Goal: Task Accomplishment & Management: Complete application form

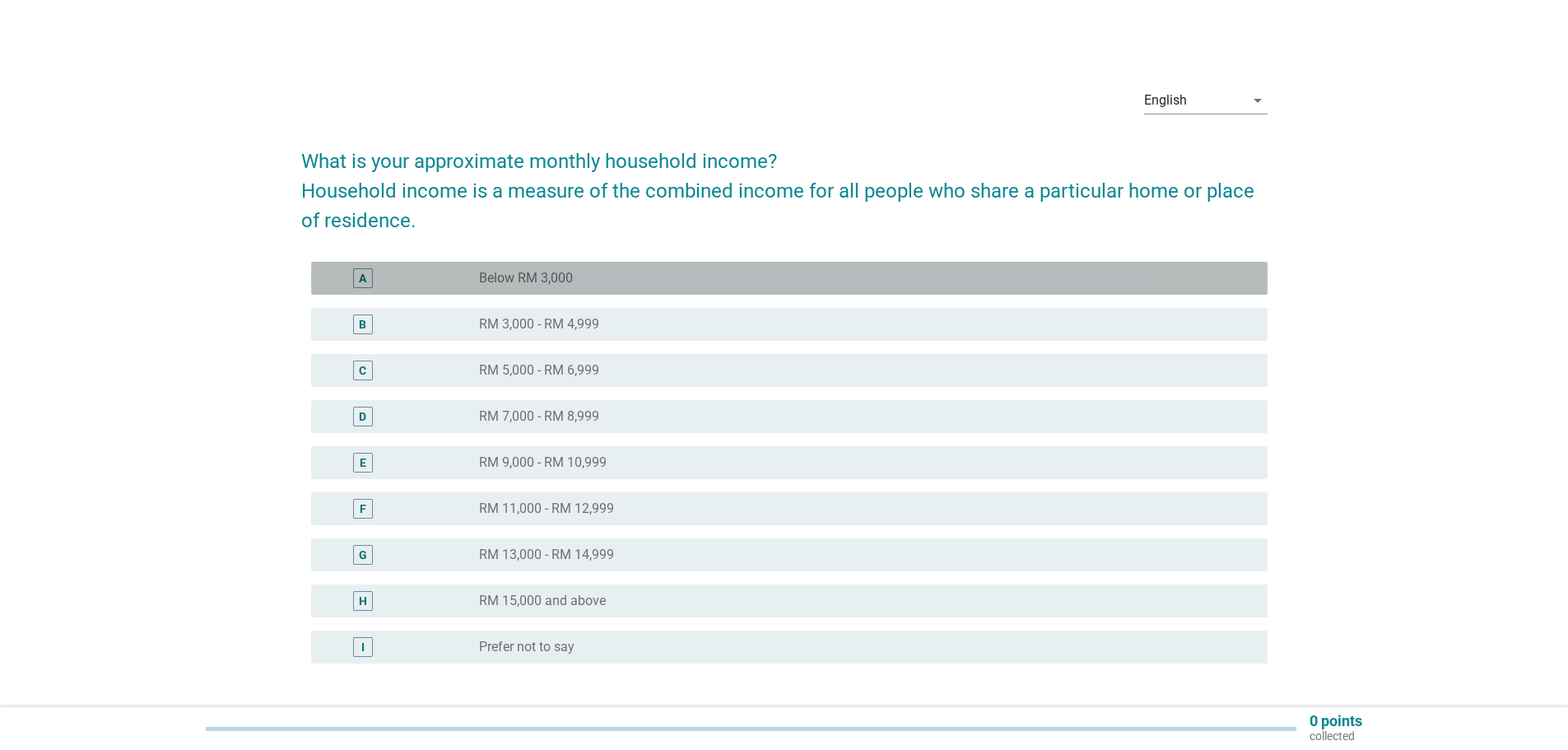
click at [414, 285] on div "A" at bounding box center [401, 279] width 155 height 20
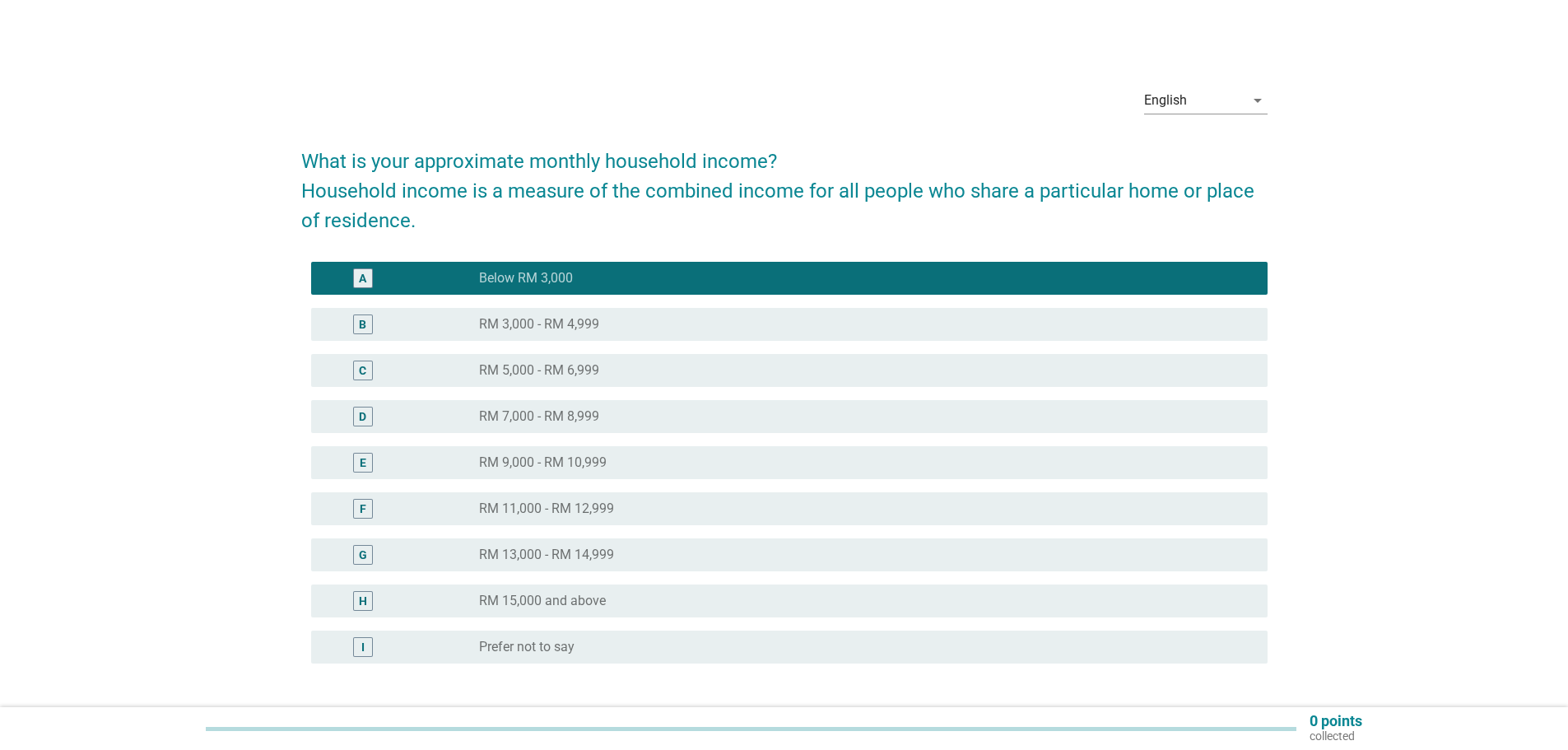
click at [409, 325] on div "B" at bounding box center [401, 325] width 155 height 20
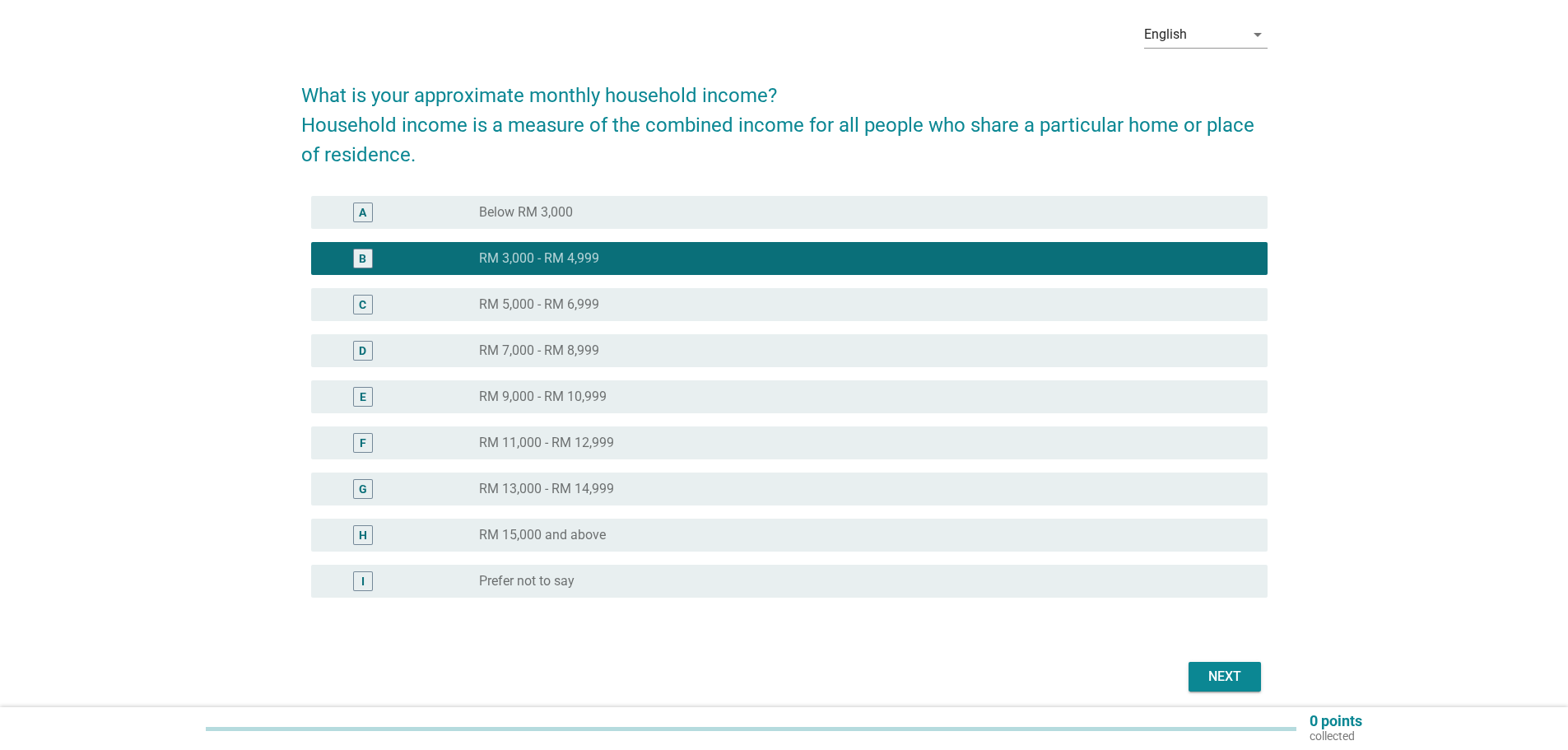
scroll to position [129, 0]
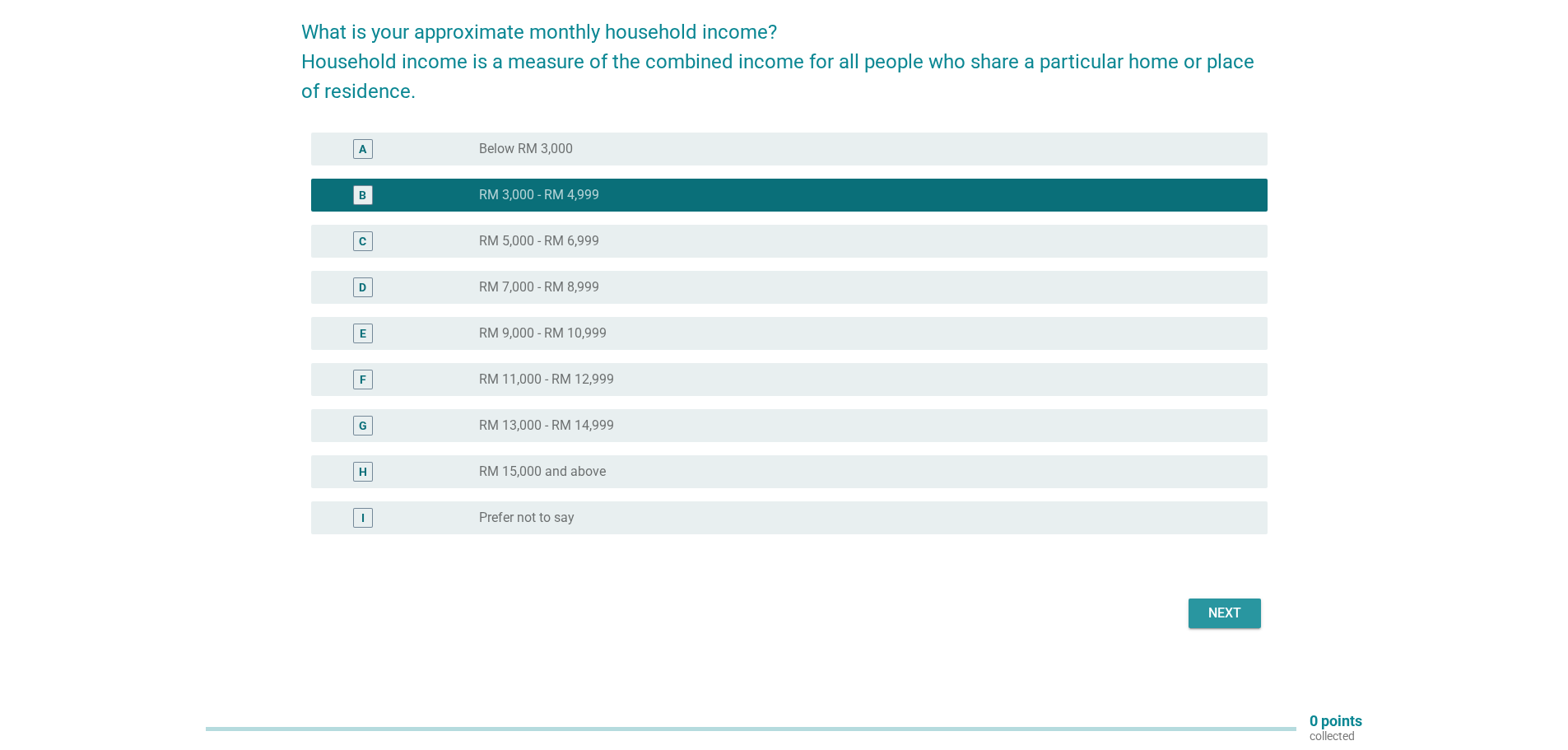
click at [1236, 606] on div "Next" at bounding box center [1224, 613] width 46 height 20
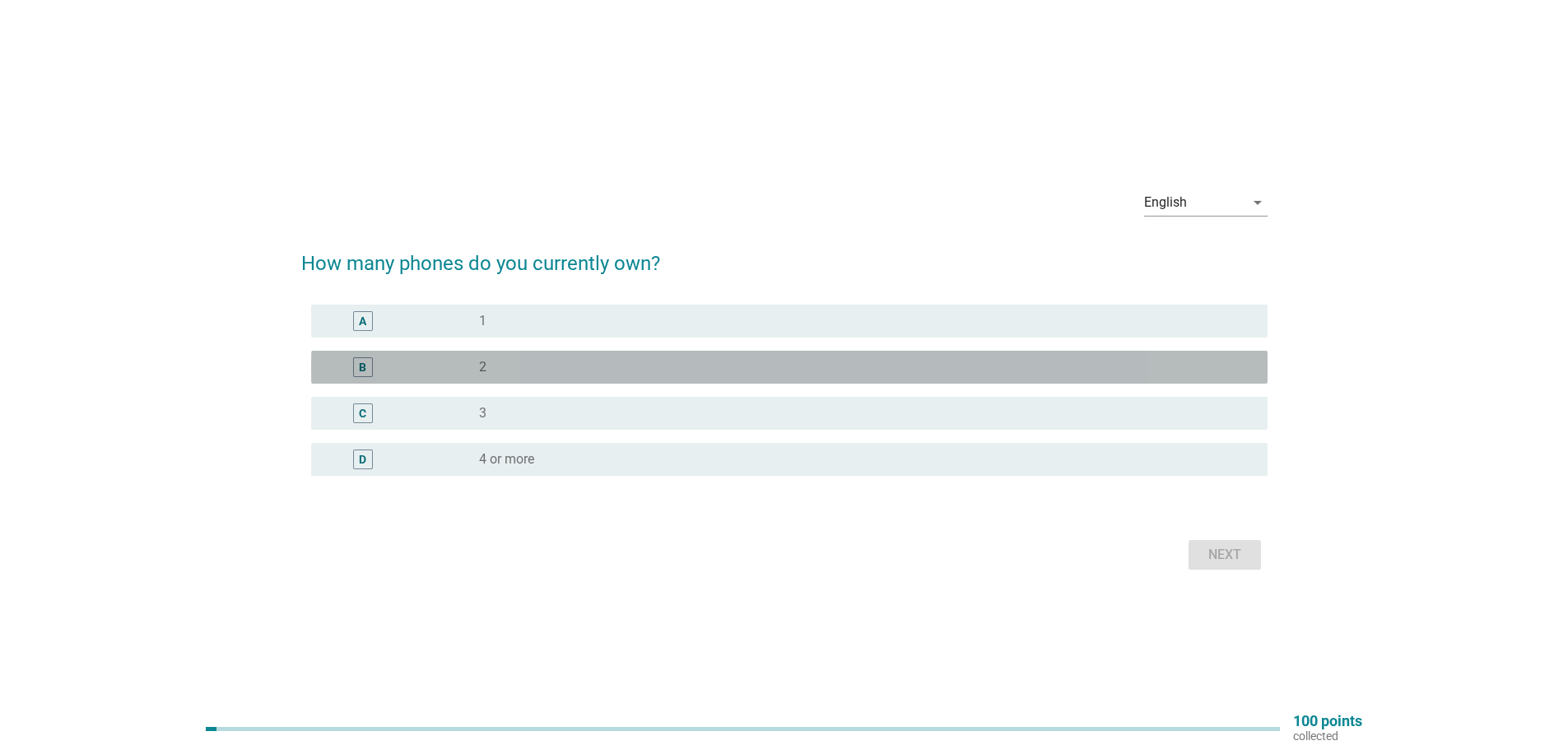
click at [473, 372] on div "B" at bounding box center [401, 368] width 155 height 20
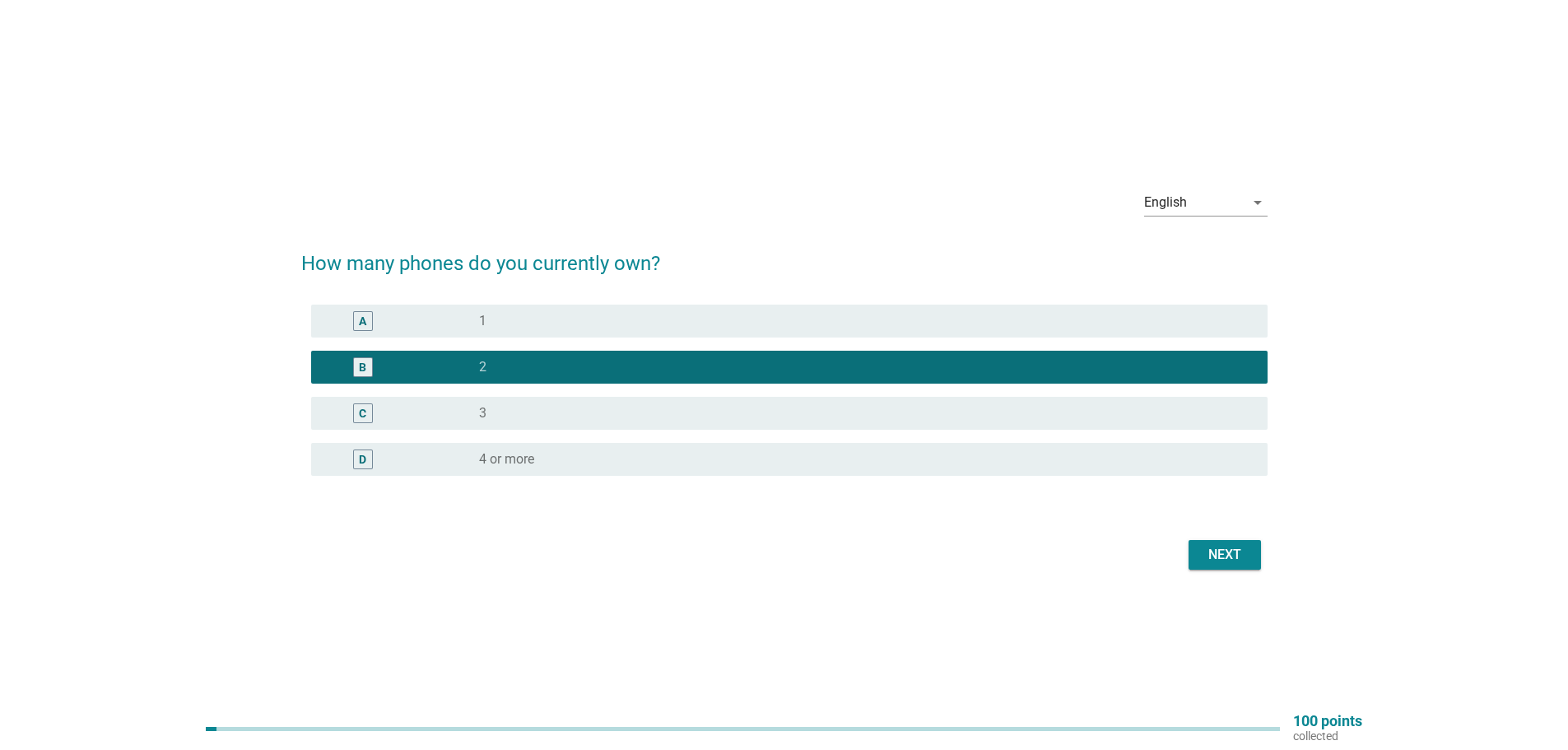
click at [602, 316] on div "radio_button_unchecked 1" at bounding box center [860, 321] width 762 height 16
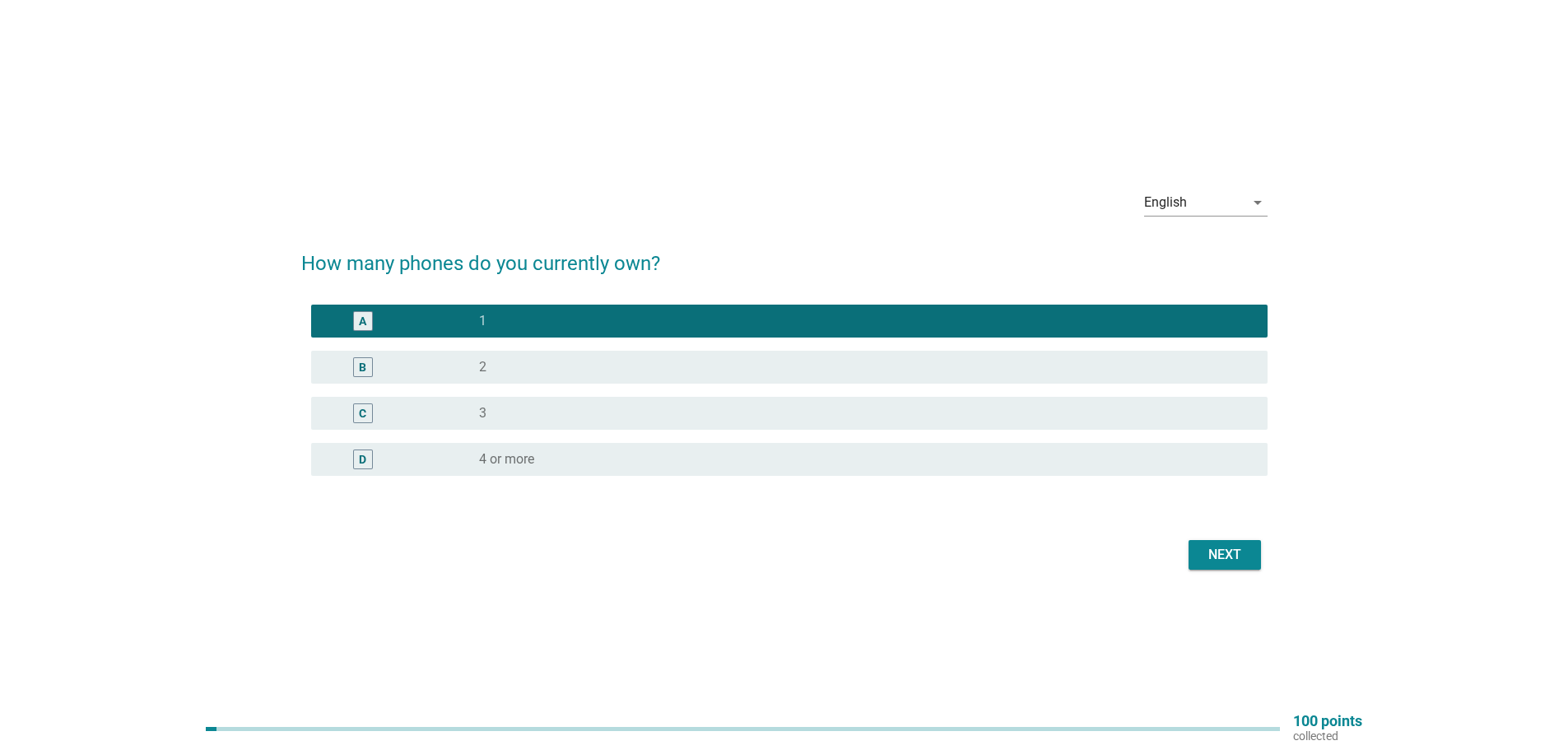
click at [1236, 544] on div "Next" at bounding box center [1224, 554] width 46 height 20
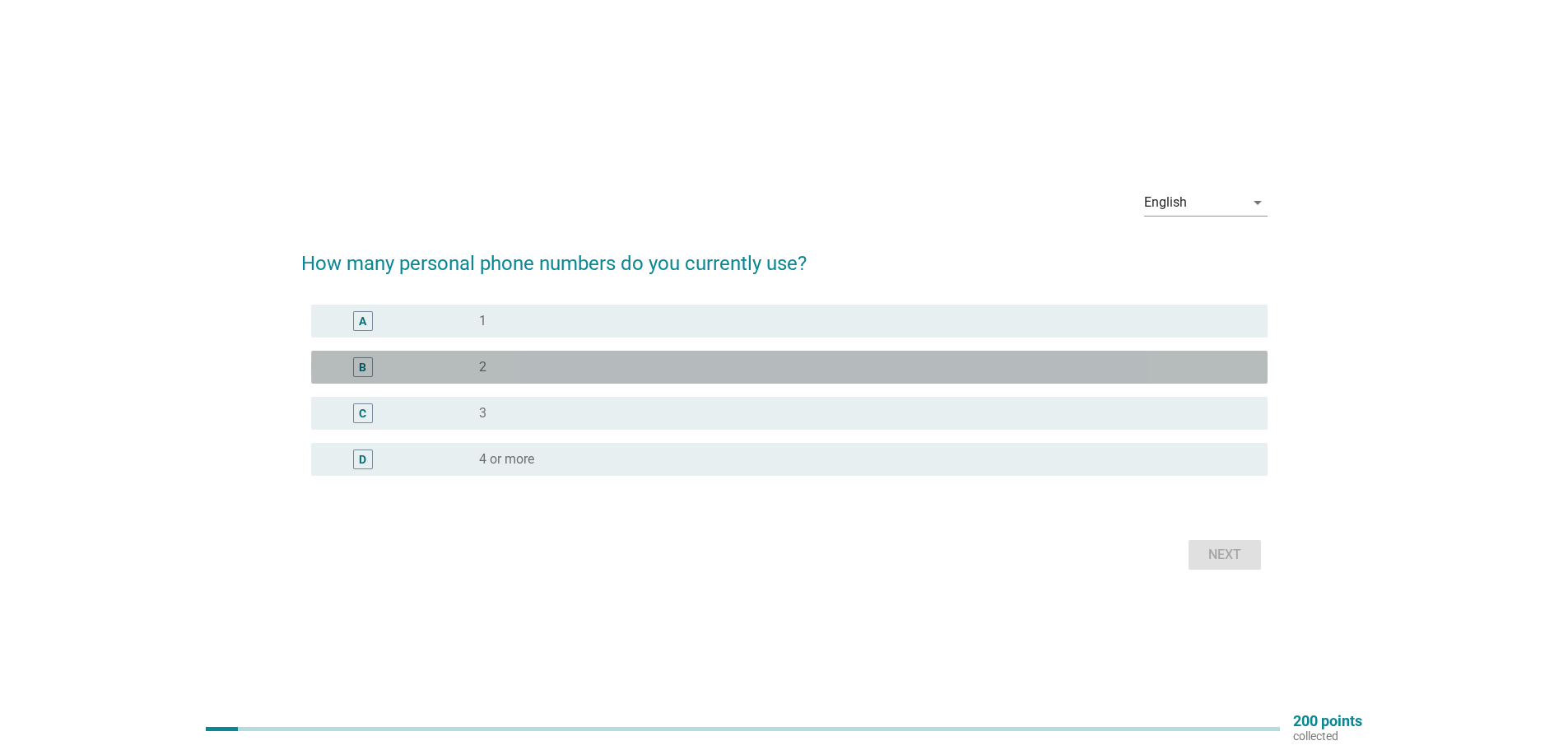
click at [501, 368] on div "radio_button_unchecked 2" at bounding box center [860, 367] width 762 height 16
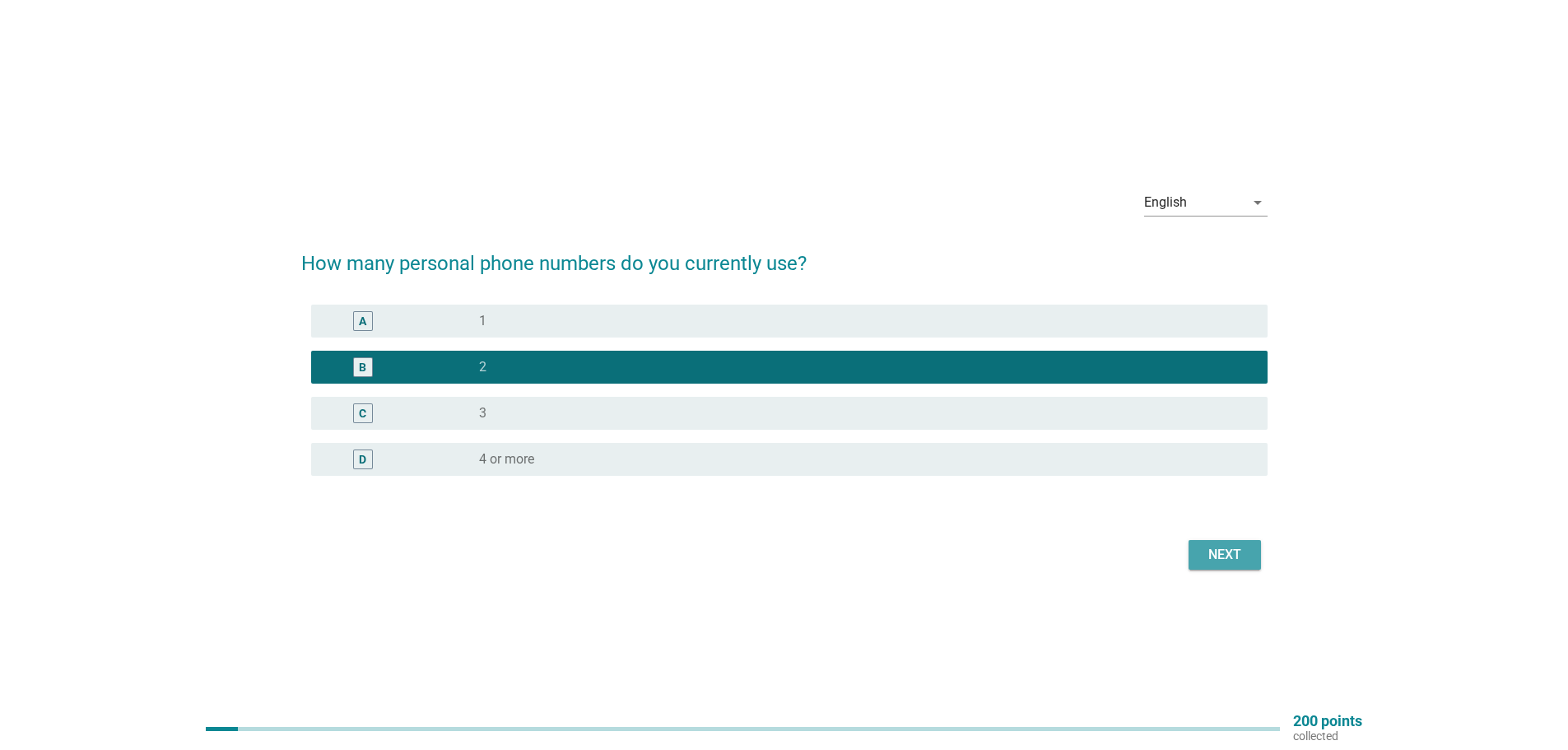
click at [1246, 564] on button "Next" at bounding box center [1224, 555] width 73 height 30
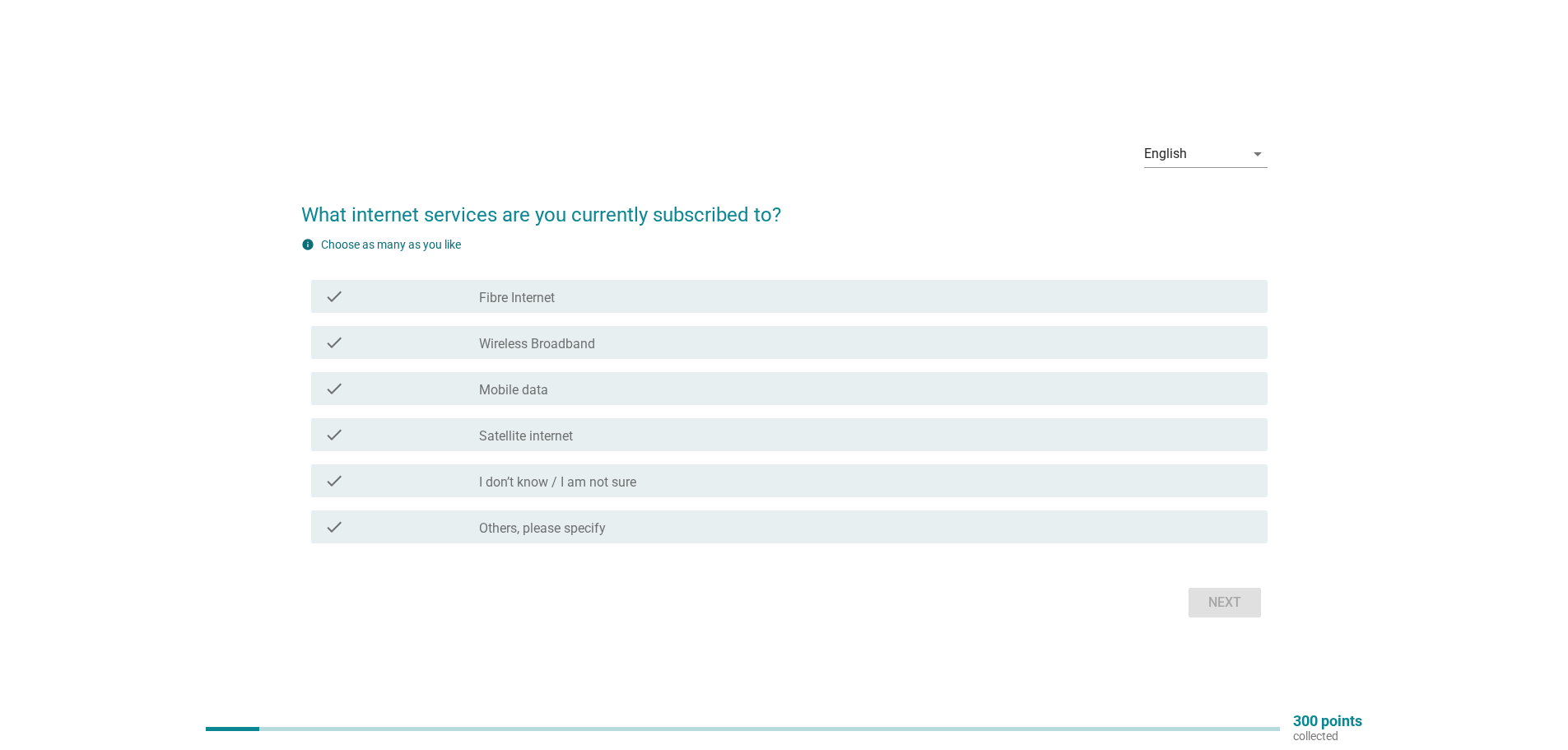
click at [548, 392] on div "check_box_outline_blank Mobile data" at bounding box center [867, 388] width 775 height 20
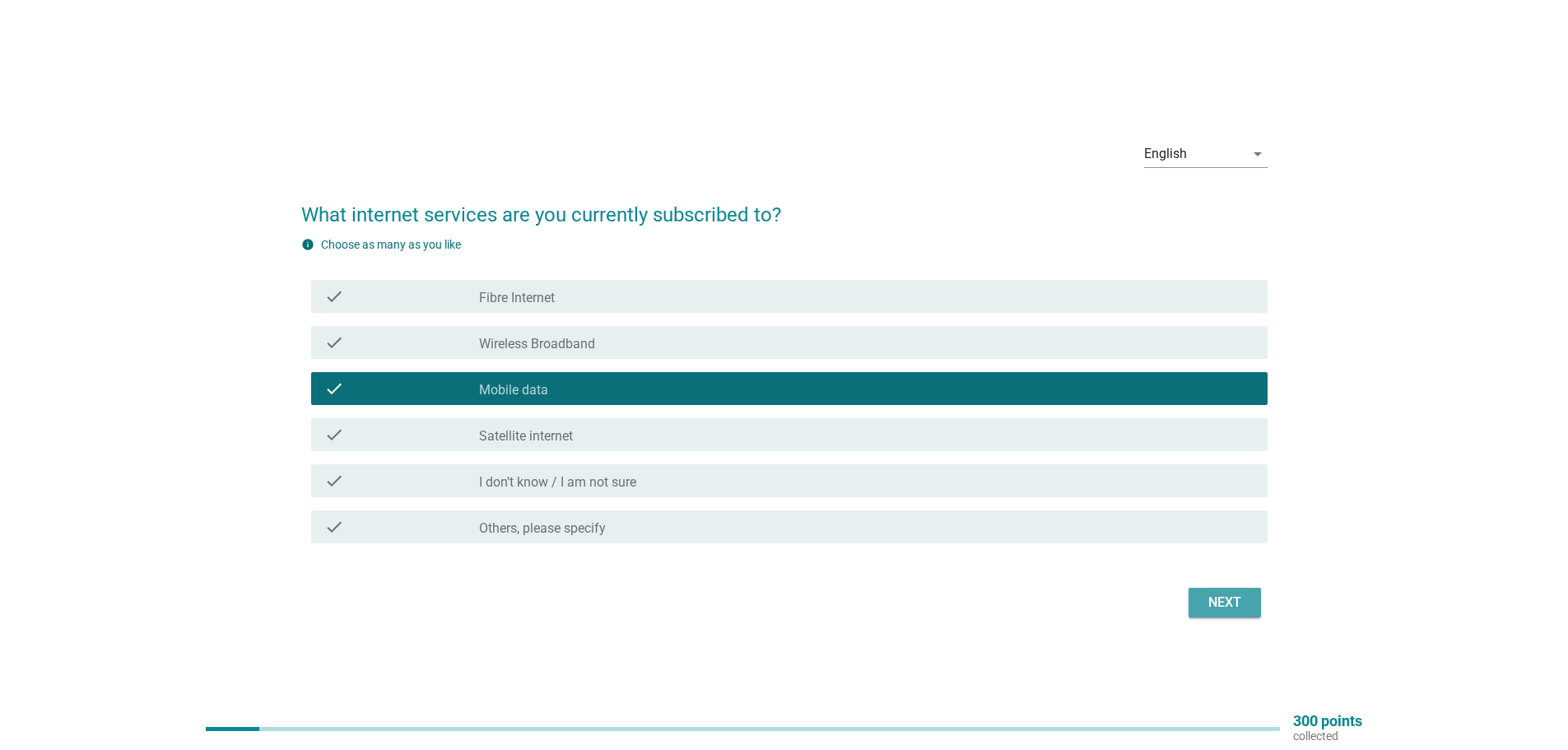
click at [1232, 601] on div "Next" at bounding box center [1224, 602] width 46 height 20
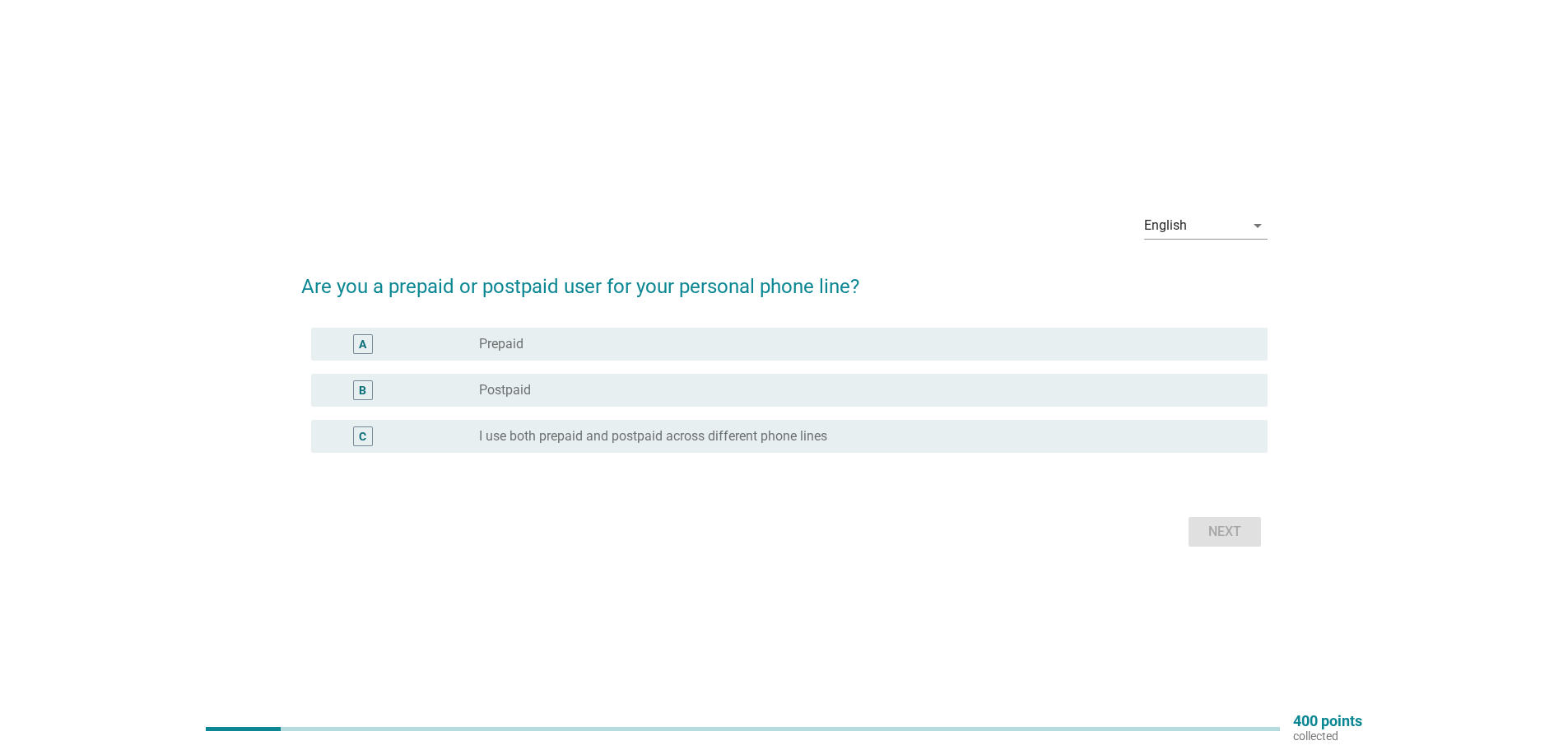
click at [546, 346] on div "radio_button_unchecked Prepaid" at bounding box center [860, 344] width 762 height 16
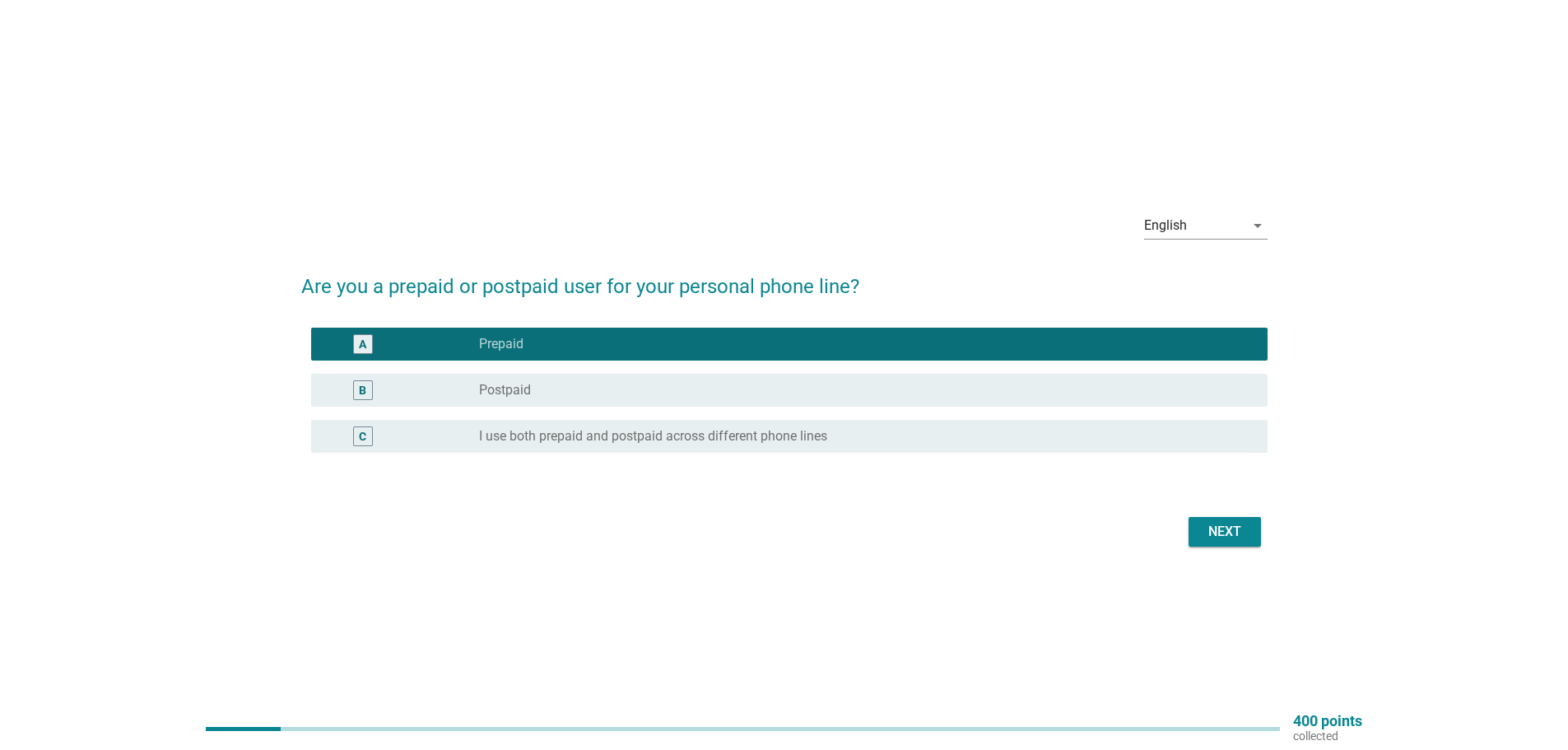
click at [1203, 524] on div "Next" at bounding box center [1224, 531] width 46 height 20
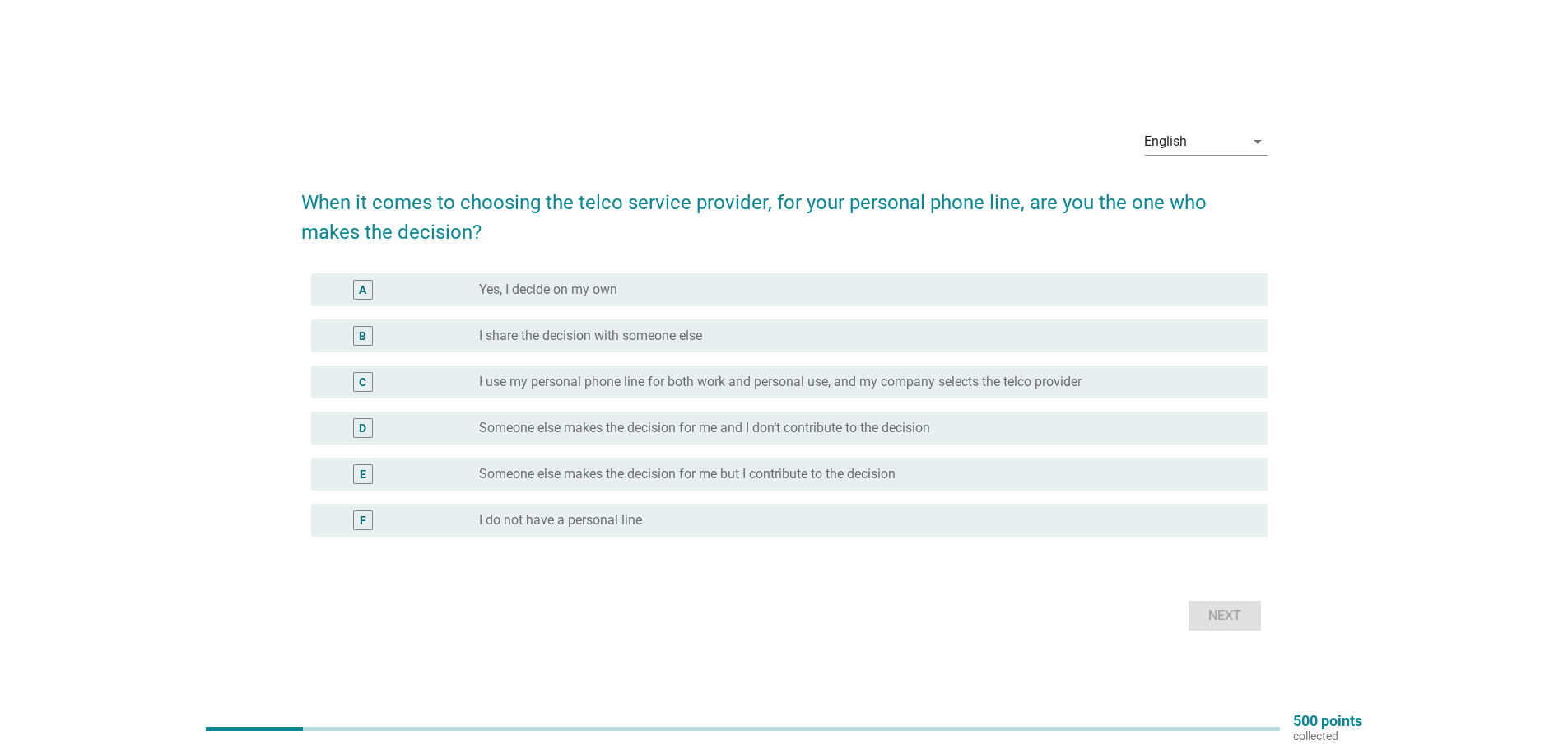
click at [507, 289] on label "Yes, I decide on my own" at bounding box center [548, 290] width 138 height 16
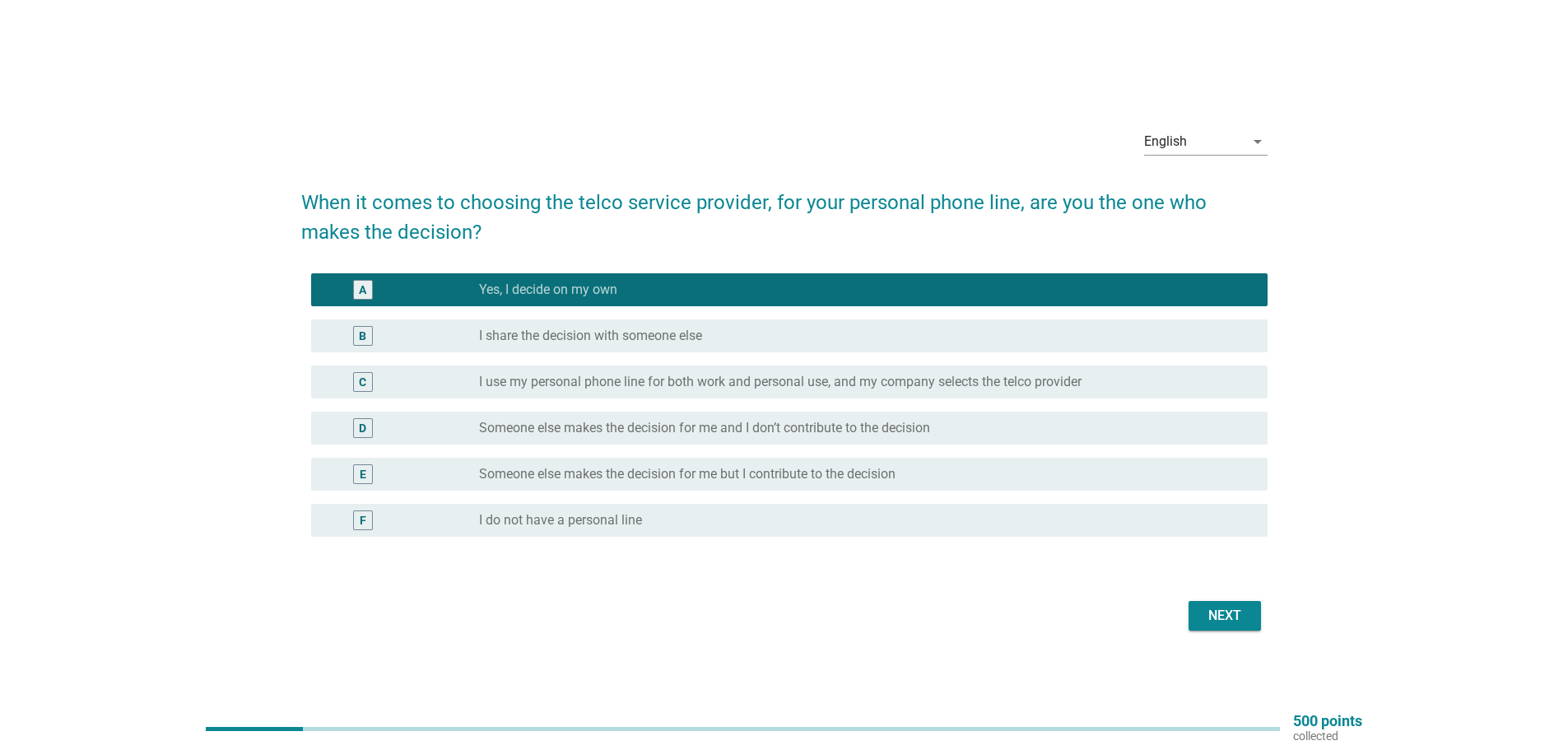
click at [1220, 622] on div "Next" at bounding box center [1224, 615] width 46 height 20
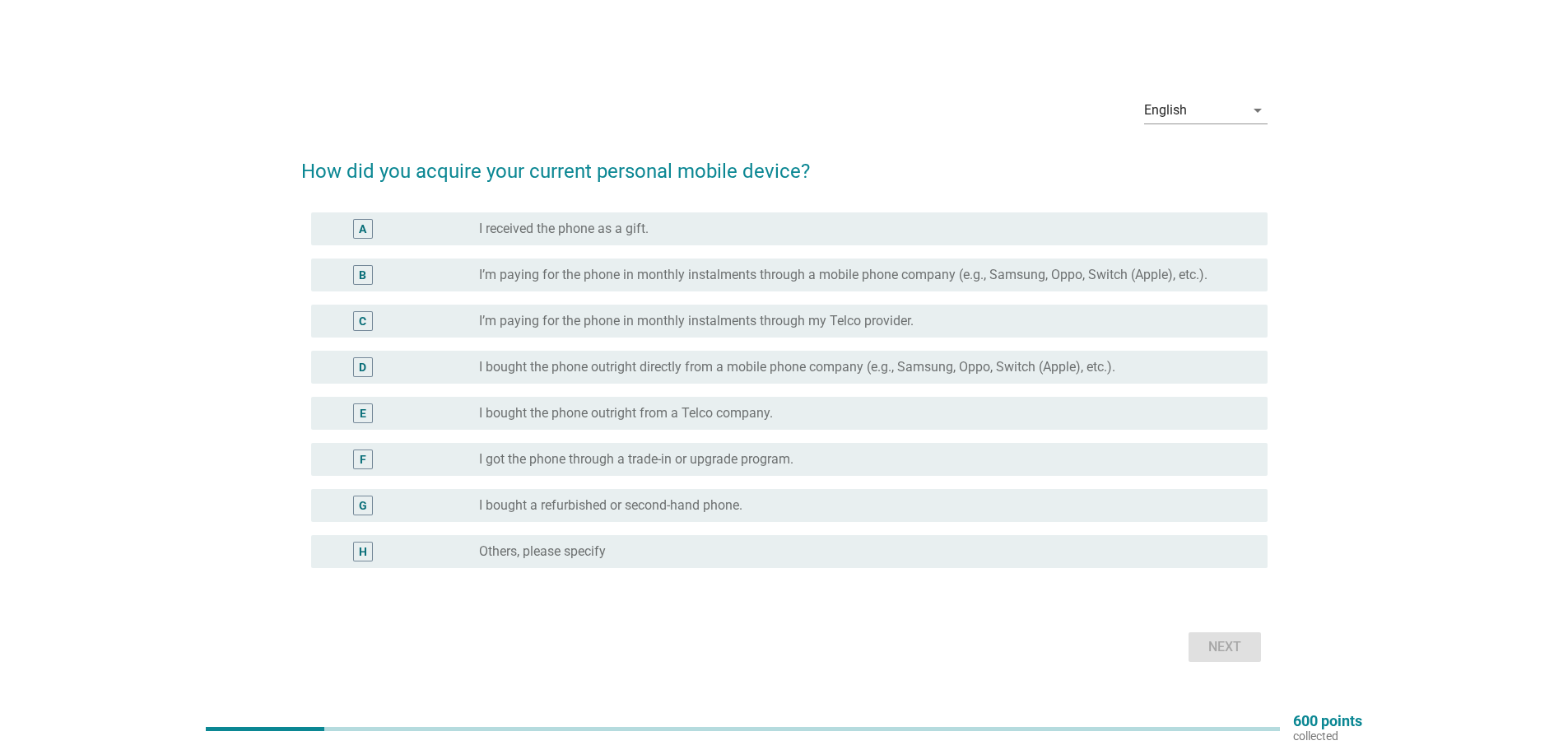
click at [535, 371] on label "I bought the phone outright directly from a mobile phone company (e.g., Samsung…" at bounding box center [797, 367] width 636 height 16
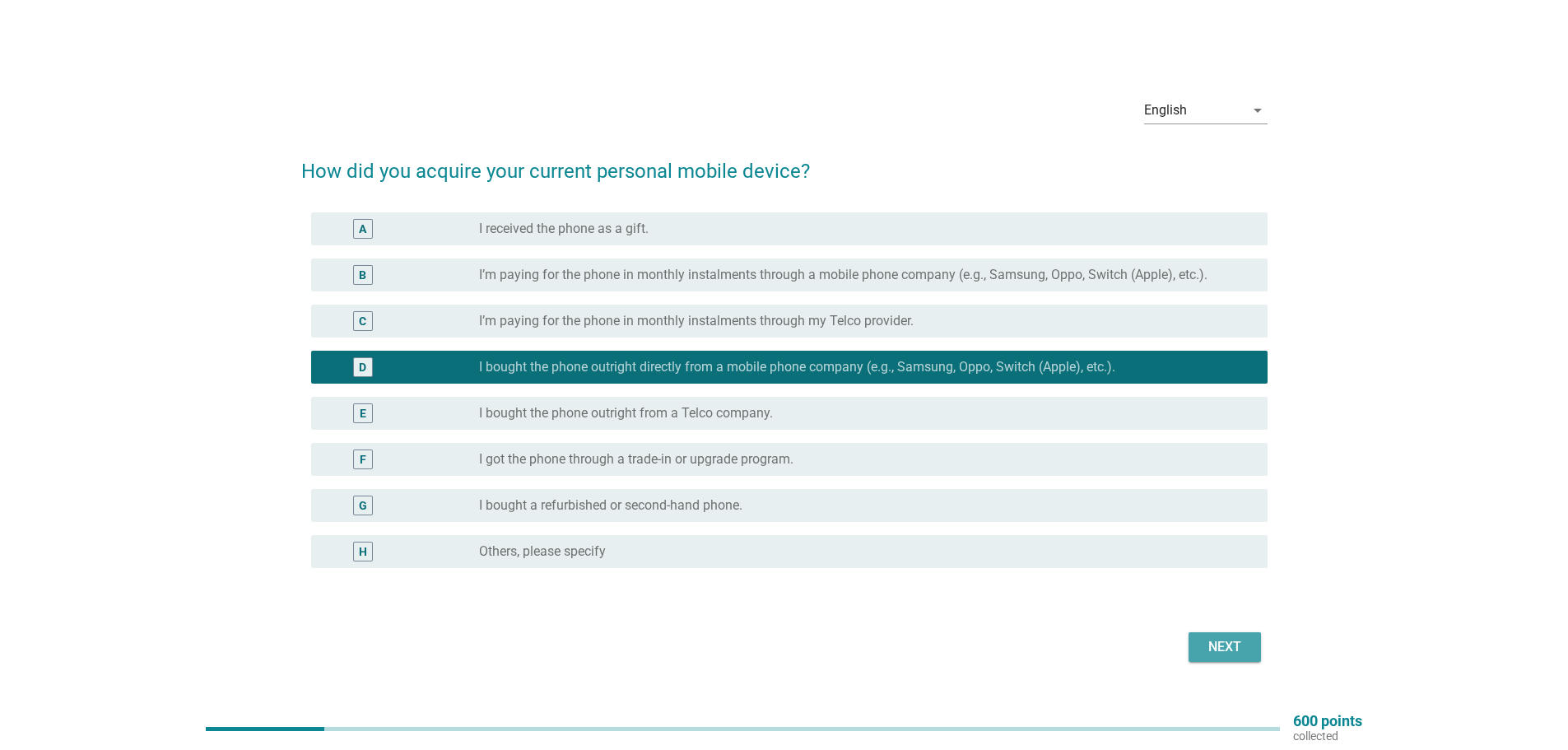
click at [1238, 635] on button "Next" at bounding box center [1224, 647] width 73 height 30
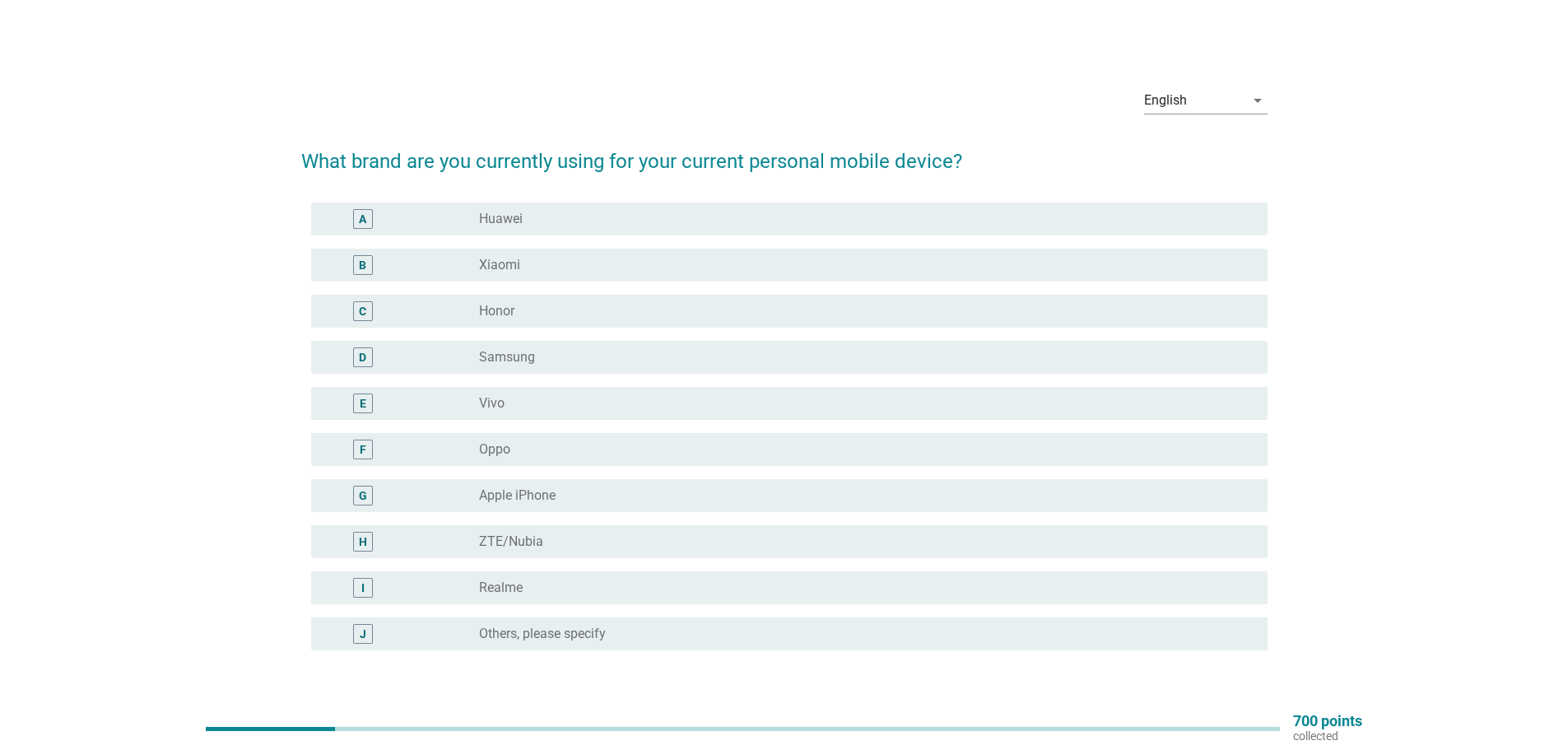
click at [499, 266] on label "Xiaomi" at bounding box center [499, 265] width 41 height 16
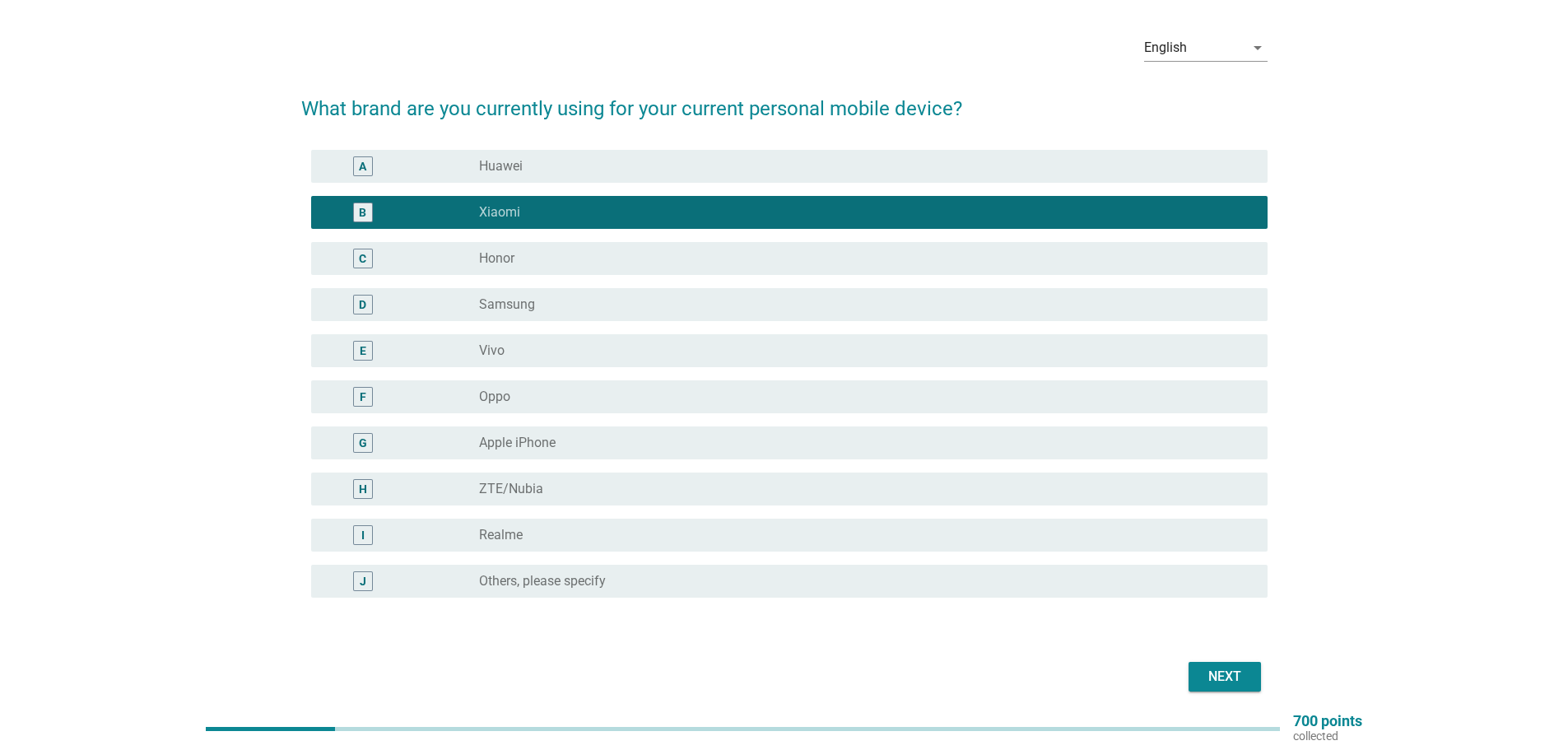
scroll to position [116, 0]
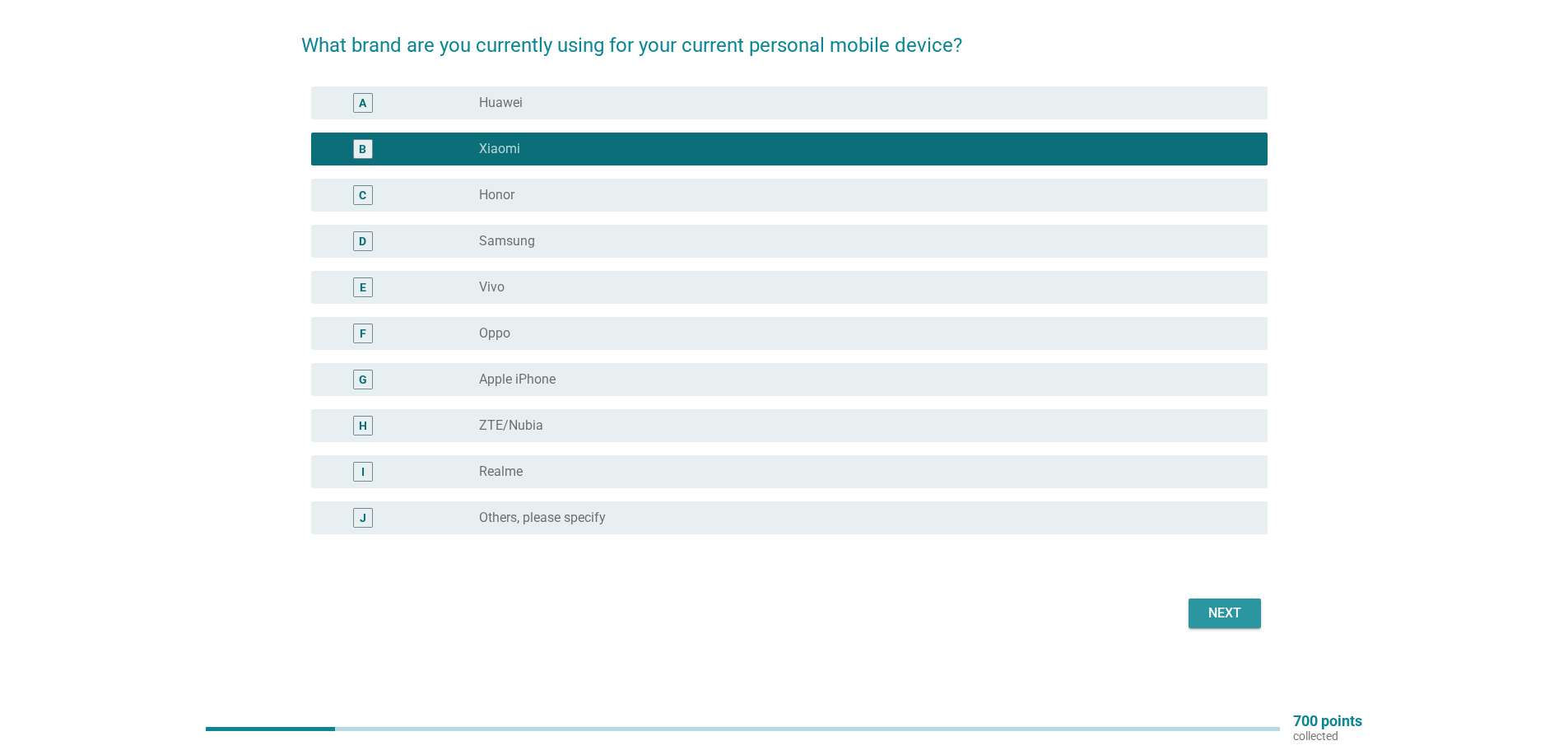
click at [1244, 614] on div "Next" at bounding box center [1224, 613] width 46 height 20
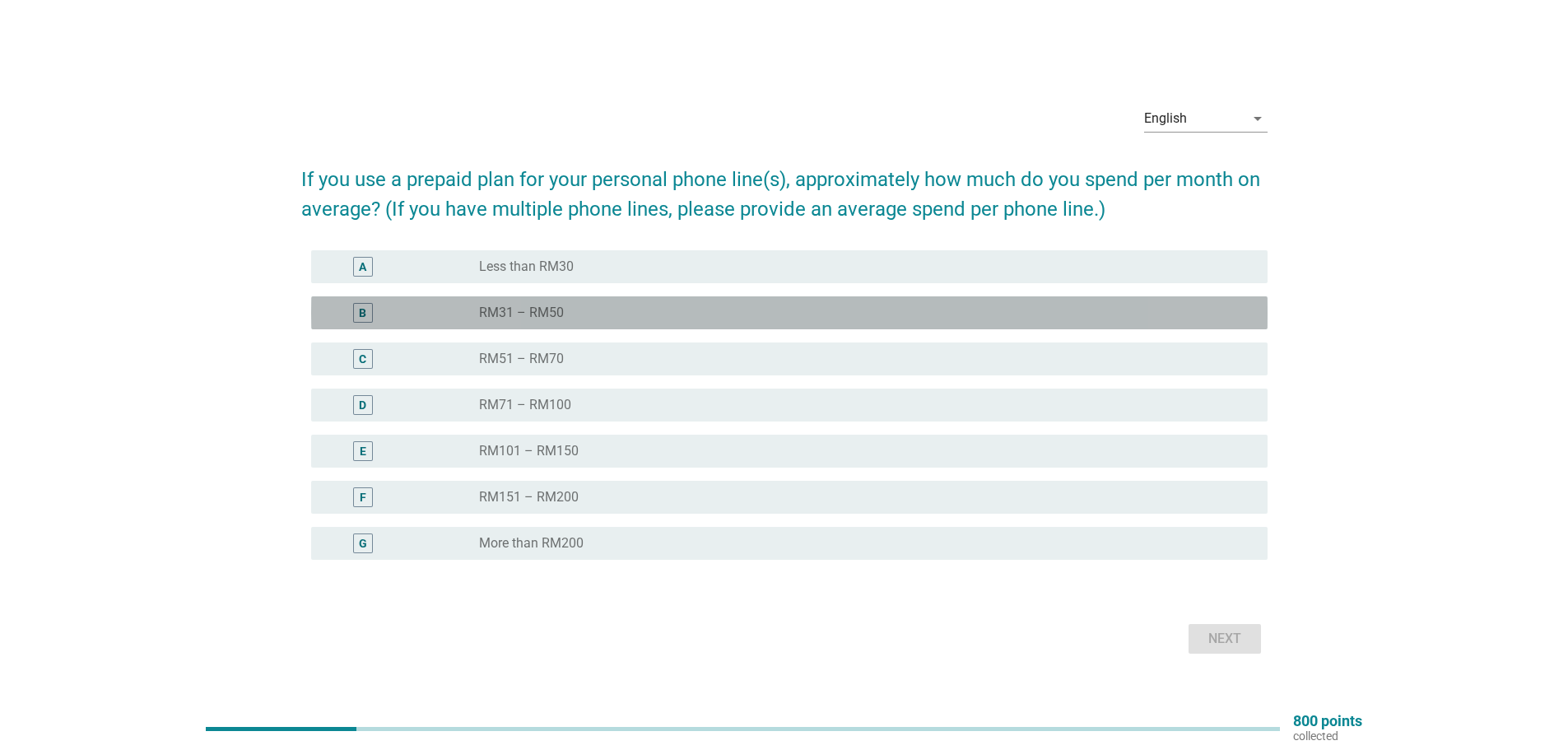
click at [512, 316] on label "RM31 – RM50" at bounding box center [521, 313] width 85 height 16
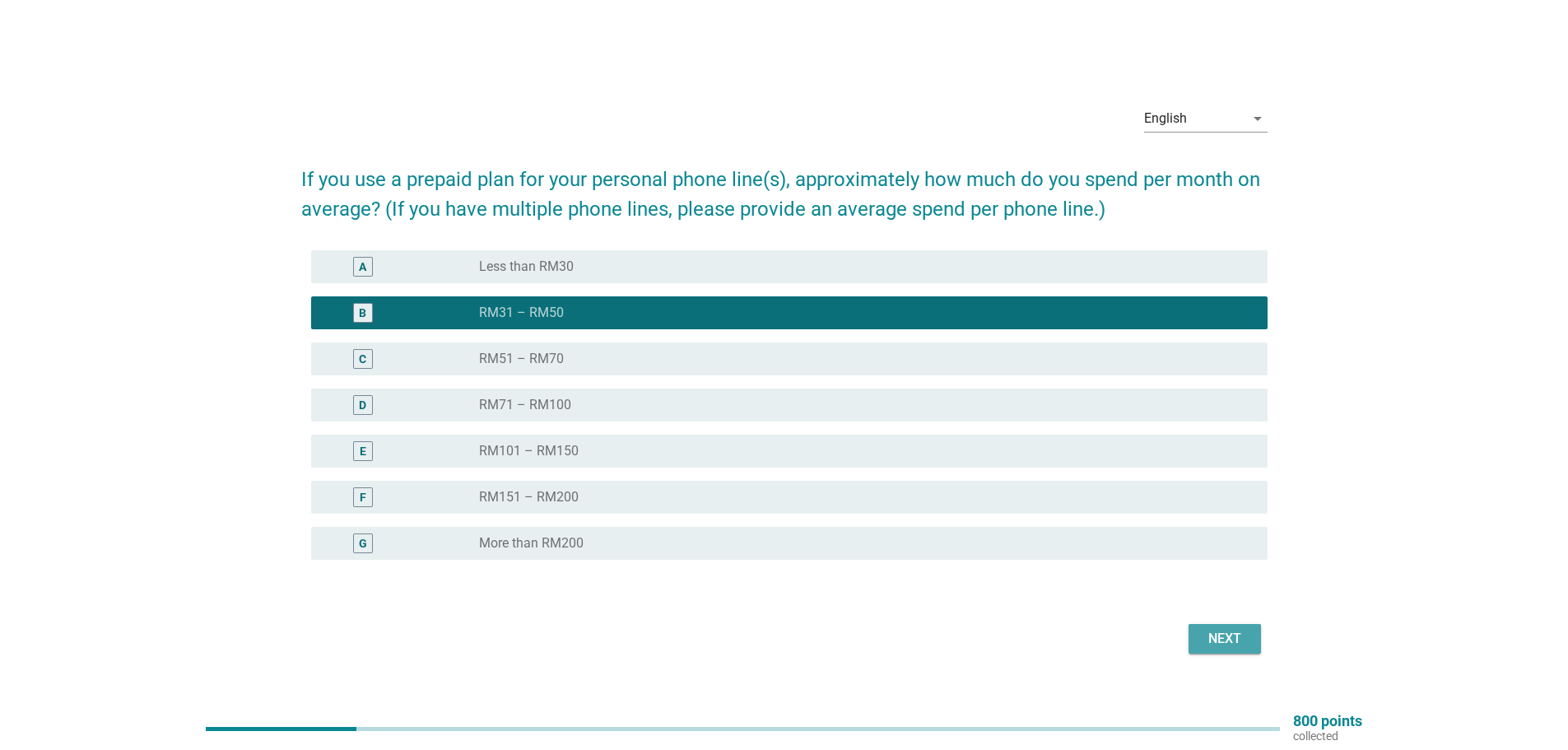
click at [1224, 635] on div "Next" at bounding box center [1224, 639] width 46 height 20
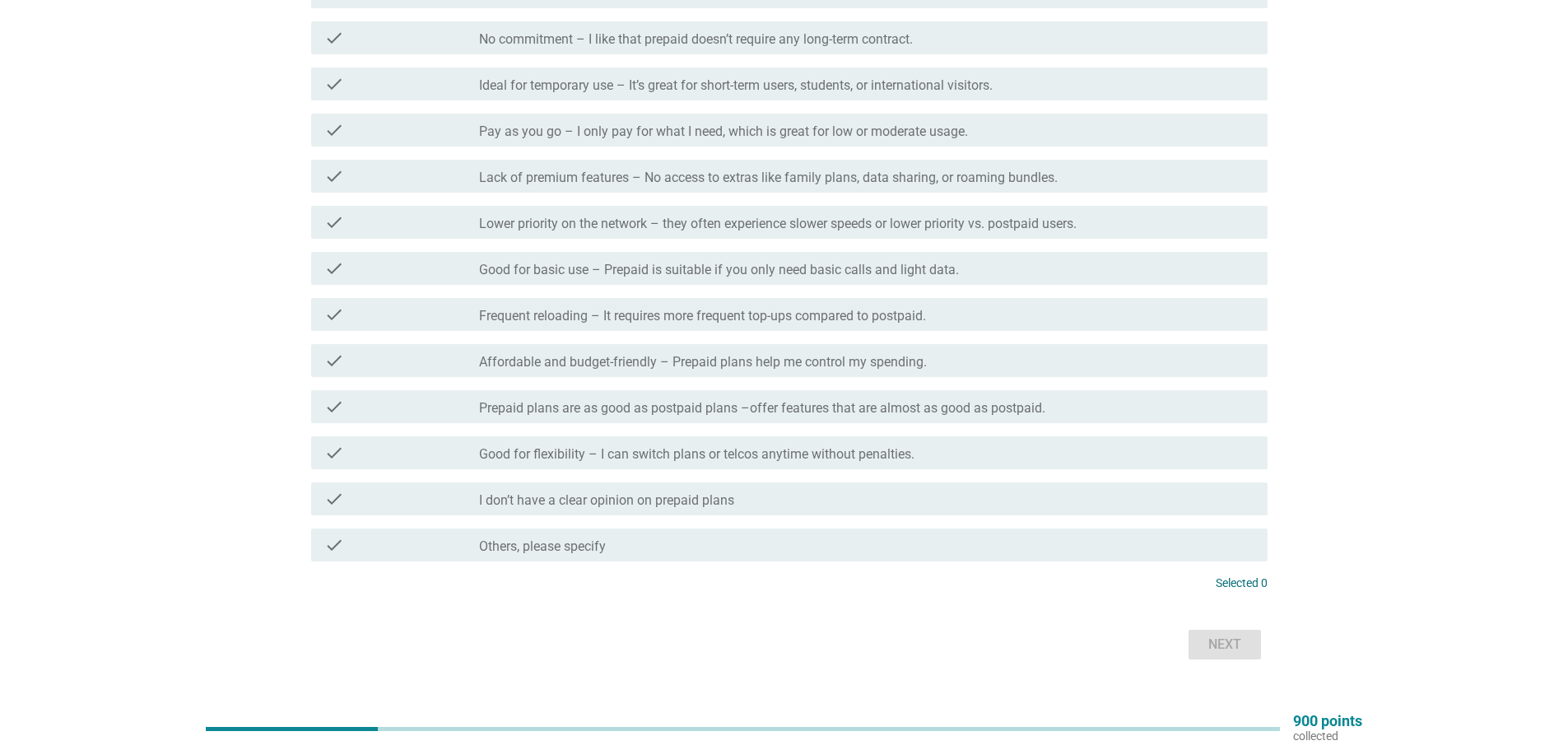
scroll to position [246, 0]
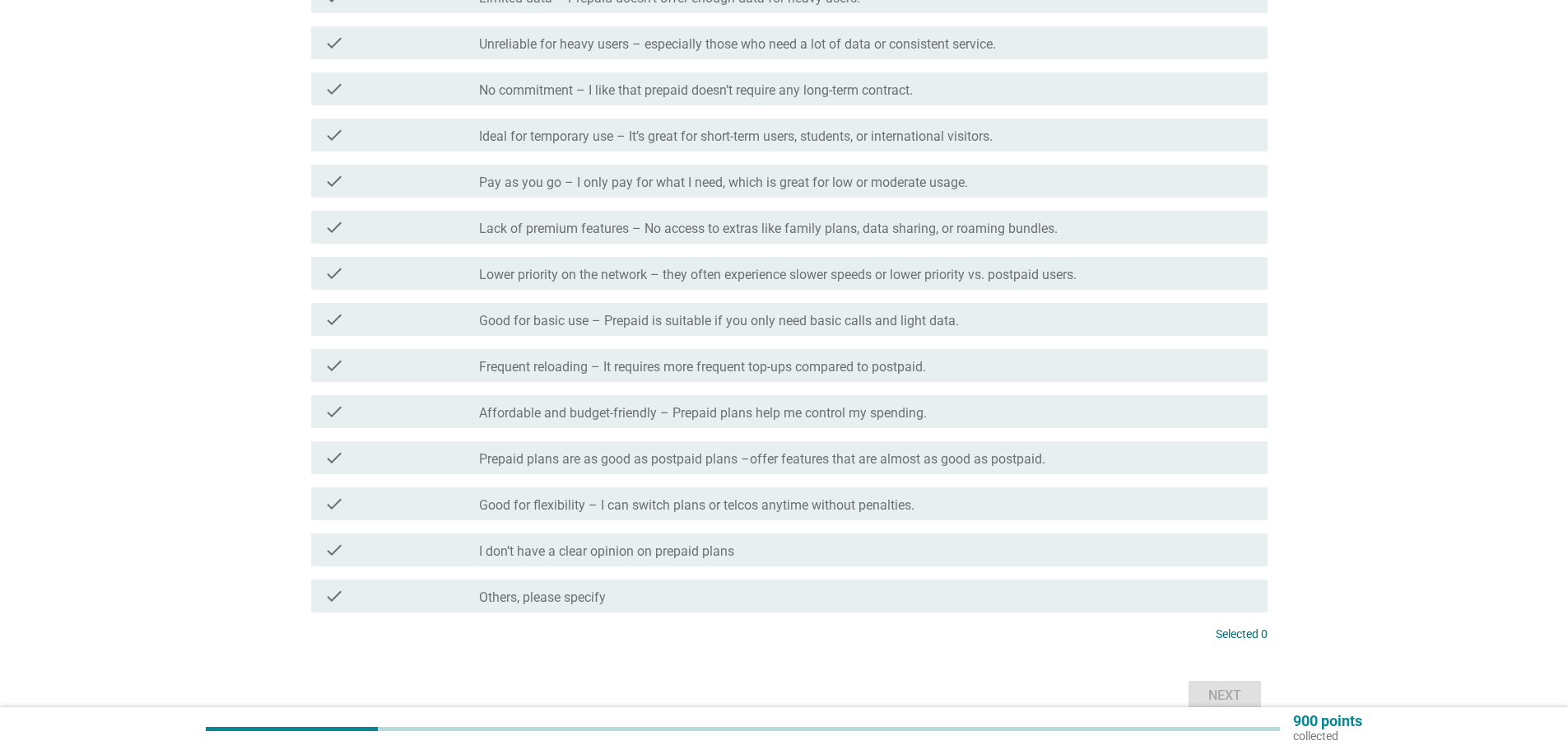
click at [592, 402] on div "check_box_outline_blank Affordable and budget-friendly – Prepaid plans help me …" at bounding box center [867, 411] width 775 height 20
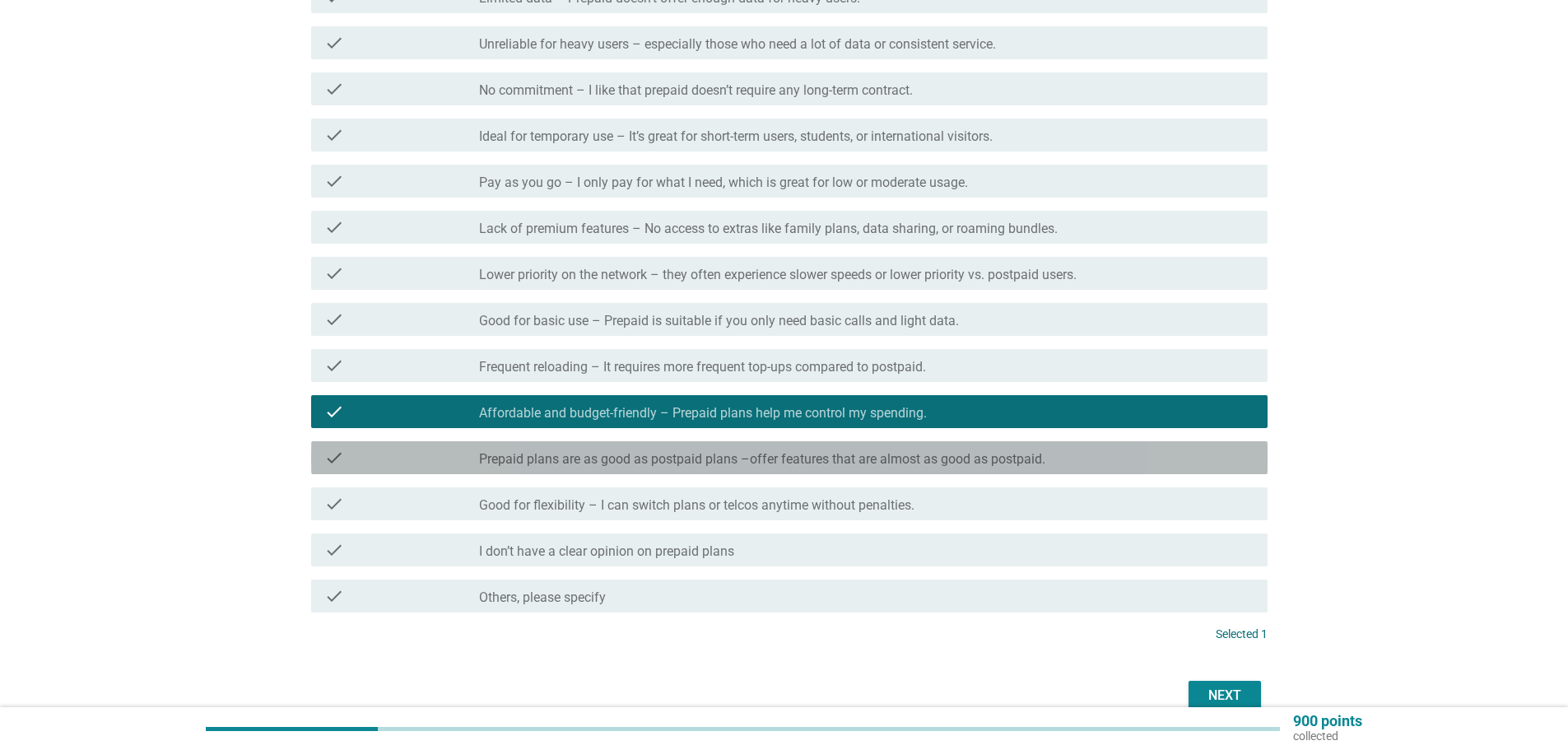
click at [577, 457] on label "Prepaid plans are as good as postpaid plans –offer features that are almost as …" at bounding box center [762, 459] width 566 height 16
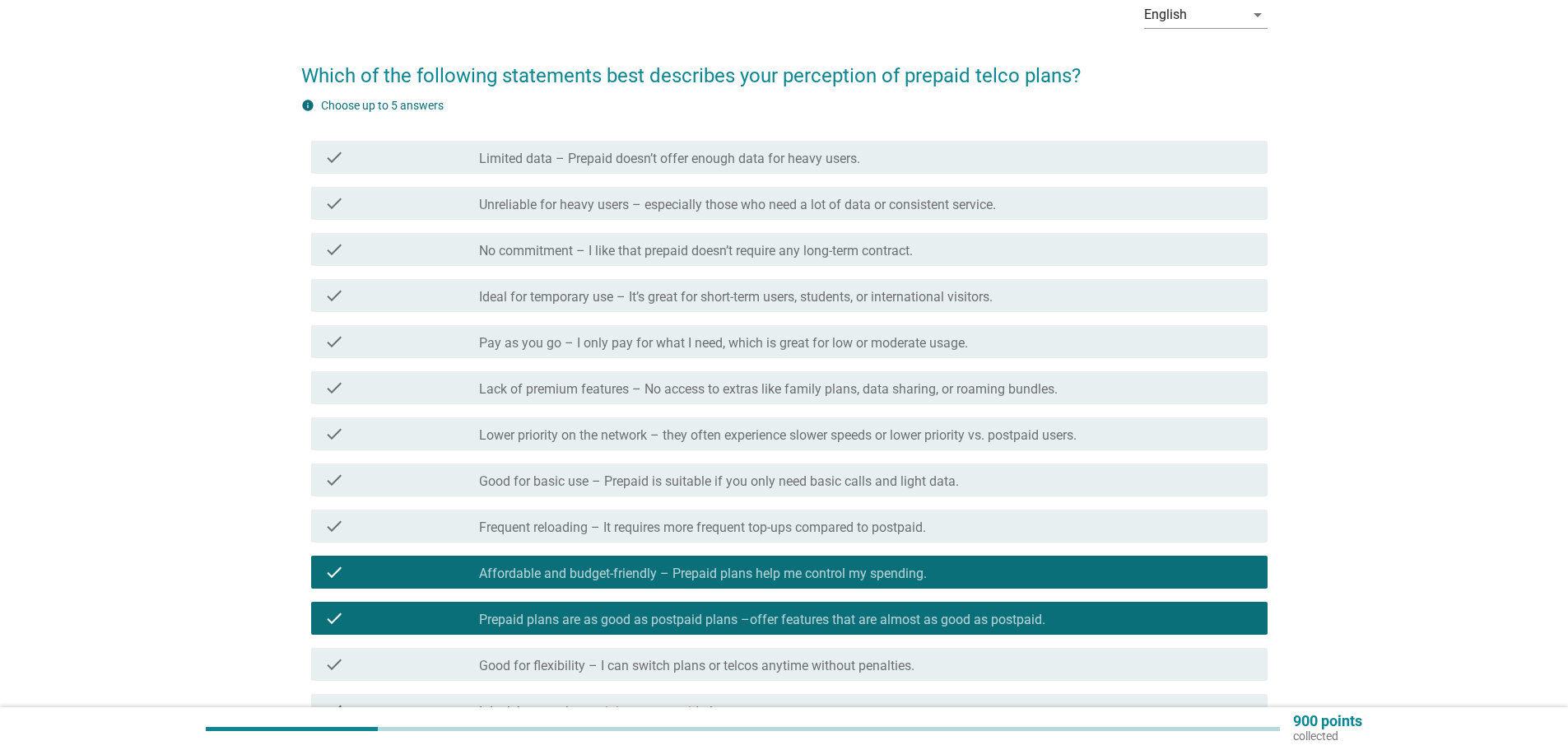
scroll to position [82, 0]
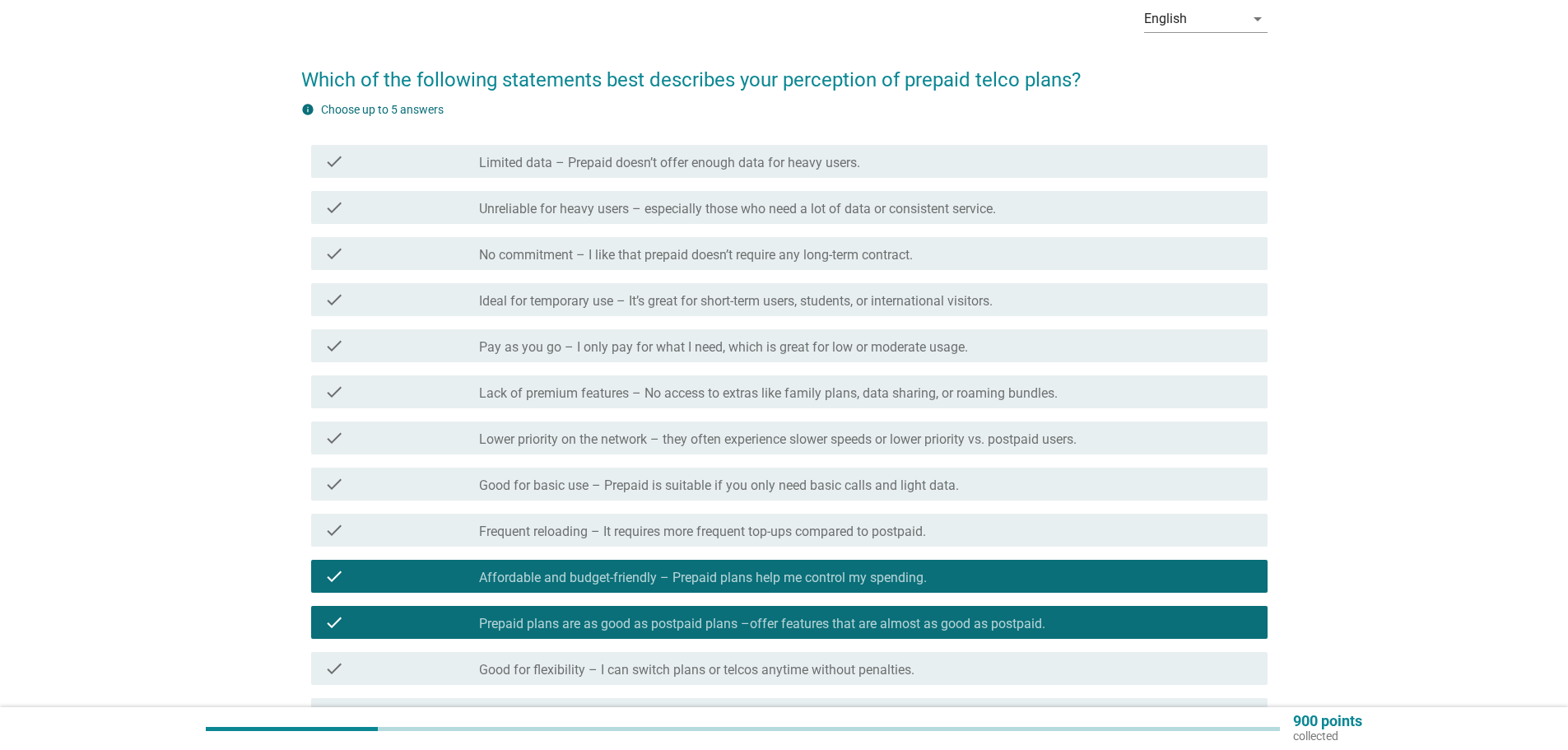
click at [494, 348] on label "Pay as you go – I only pay for what I need, which is great for low or moderate …" at bounding box center [723, 347] width 488 height 16
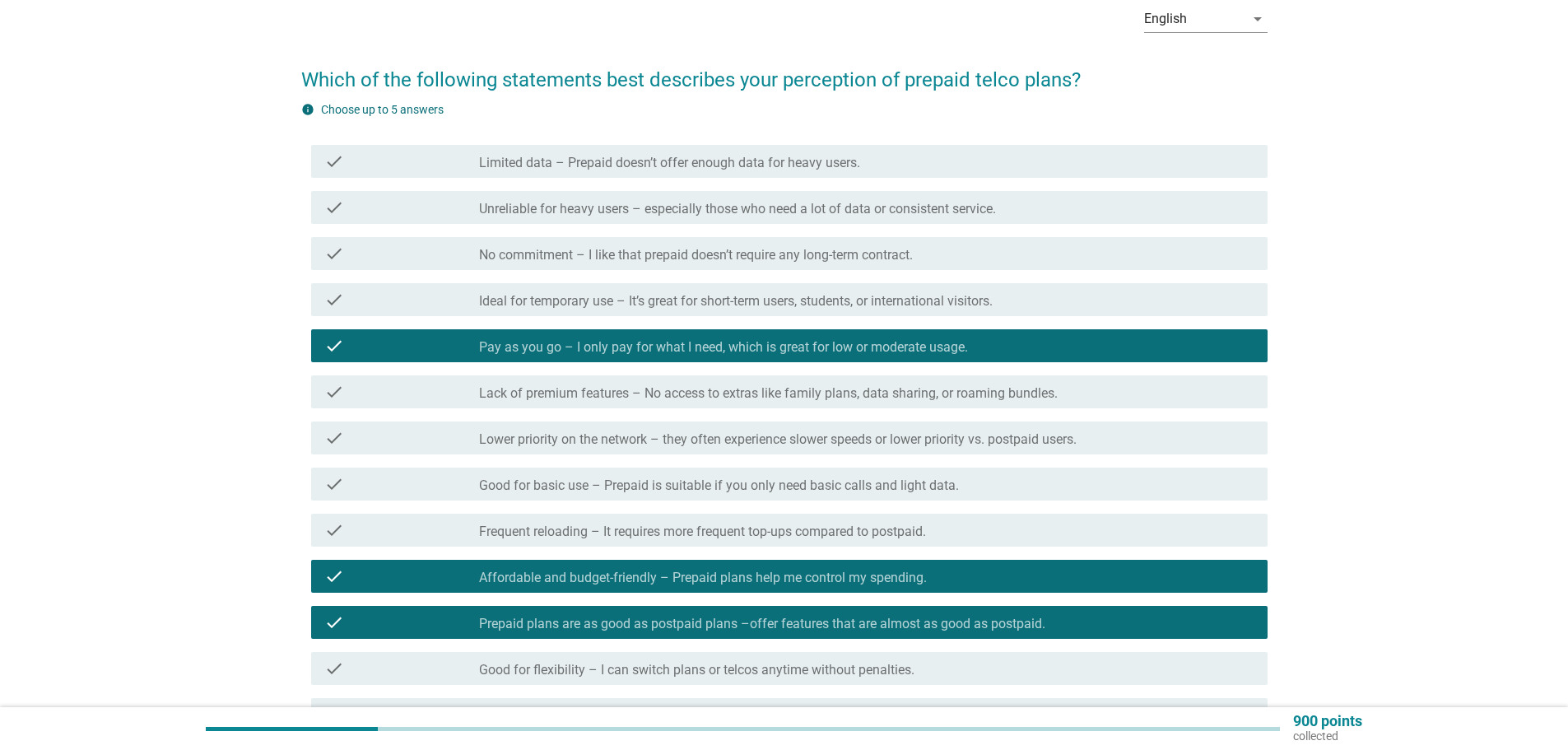
click at [528, 207] on label "Unreliable for heavy users – especially those who need a lot of data or consist…" at bounding box center [737, 209] width 516 height 16
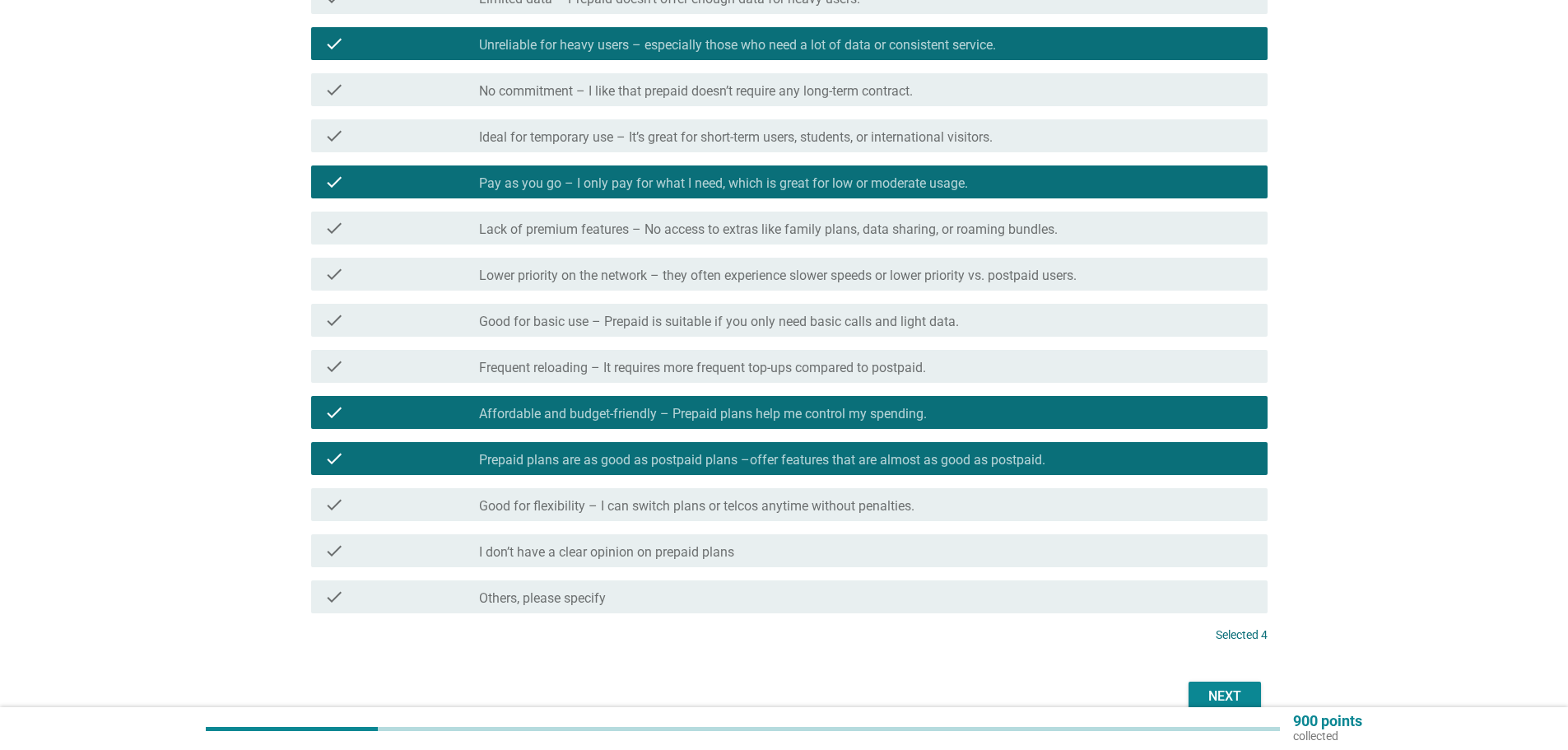
scroll to position [246, 0]
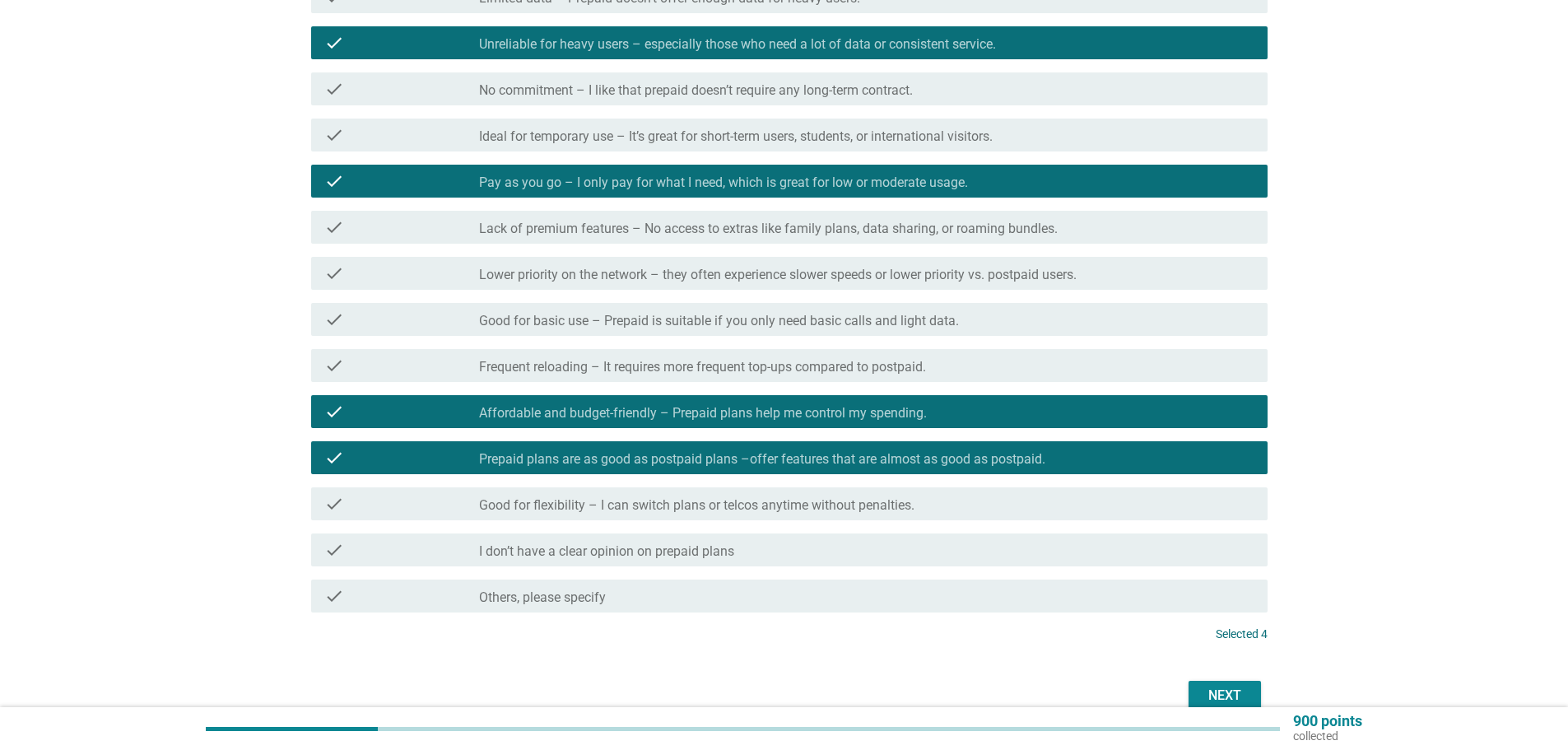
click at [551, 513] on div "check check_box_outline_blank Good for flexibility – I can switch plans or telc…" at bounding box center [788, 503] width 956 height 33
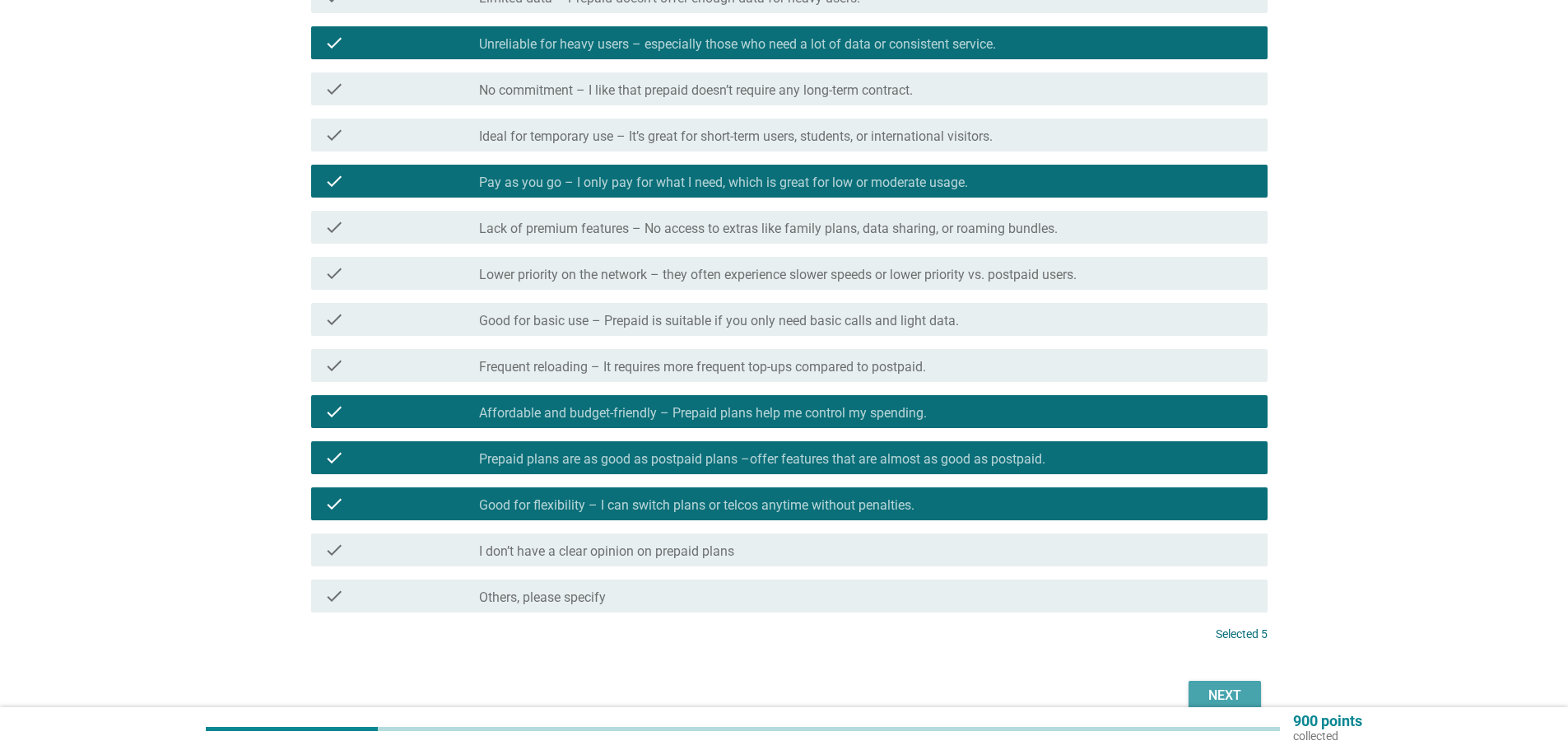
click at [1203, 685] on button "Next" at bounding box center [1224, 695] width 73 height 30
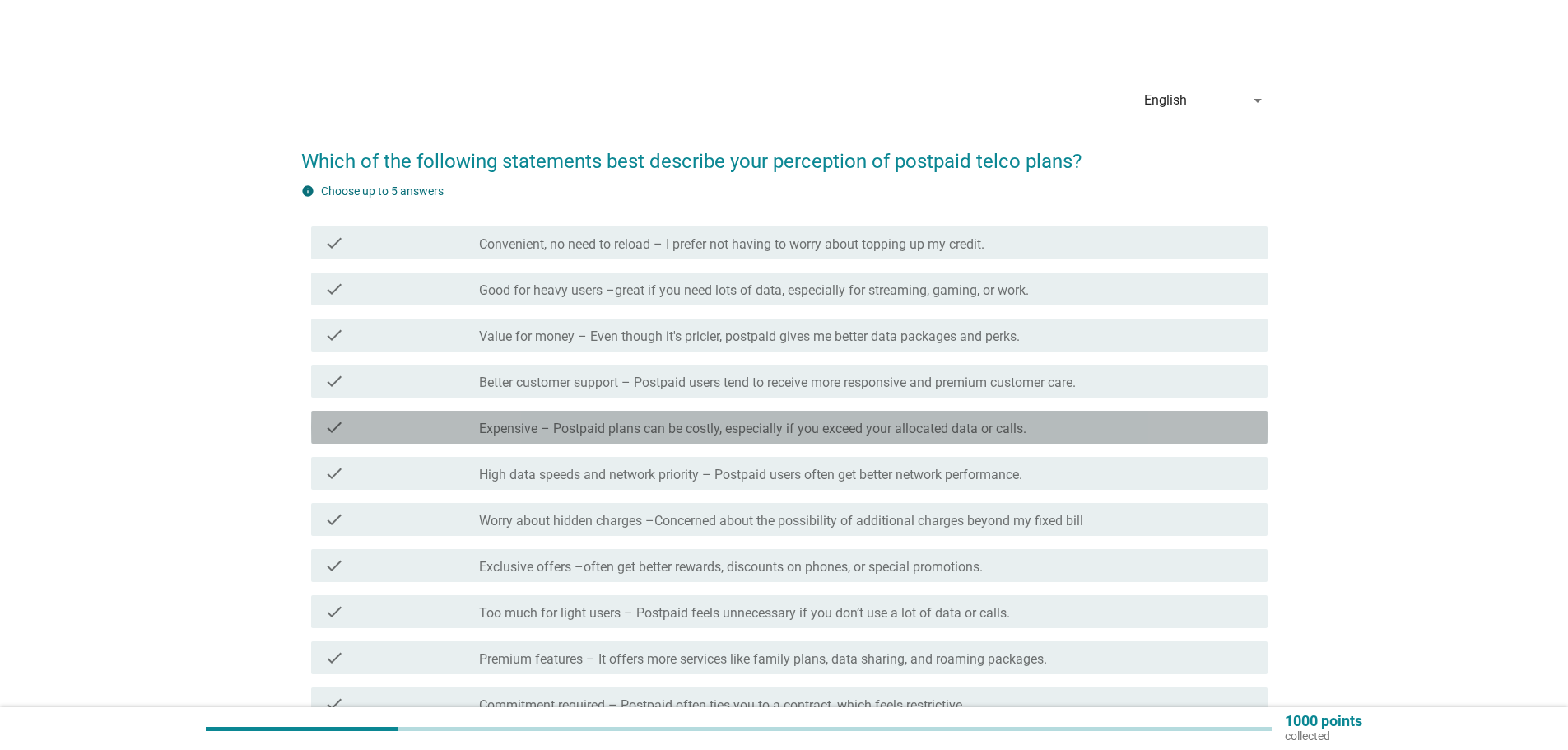
click at [563, 435] on label "Expensive – Postpaid plans can be costly, especially if you exceed your allocat…" at bounding box center [753, 428] width 547 height 16
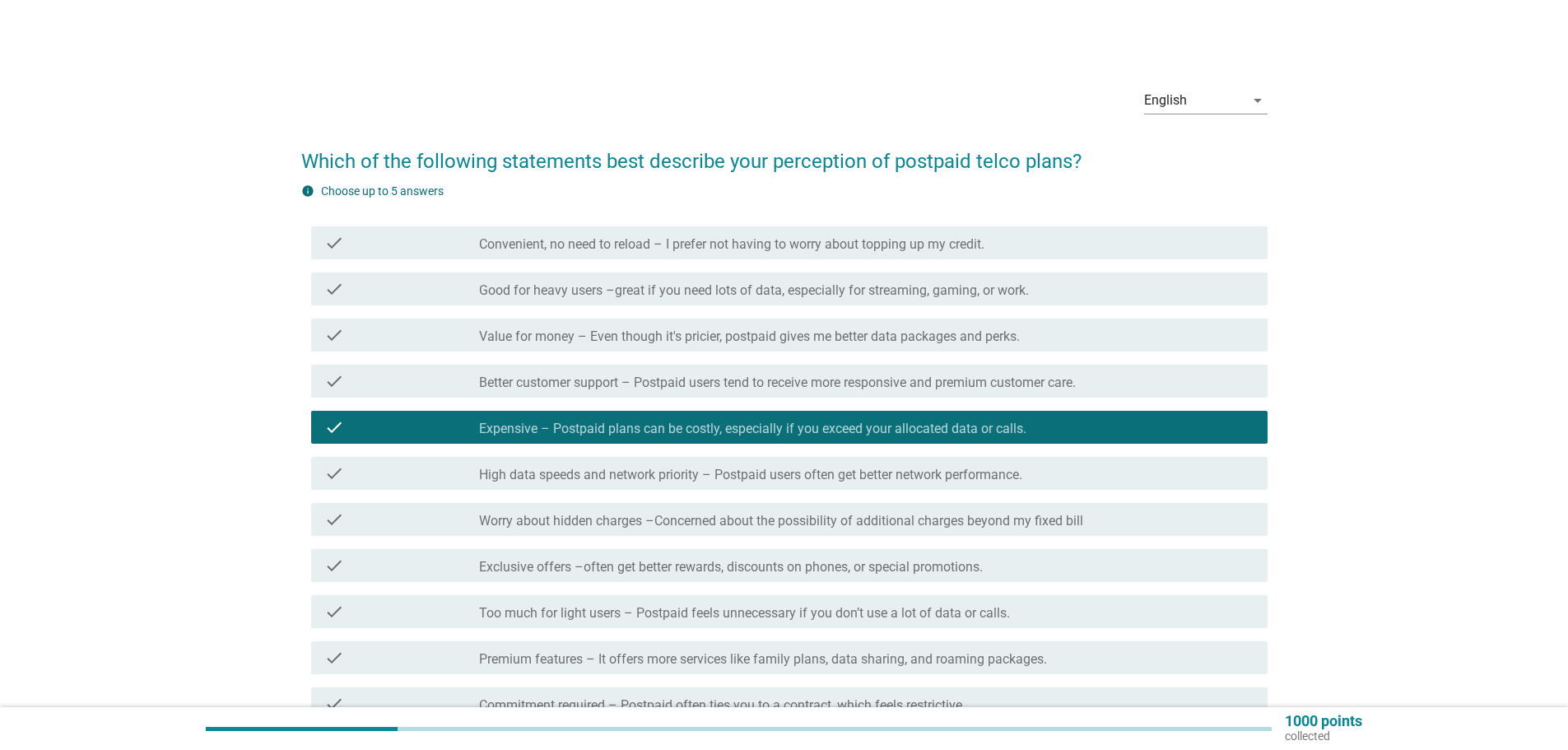
click at [554, 479] on label "High data speeds and network priority – Postpaid users often get better network…" at bounding box center [751, 474] width 543 height 16
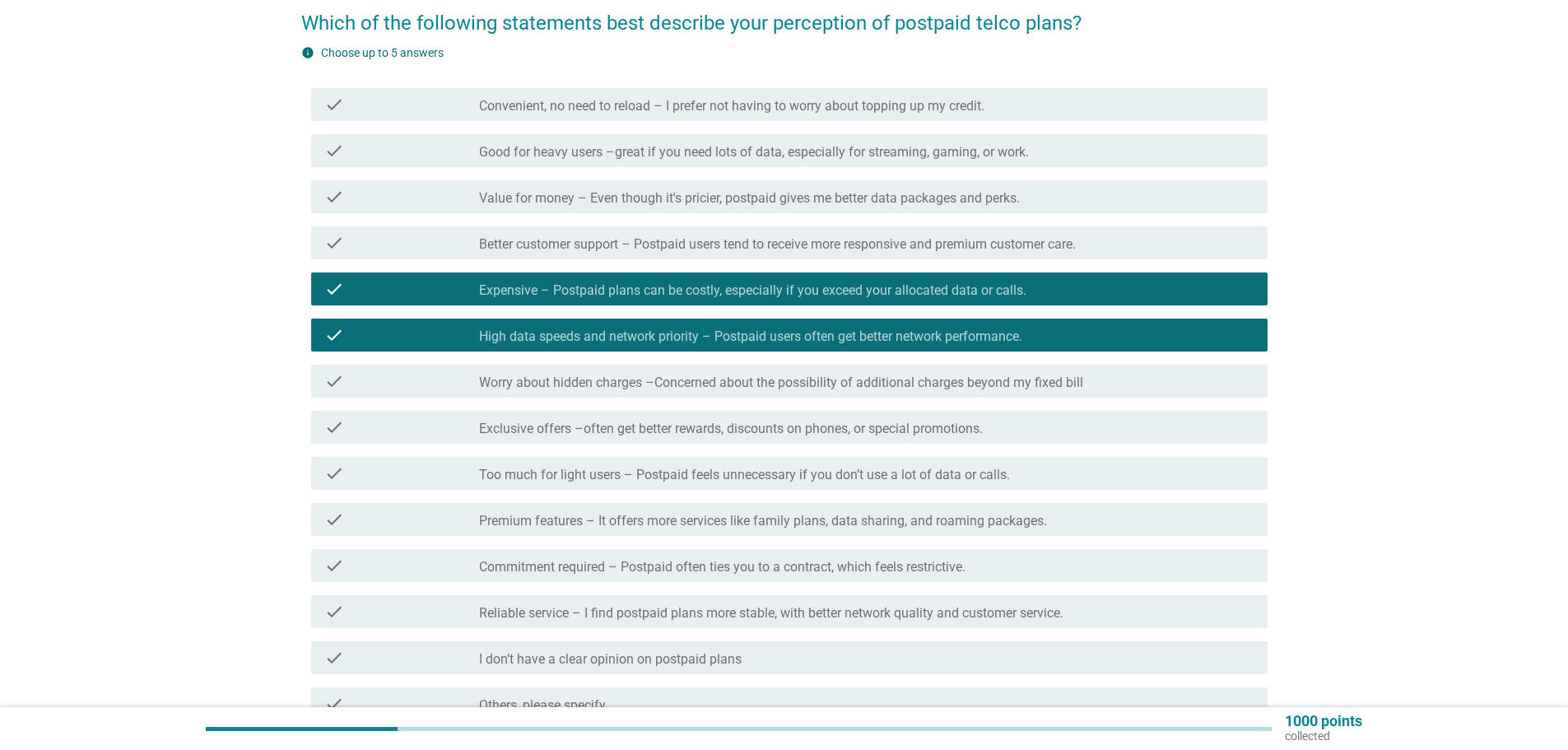
scroll to position [165, 0]
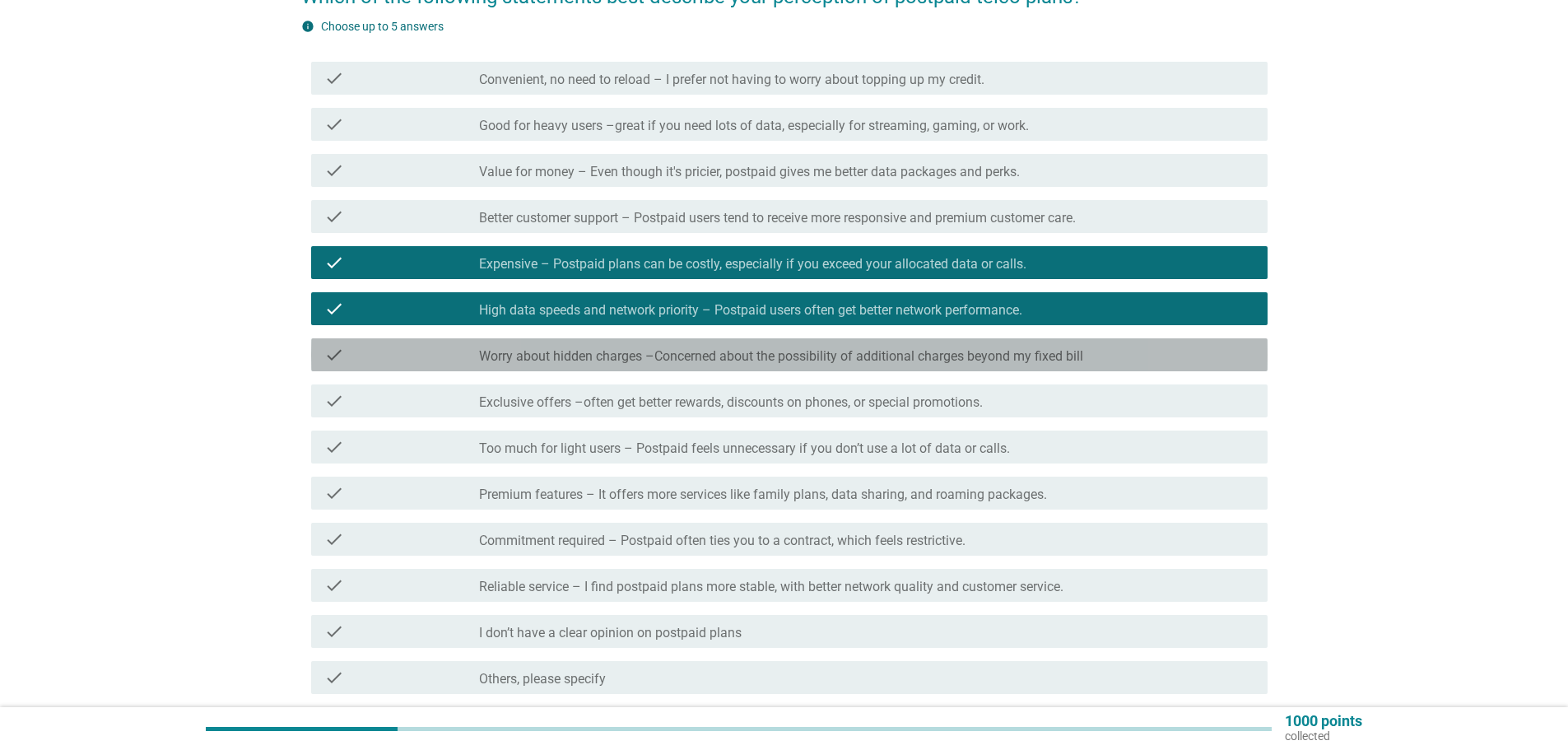
click at [555, 355] on label "Worry about hidden charges –Concerned about the possibility of additional charg…" at bounding box center [781, 357] width 604 height 16
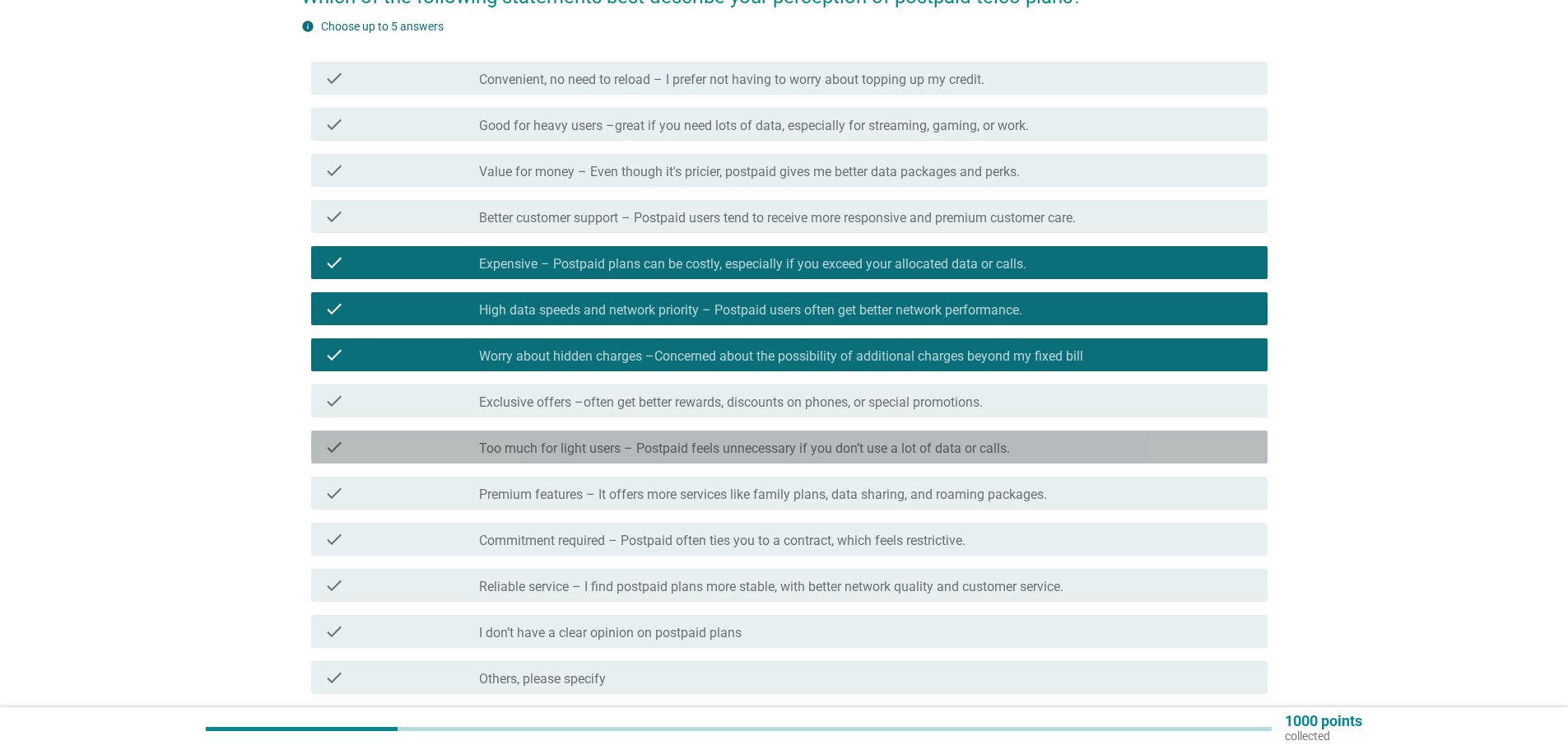
click at [545, 455] on label "Too much for light users – Postpaid feels unnecessary if you don’t use a lot of…" at bounding box center [744, 448] width 530 height 16
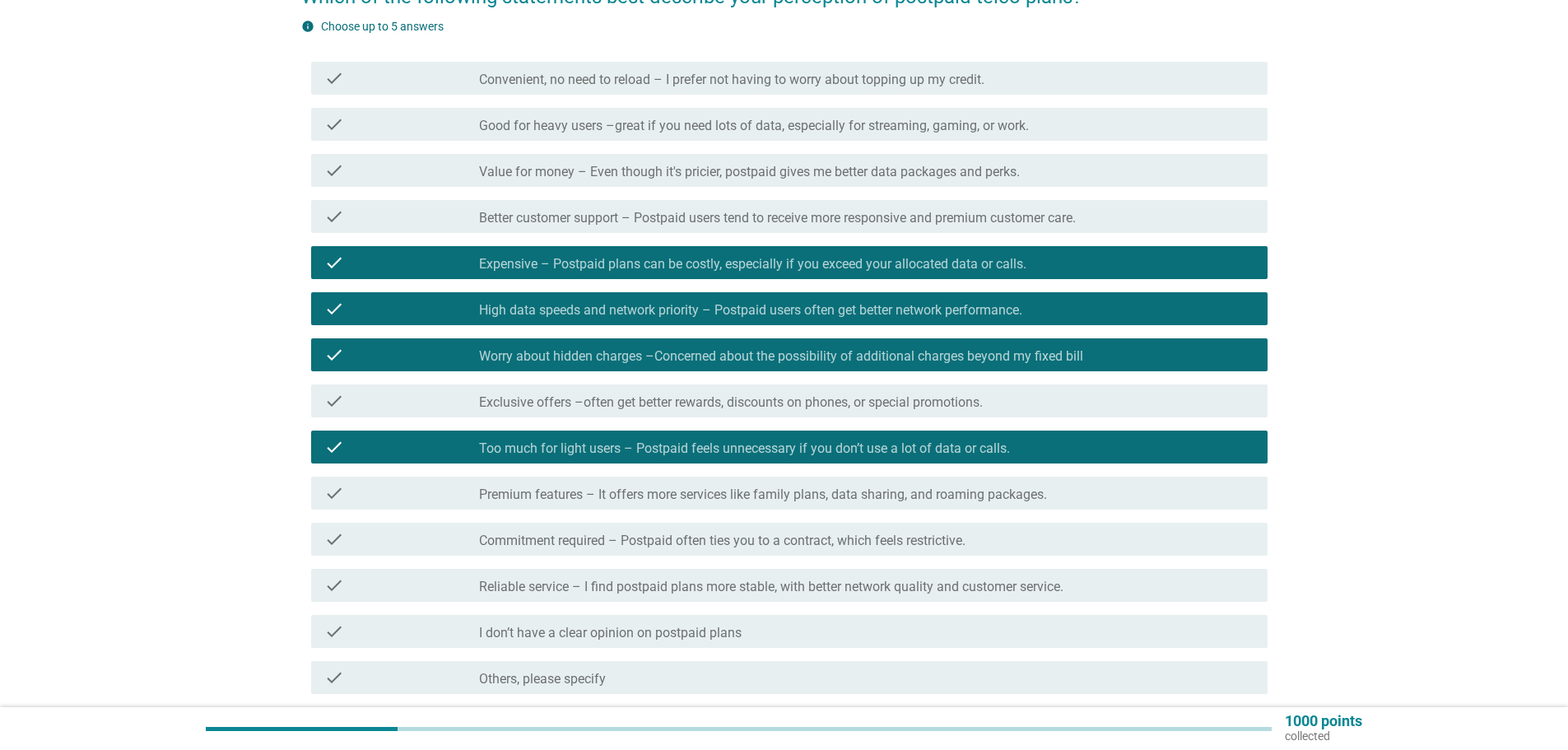
click at [549, 535] on label "Commitment required – Postpaid often ties you to a contract, which feels restri…" at bounding box center [722, 540] width 486 height 16
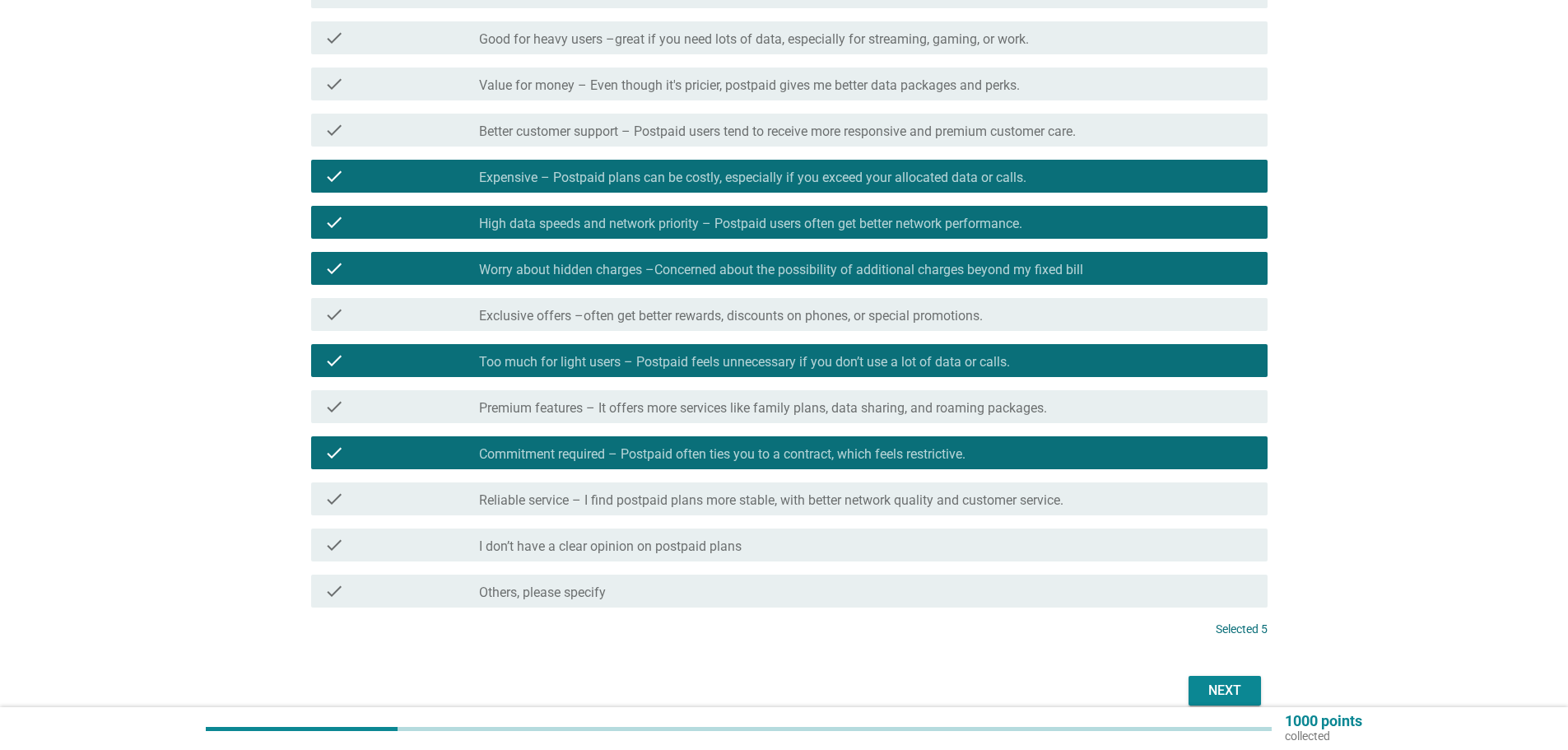
scroll to position [329, 0]
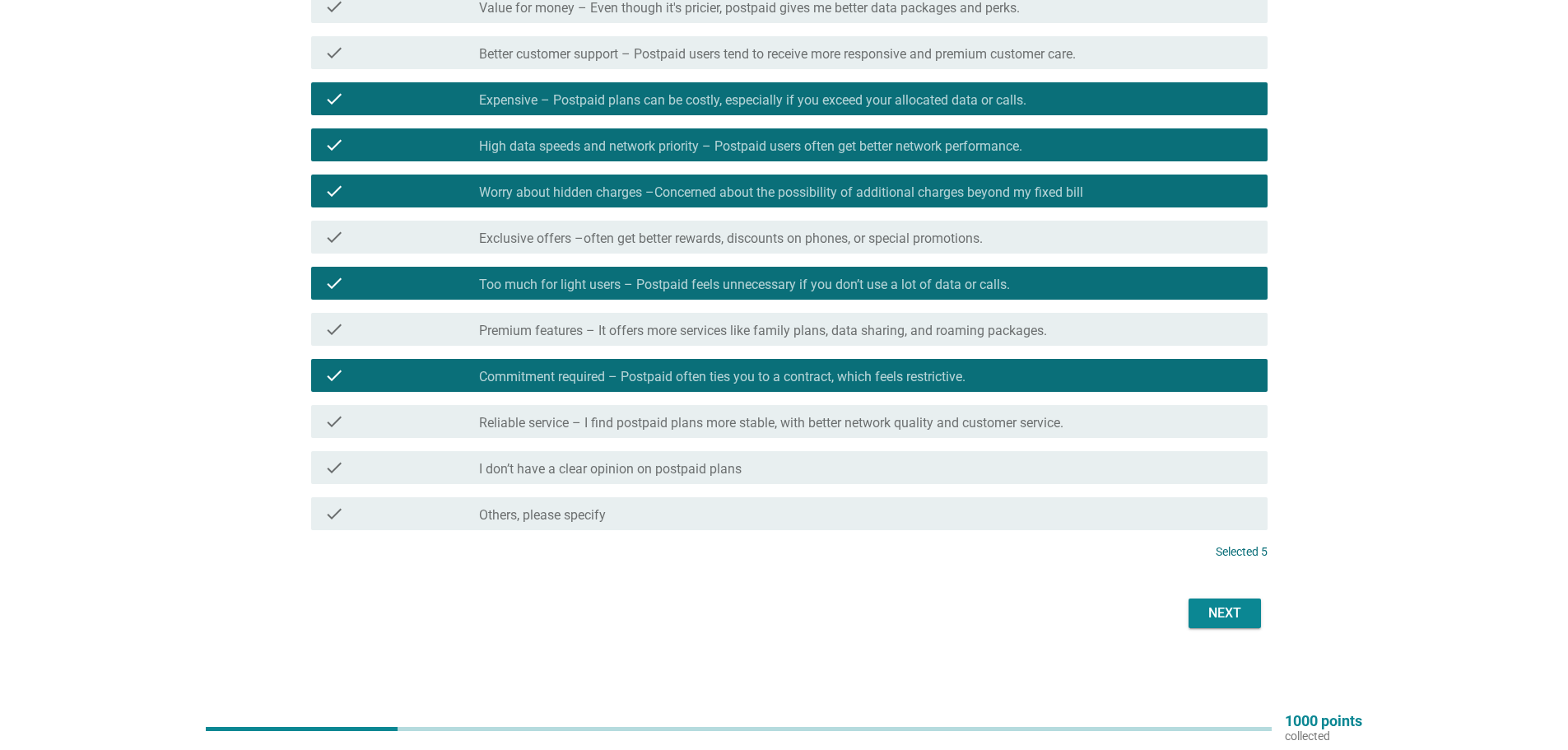
click at [1218, 615] on div "Next" at bounding box center [1224, 613] width 46 height 20
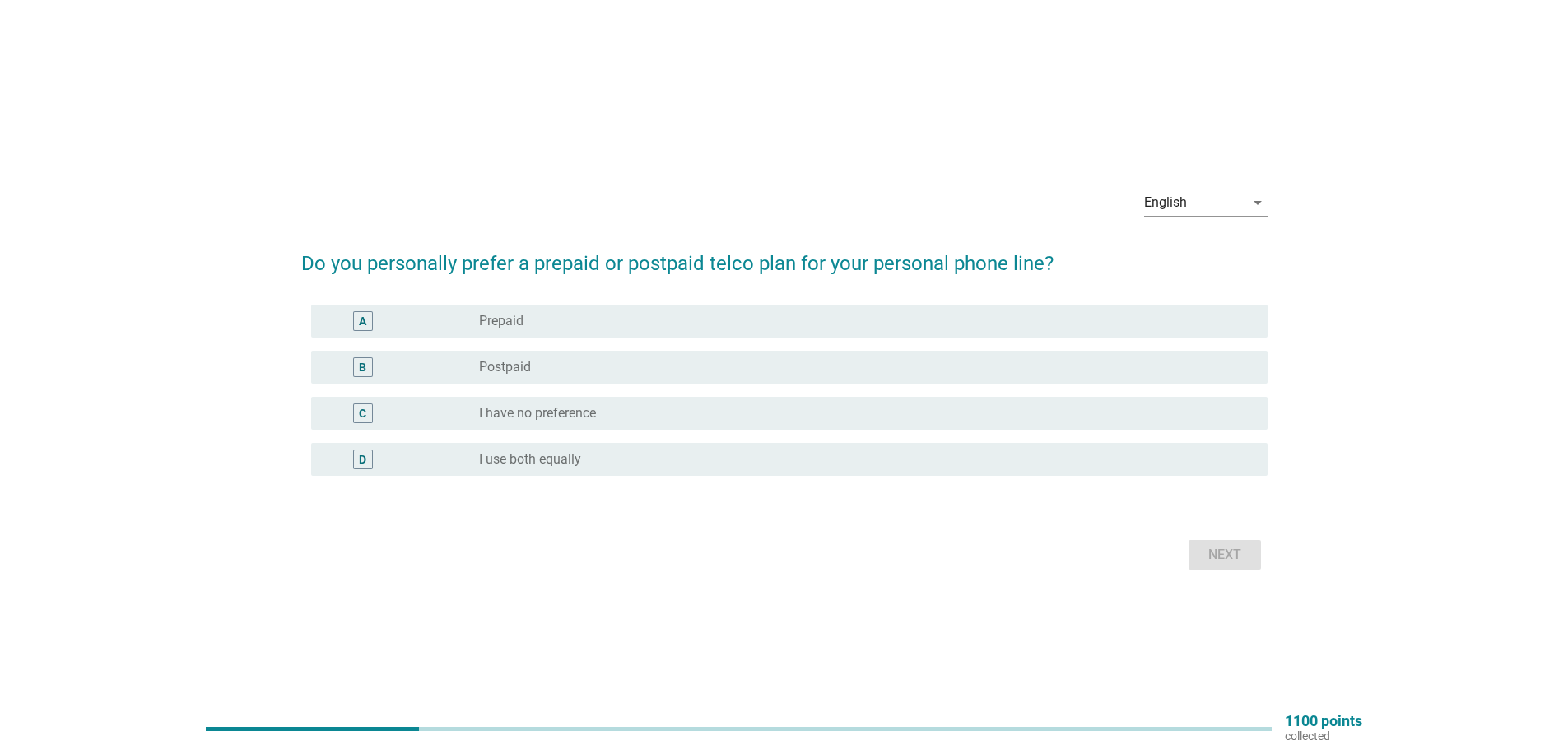
click at [581, 319] on div "radio_button_unchecked Prepaid" at bounding box center [860, 321] width 762 height 16
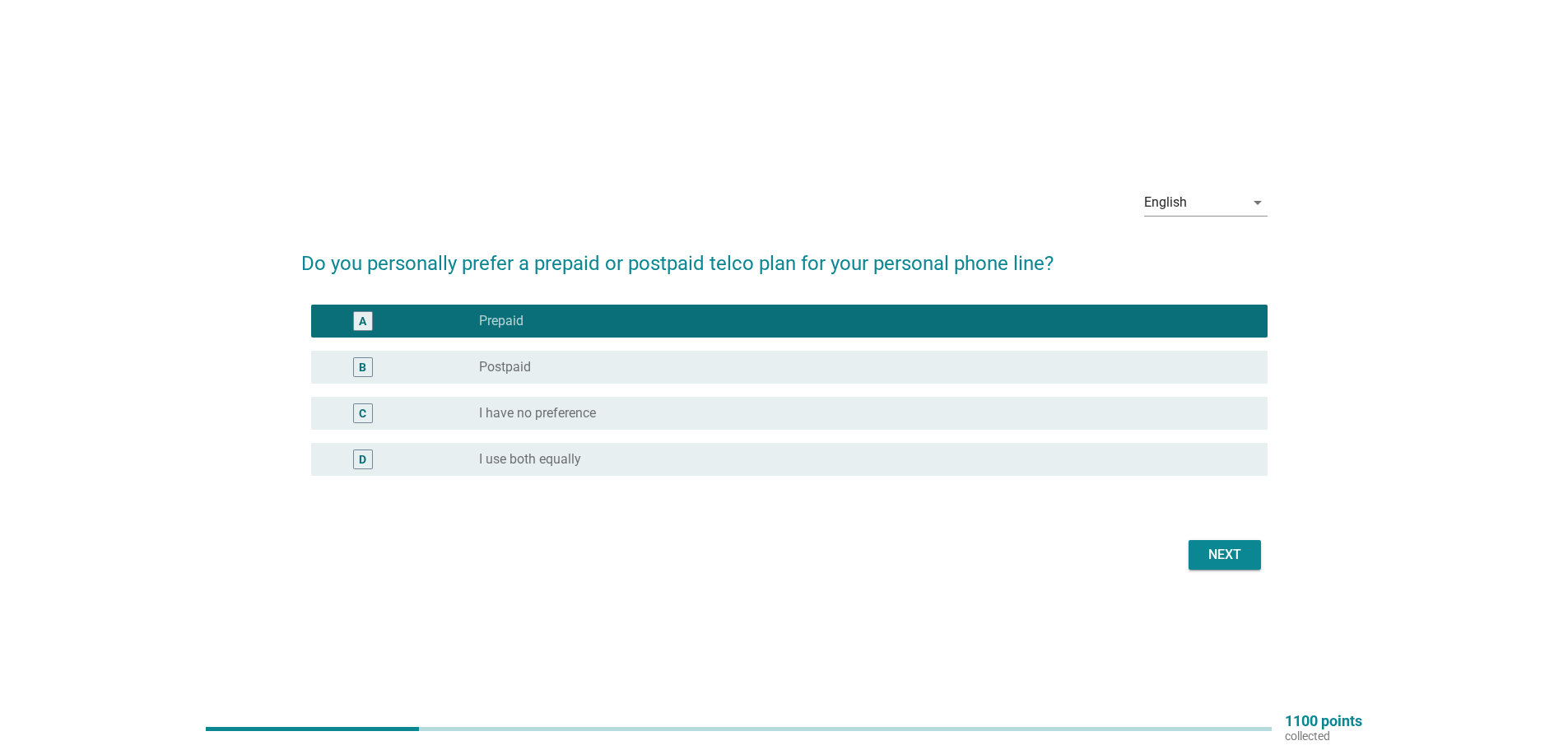
click at [1203, 542] on button "Next" at bounding box center [1224, 555] width 73 height 30
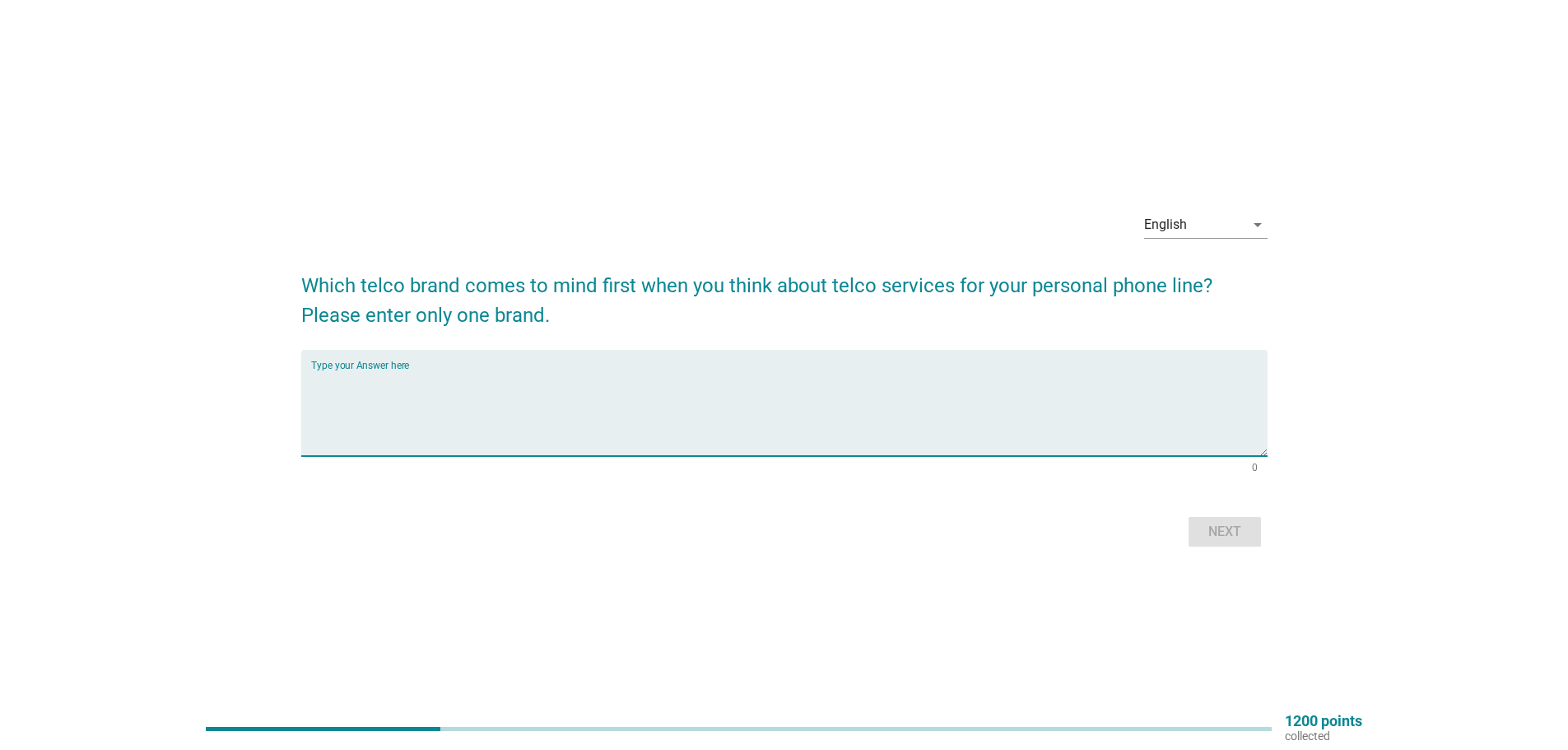
click at [455, 372] on textarea "Type your Answer here" at bounding box center [788, 412] width 956 height 87
type textarea "Umobile"
click at [1203, 517] on button "Next" at bounding box center [1224, 531] width 73 height 30
click at [377, 382] on textarea "Type your Answer here" at bounding box center [788, 412] width 956 height 87
type textarea "Maxis"
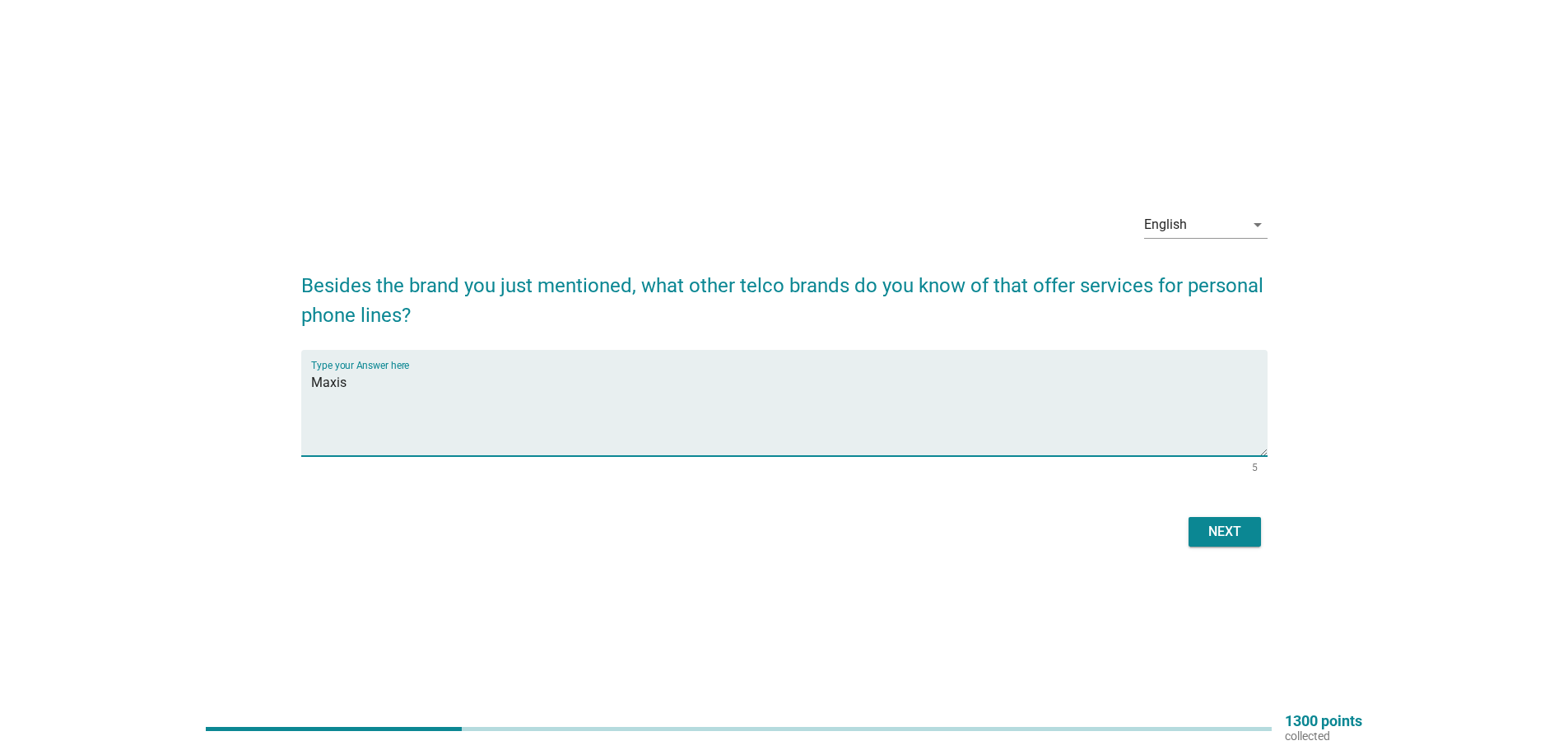
click at [1232, 536] on div "Next" at bounding box center [1224, 531] width 46 height 20
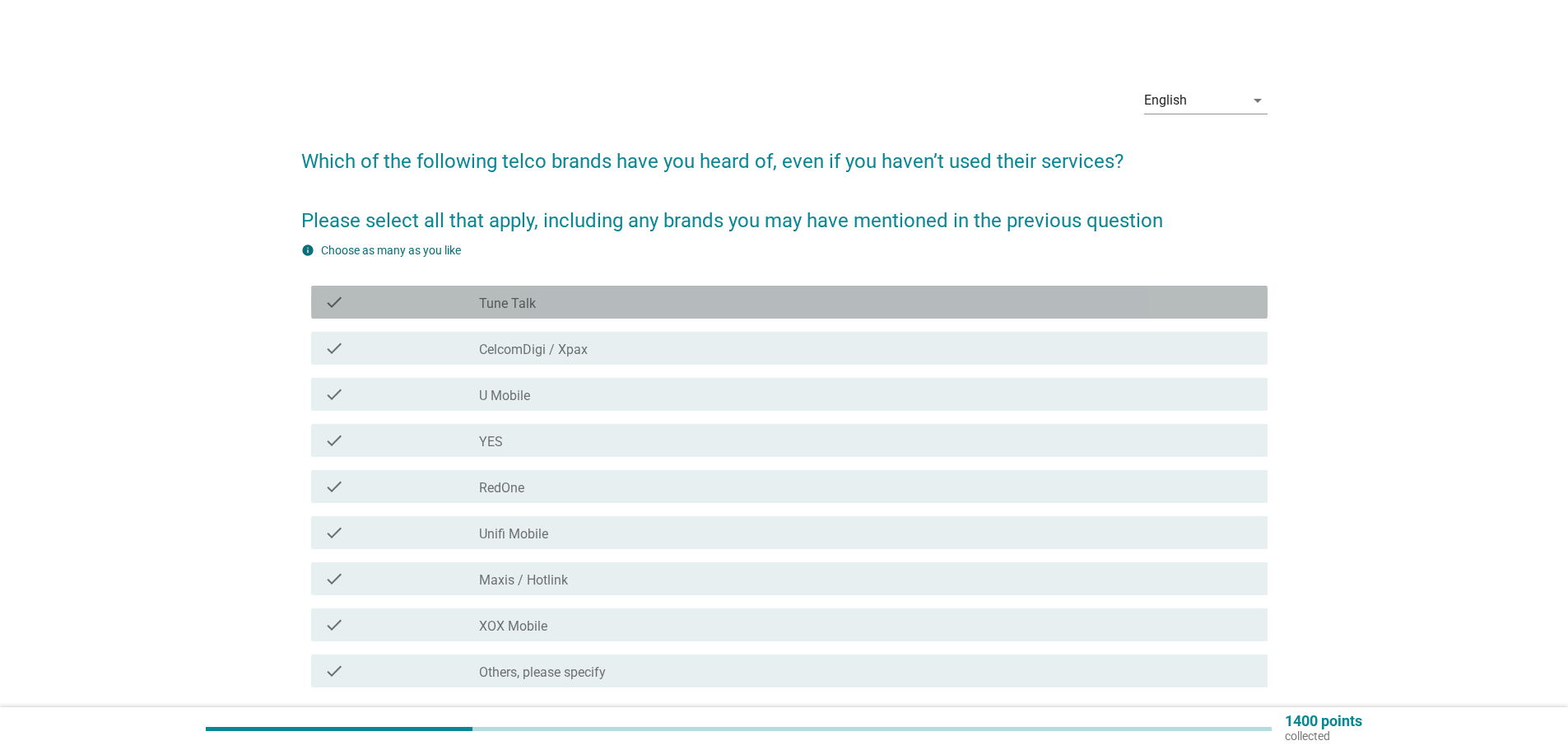
click at [454, 298] on div "check" at bounding box center [401, 303] width 155 height 20
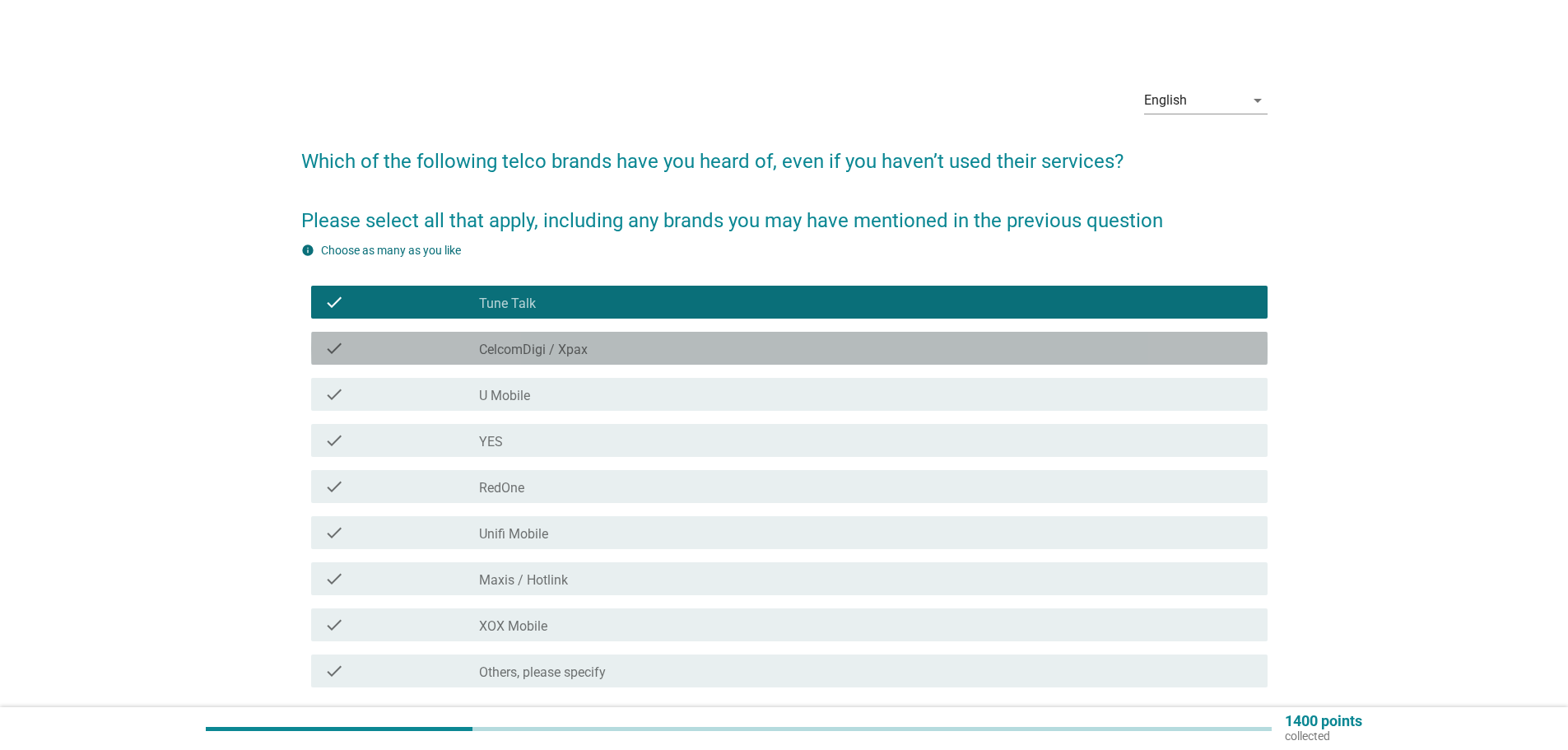
click at [444, 334] on div "check check_box_outline_blank CelcomDigi / Xpax" at bounding box center [788, 348] width 956 height 33
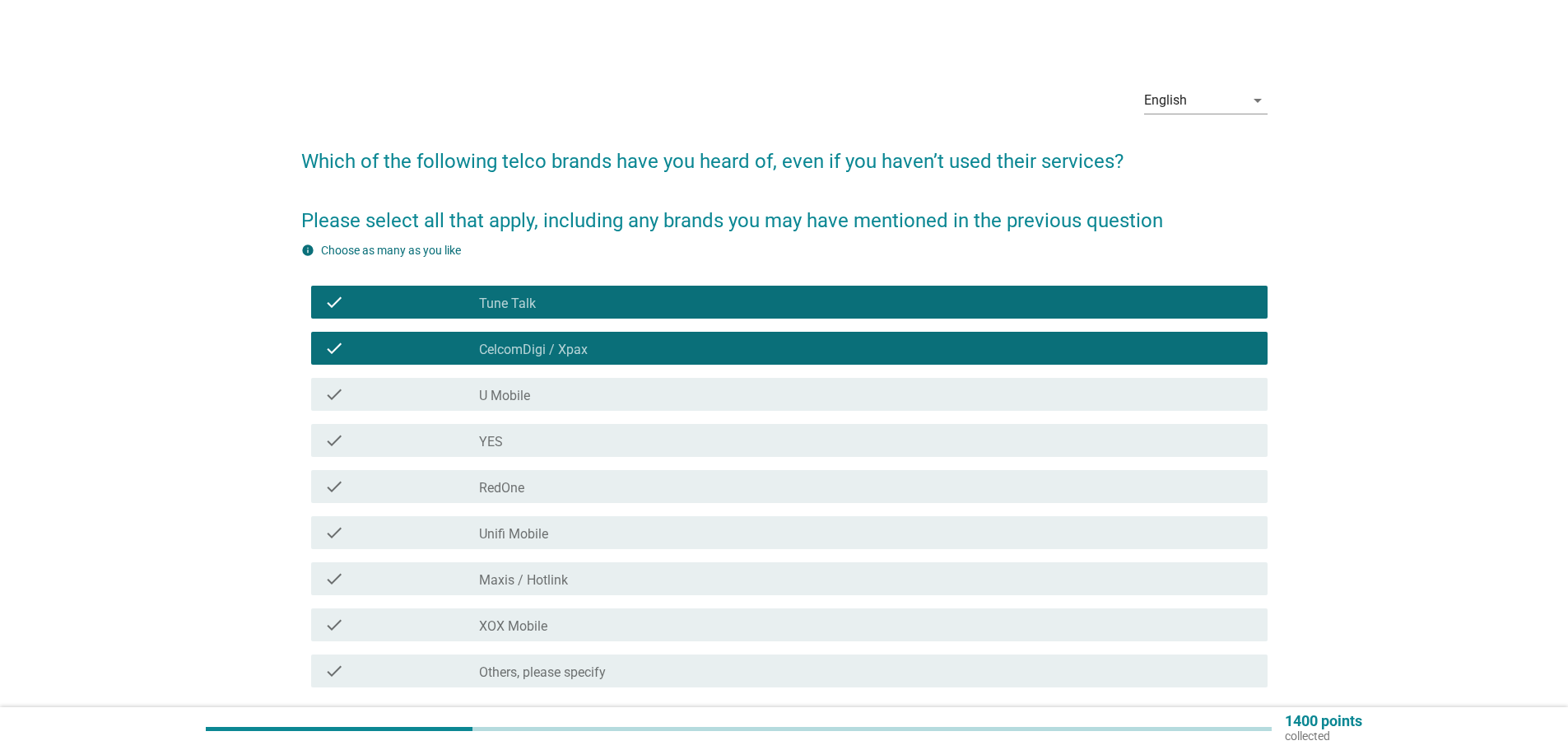
click at [447, 391] on div "check" at bounding box center [401, 394] width 155 height 20
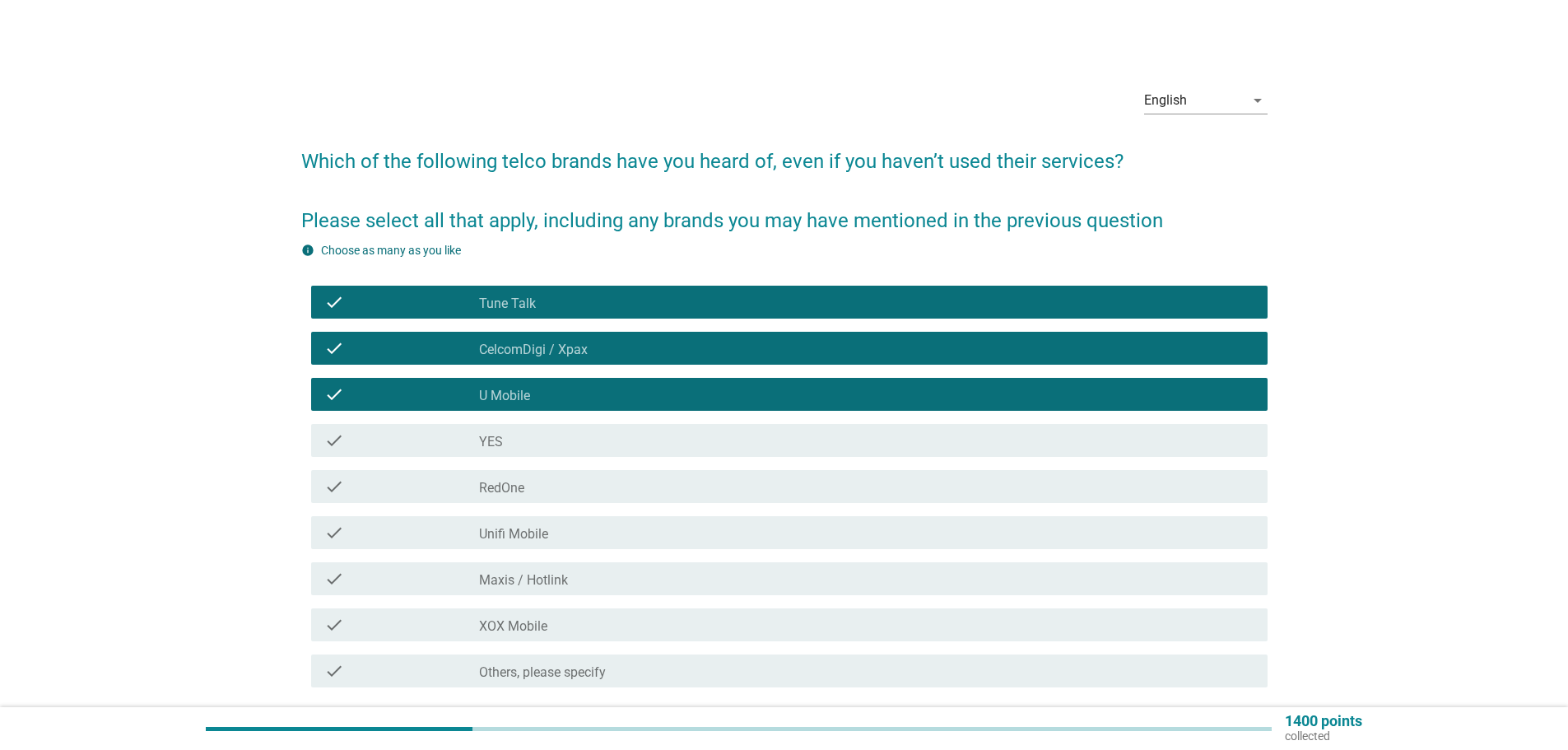
click at [449, 435] on div "check" at bounding box center [401, 440] width 155 height 20
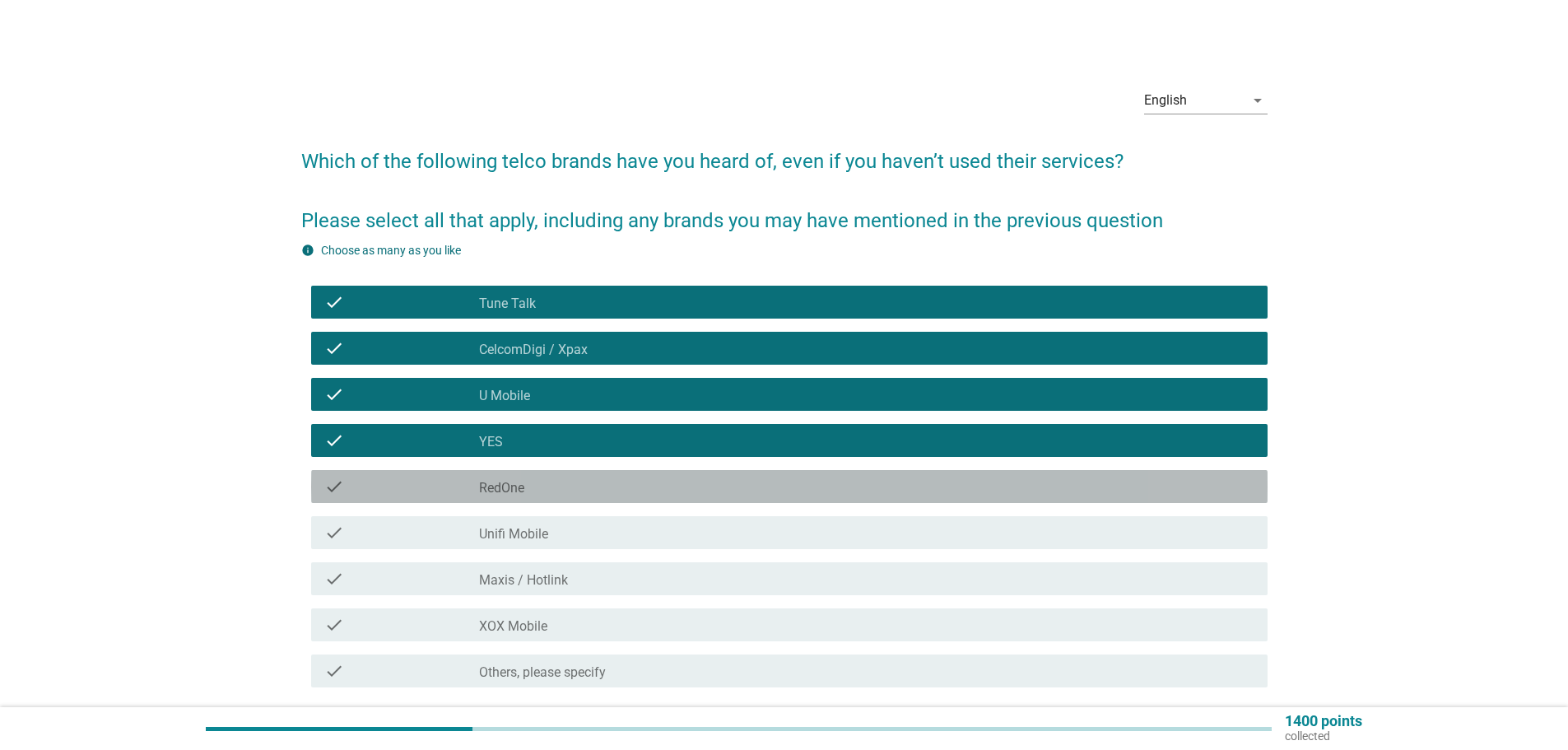
click at [465, 484] on div "check" at bounding box center [401, 486] width 155 height 20
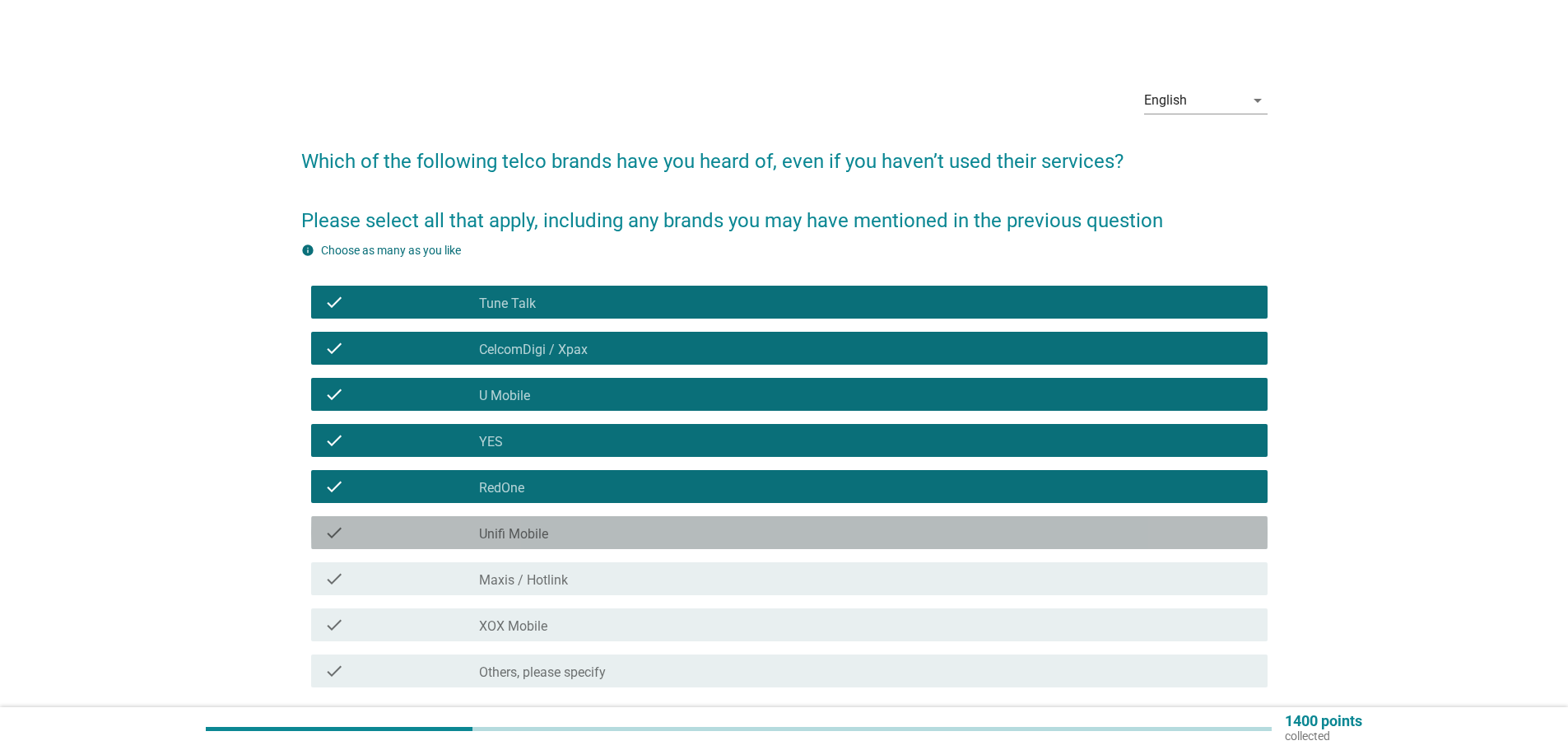
click at [468, 529] on div "check" at bounding box center [401, 532] width 155 height 20
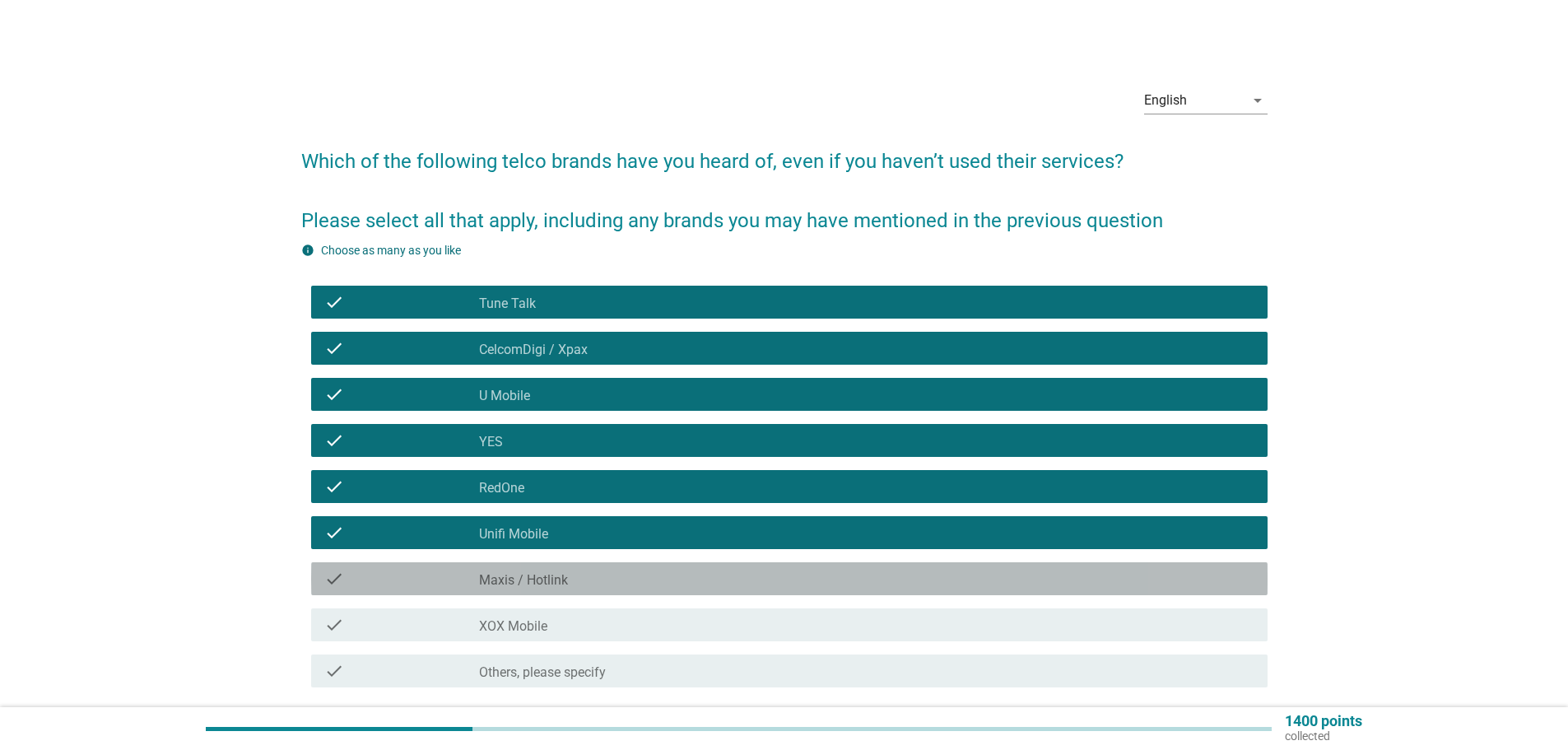
click at [479, 572] on div "check check_box_outline_blank Maxis / Hotlink" at bounding box center [789, 578] width 930 height 20
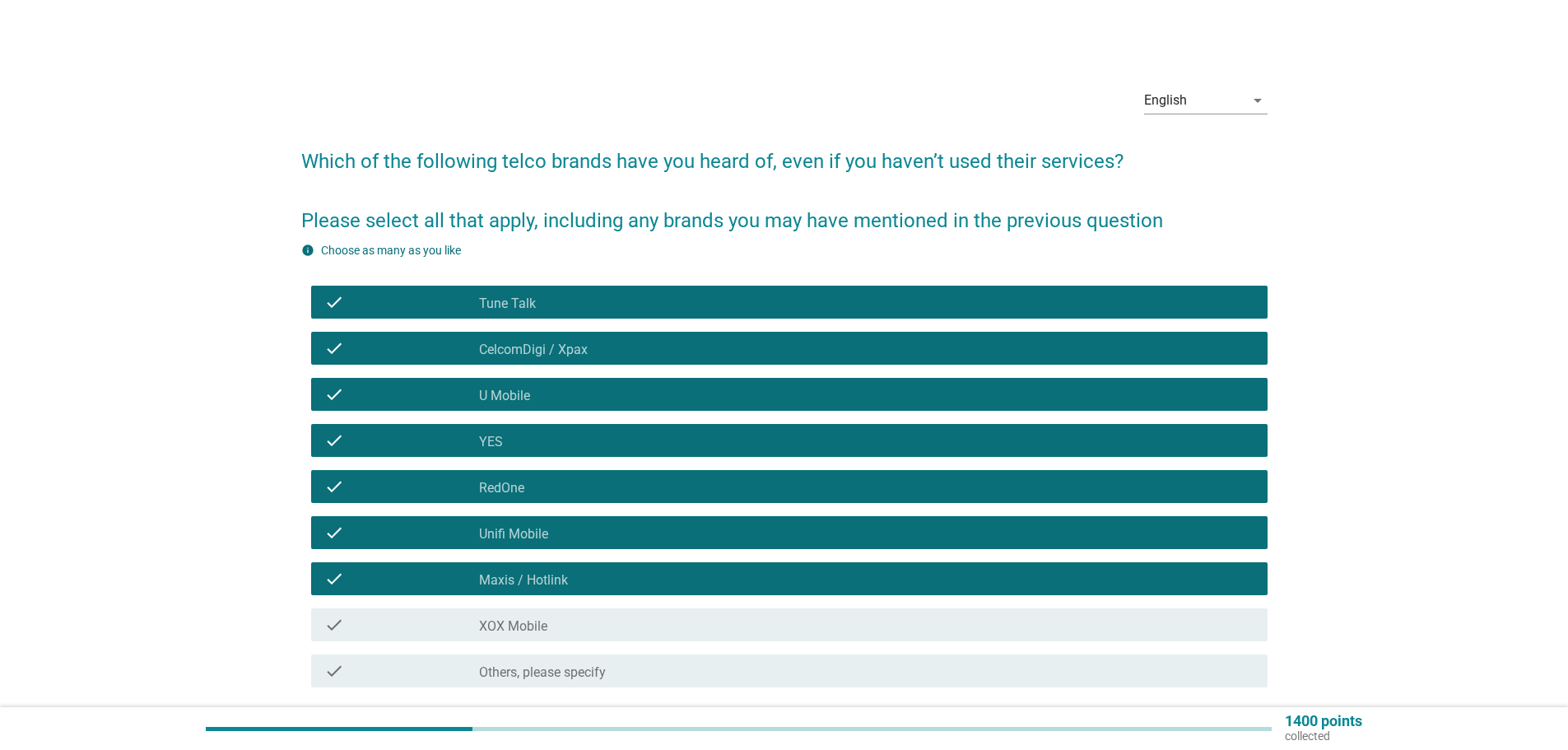
click at [484, 629] on label "XOX Mobile" at bounding box center [513, 626] width 68 height 16
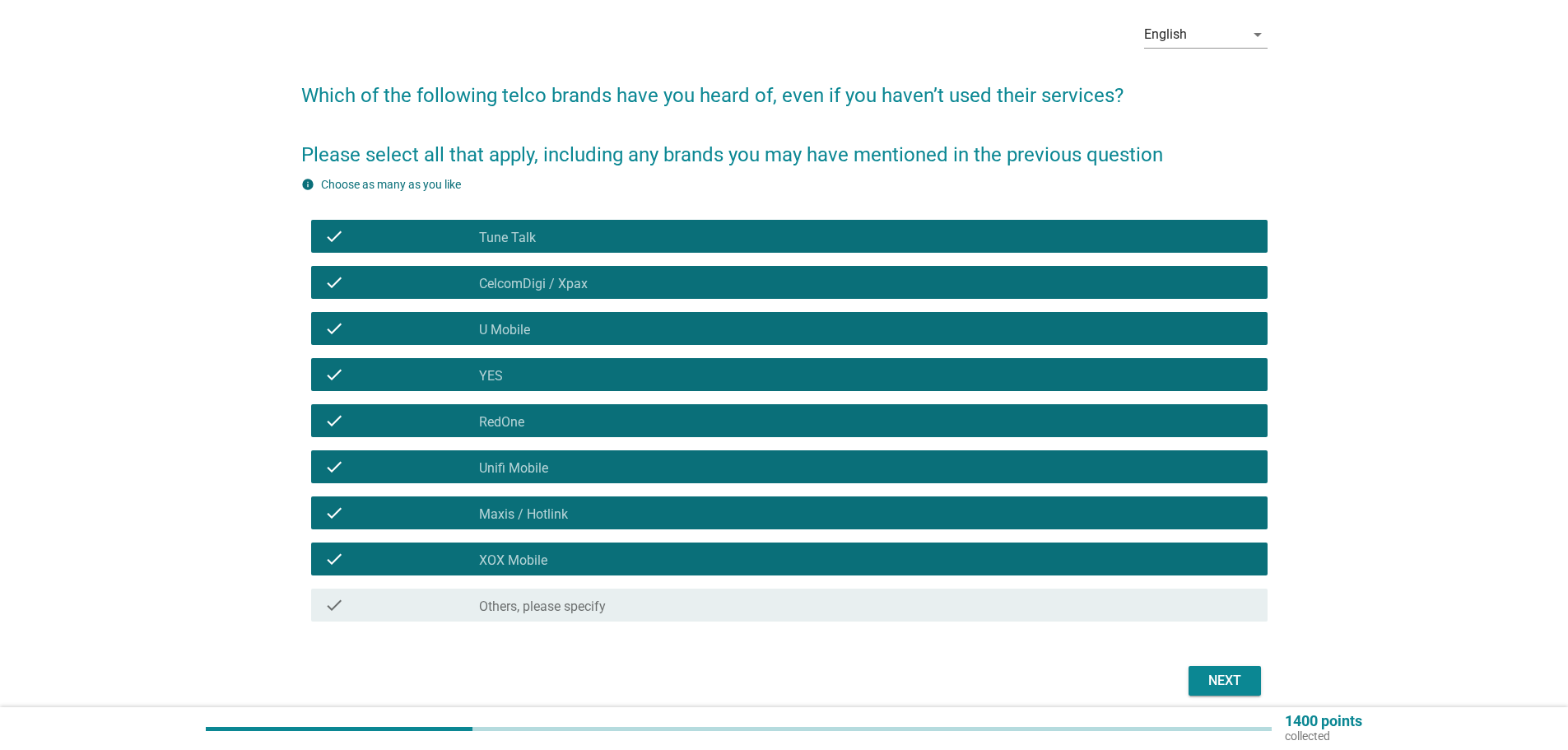
scroll to position [133, 0]
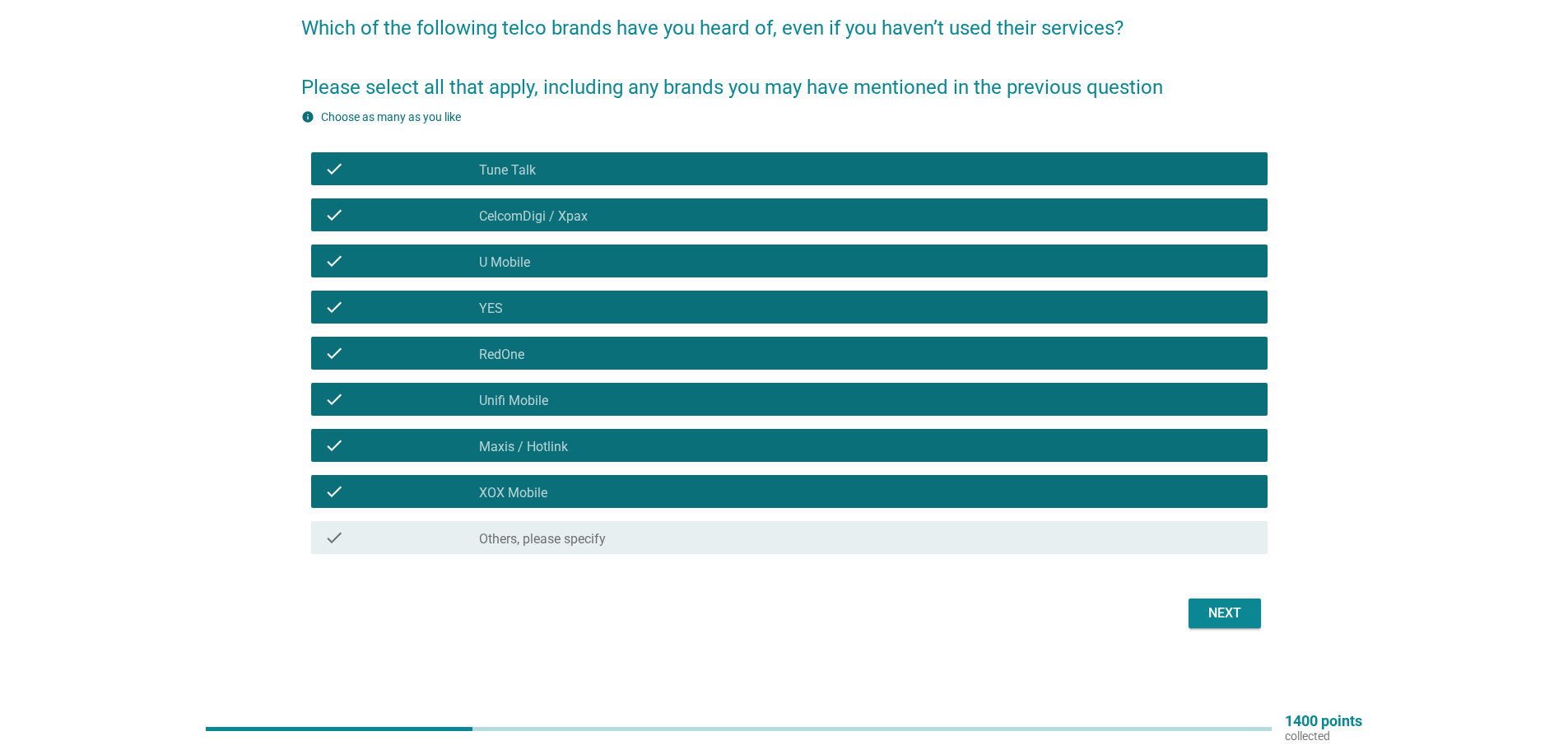
click at [1250, 614] on button "Next" at bounding box center [1224, 613] width 73 height 30
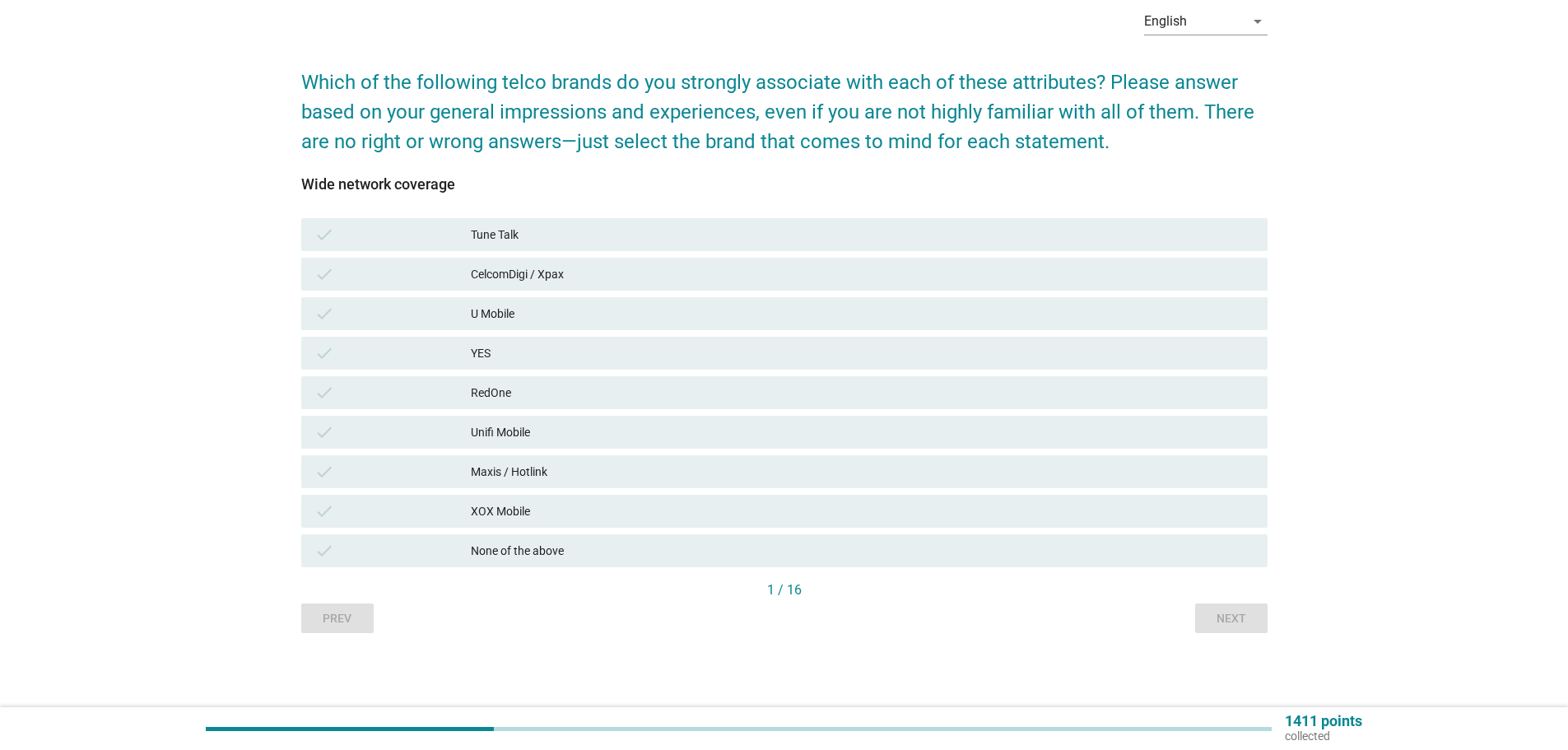
scroll to position [0, 0]
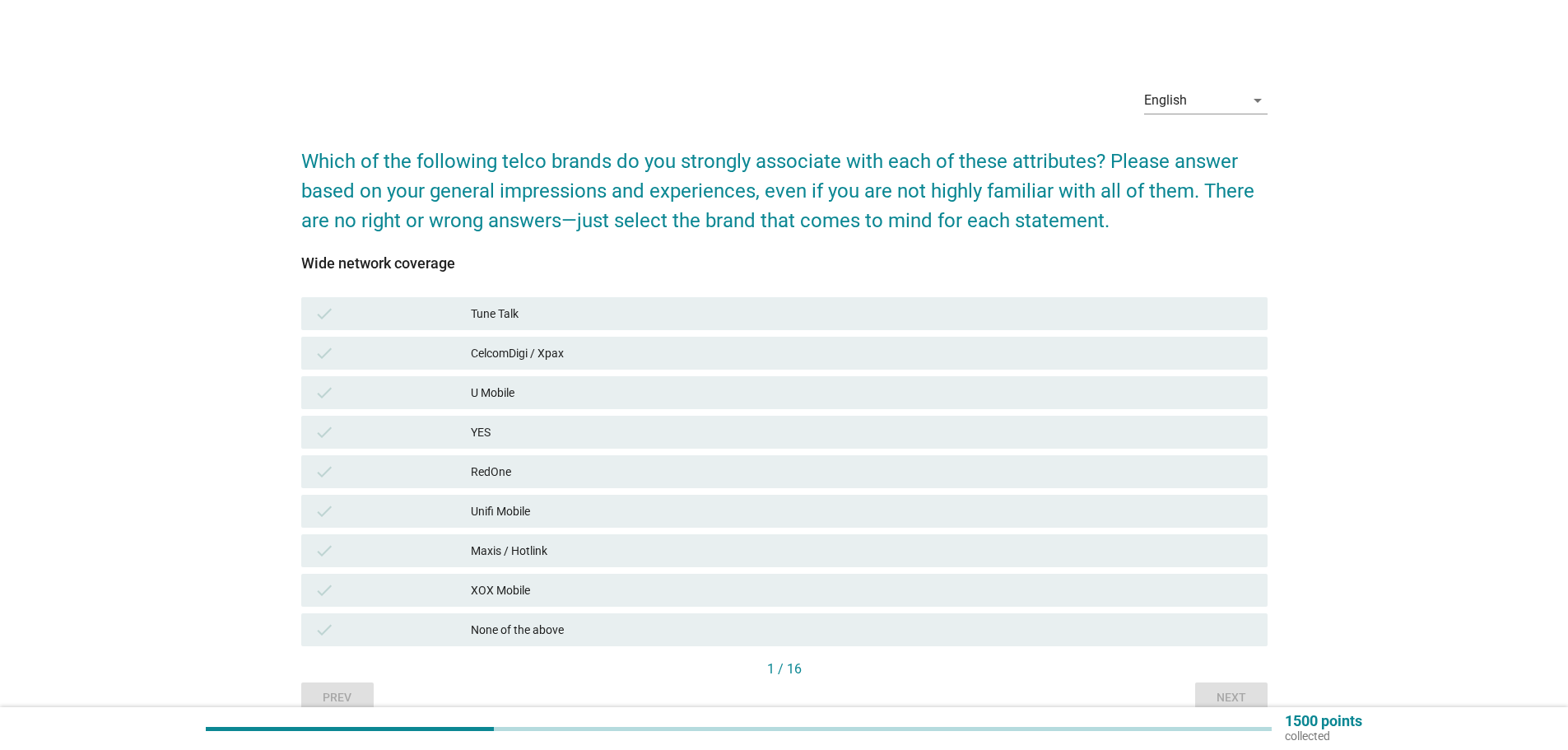
click at [508, 362] on div "CelcomDigi / Xpax" at bounding box center [862, 354] width 783 height 20
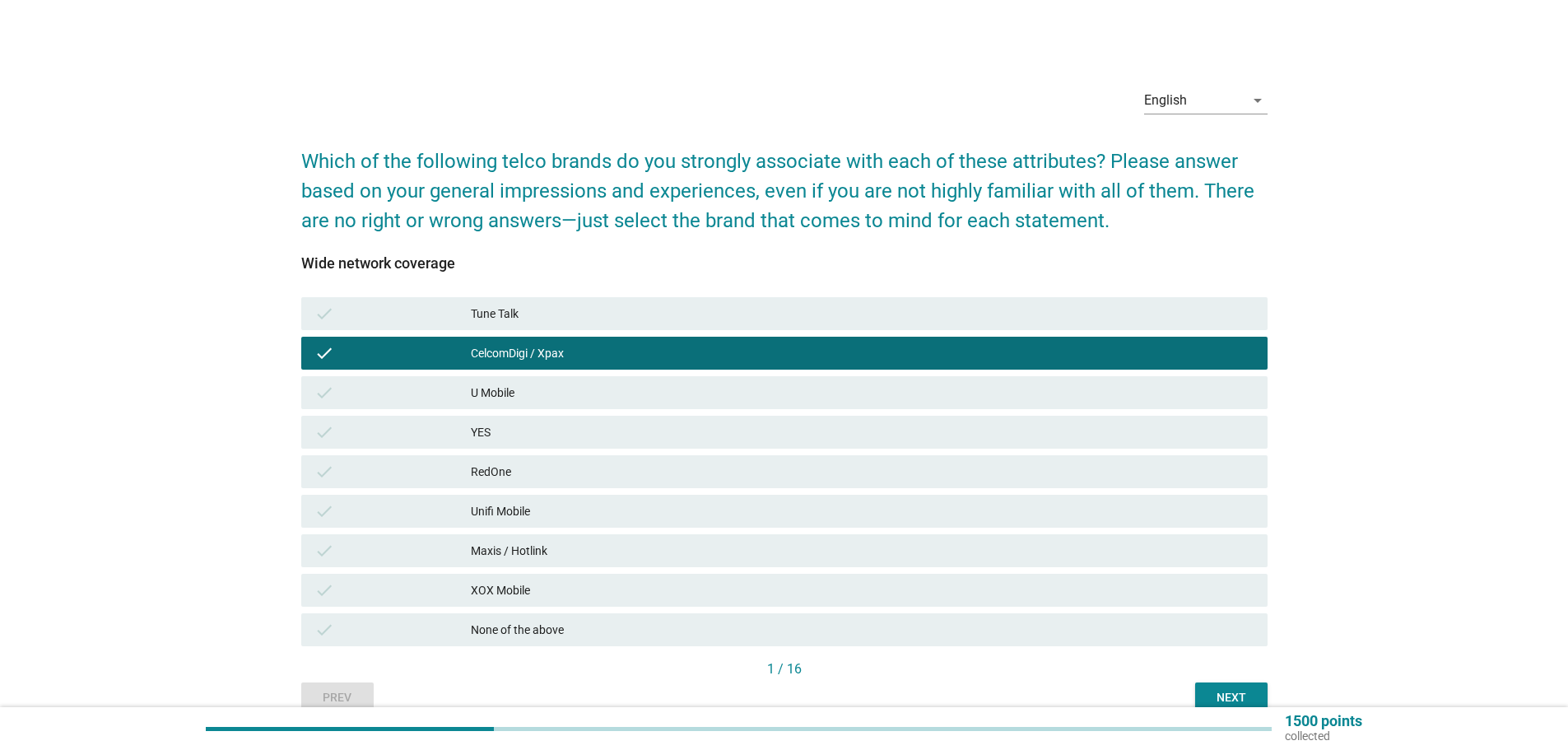
click at [520, 395] on div "U Mobile" at bounding box center [862, 392] width 783 height 20
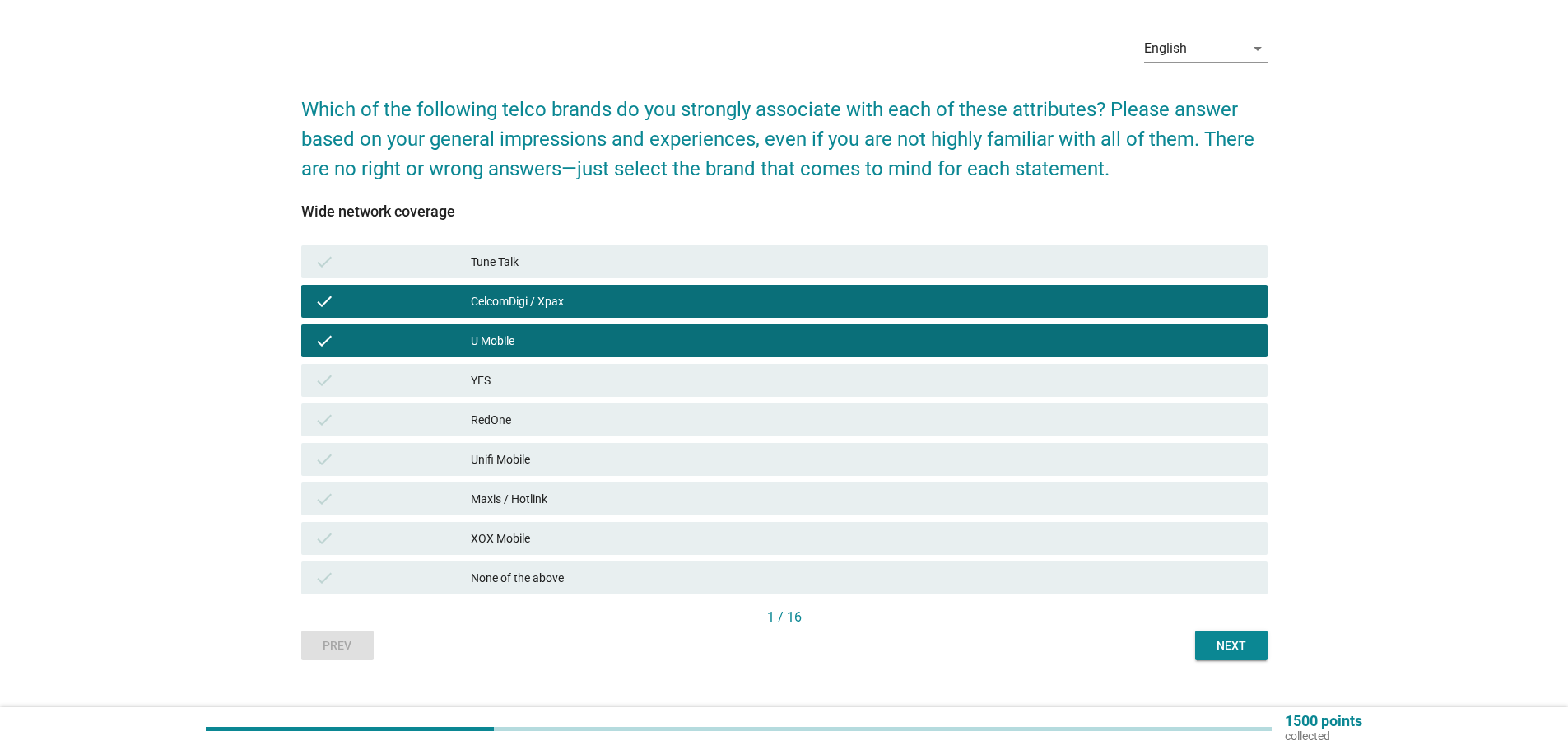
scroll to position [79, 0]
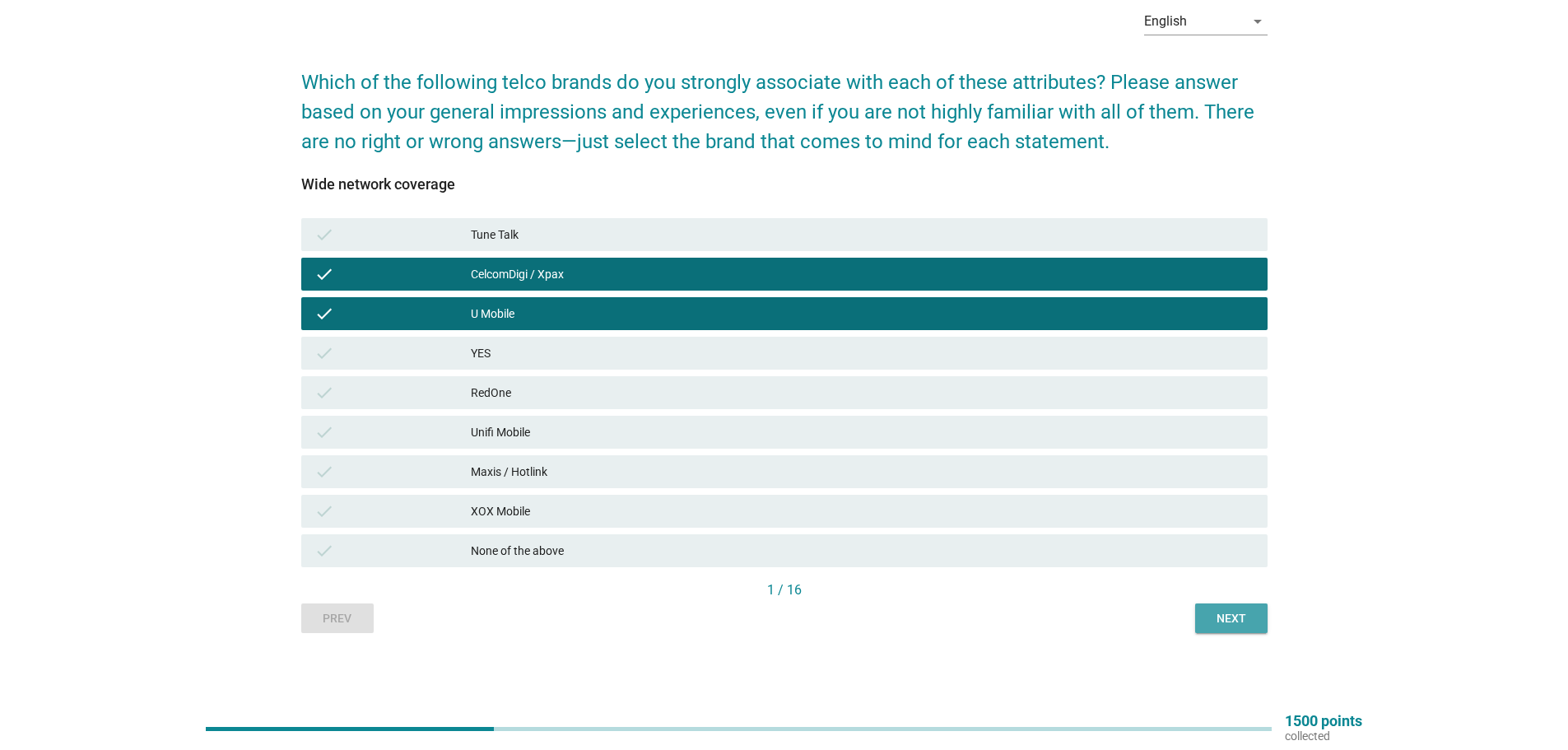
click at [1249, 624] on div "Next" at bounding box center [1231, 618] width 46 height 17
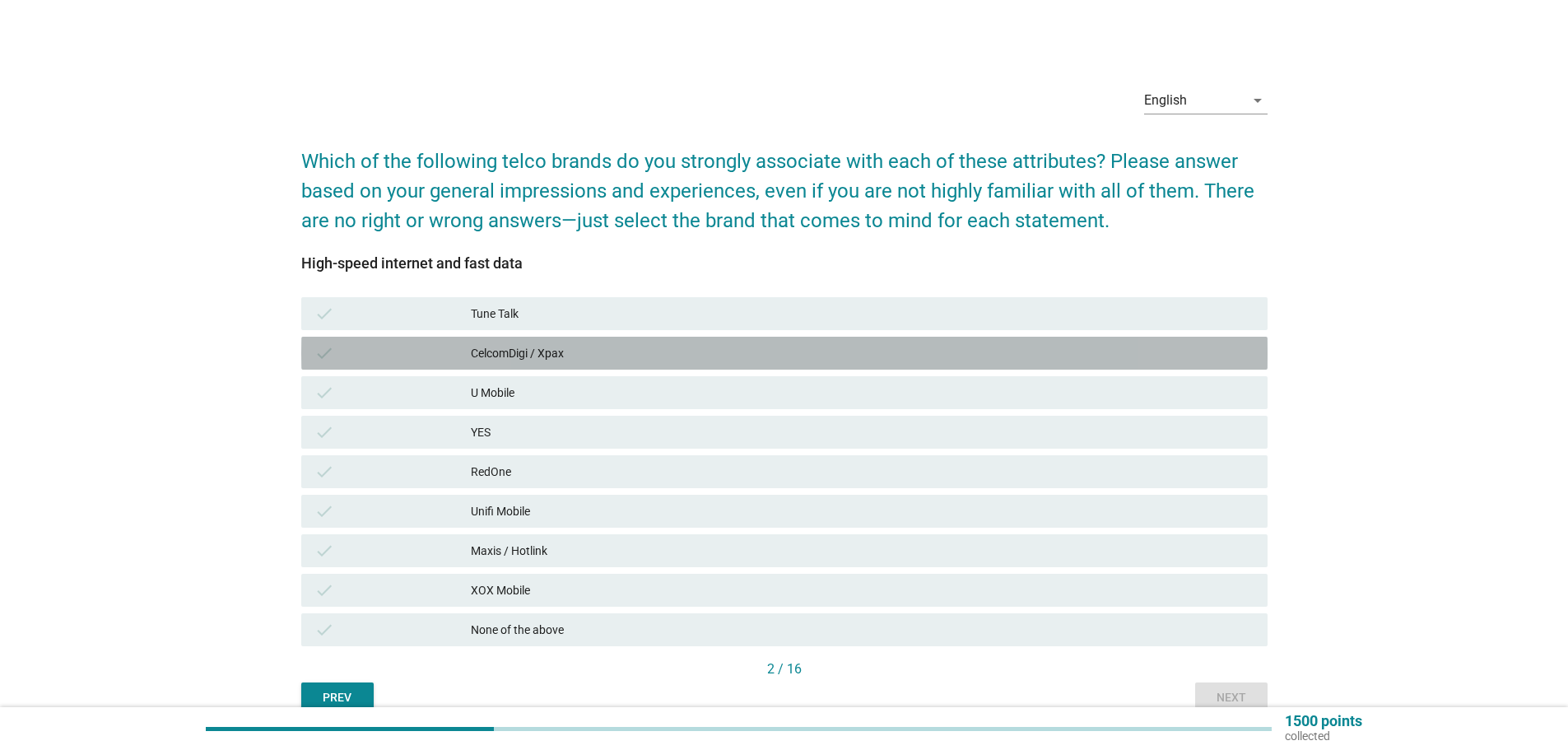
click at [540, 352] on div "CelcomDigi / Xpax" at bounding box center [862, 354] width 783 height 20
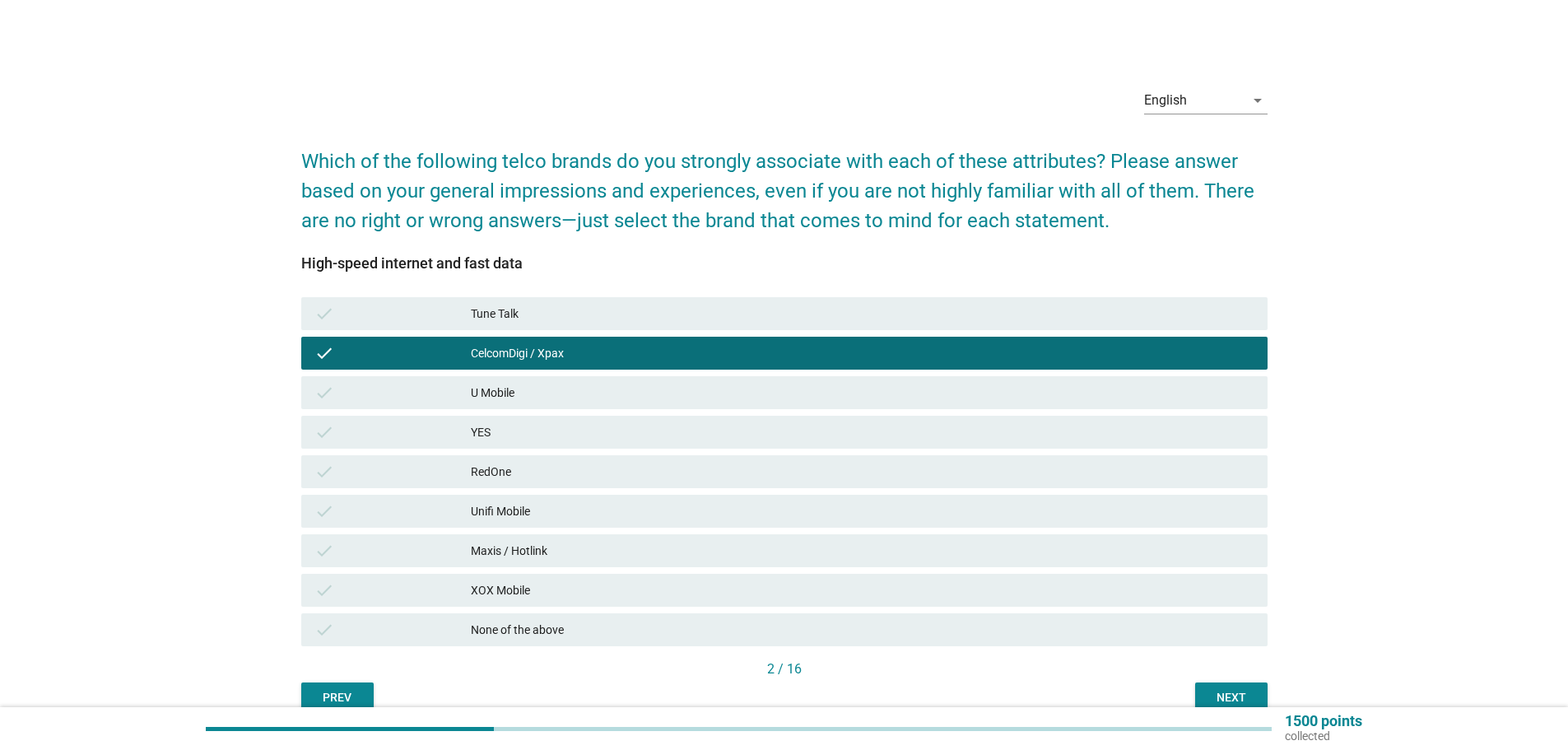
click at [506, 394] on div "U Mobile" at bounding box center [862, 392] width 783 height 20
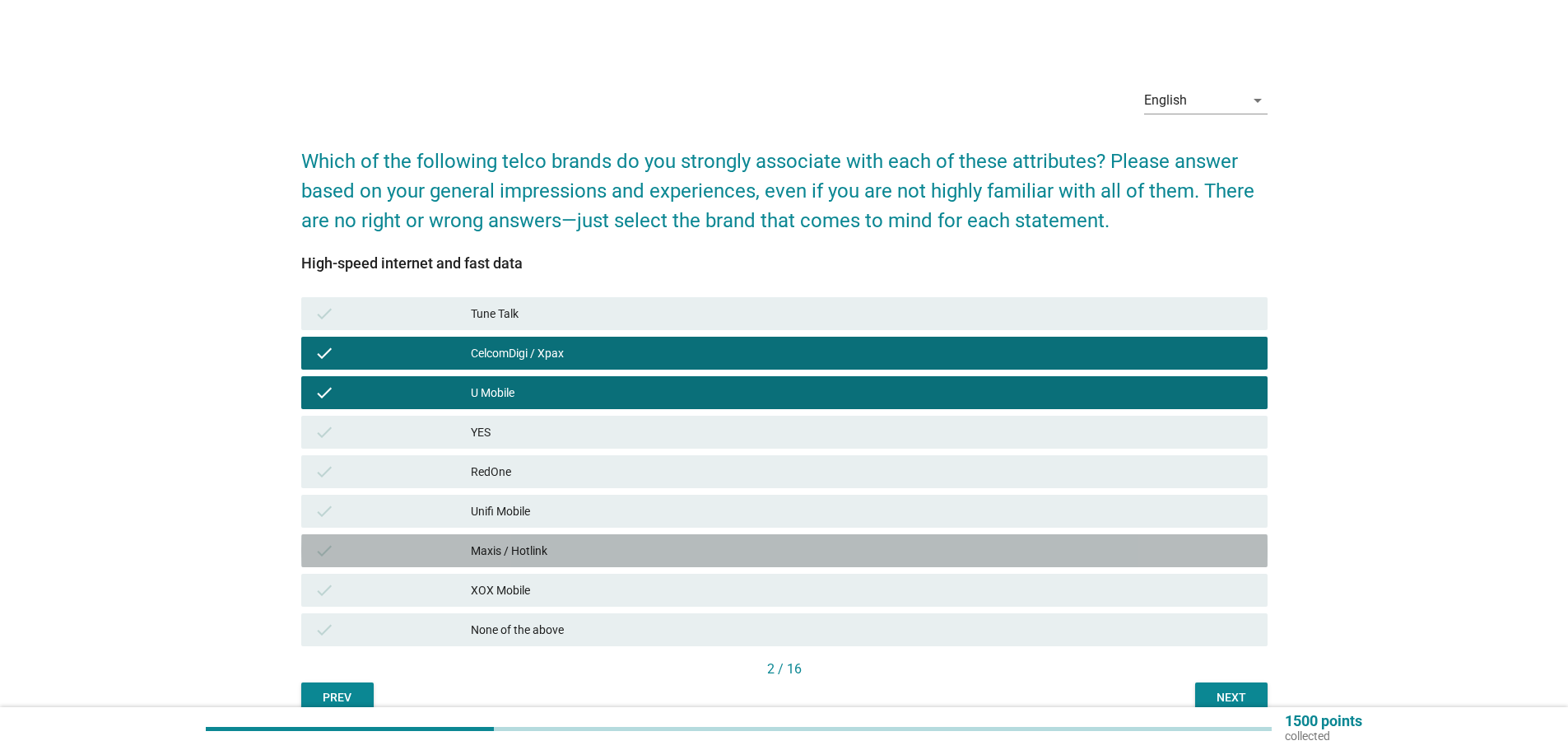
click at [600, 543] on div "Maxis / Hotlink" at bounding box center [862, 550] width 783 height 20
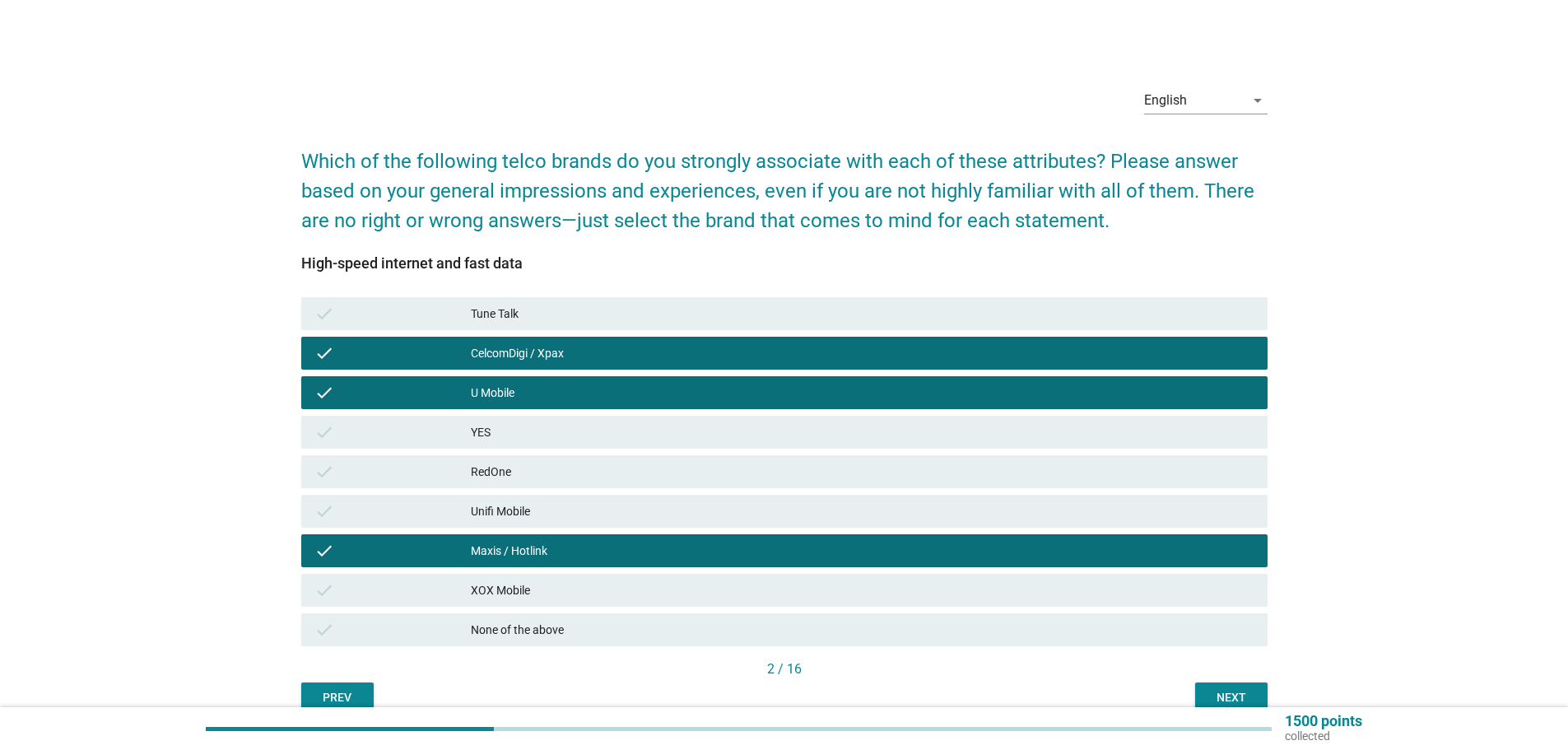
click at [1225, 683] on button "Next" at bounding box center [1230, 697] width 73 height 30
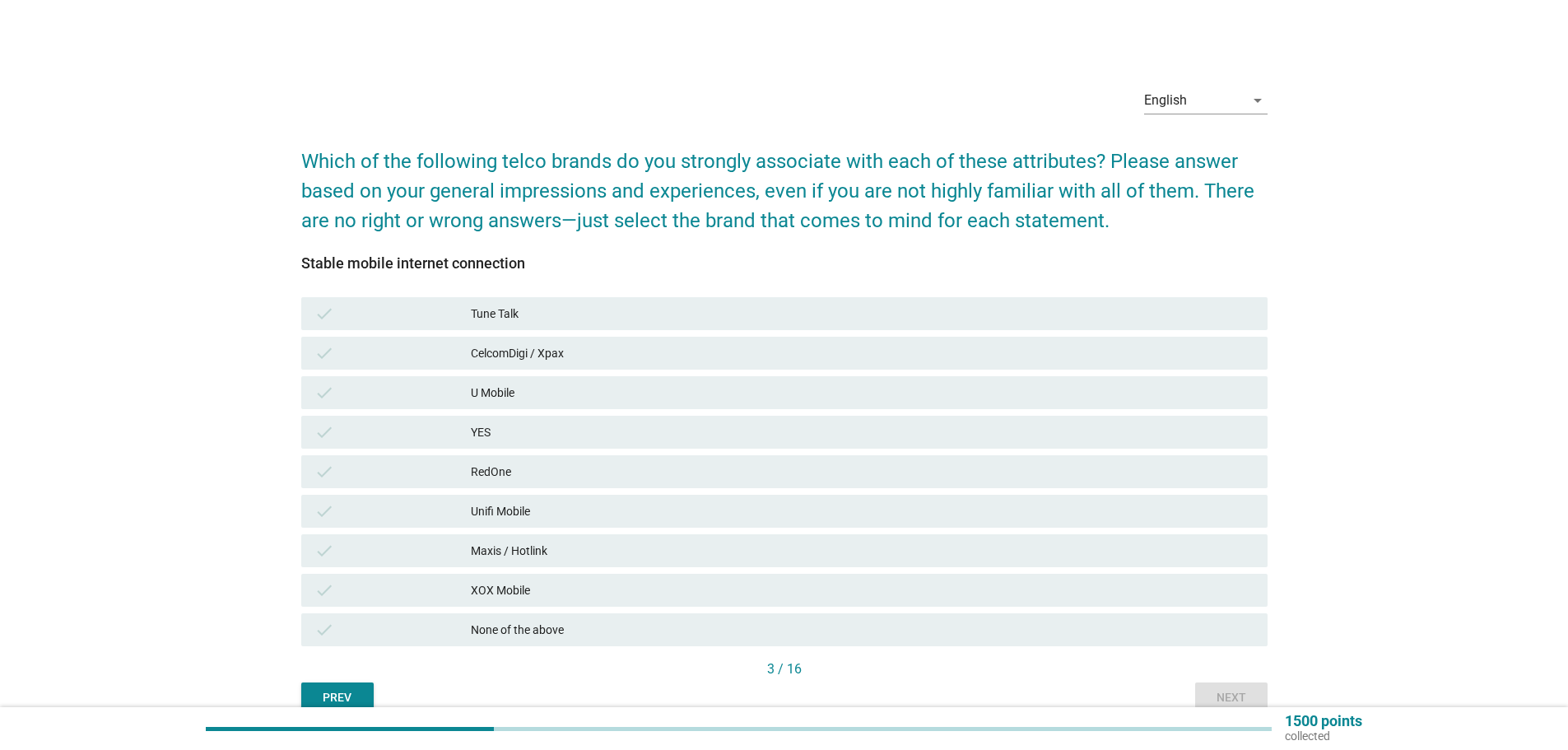
click at [495, 625] on div "None of the above" at bounding box center [862, 629] width 783 height 20
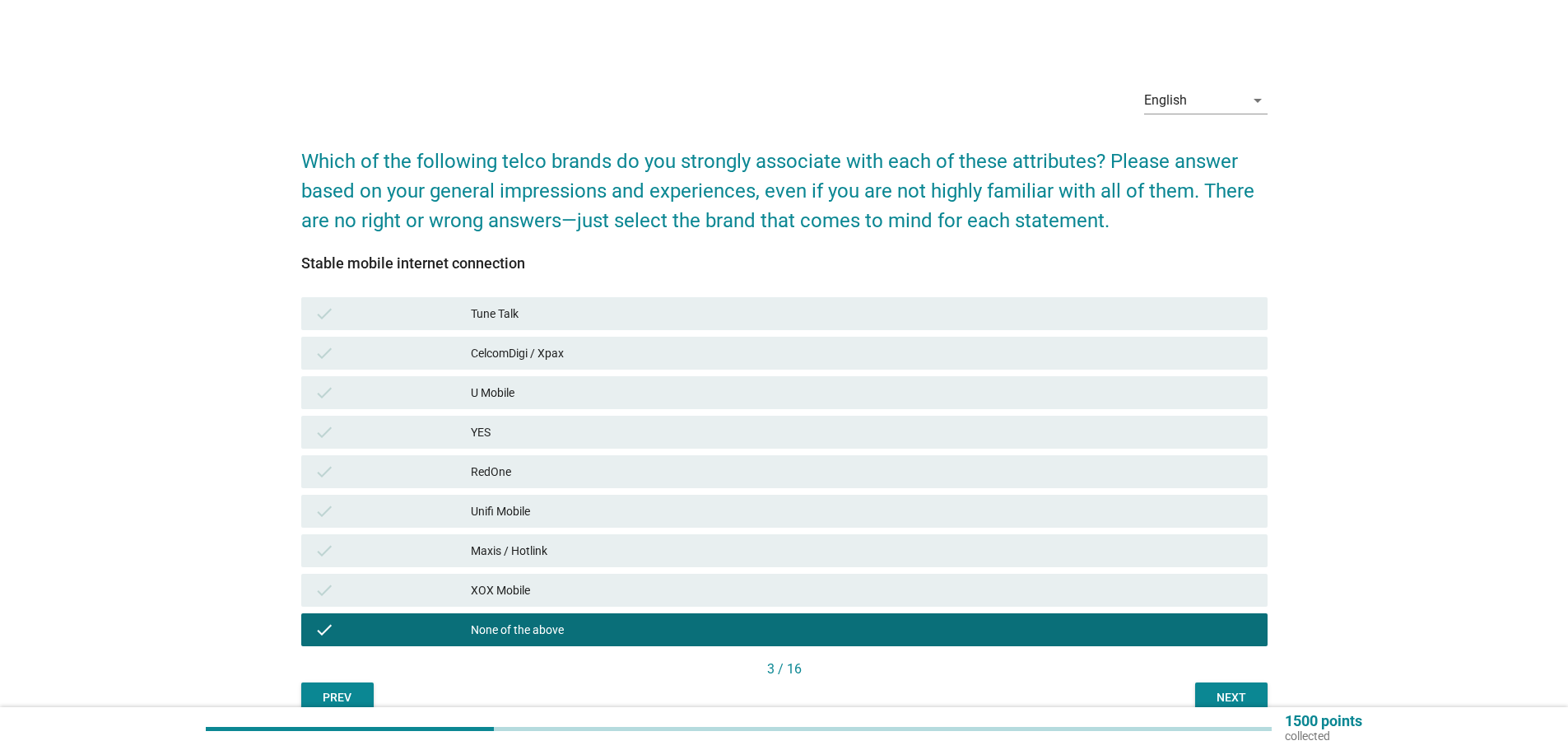
click at [560, 619] on div "check None of the above" at bounding box center [784, 629] width 966 height 33
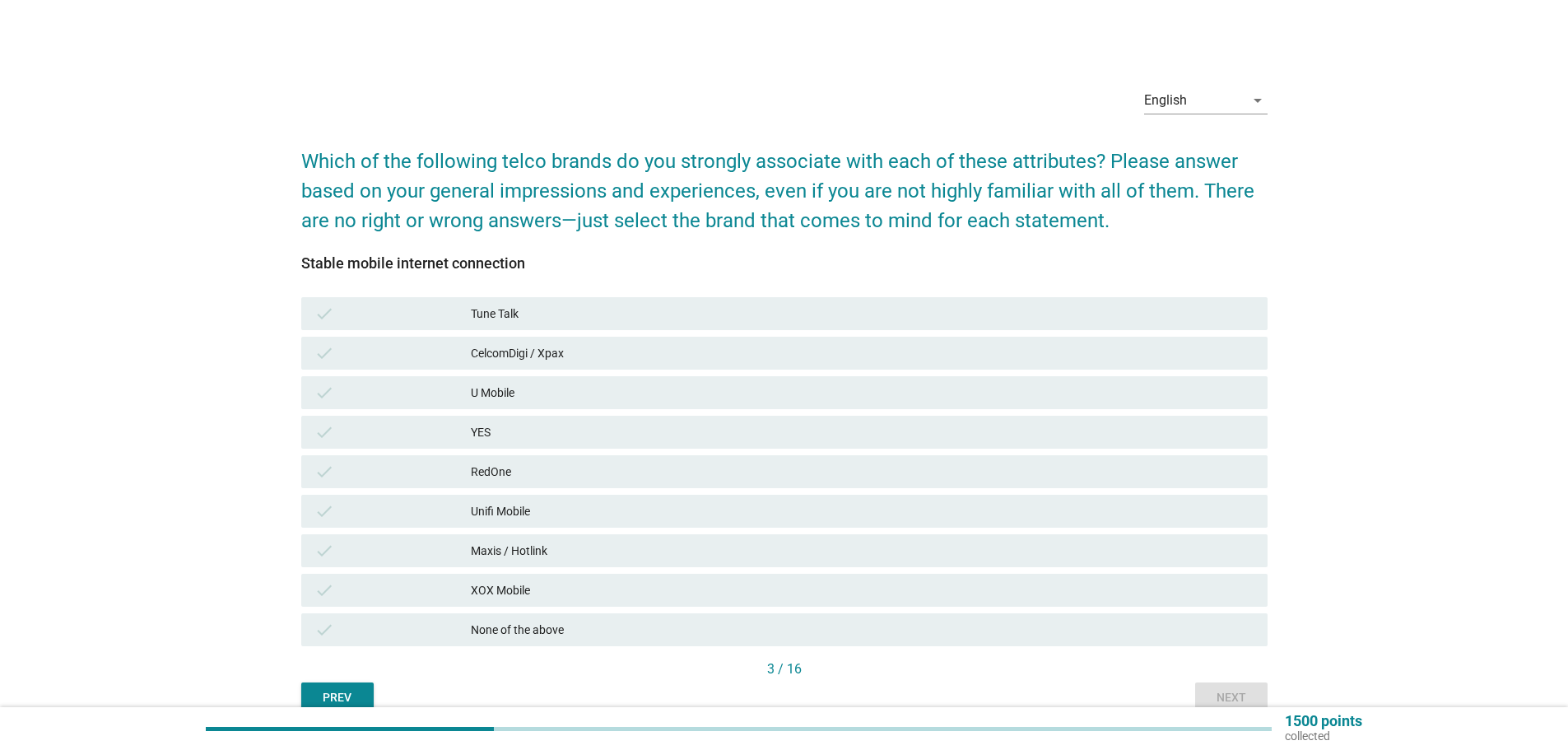
click at [498, 392] on div "U Mobile" at bounding box center [862, 392] width 783 height 20
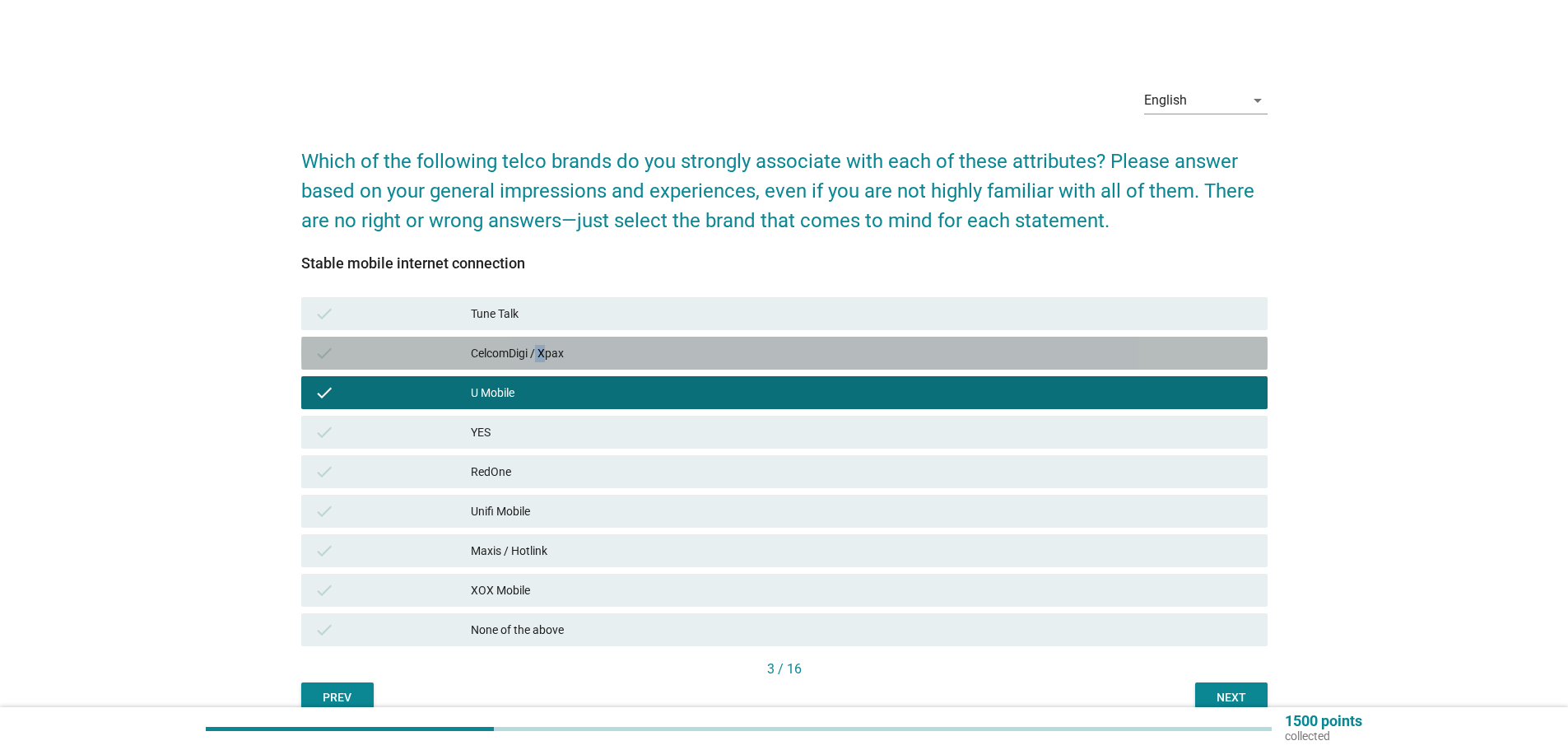
click at [544, 364] on div "check CelcomDigi / Xpax" at bounding box center [784, 353] width 966 height 33
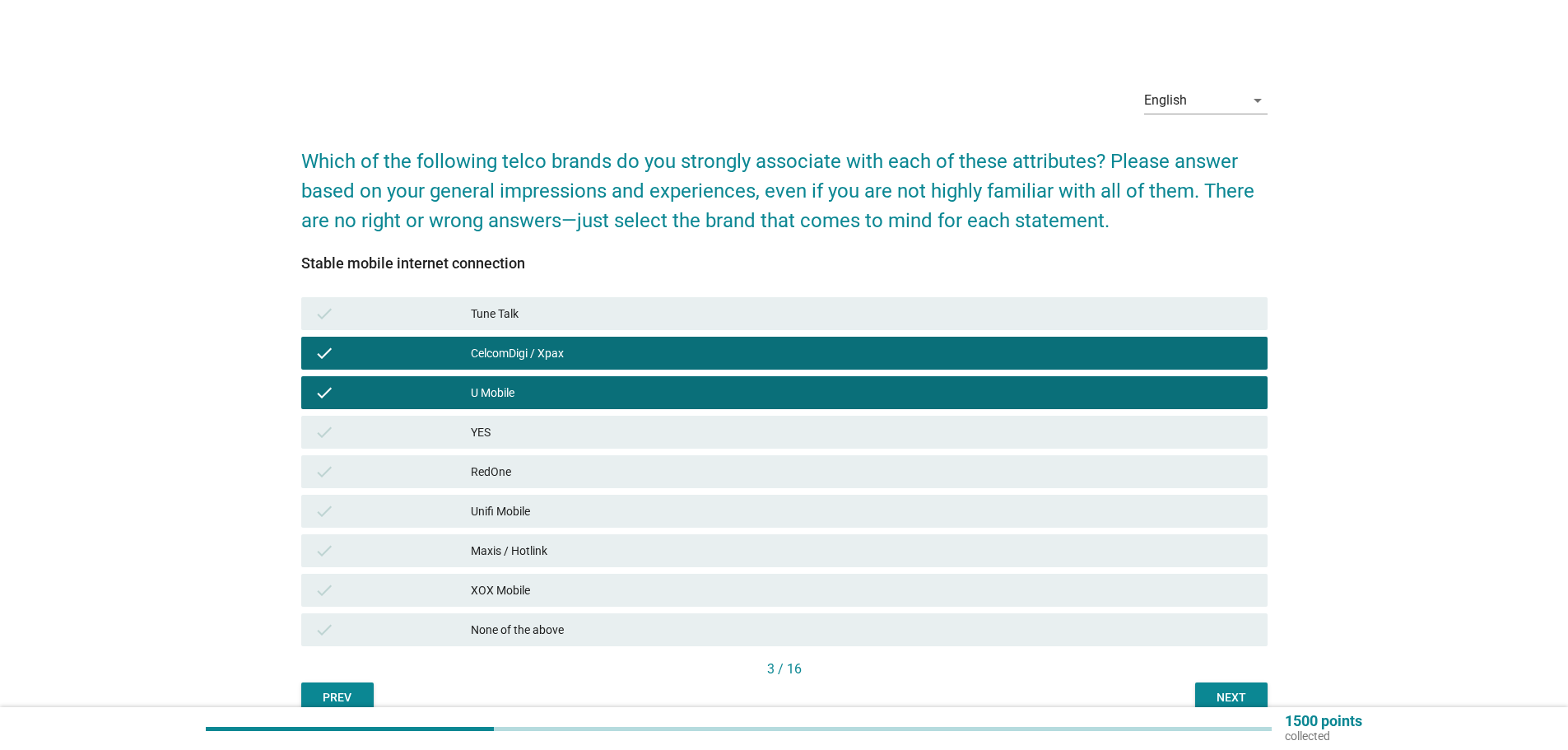
click at [634, 549] on div "Maxis / Hotlink" at bounding box center [862, 550] width 783 height 20
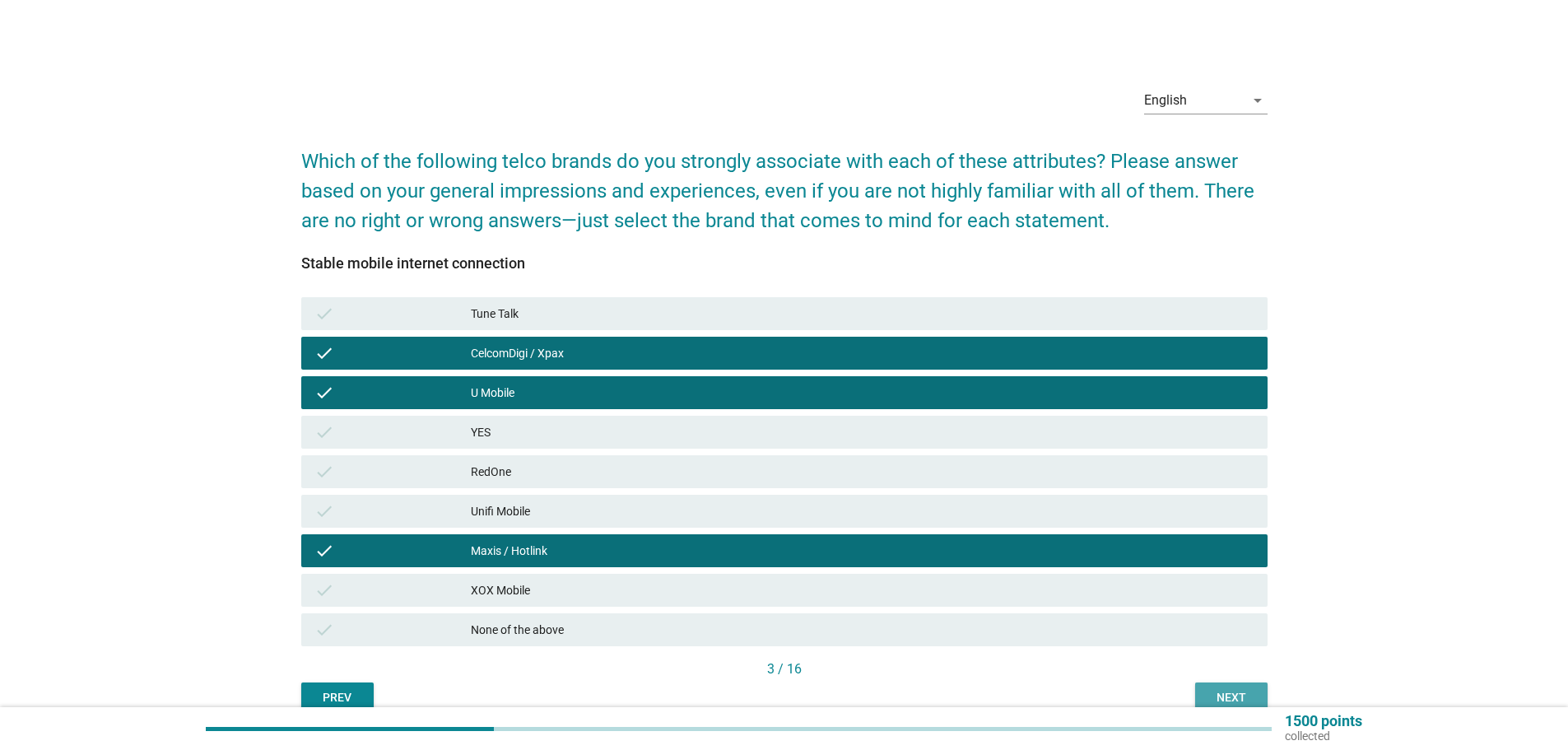
click at [1224, 689] on div "Next" at bounding box center [1231, 697] width 46 height 17
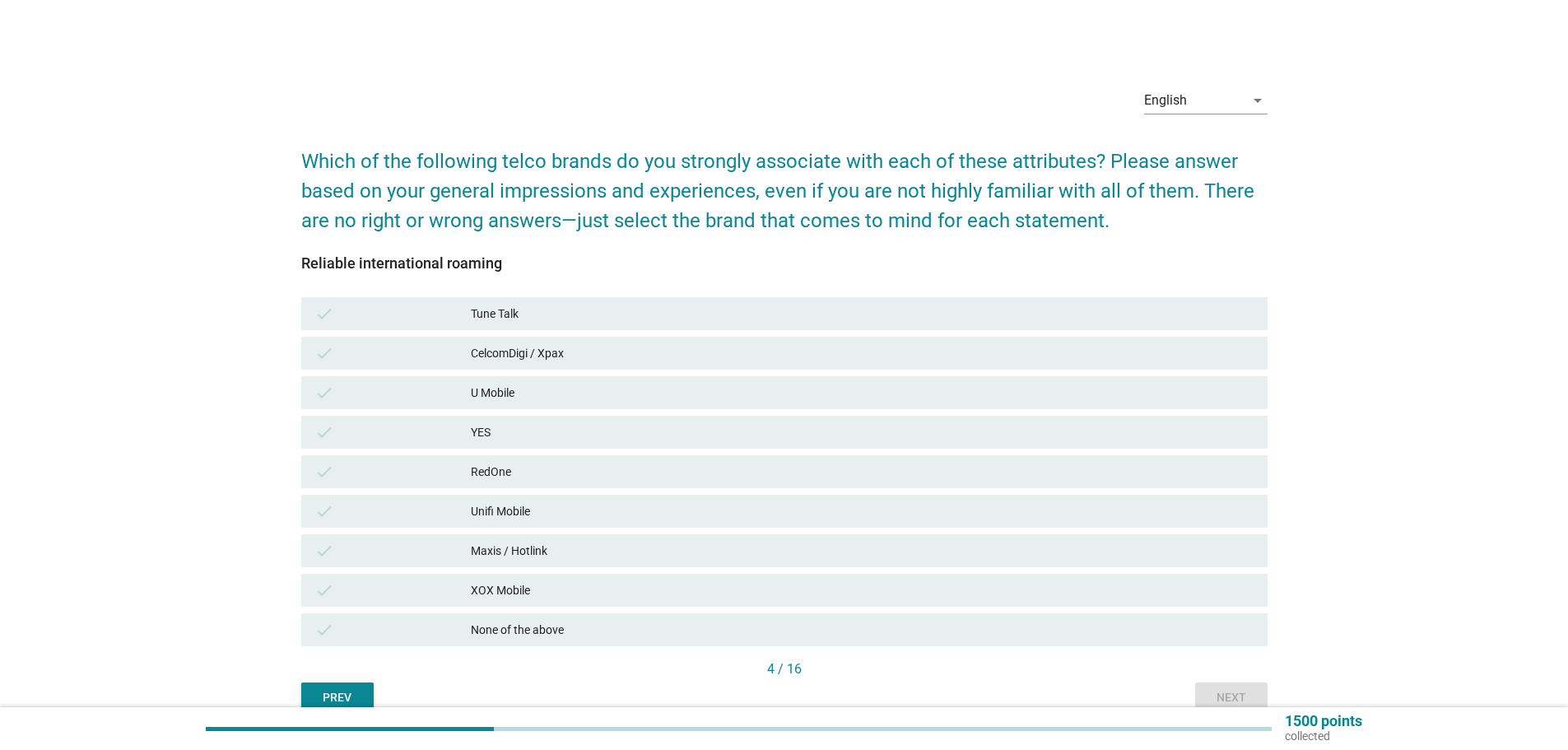
click at [556, 354] on div "CelcomDigi / Xpax" at bounding box center [862, 354] width 783 height 20
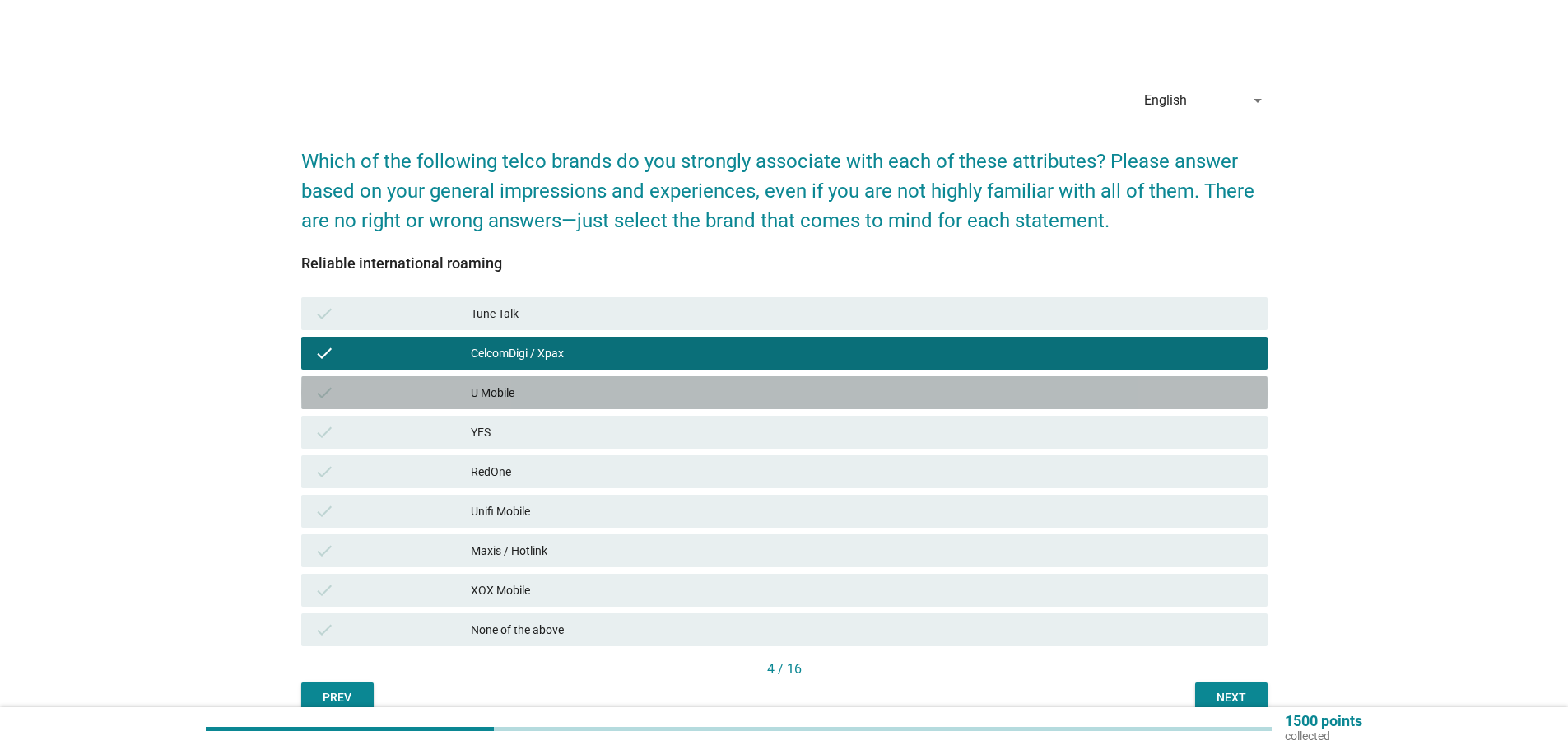
click at [554, 389] on div "U Mobile" at bounding box center [862, 392] width 783 height 20
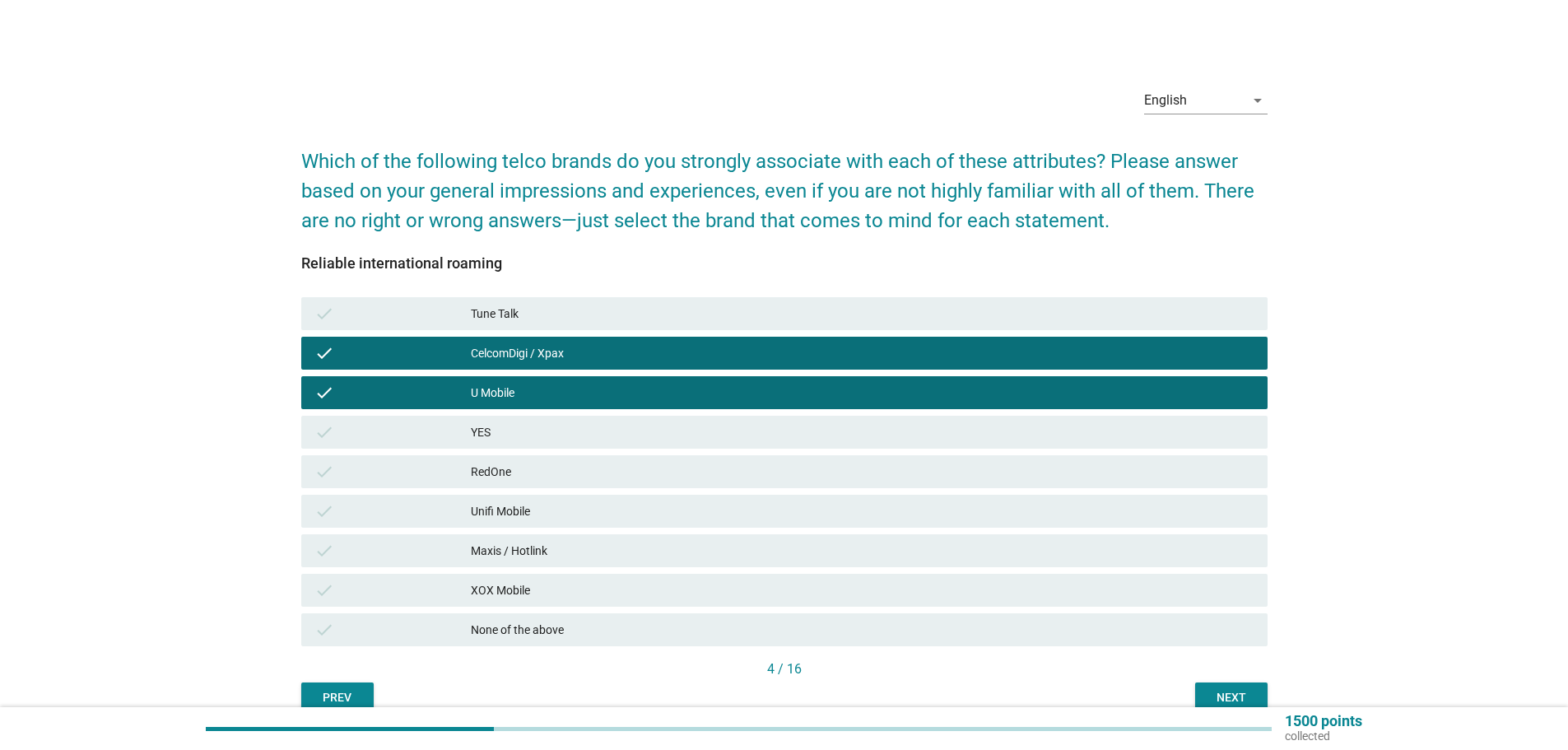
click at [1225, 690] on div "Next" at bounding box center [1231, 697] width 46 height 17
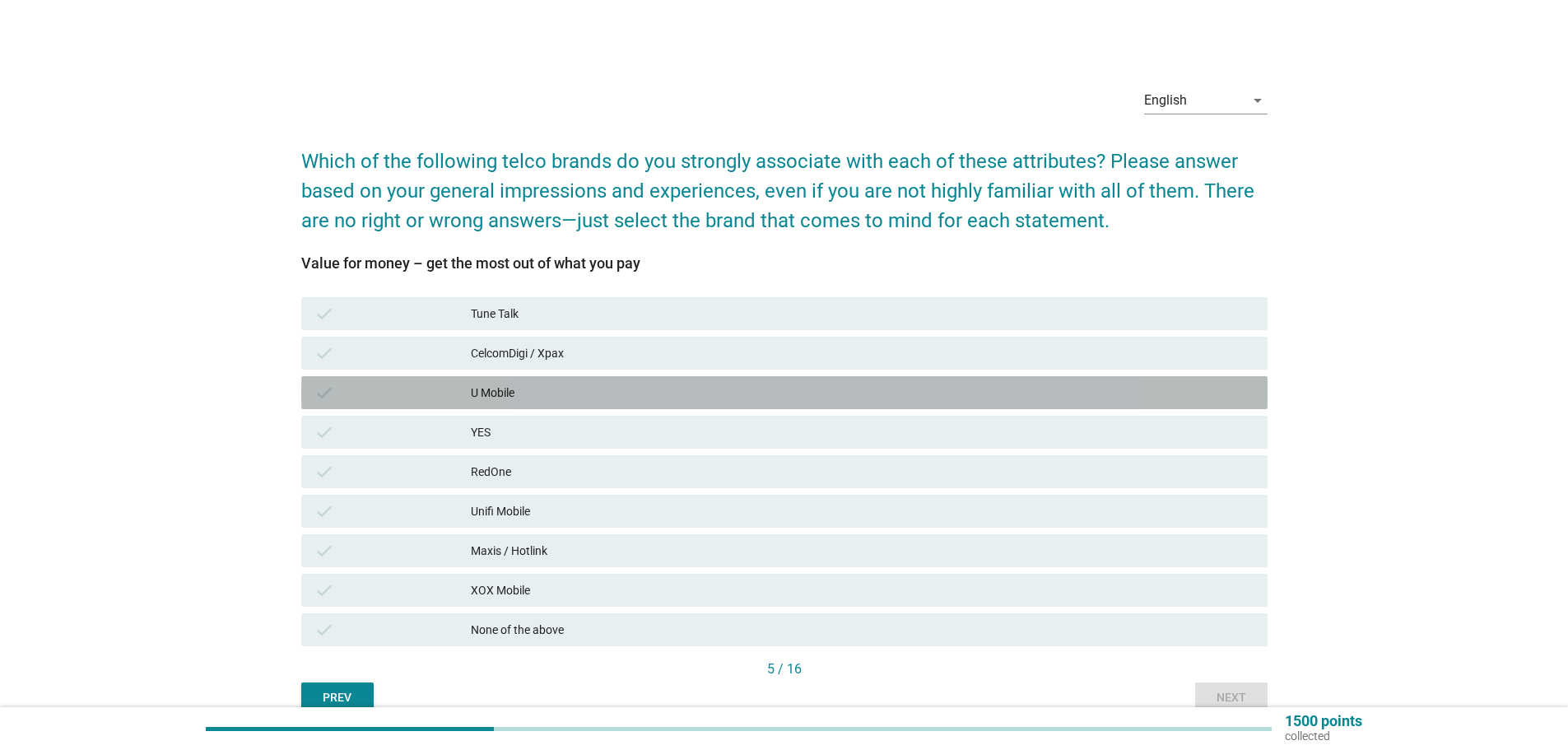
drag, startPoint x: 561, startPoint y: 385, endPoint x: 747, endPoint y: 460, distance: 200.6
click at [562, 385] on div "U Mobile" at bounding box center [862, 392] width 783 height 20
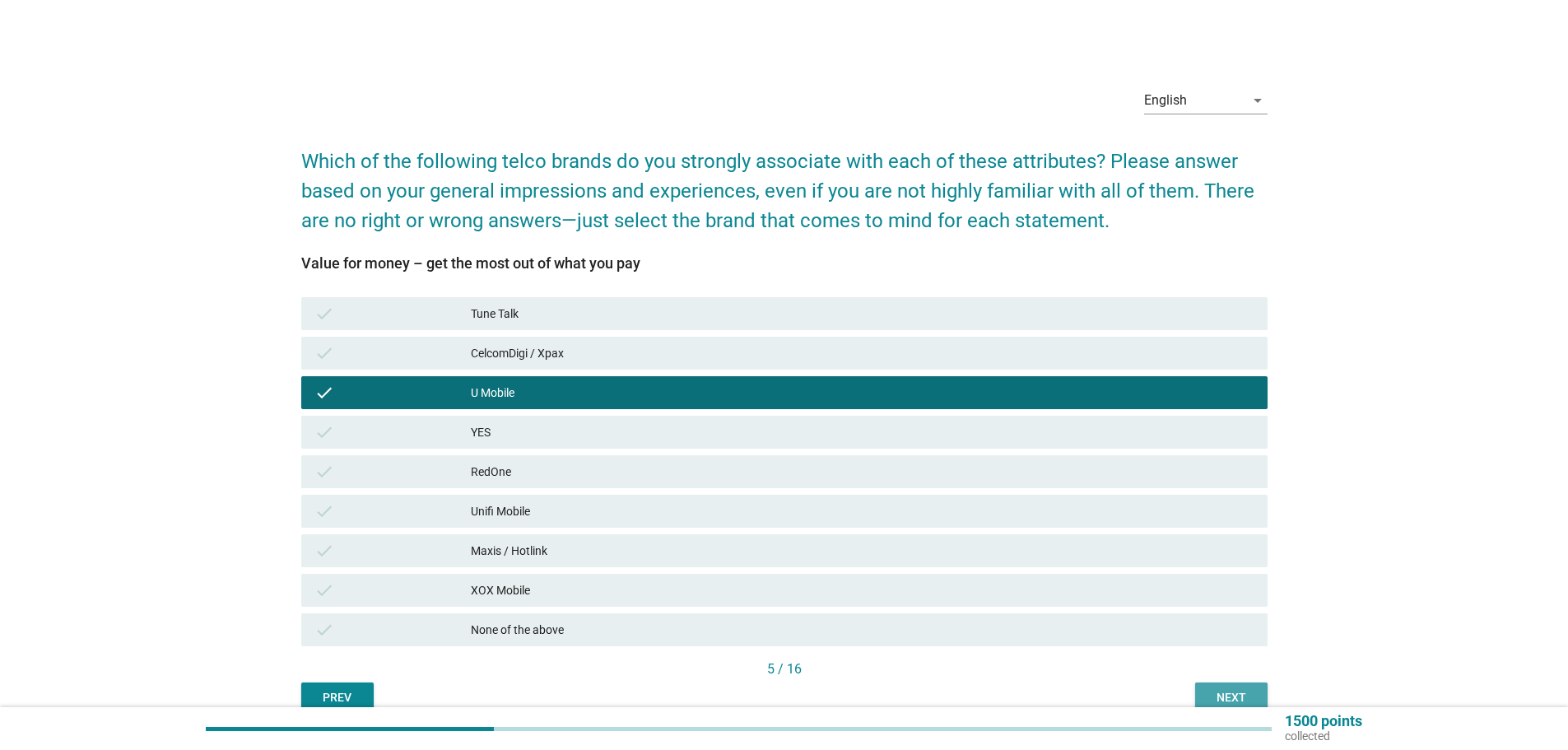
click at [1199, 690] on button "Next" at bounding box center [1230, 697] width 73 height 30
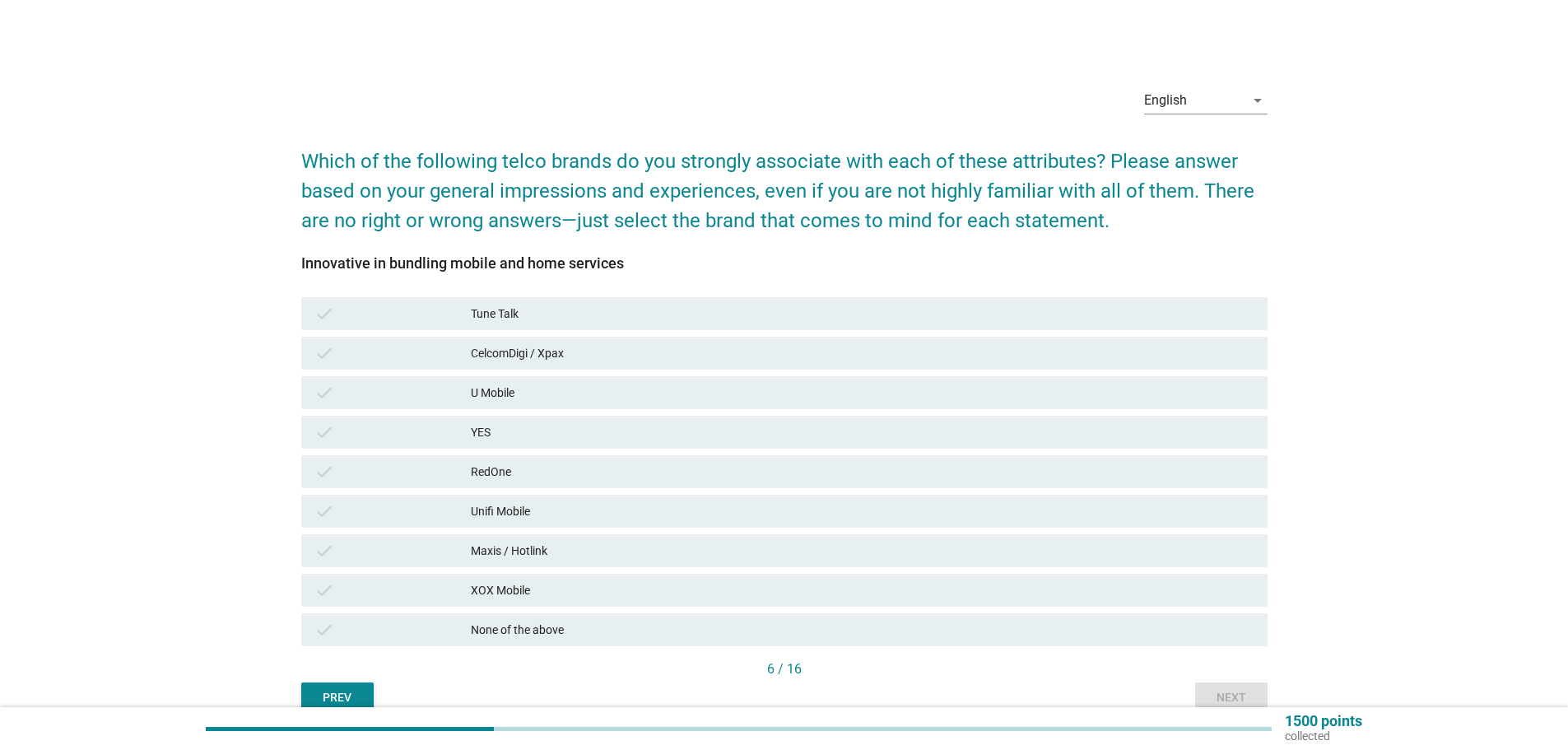
click at [531, 363] on div "CelcomDigi / Xpax" at bounding box center [862, 354] width 783 height 20
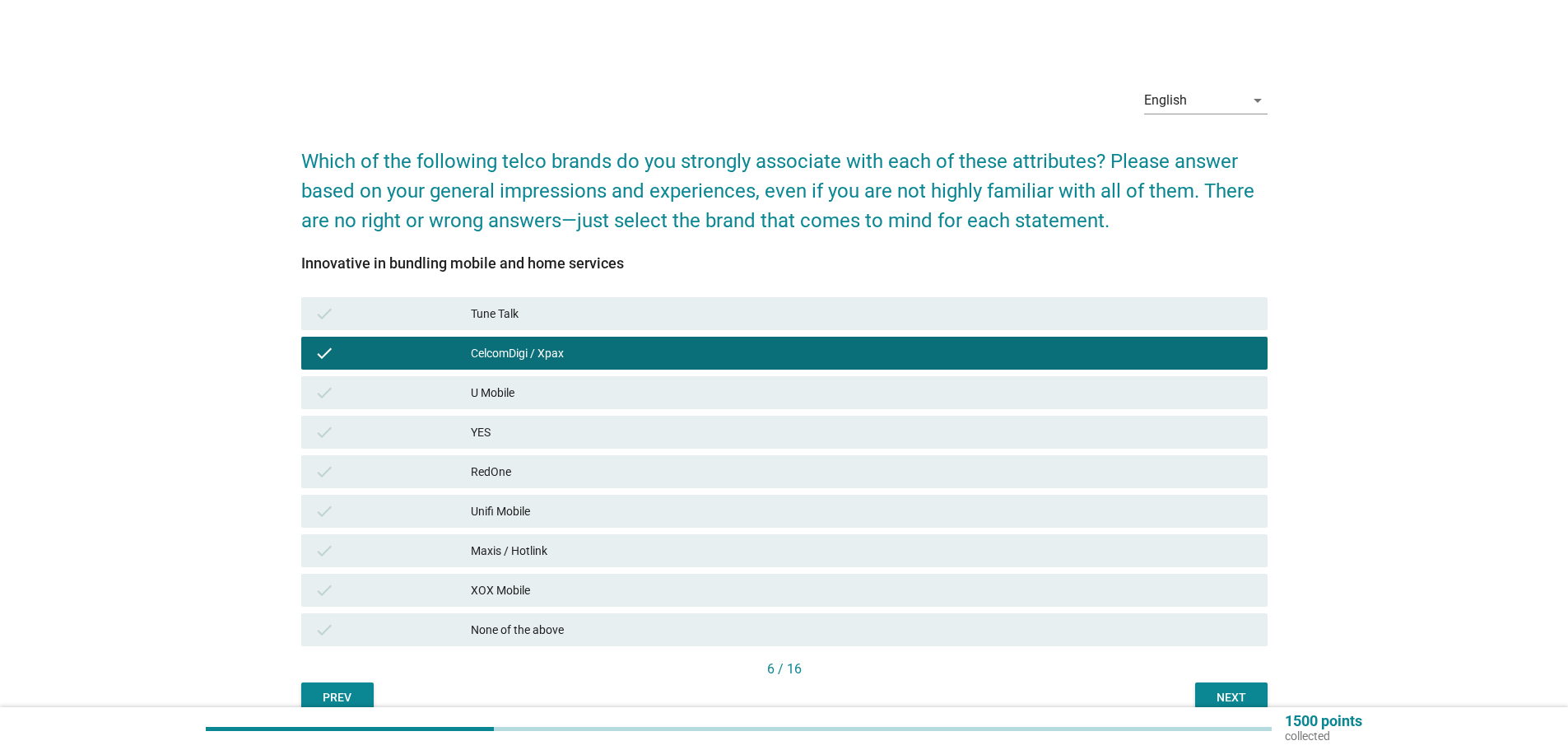
click at [544, 516] on div "Unifi Mobile" at bounding box center [862, 511] width 783 height 20
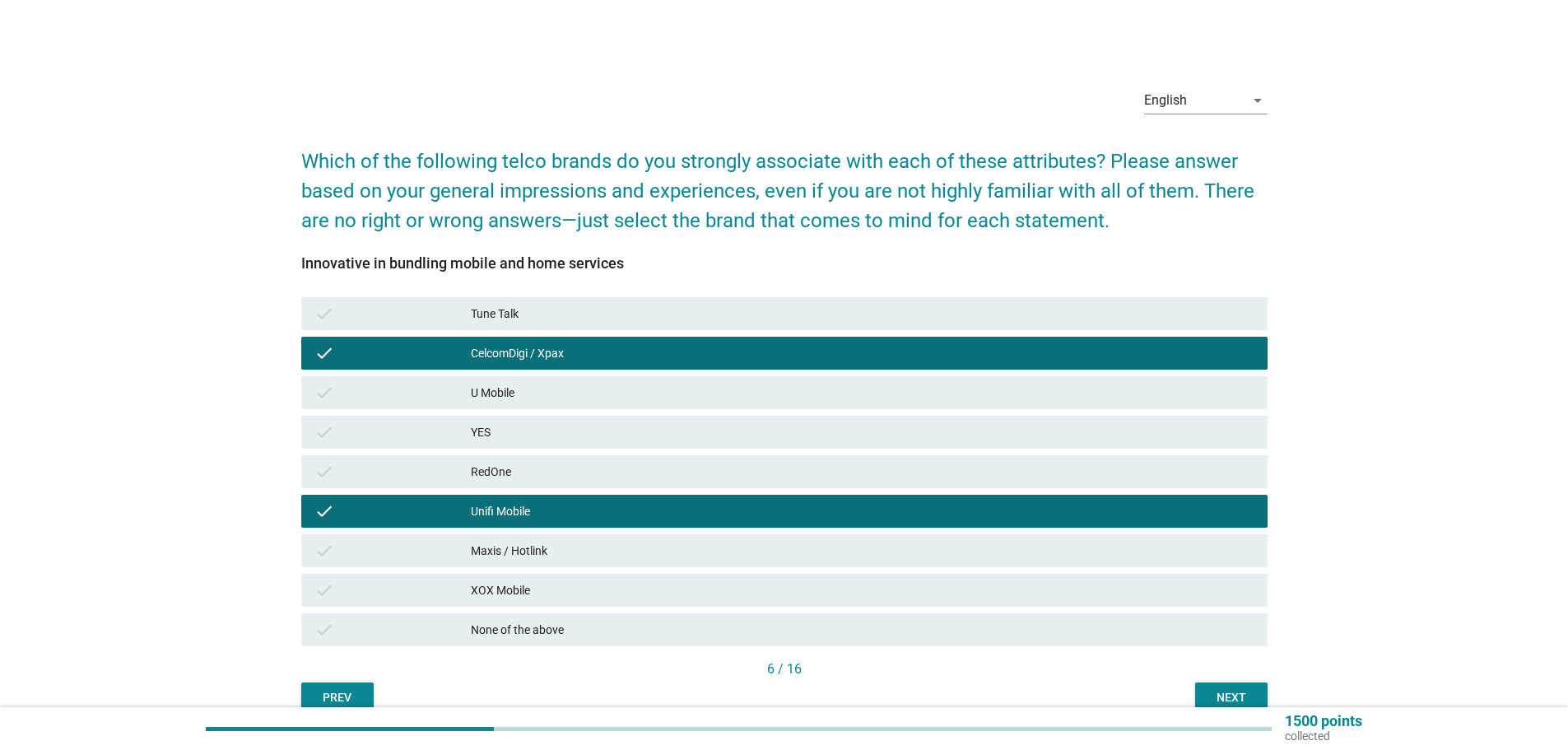
click at [495, 546] on div "Maxis / Hotlink" at bounding box center [862, 550] width 783 height 20
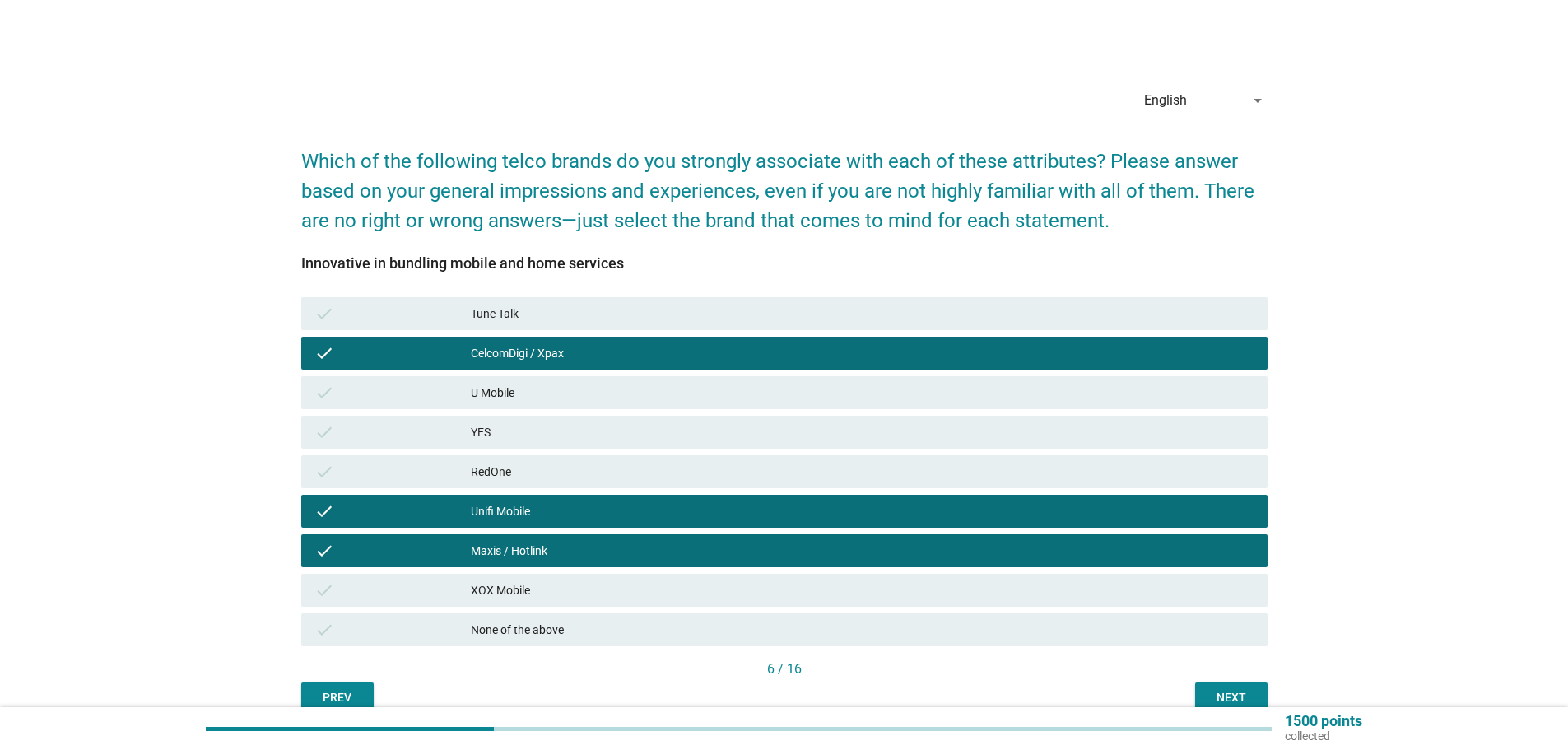
click at [602, 404] on div "check U Mobile" at bounding box center [784, 392] width 966 height 33
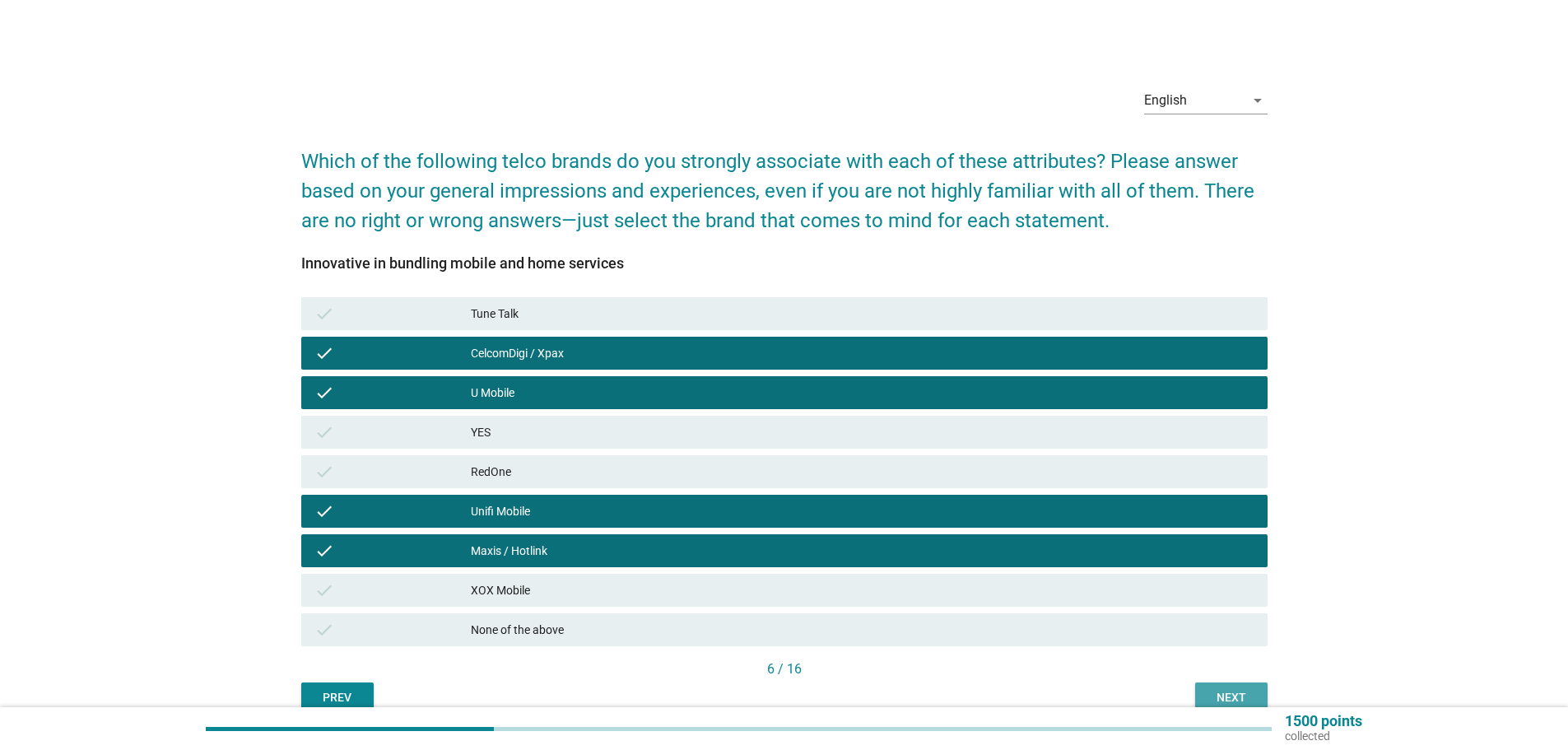
click at [1218, 693] on div "Next" at bounding box center [1231, 697] width 46 height 17
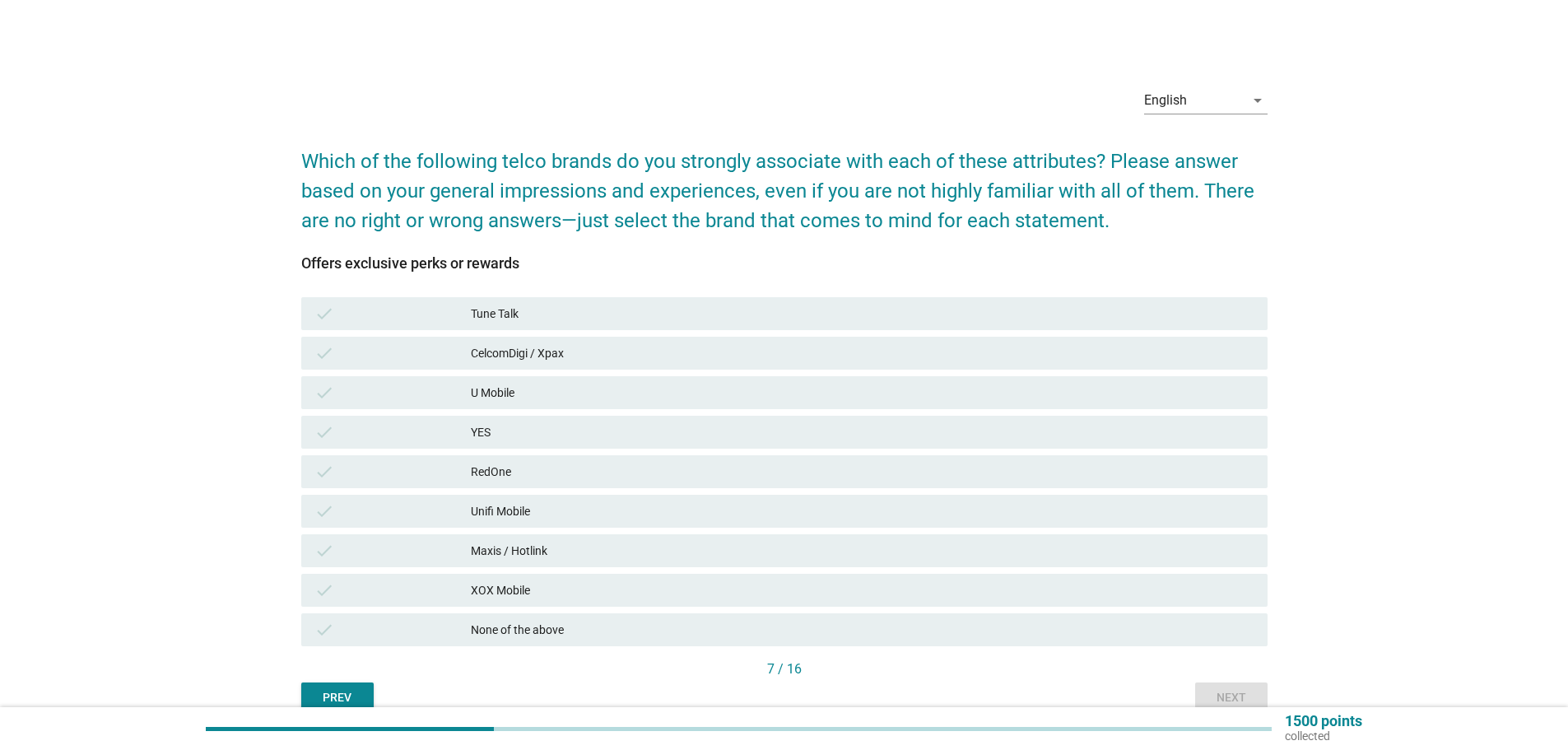
click at [559, 347] on div "CelcomDigi / Xpax" at bounding box center [862, 354] width 783 height 20
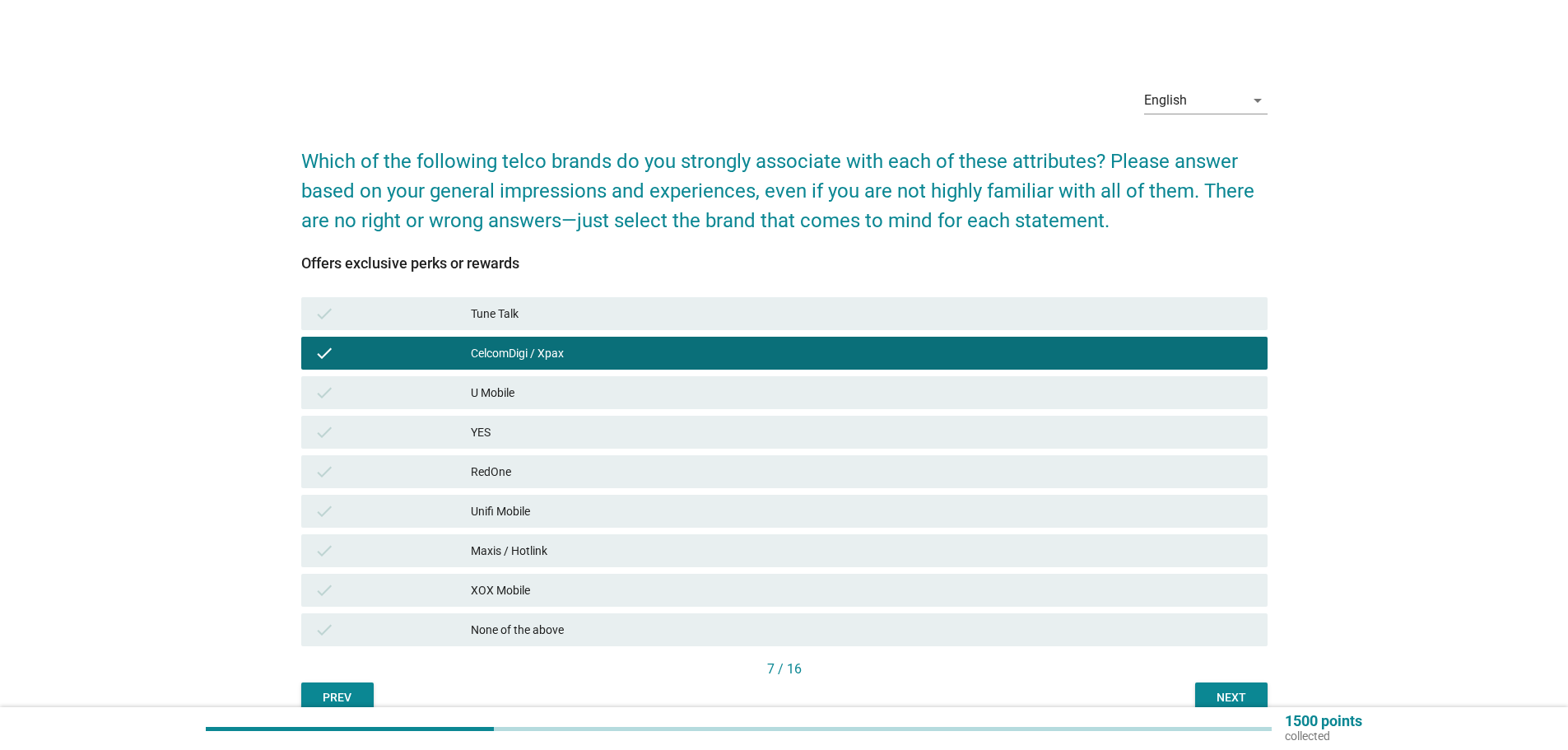
click at [547, 562] on div "check Maxis / Hotlink" at bounding box center [784, 550] width 966 height 33
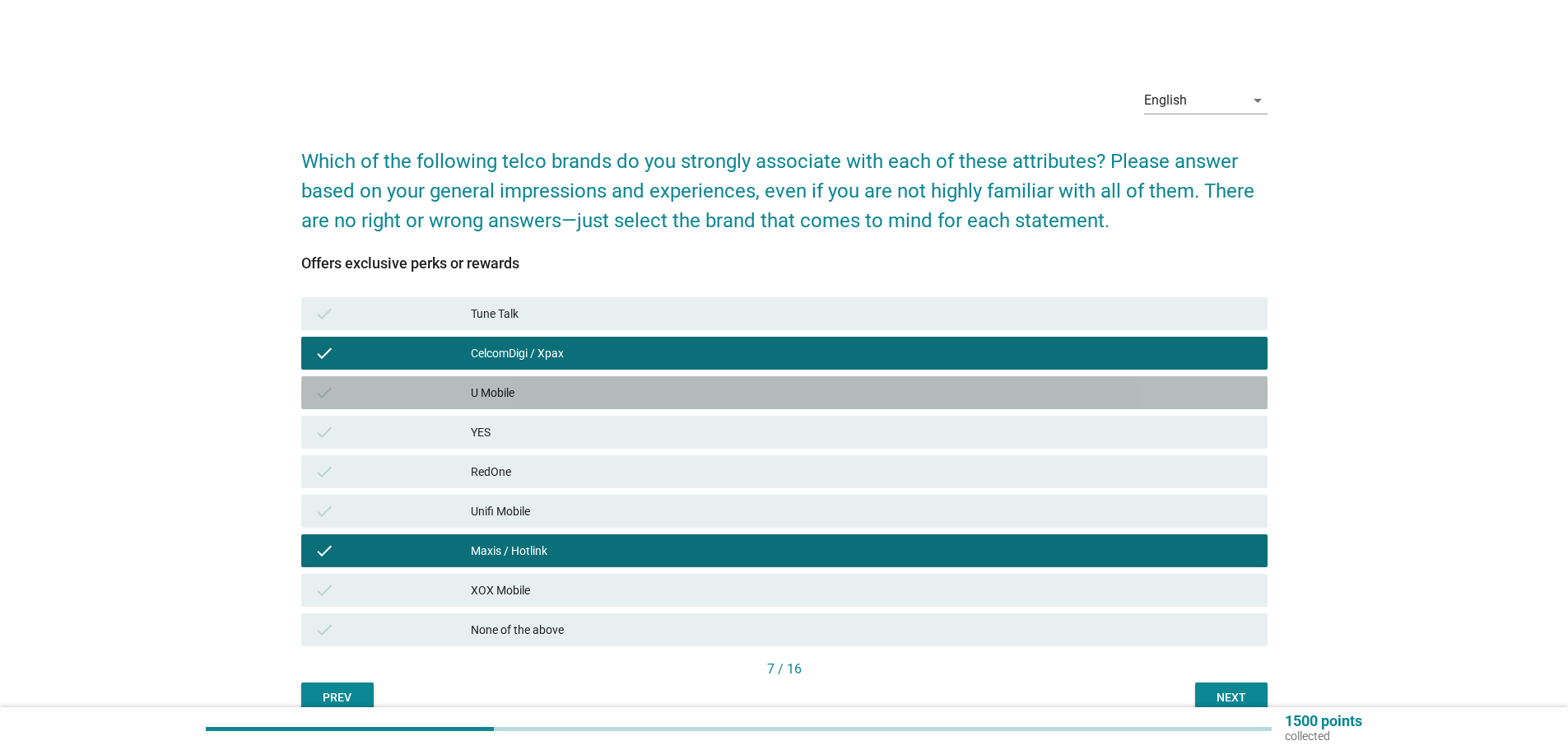
click at [566, 403] on div "check U Mobile" at bounding box center [784, 392] width 966 height 33
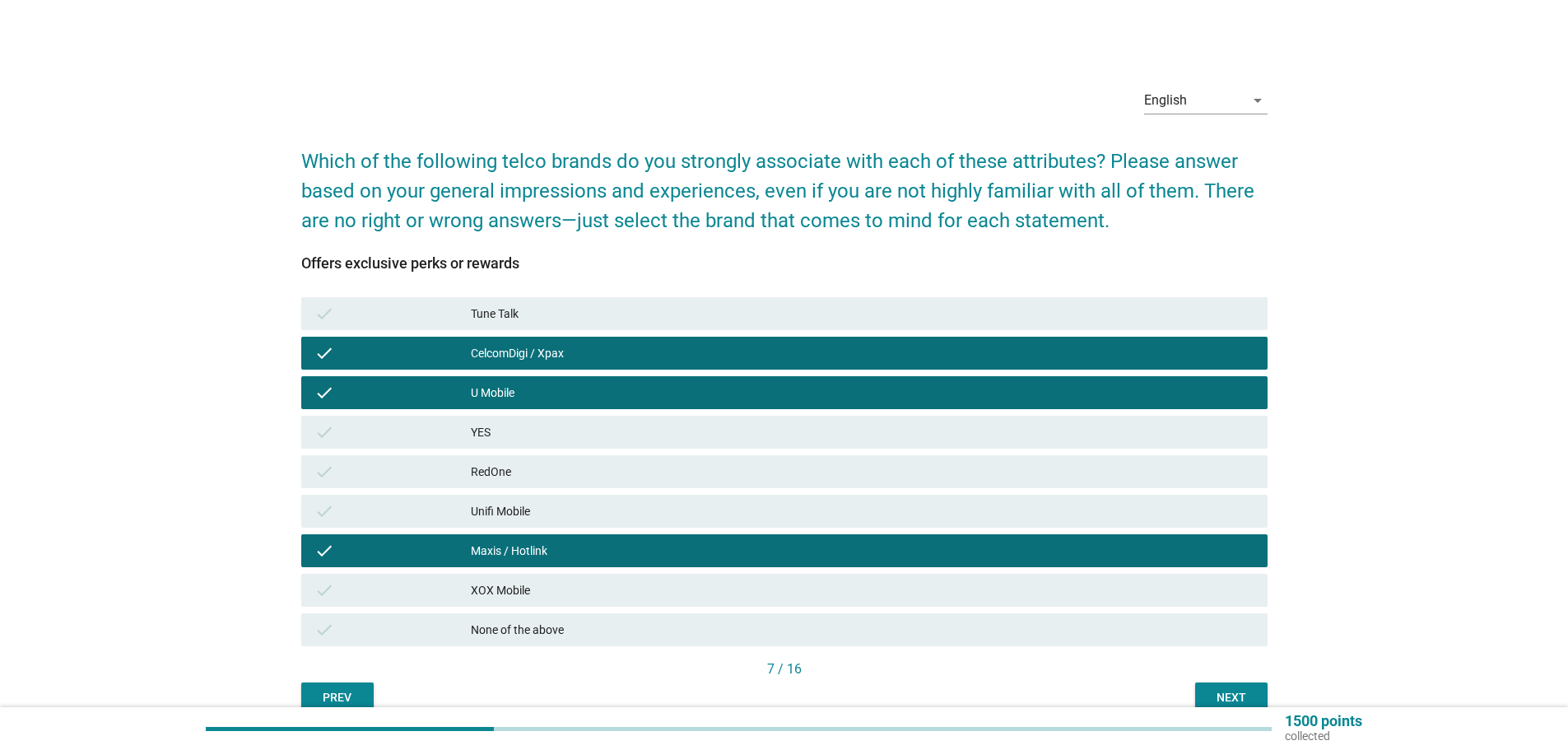
click at [1230, 692] on div "Next" at bounding box center [1231, 697] width 46 height 17
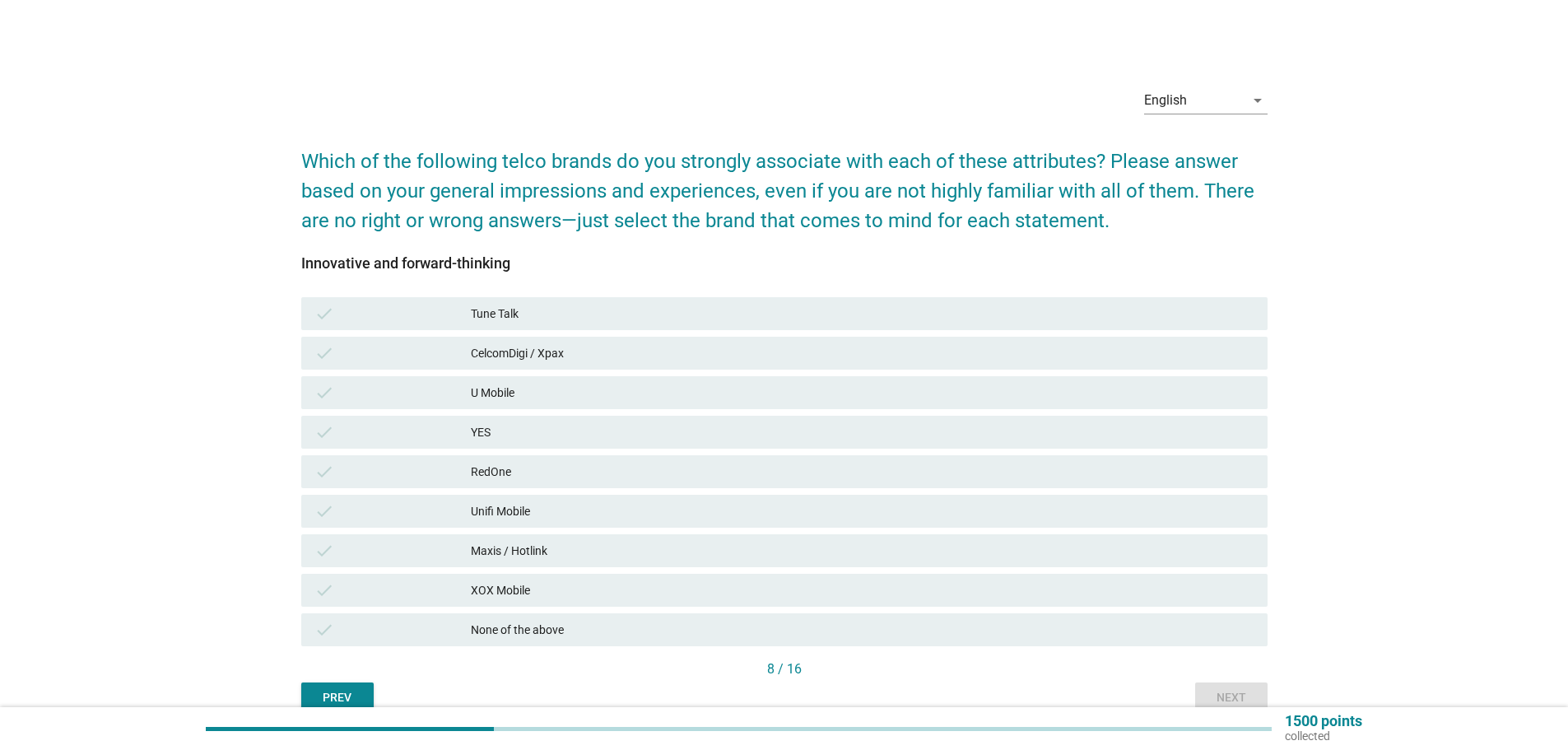
click at [530, 542] on div "Maxis / Hotlink" at bounding box center [862, 550] width 783 height 20
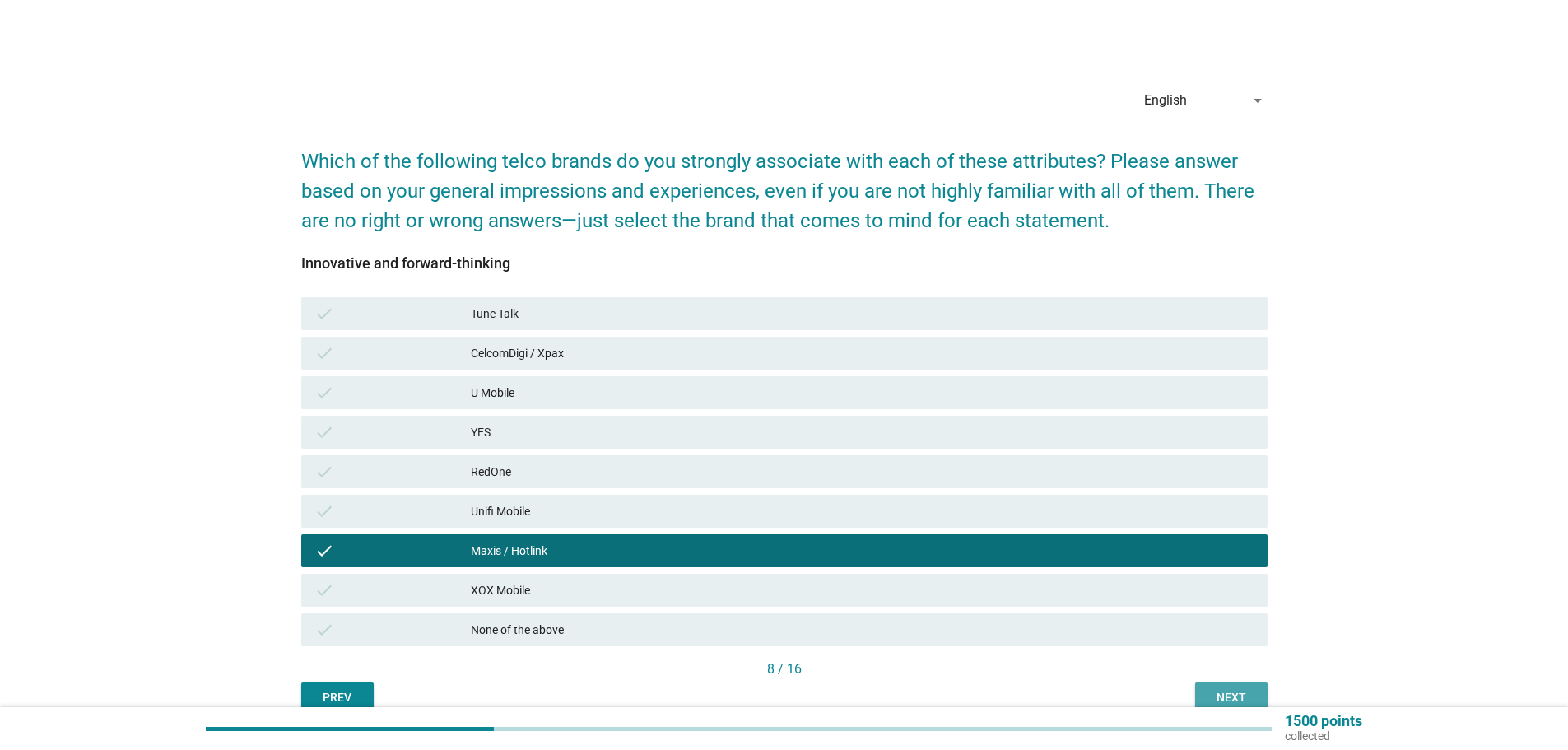
click at [1245, 696] on div "Next" at bounding box center [1231, 697] width 46 height 17
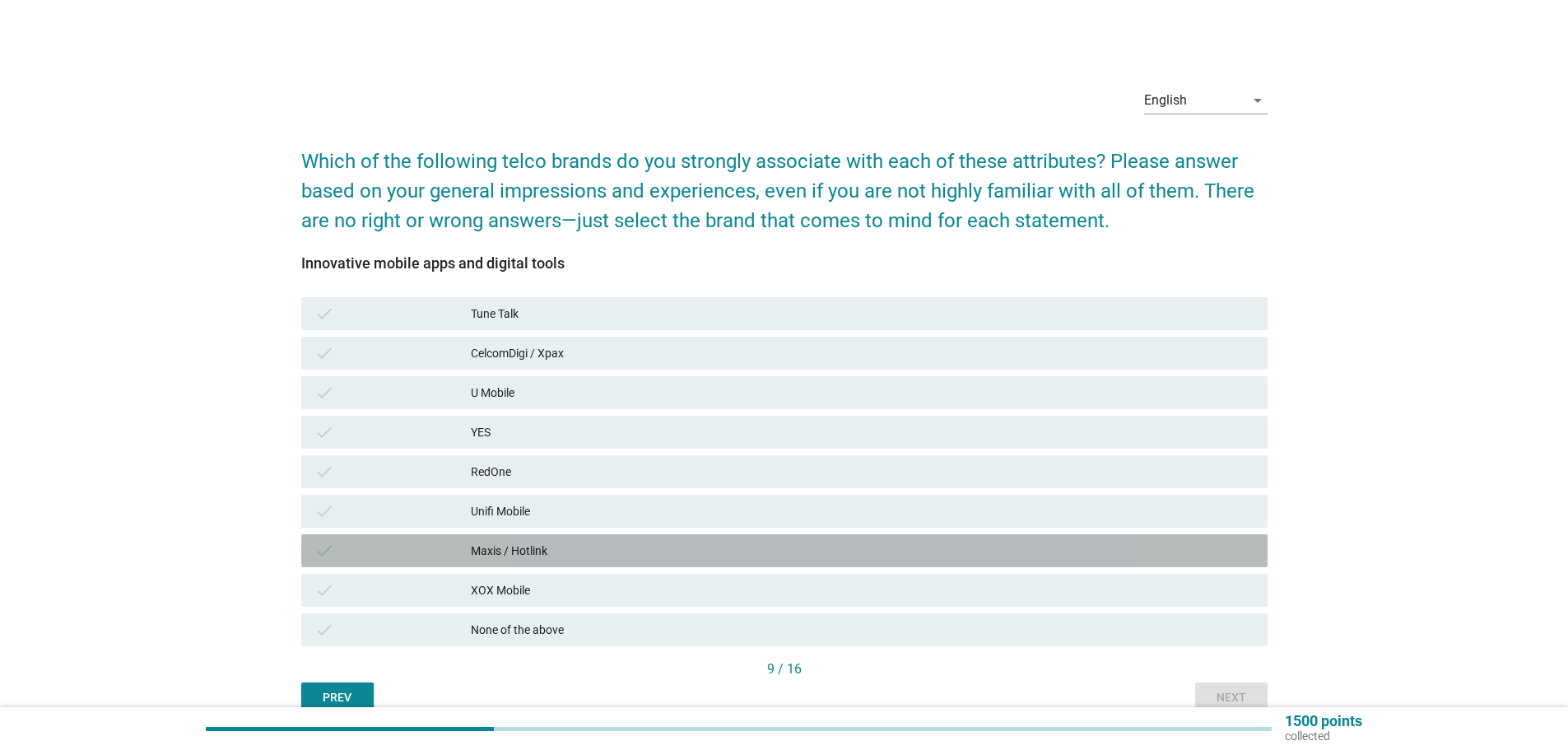
drag, startPoint x: 513, startPoint y: 544, endPoint x: 497, endPoint y: 504, distance: 43.1
click at [512, 544] on div "Maxis / Hotlink" at bounding box center [862, 550] width 783 height 20
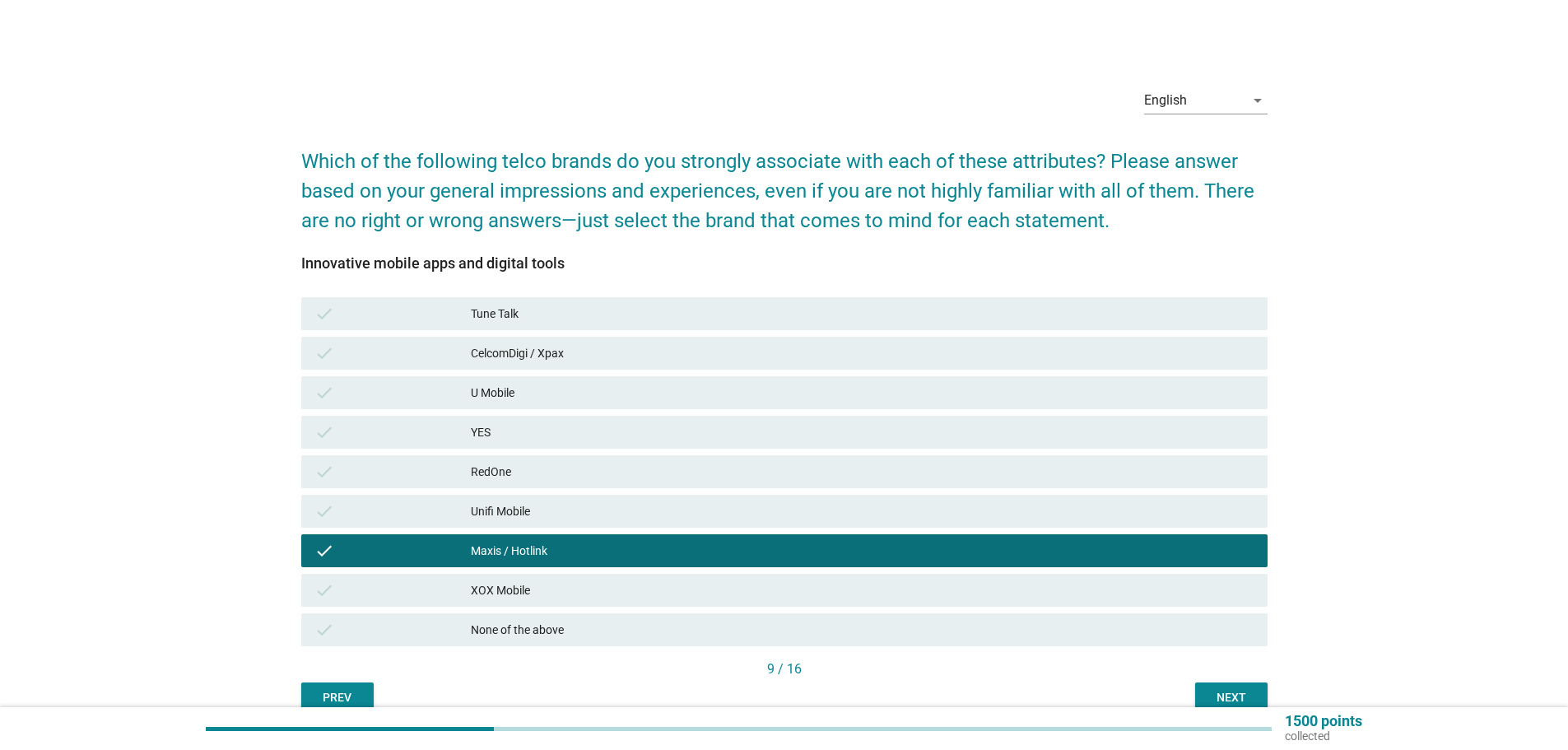
click at [502, 399] on div "U Mobile" at bounding box center [862, 392] width 783 height 20
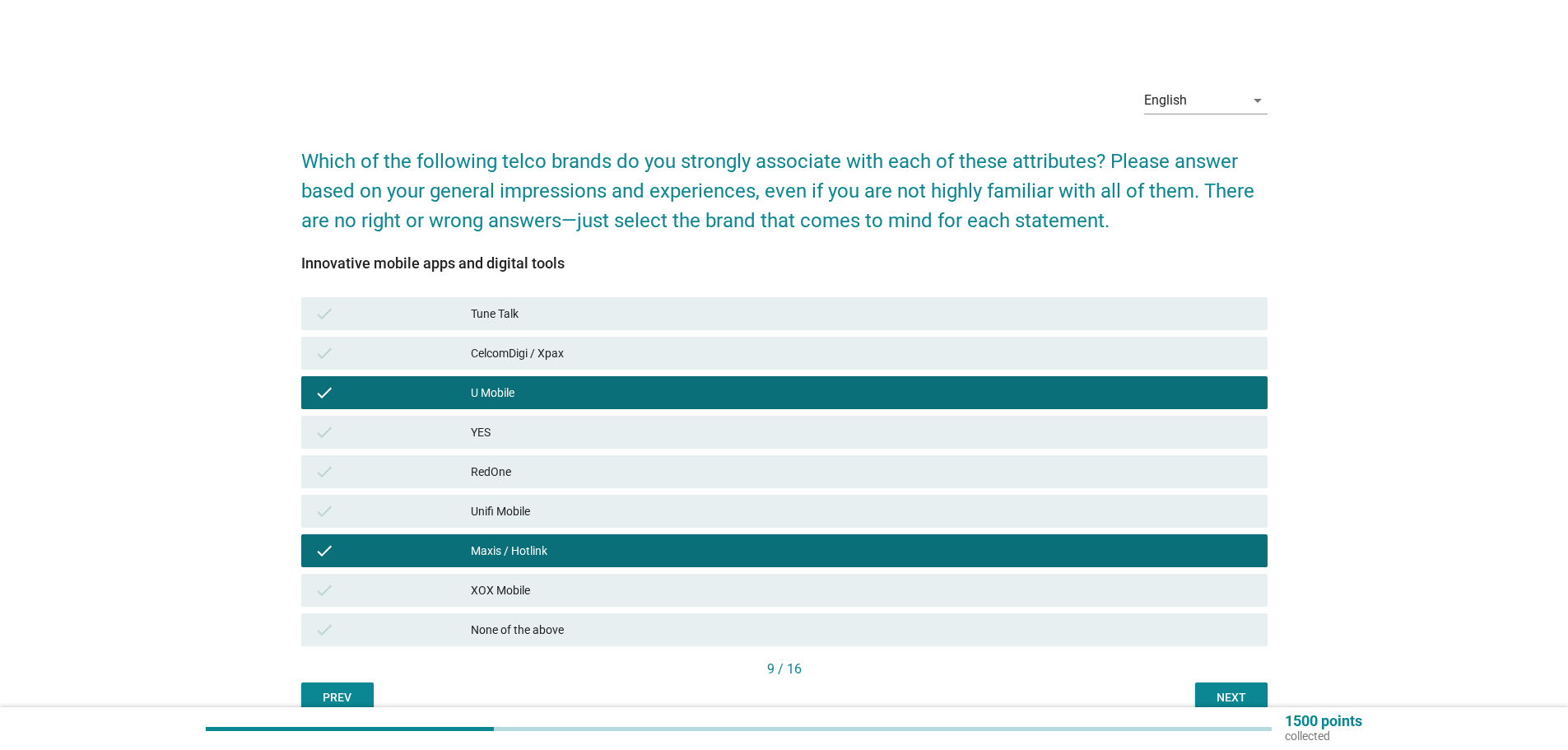
click at [1258, 707] on div "1500 points collected" at bounding box center [784, 728] width 1568 height 43
click at [1246, 697] on div "Next" at bounding box center [1231, 697] width 46 height 17
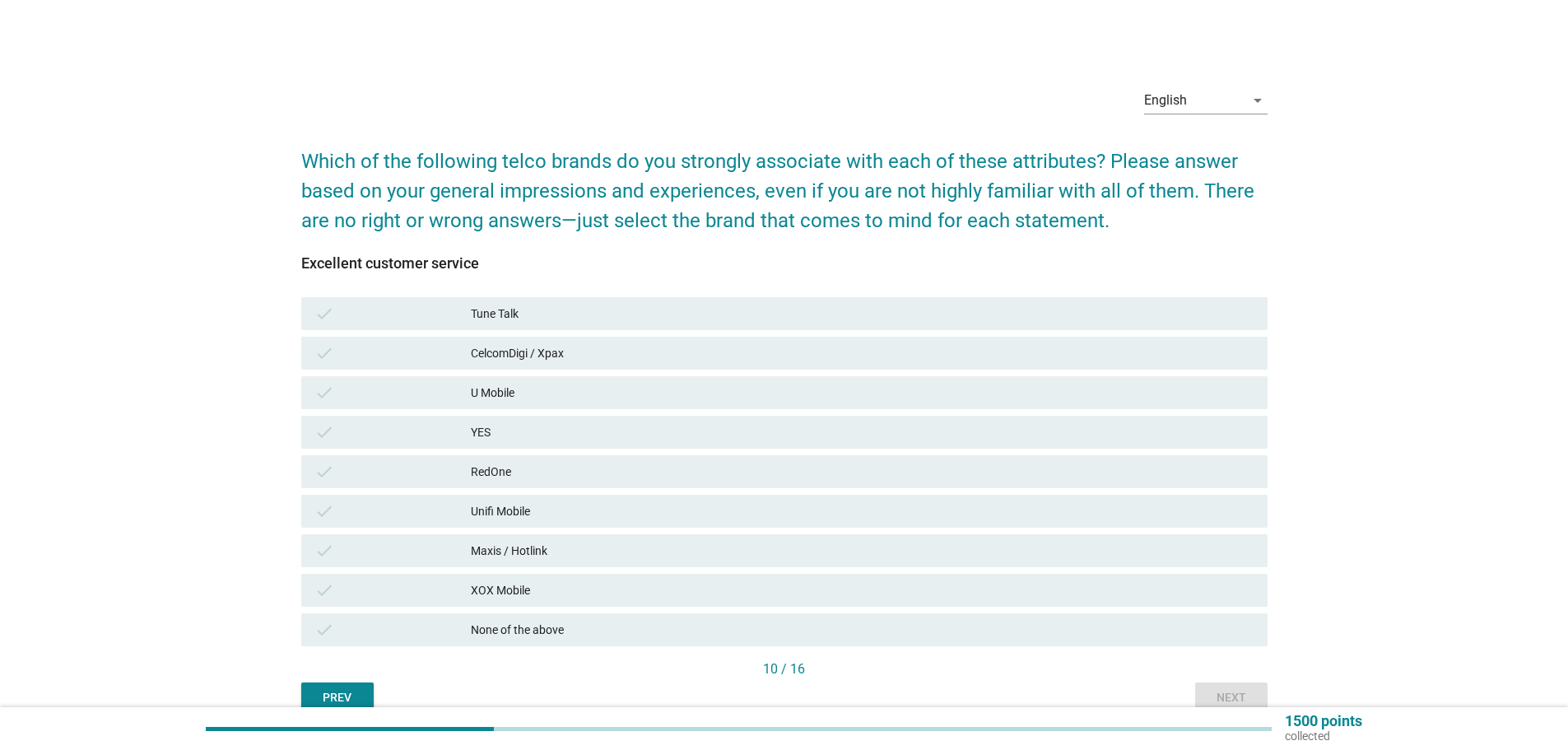
click at [572, 358] on div "CelcomDigi / Xpax" at bounding box center [862, 354] width 783 height 20
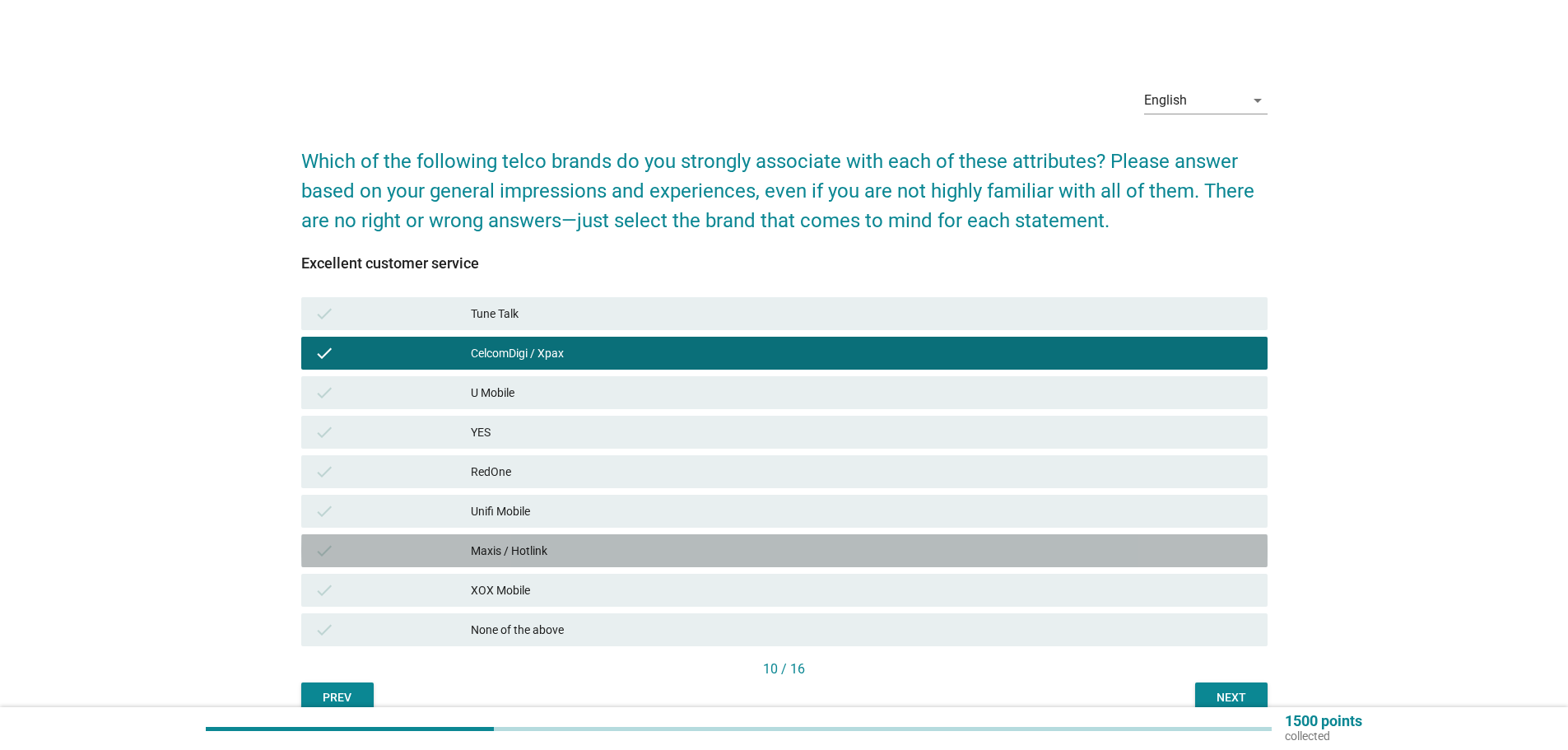
click at [503, 554] on div "Maxis / Hotlink" at bounding box center [862, 550] width 783 height 20
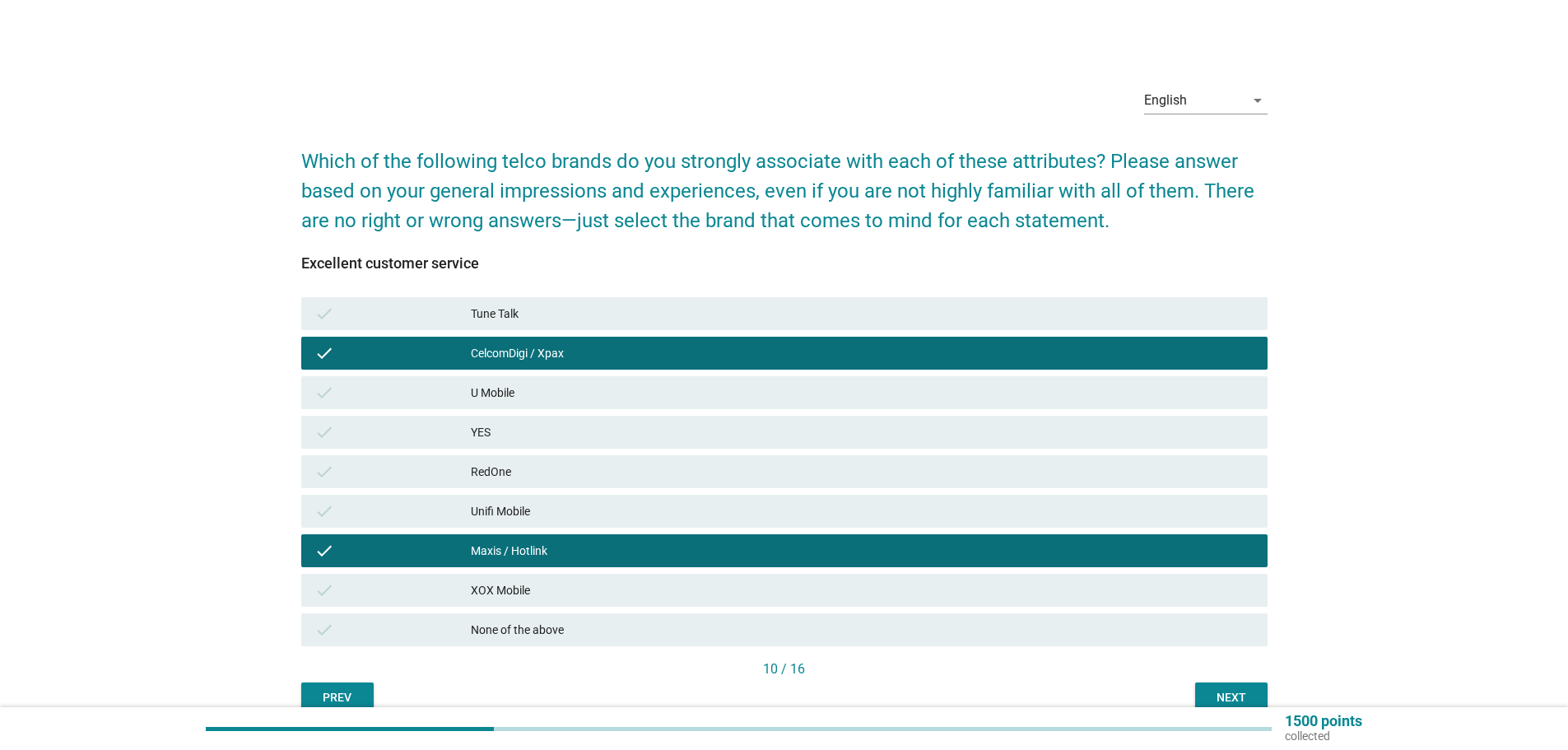
click at [519, 401] on div "U Mobile" at bounding box center [862, 392] width 783 height 20
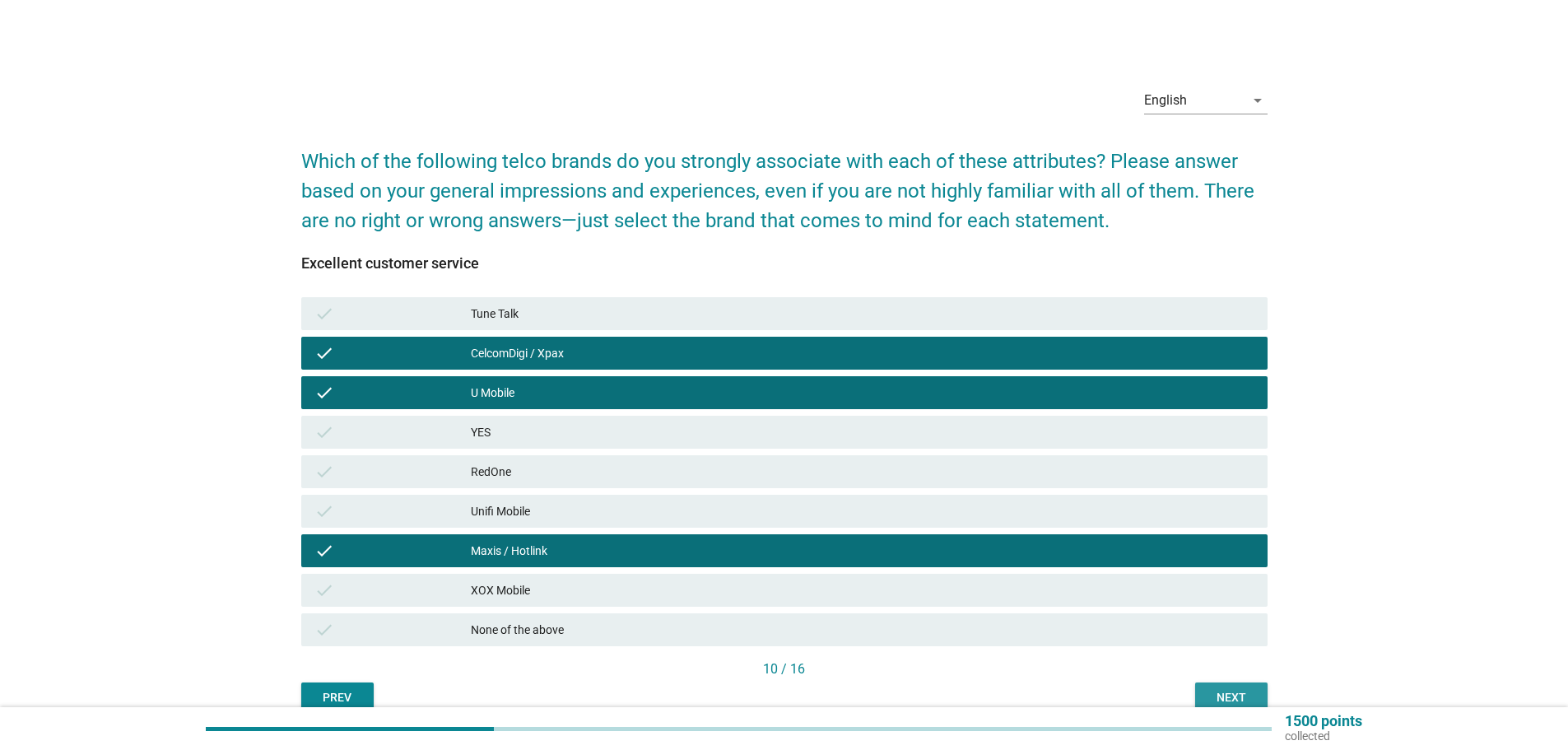
click at [1236, 690] on div "Next" at bounding box center [1231, 697] width 46 height 17
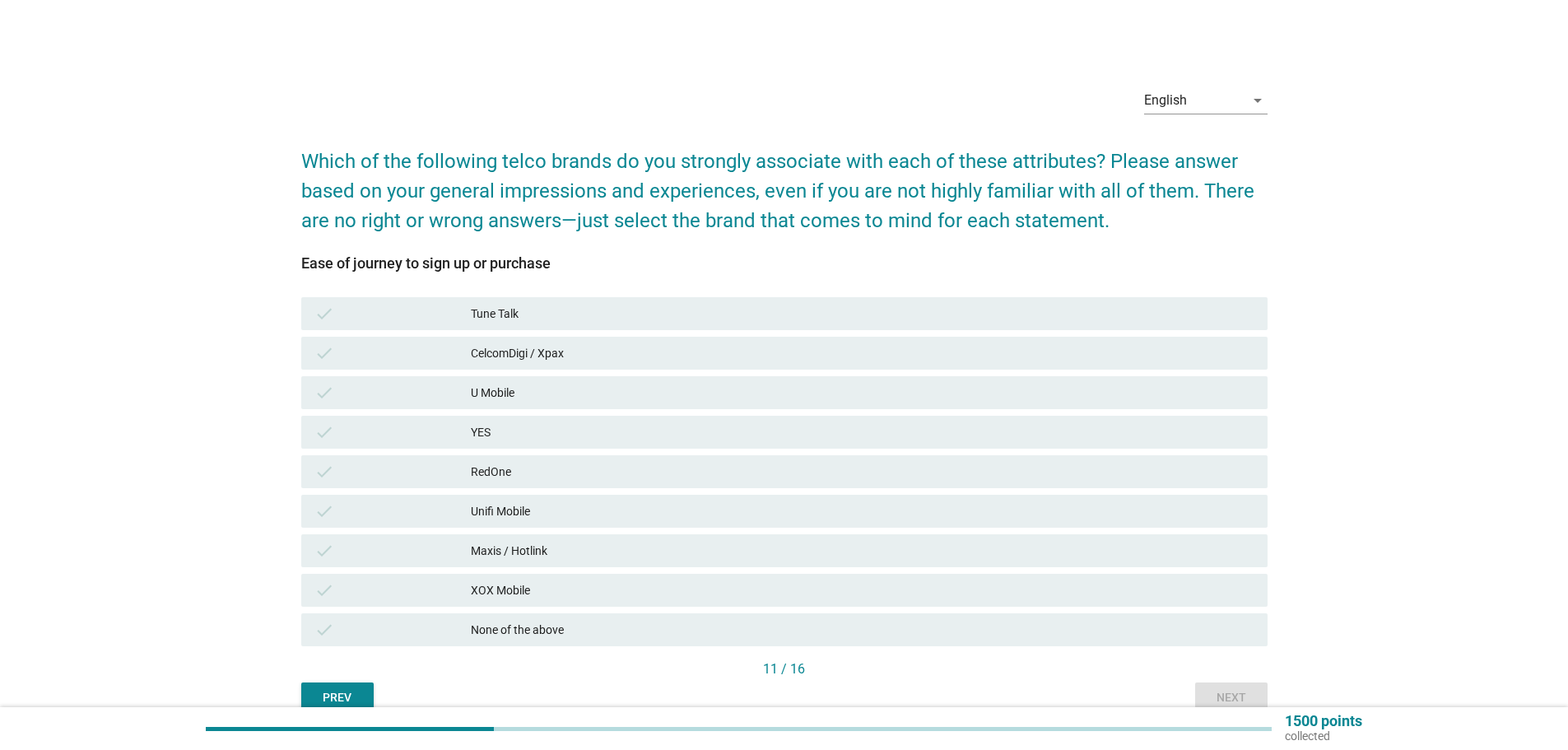
click at [543, 392] on div "U Mobile" at bounding box center [862, 392] width 783 height 20
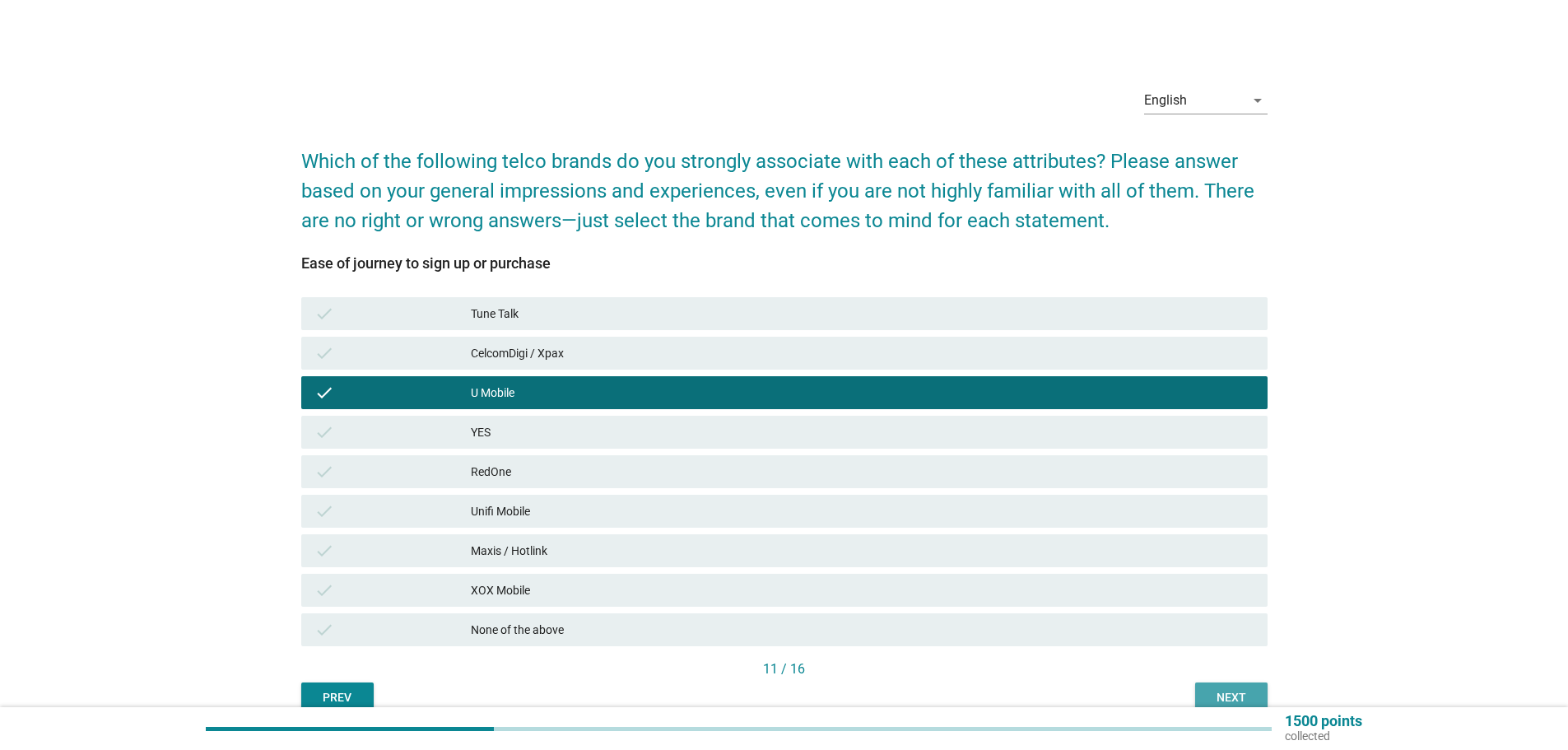
click at [1231, 690] on div "Next" at bounding box center [1231, 697] width 46 height 17
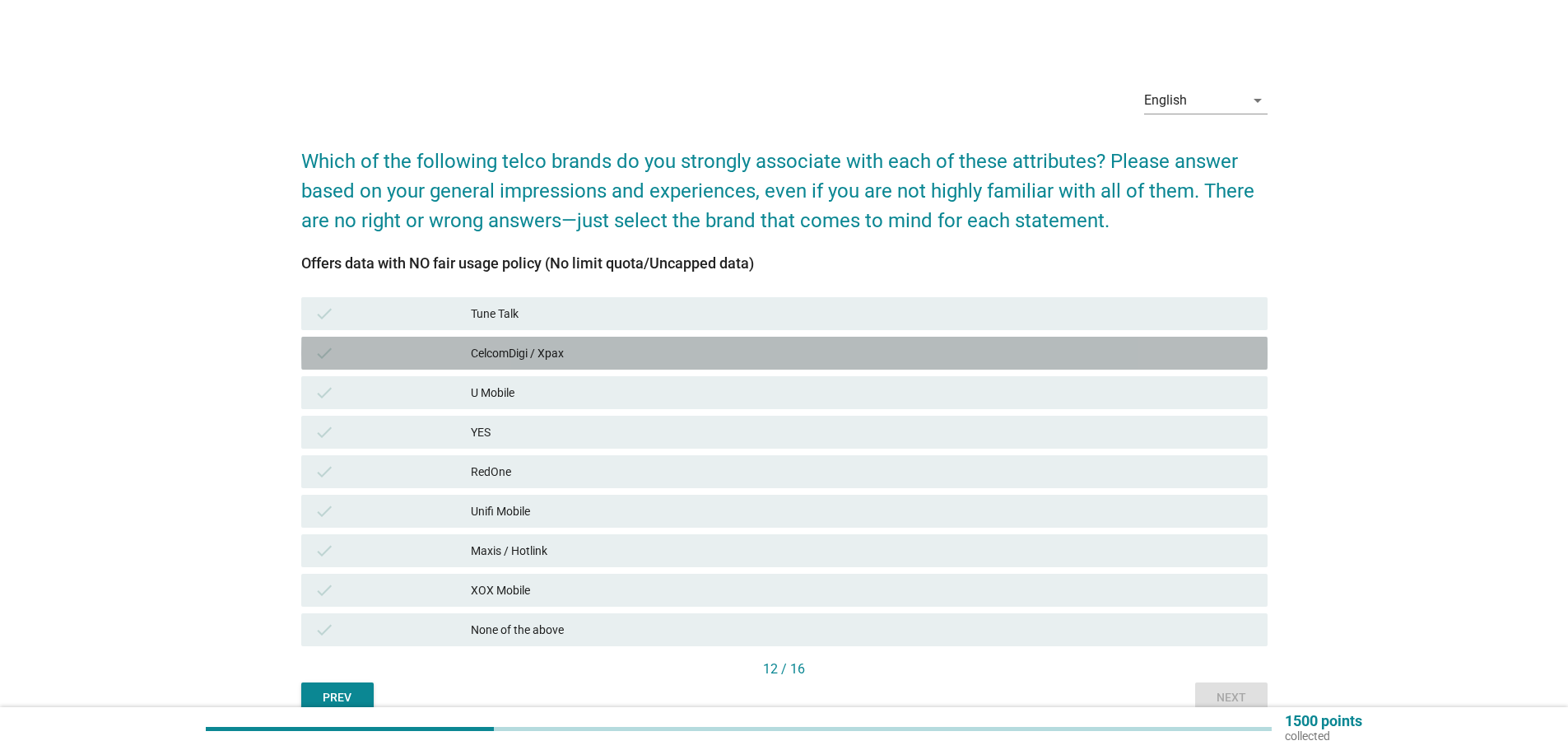
click at [536, 357] on div "CelcomDigi / Xpax" at bounding box center [862, 354] width 783 height 20
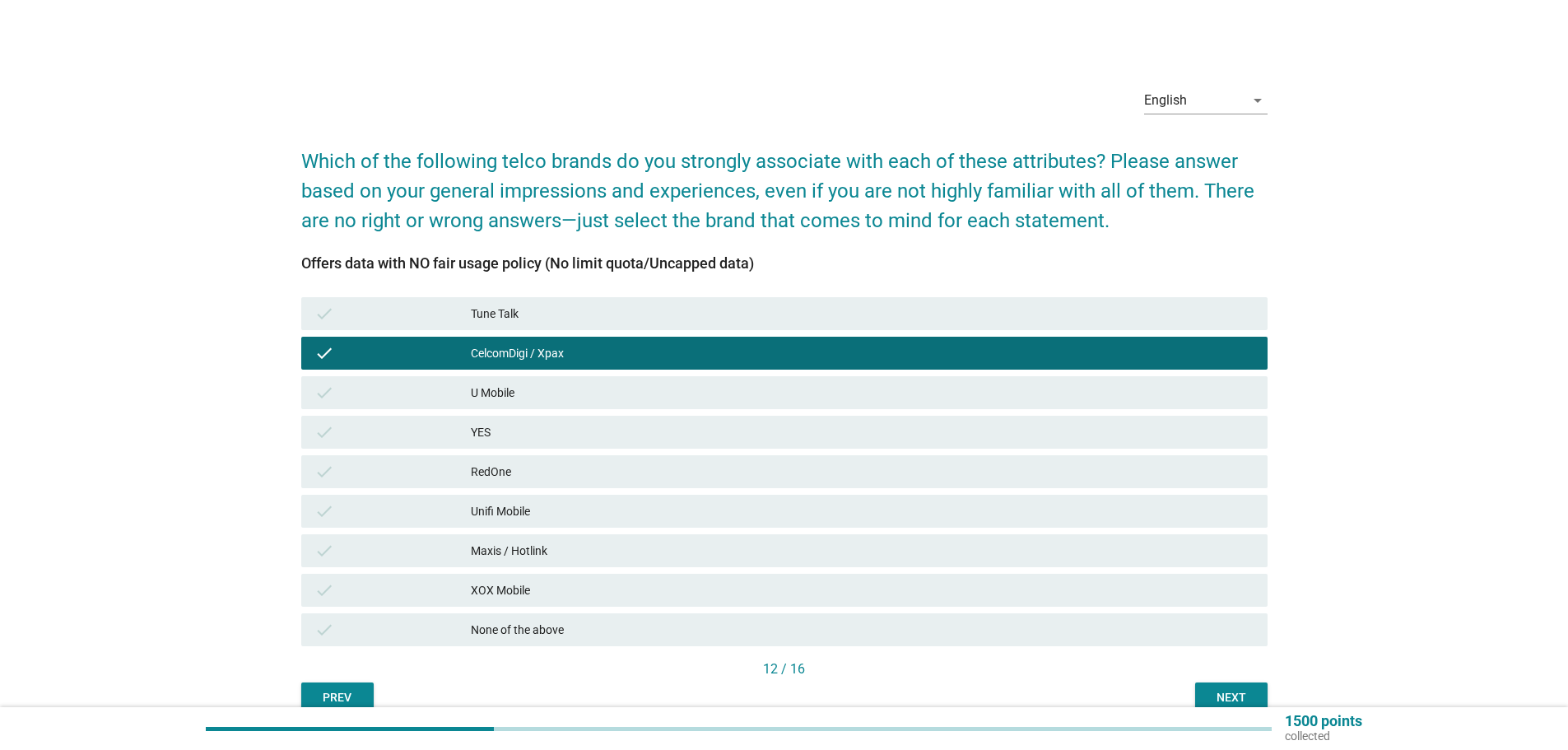
click at [540, 382] on div "U Mobile" at bounding box center [862, 392] width 783 height 20
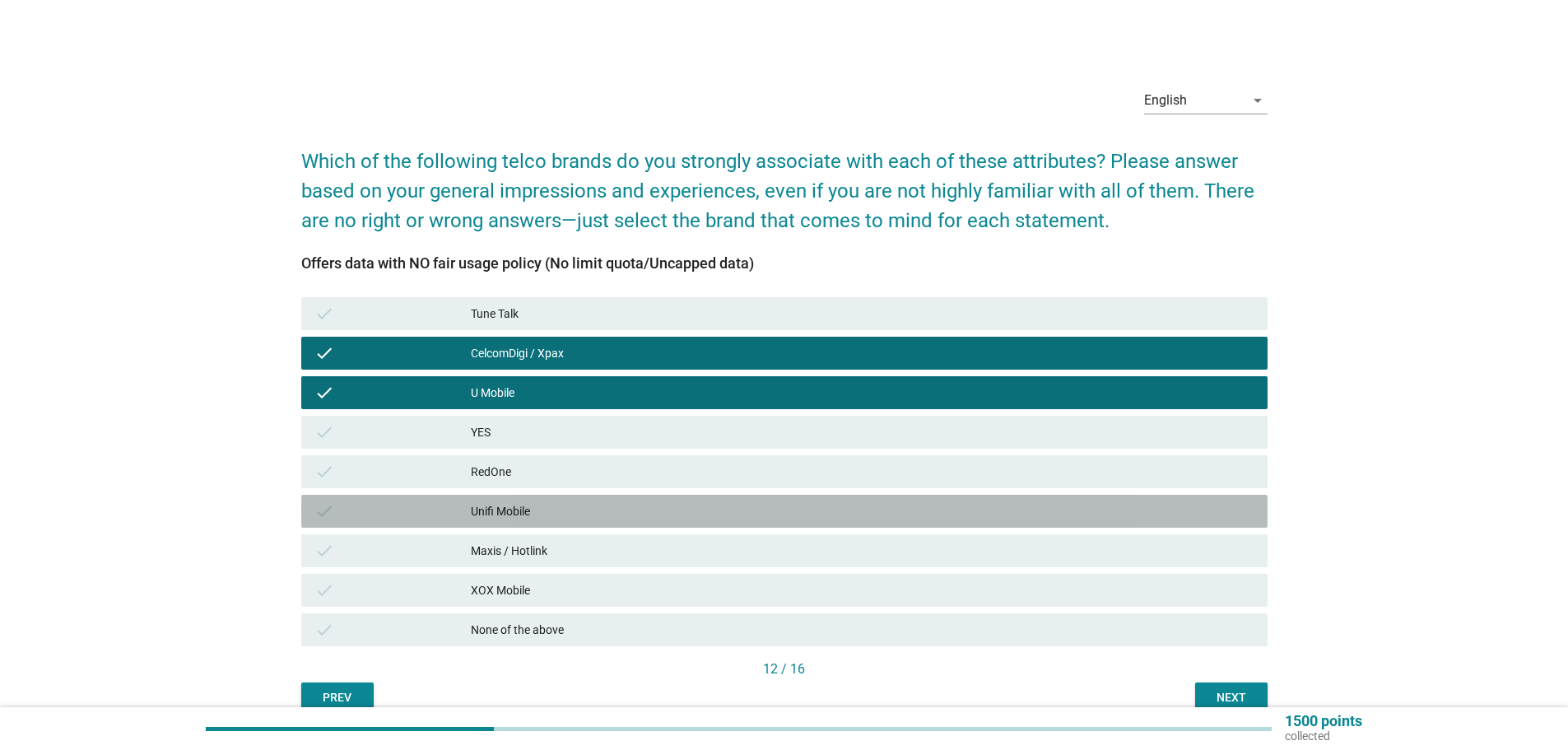
click at [516, 502] on div "Unifi Mobile" at bounding box center [862, 511] width 783 height 20
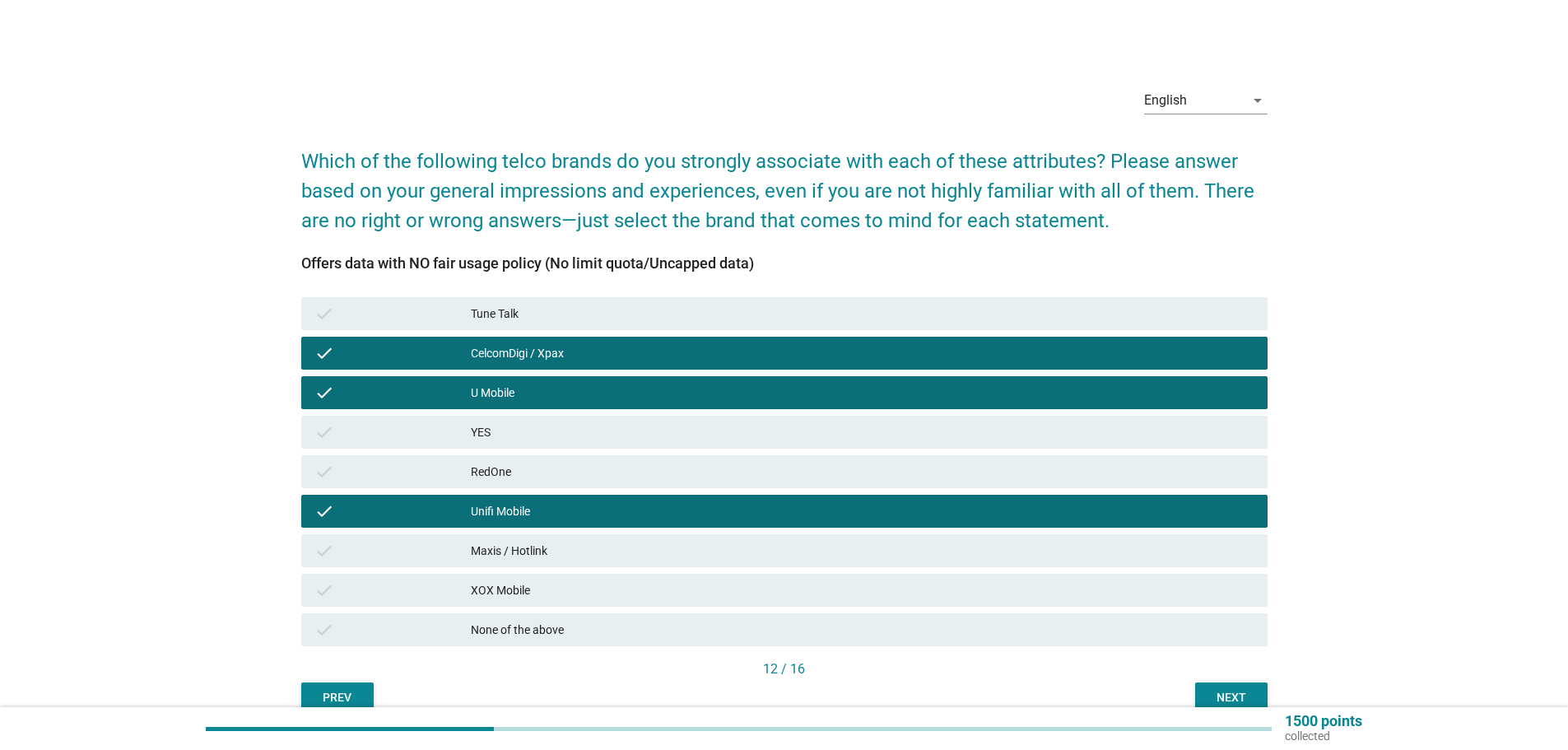
click at [643, 528] on div "check Unifi Mobile" at bounding box center [784, 511] width 973 height 40
click at [640, 544] on div "Maxis / Hotlink" at bounding box center [862, 550] width 783 height 20
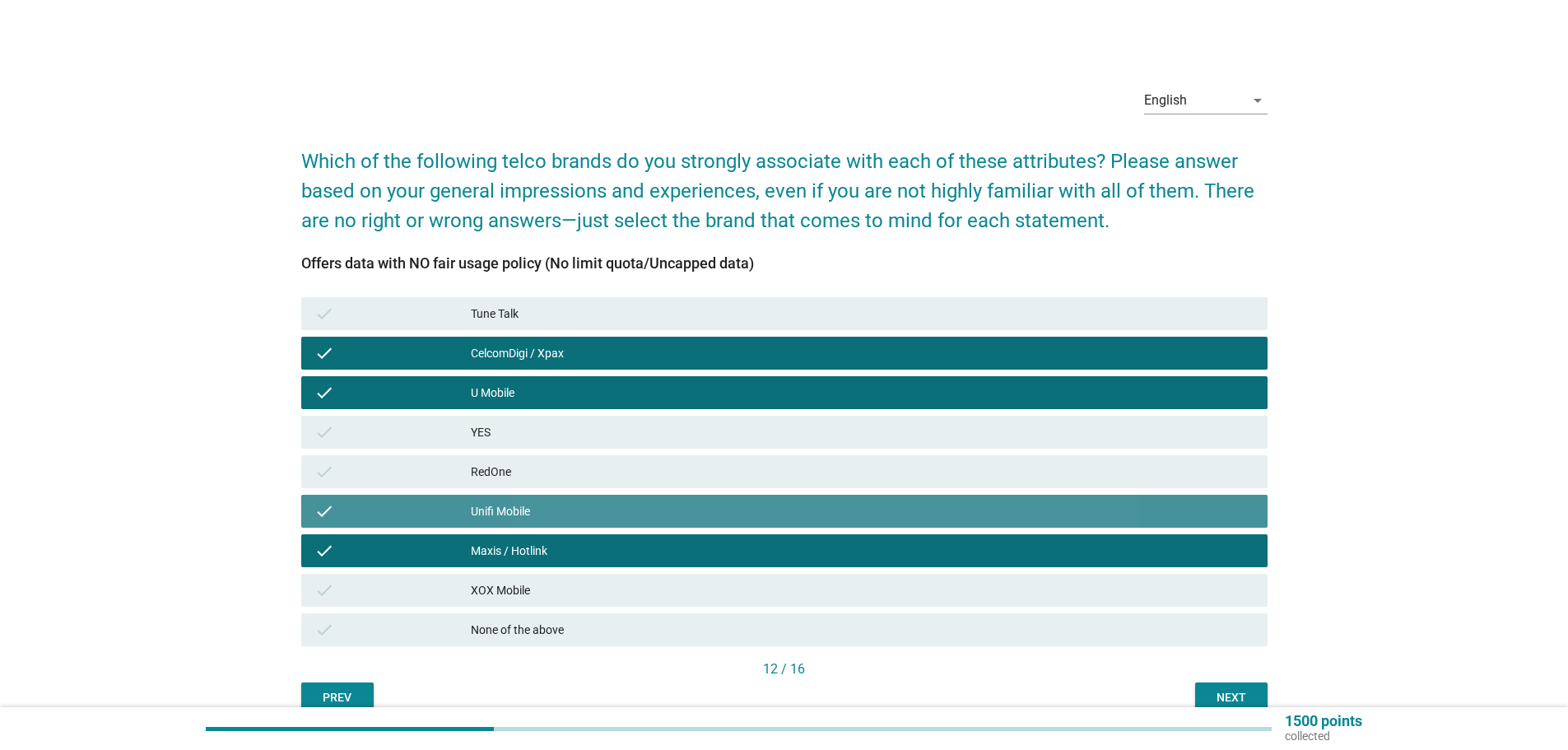
click at [649, 516] on div "Unifi Mobile" at bounding box center [862, 511] width 783 height 20
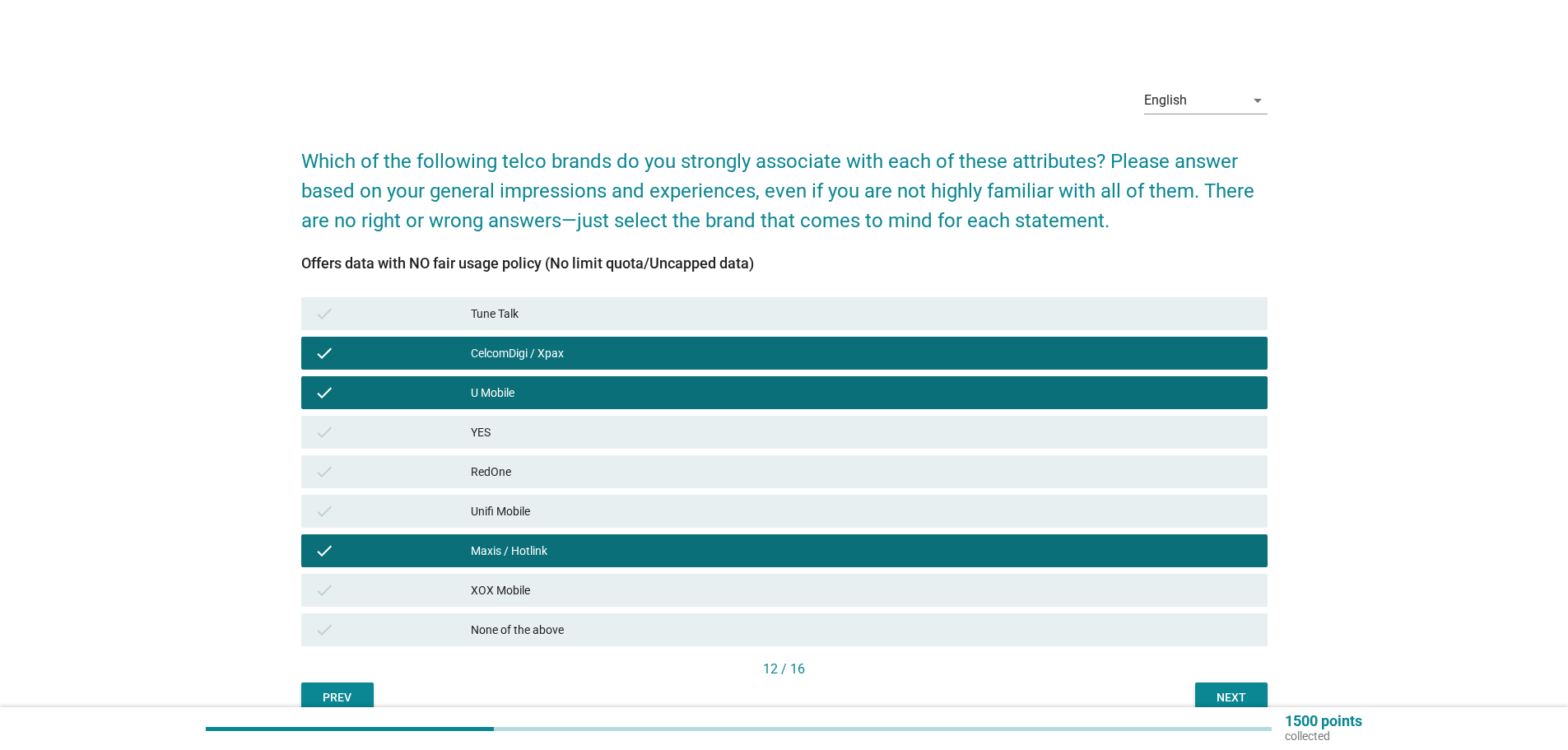
click at [1216, 698] on div "Next" at bounding box center [1231, 697] width 46 height 17
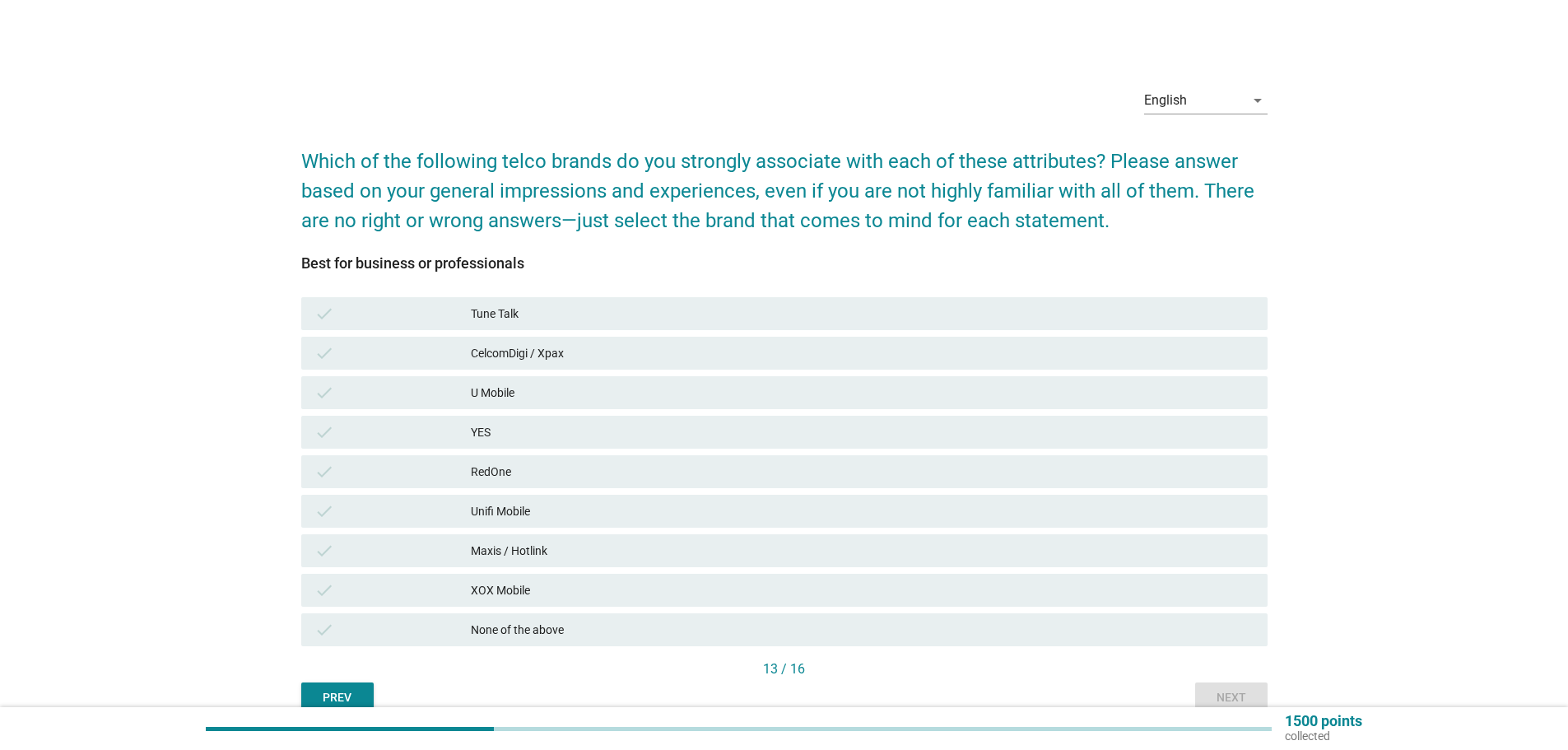
click at [554, 354] on div "CelcomDigi / Xpax" at bounding box center [862, 354] width 783 height 20
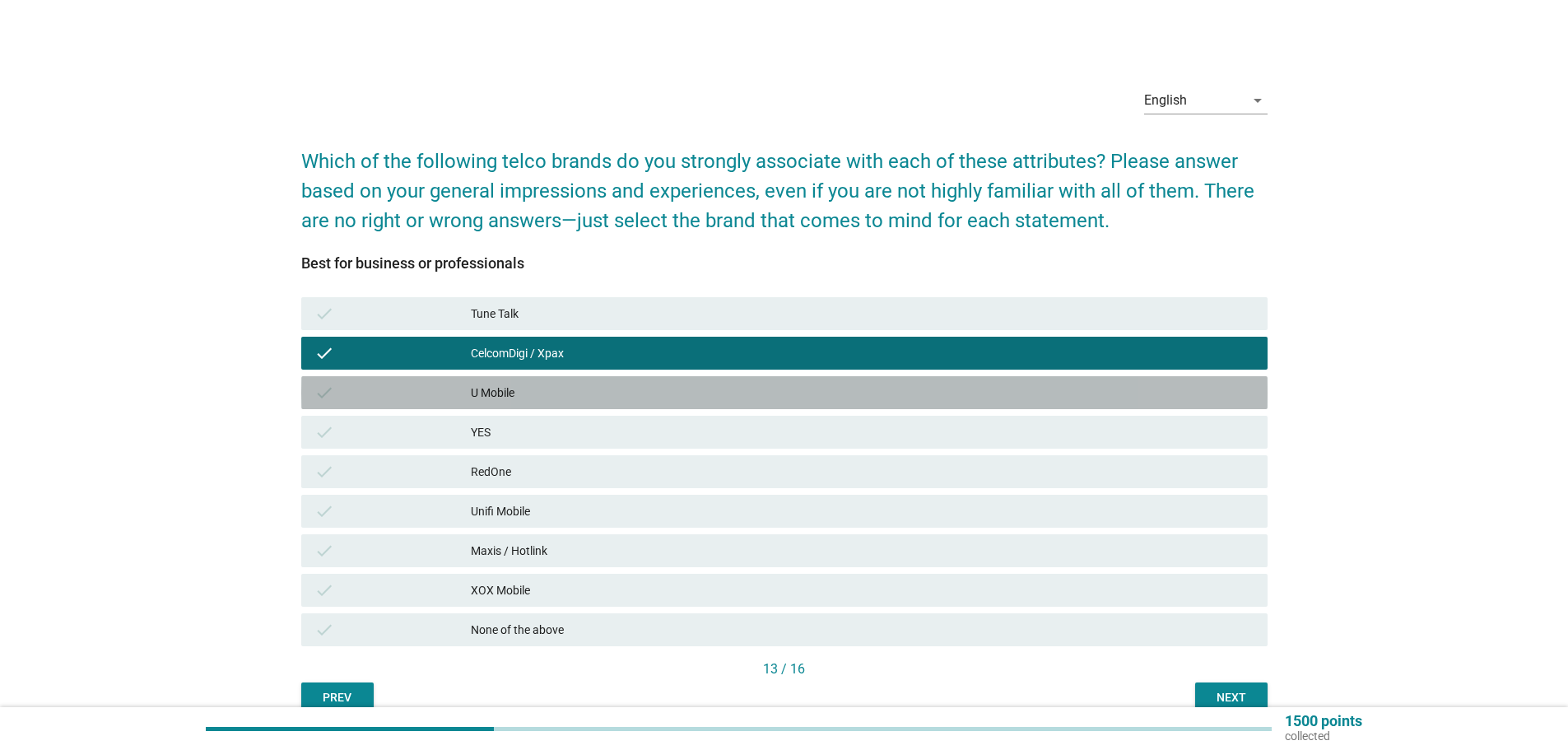
click at [546, 394] on div "U Mobile" at bounding box center [862, 392] width 783 height 20
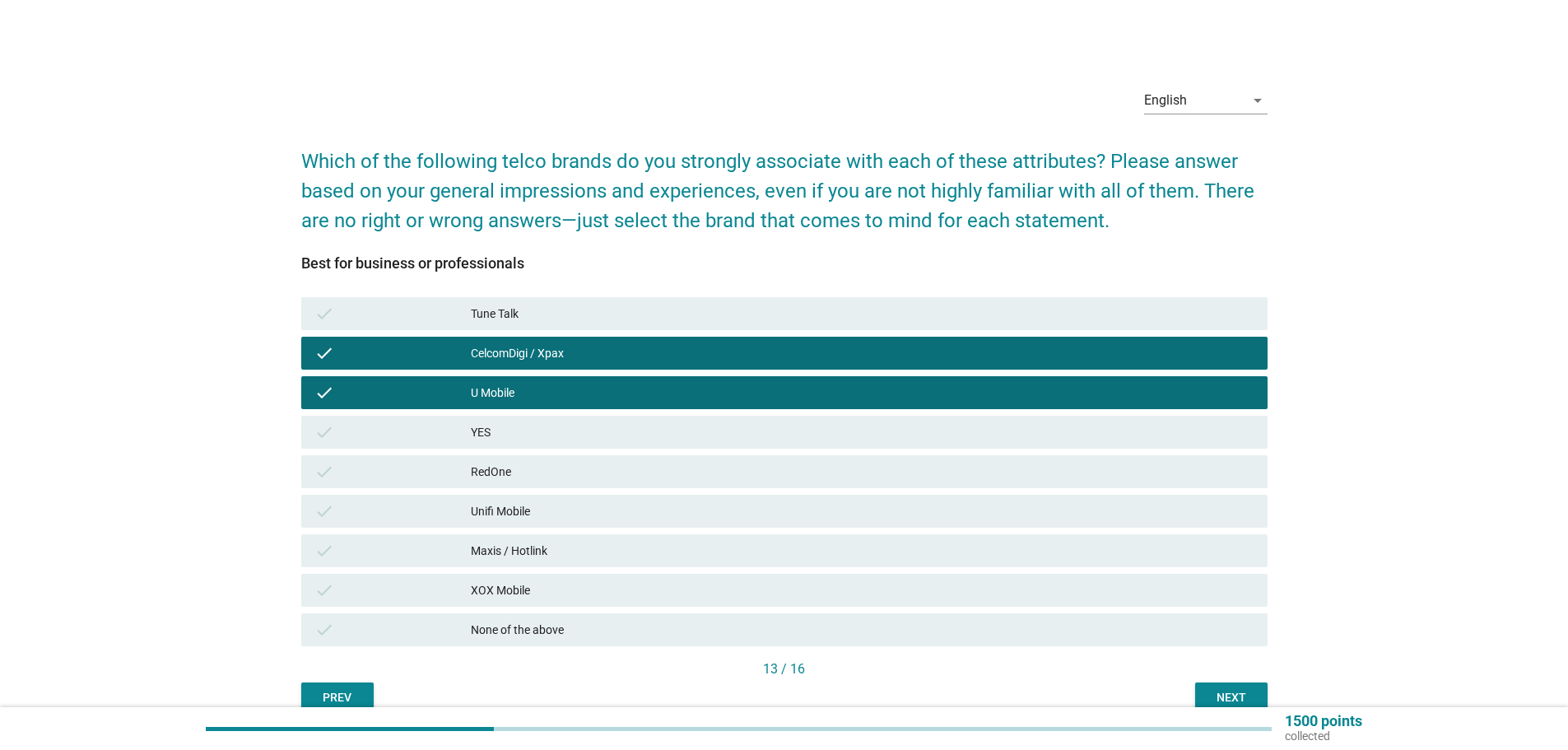
click at [511, 552] on div "Maxis / Hotlink" at bounding box center [862, 550] width 783 height 20
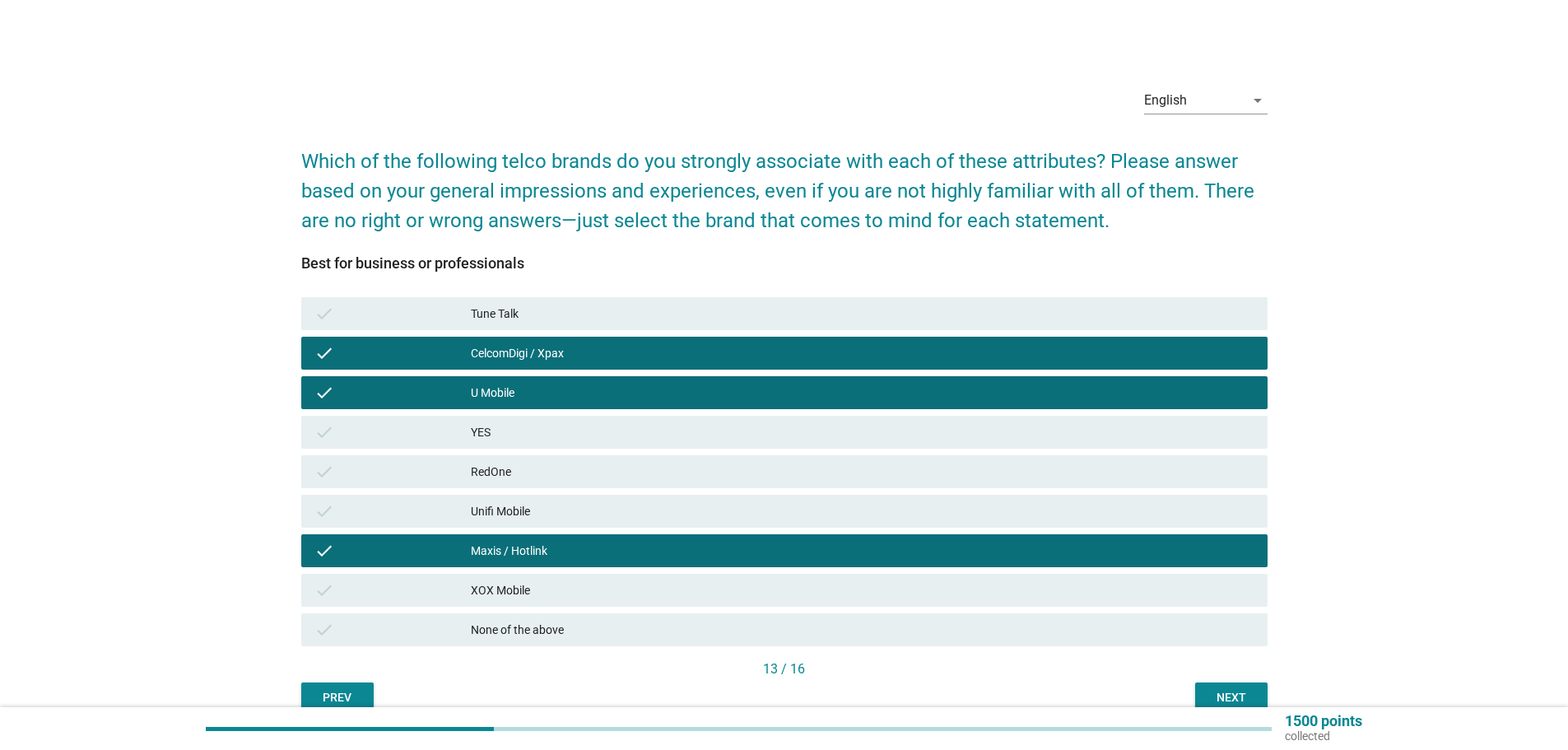
click at [1230, 690] on div "Next" at bounding box center [1231, 697] width 46 height 17
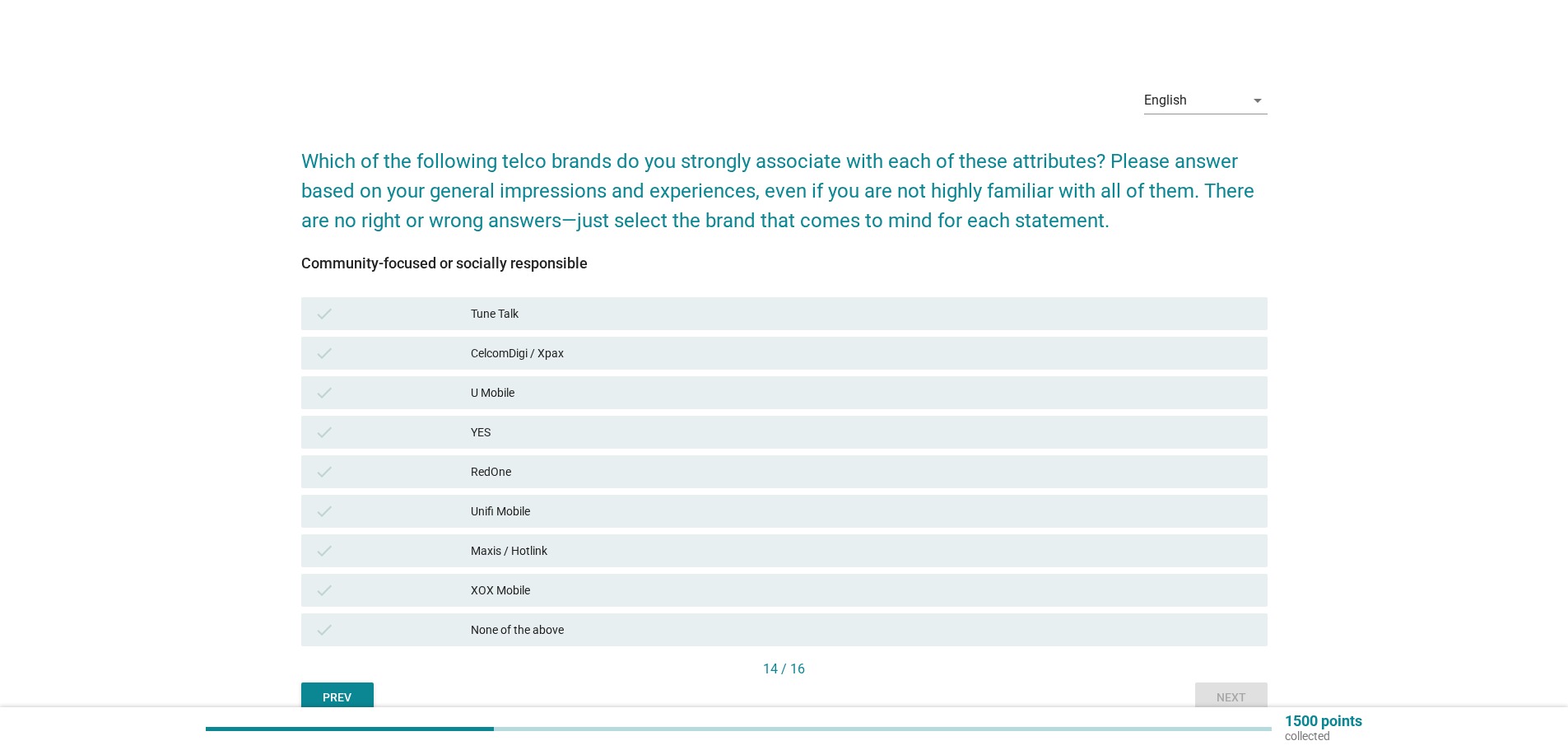
click at [479, 362] on div "CelcomDigi / Xpax" at bounding box center [862, 354] width 783 height 20
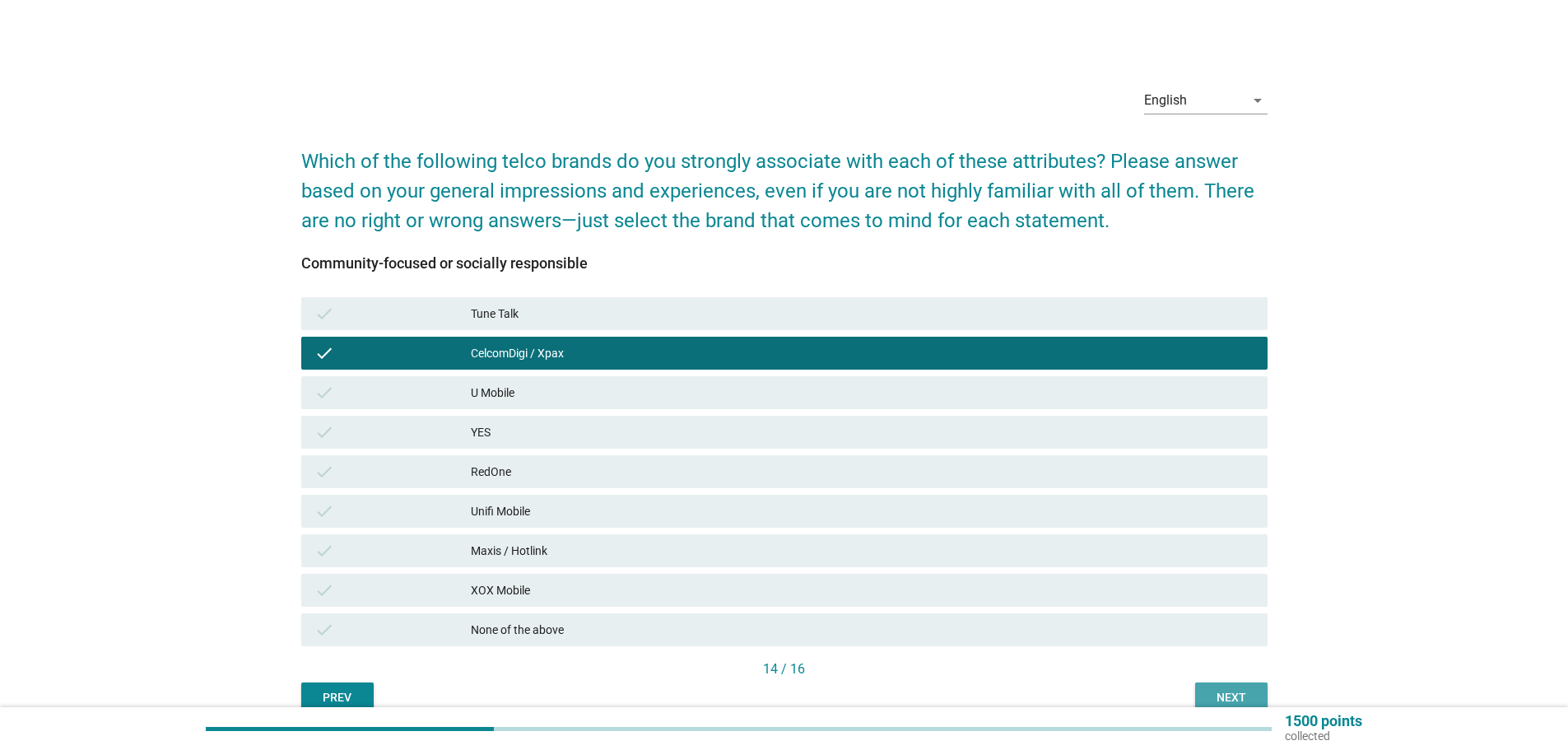
click at [1201, 686] on button "Next" at bounding box center [1230, 697] width 73 height 30
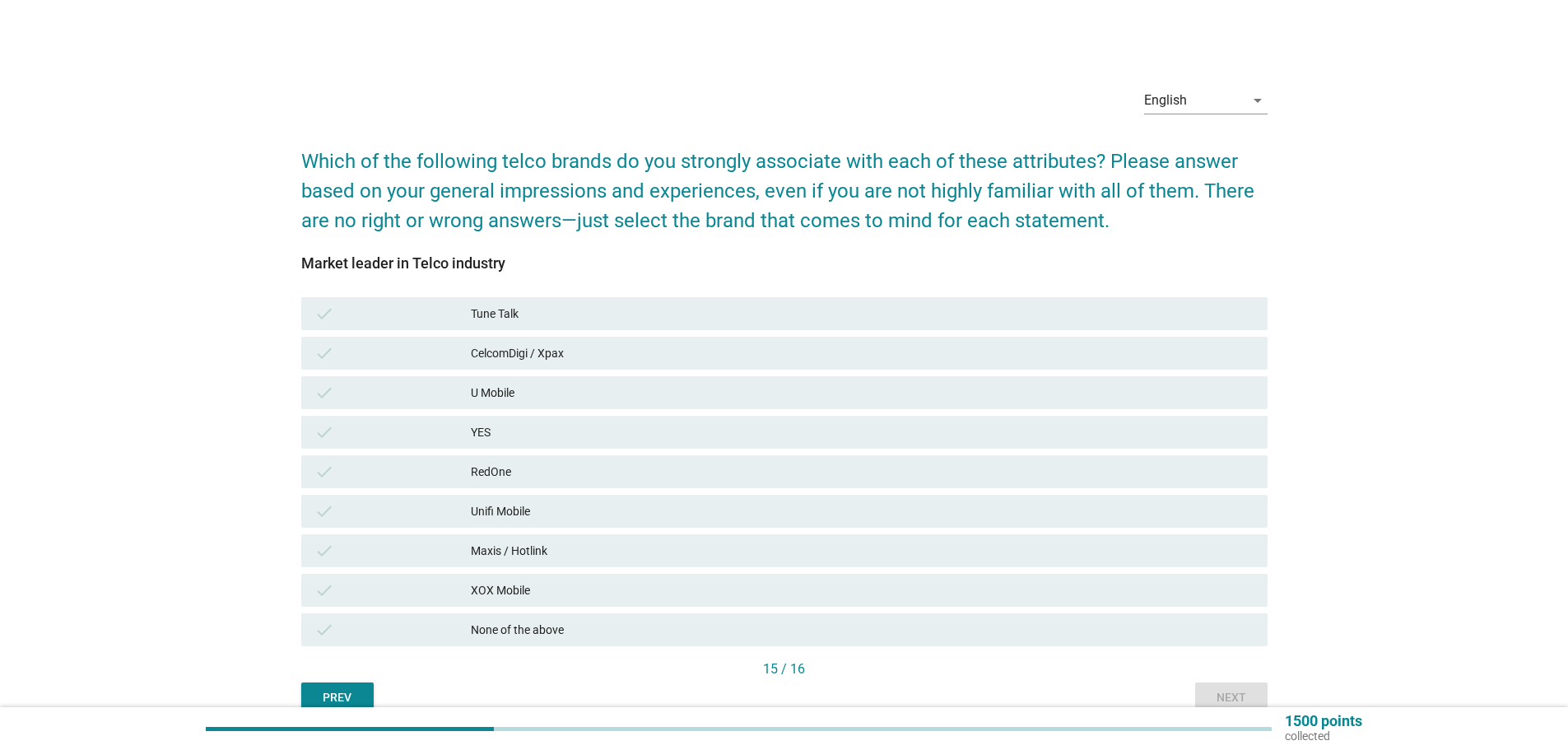
click at [526, 352] on div "CelcomDigi / Xpax" at bounding box center [862, 354] width 783 height 20
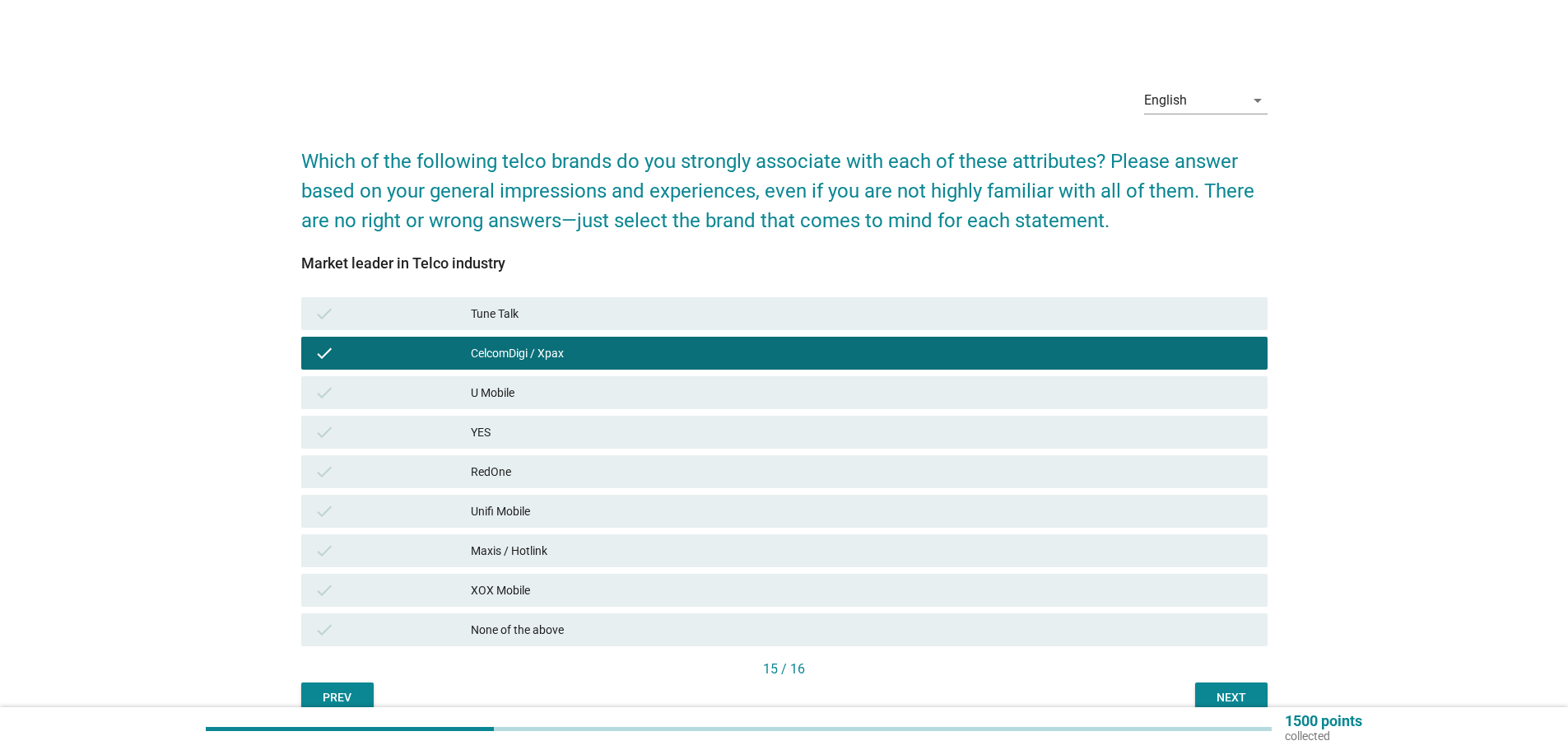
click at [1228, 699] on div "Next" at bounding box center [1231, 697] width 46 height 17
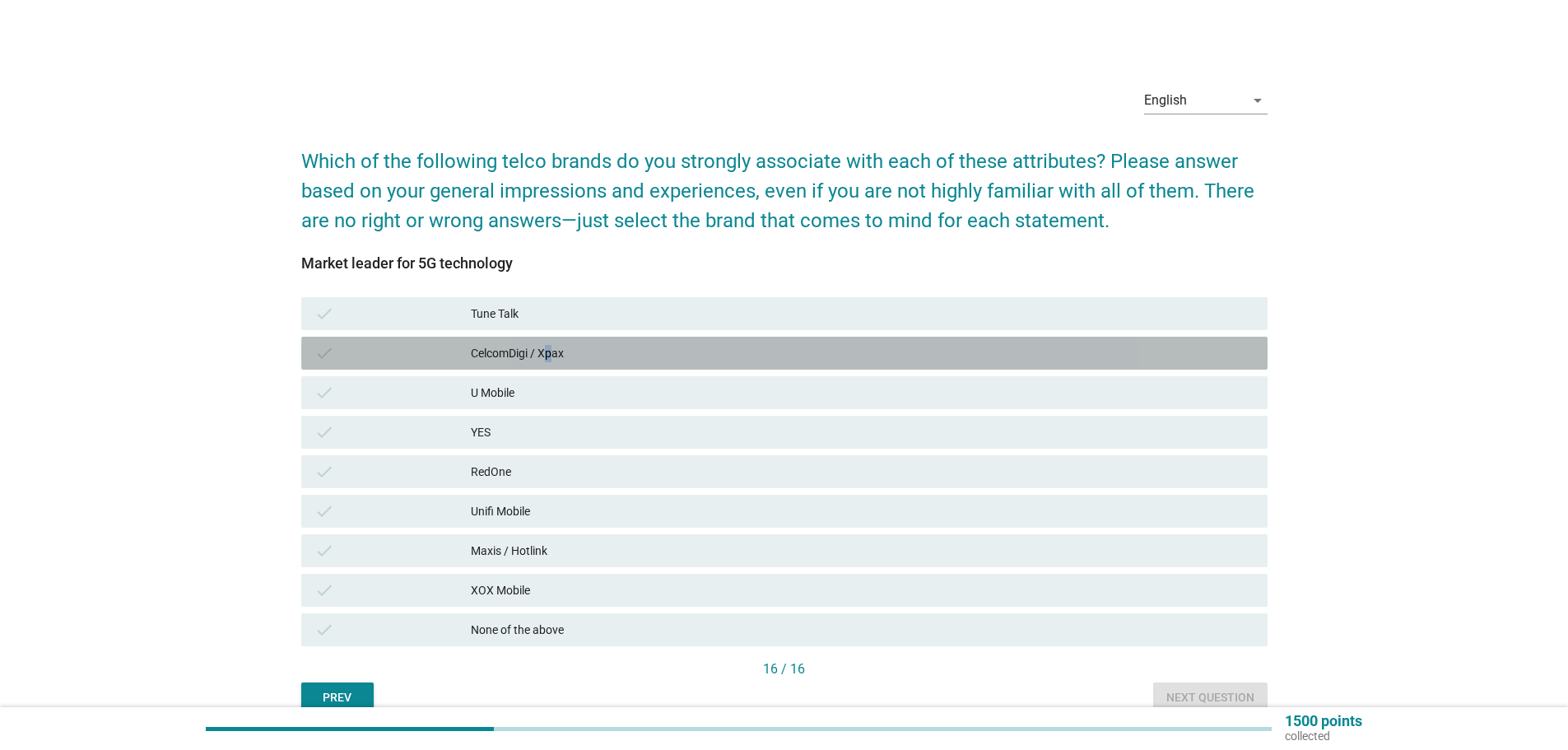
click at [550, 350] on div "CelcomDigi / Xpax" at bounding box center [862, 354] width 783 height 20
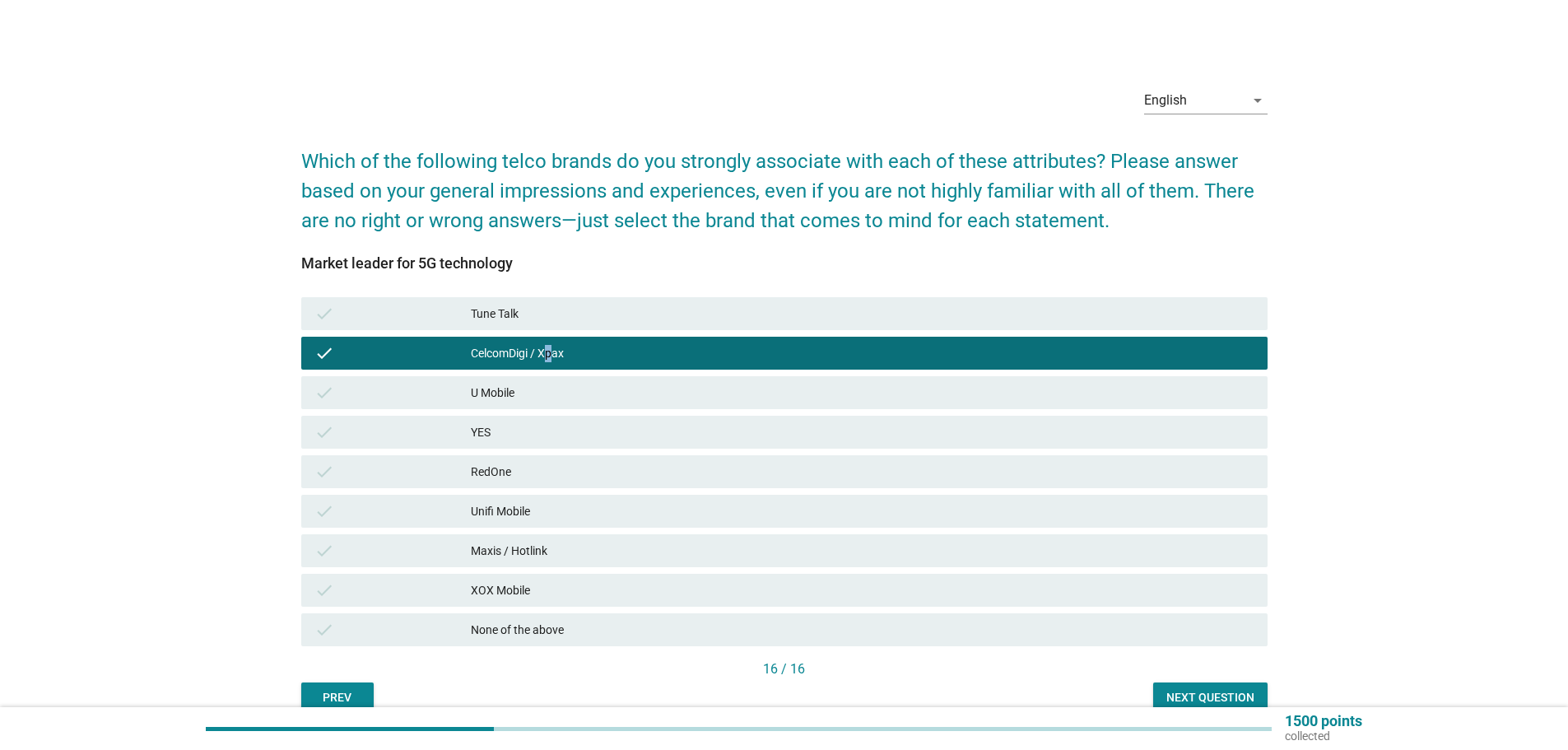
click at [1208, 694] on div "Next question" at bounding box center [1210, 697] width 88 height 17
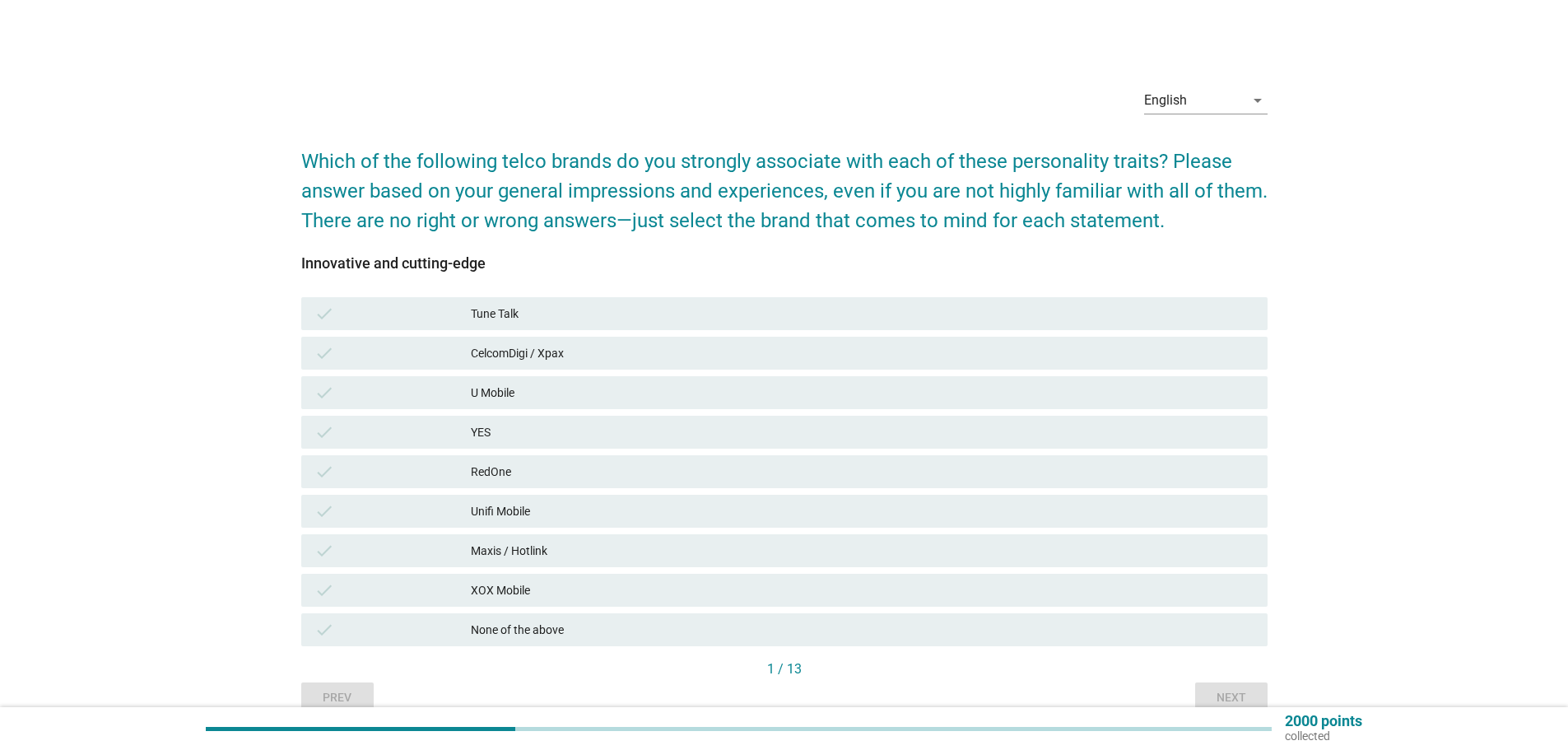
click at [543, 355] on div "CelcomDigi / Xpax" at bounding box center [862, 354] width 783 height 20
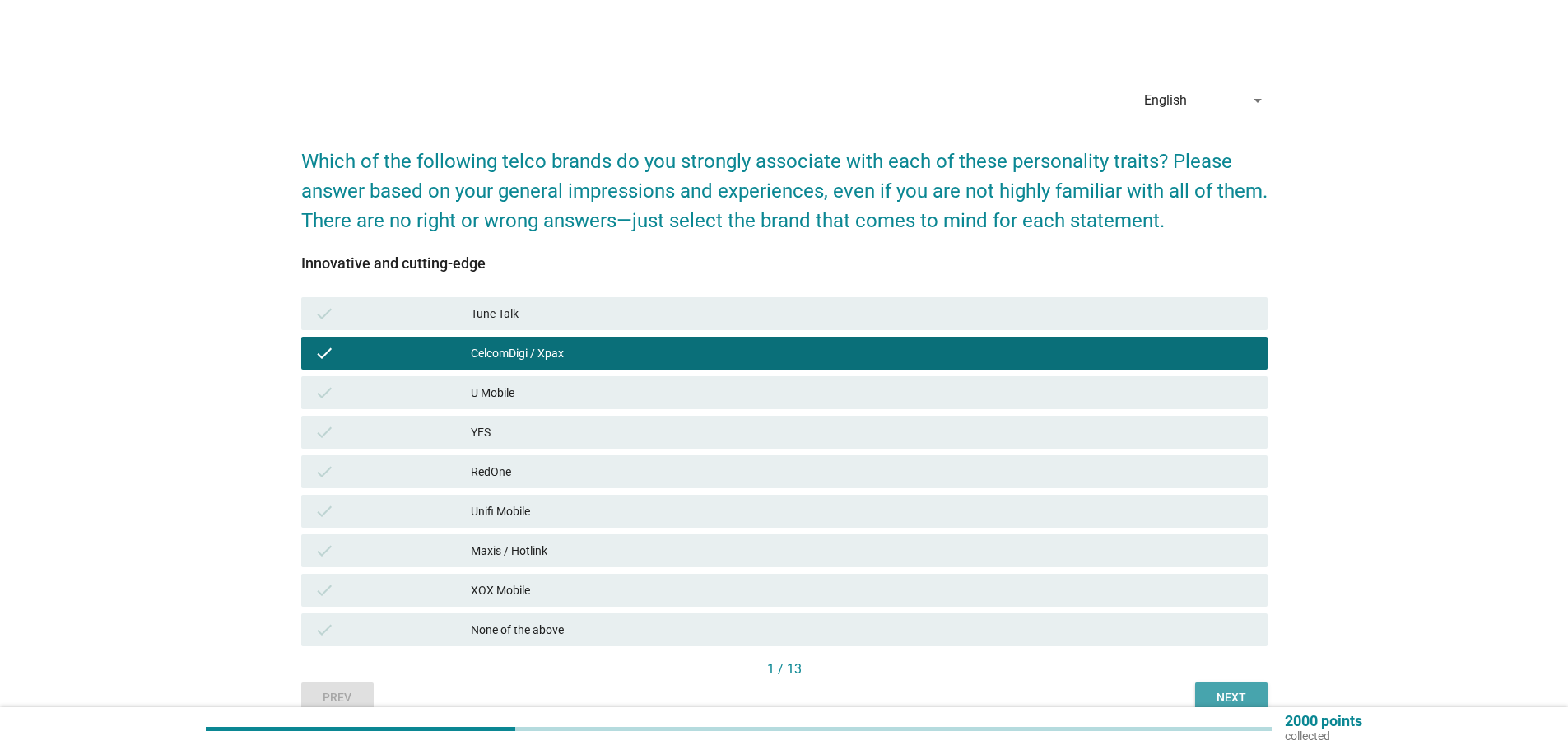
click at [1227, 685] on button "Next" at bounding box center [1230, 697] width 73 height 30
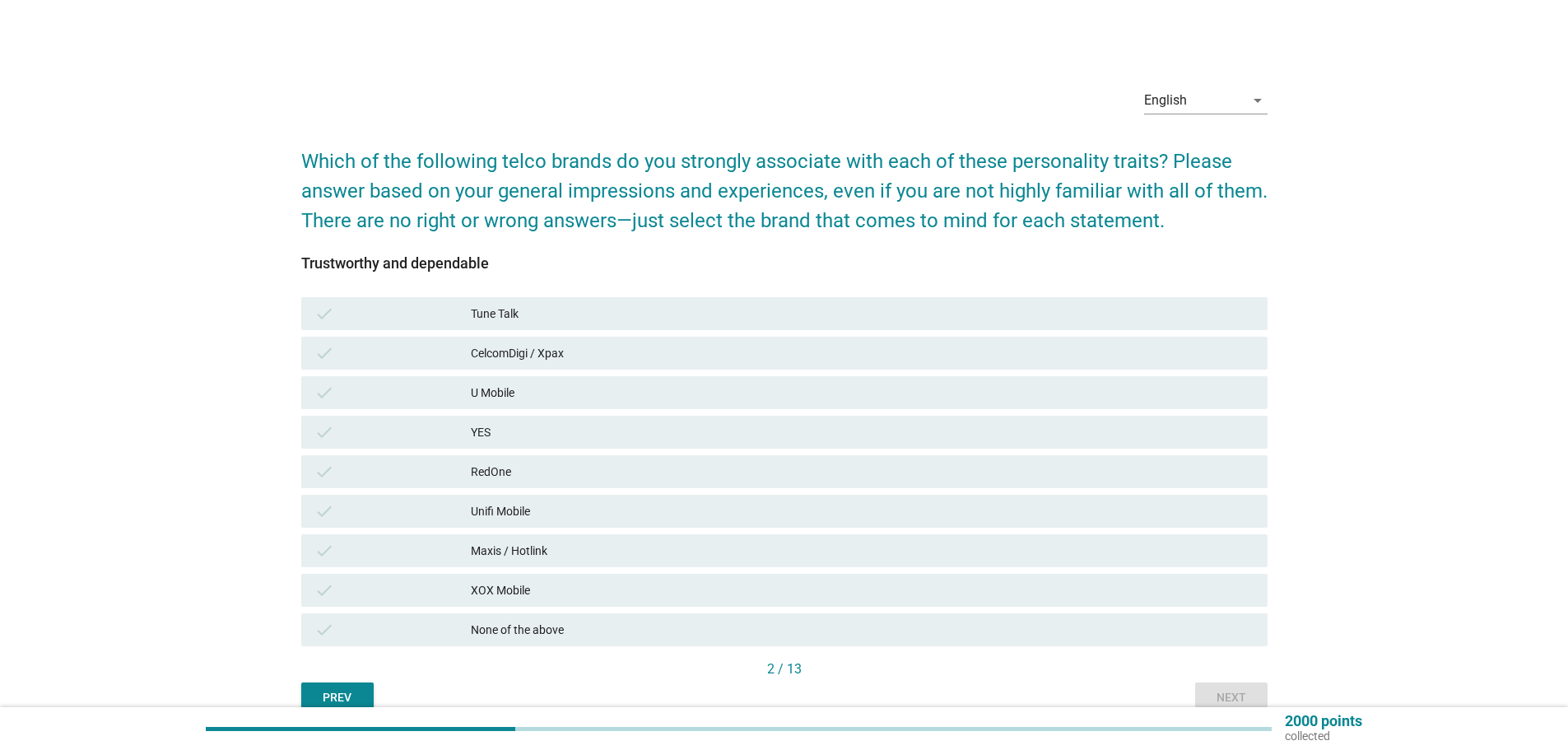
click at [567, 352] on div "CelcomDigi / Xpax" at bounding box center [862, 354] width 783 height 20
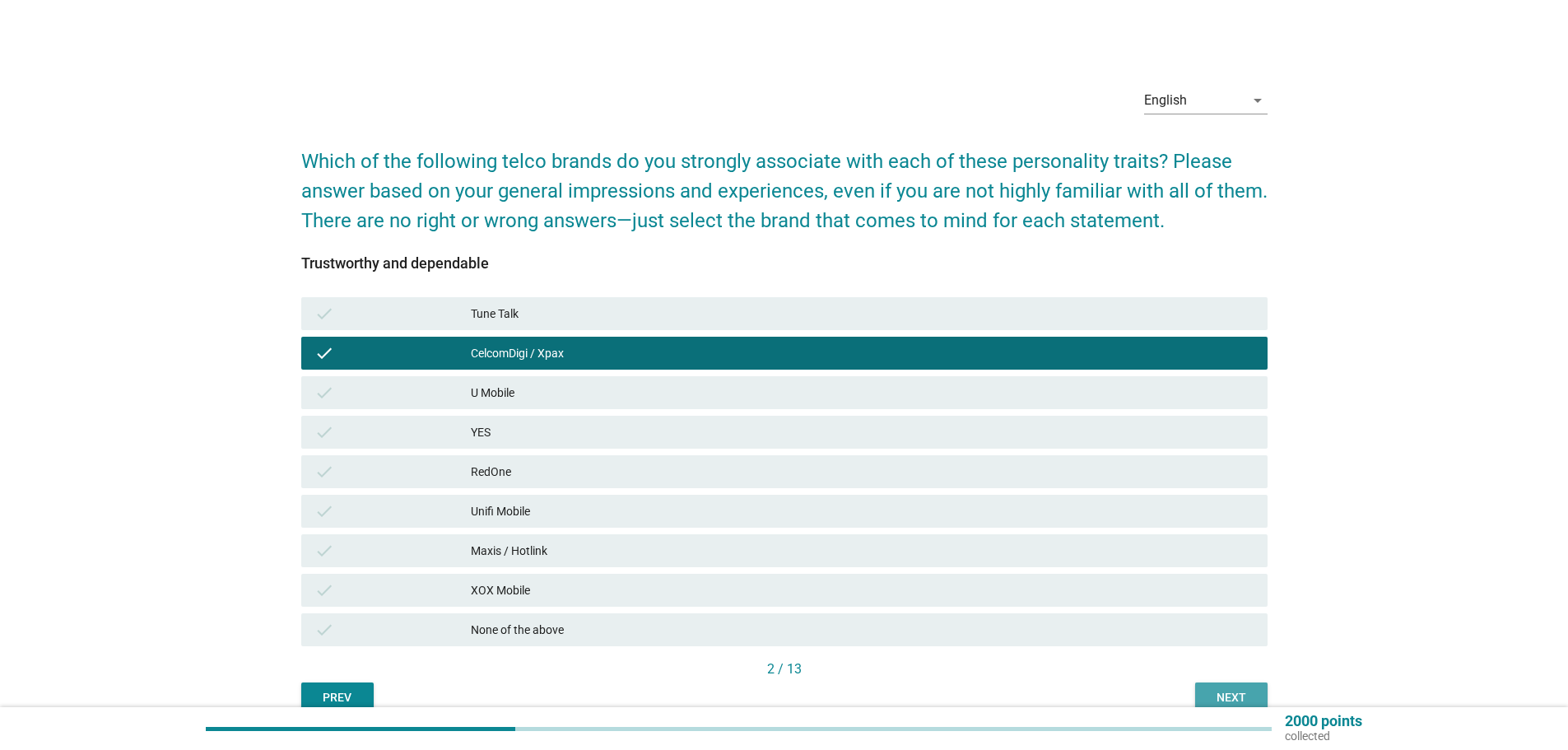
click at [1202, 696] on button "Next" at bounding box center [1230, 697] width 73 height 30
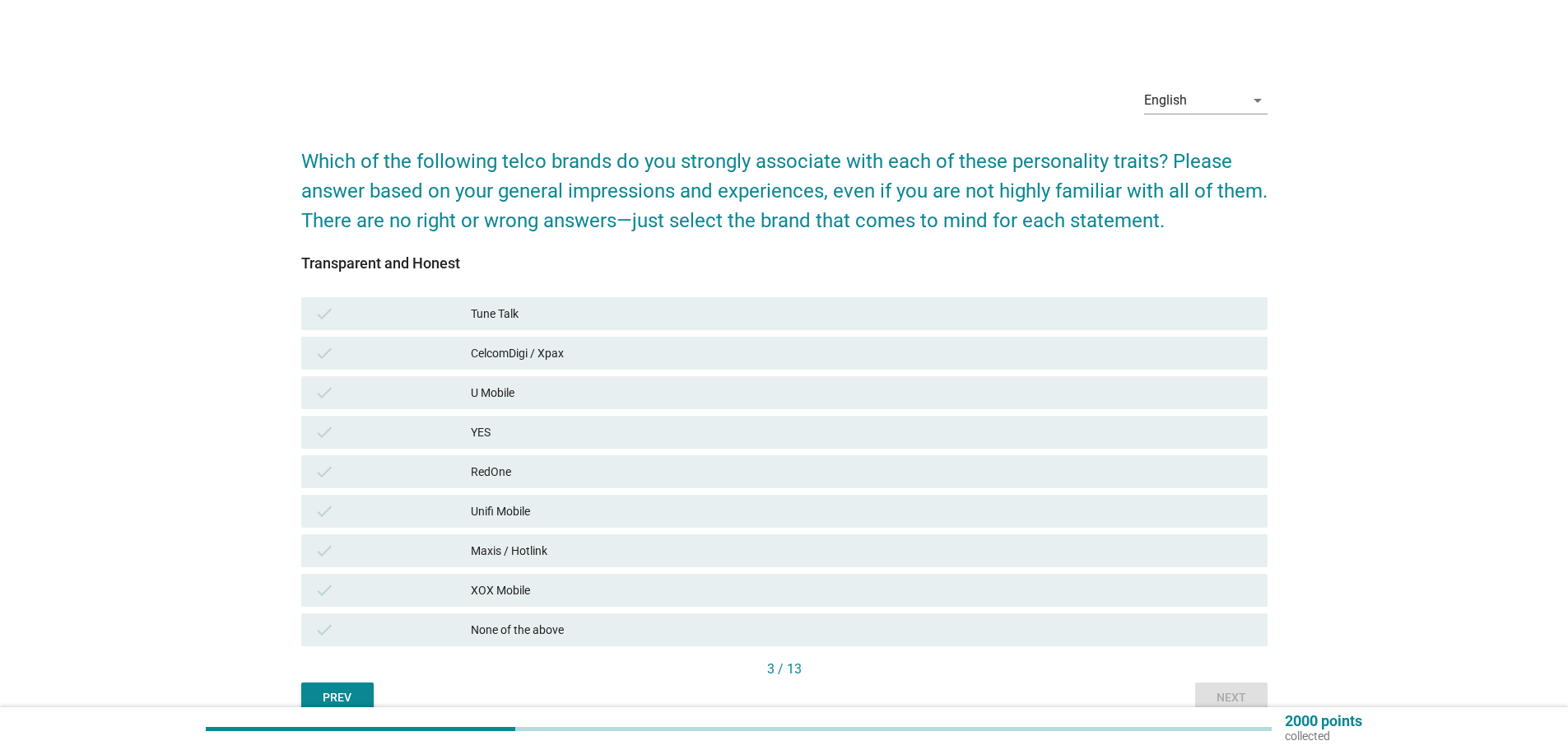
click at [498, 624] on div "None of the above" at bounding box center [862, 629] width 783 height 20
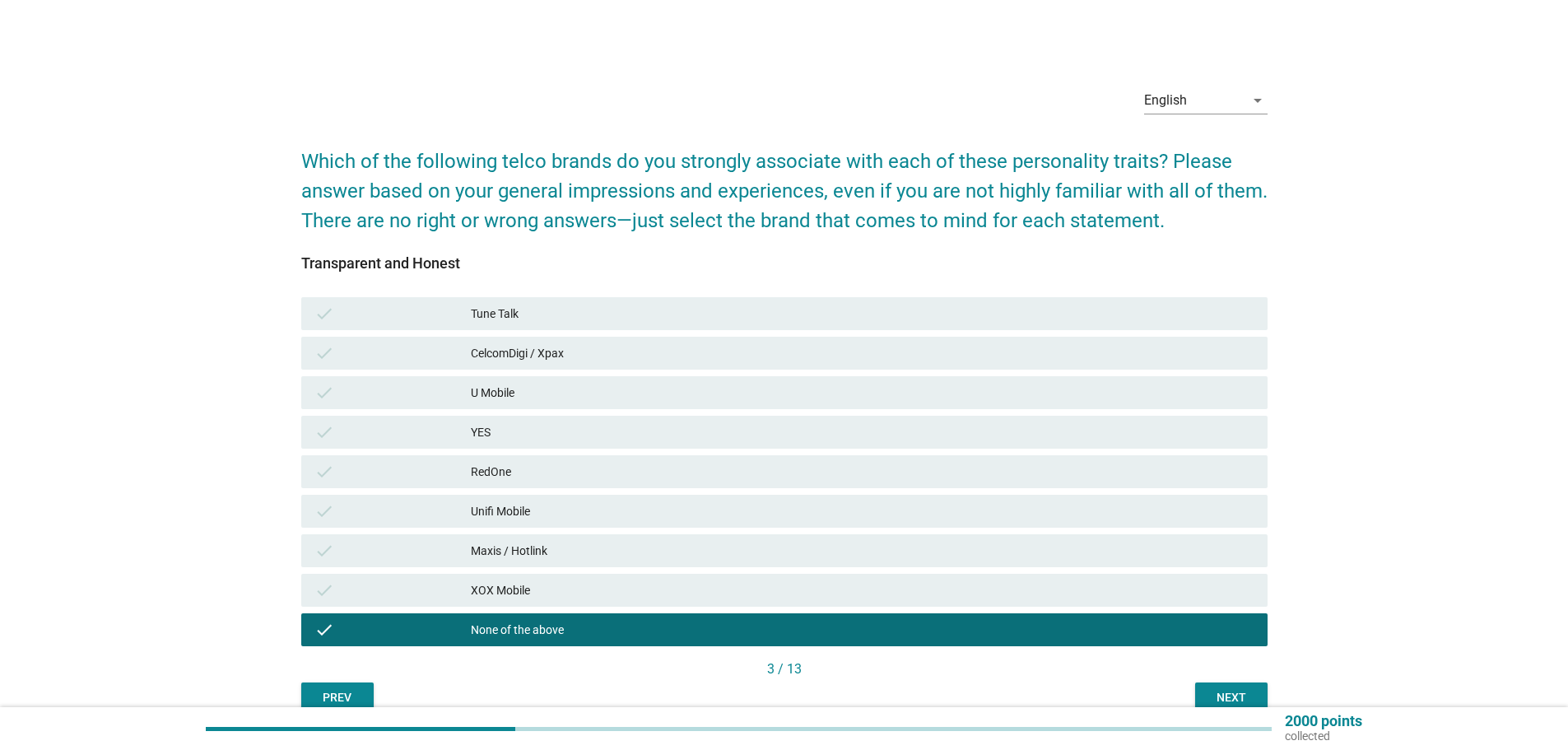
click at [1232, 704] on div "Next" at bounding box center [1231, 697] width 46 height 17
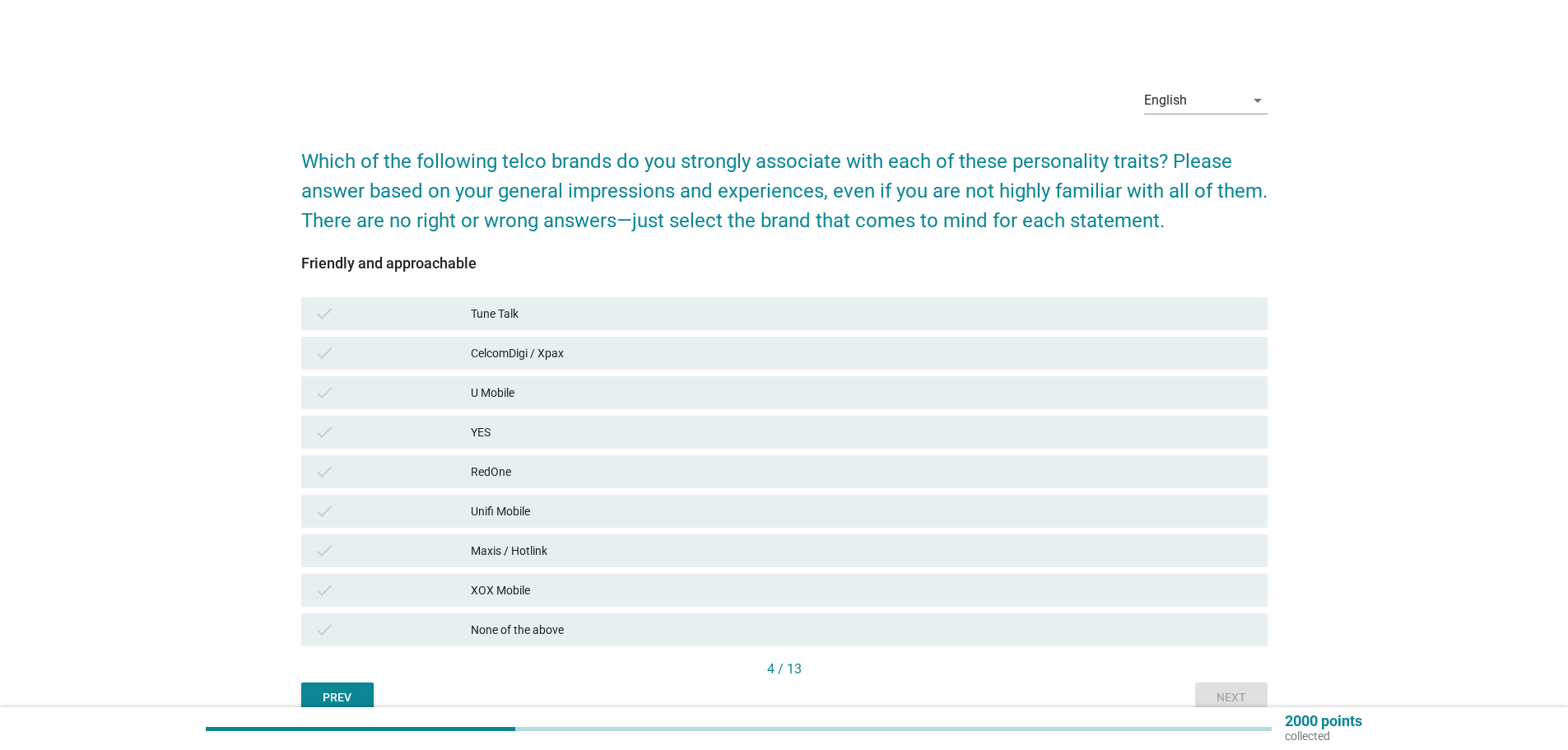
click at [555, 355] on div "CelcomDigi / Xpax" at bounding box center [862, 354] width 783 height 20
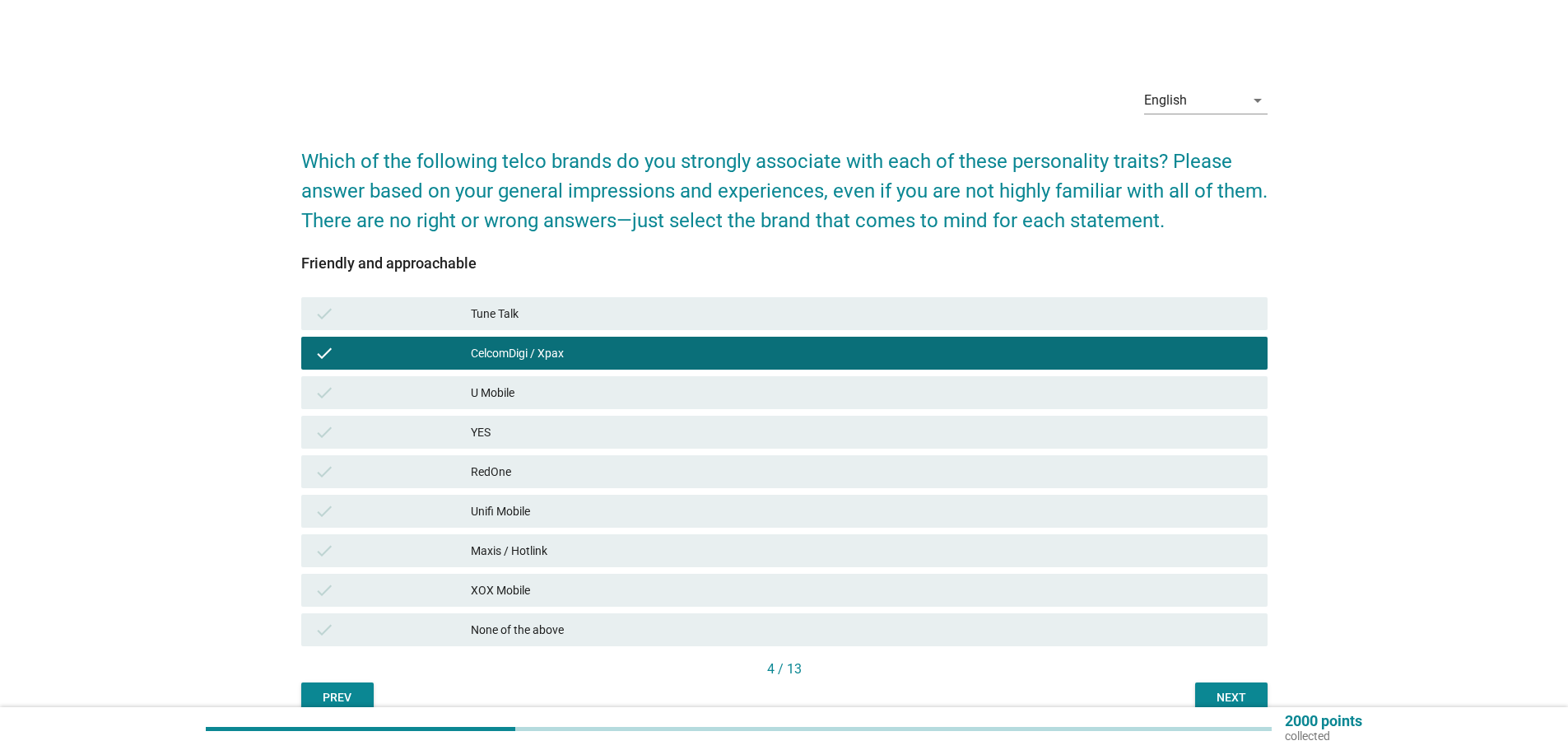
click at [589, 539] on div "check Maxis / Hotlink" at bounding box center [784, 550] width 966 height 33
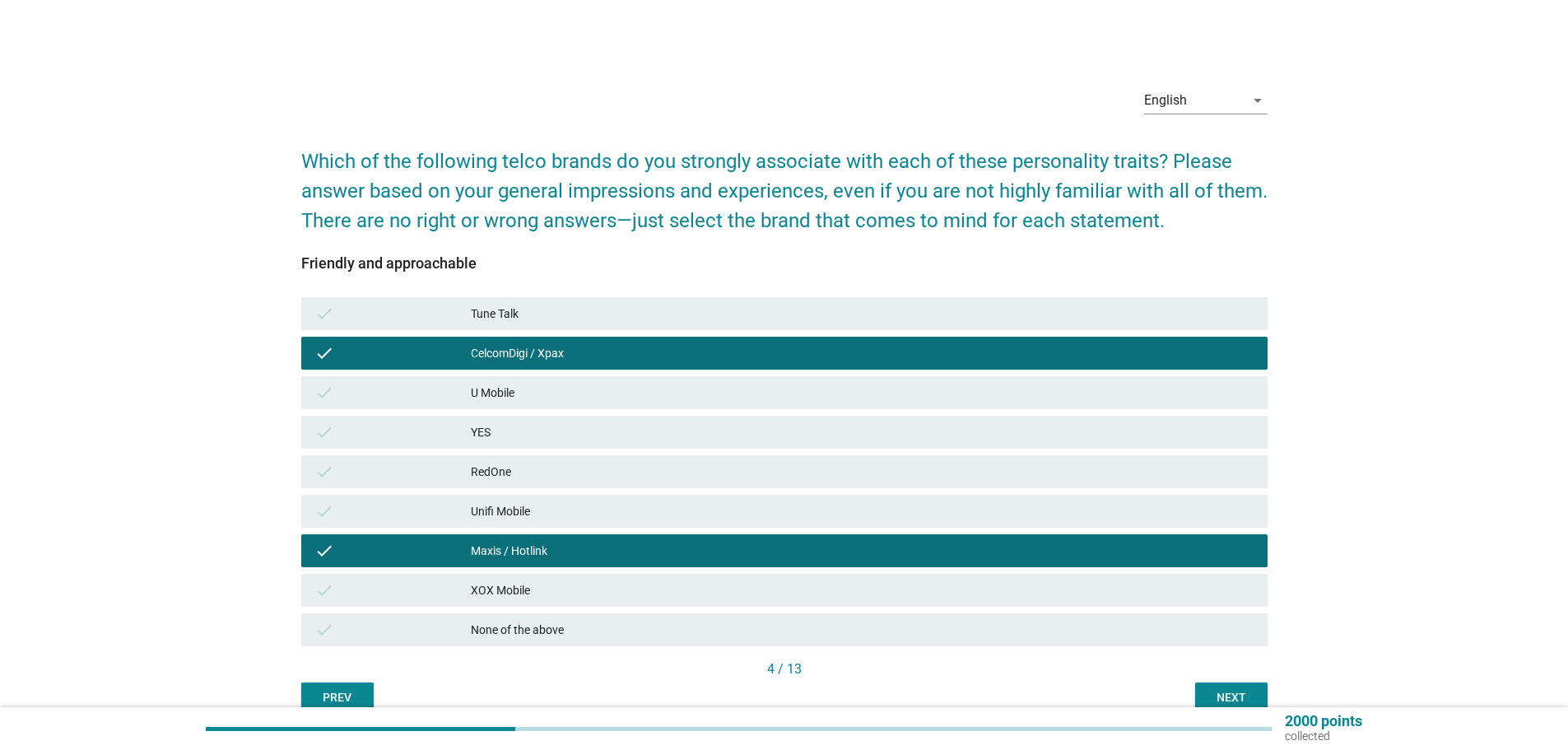
click at [1234, 691] on div "Next" at bounding box center [1231, 697] width 46 height 17
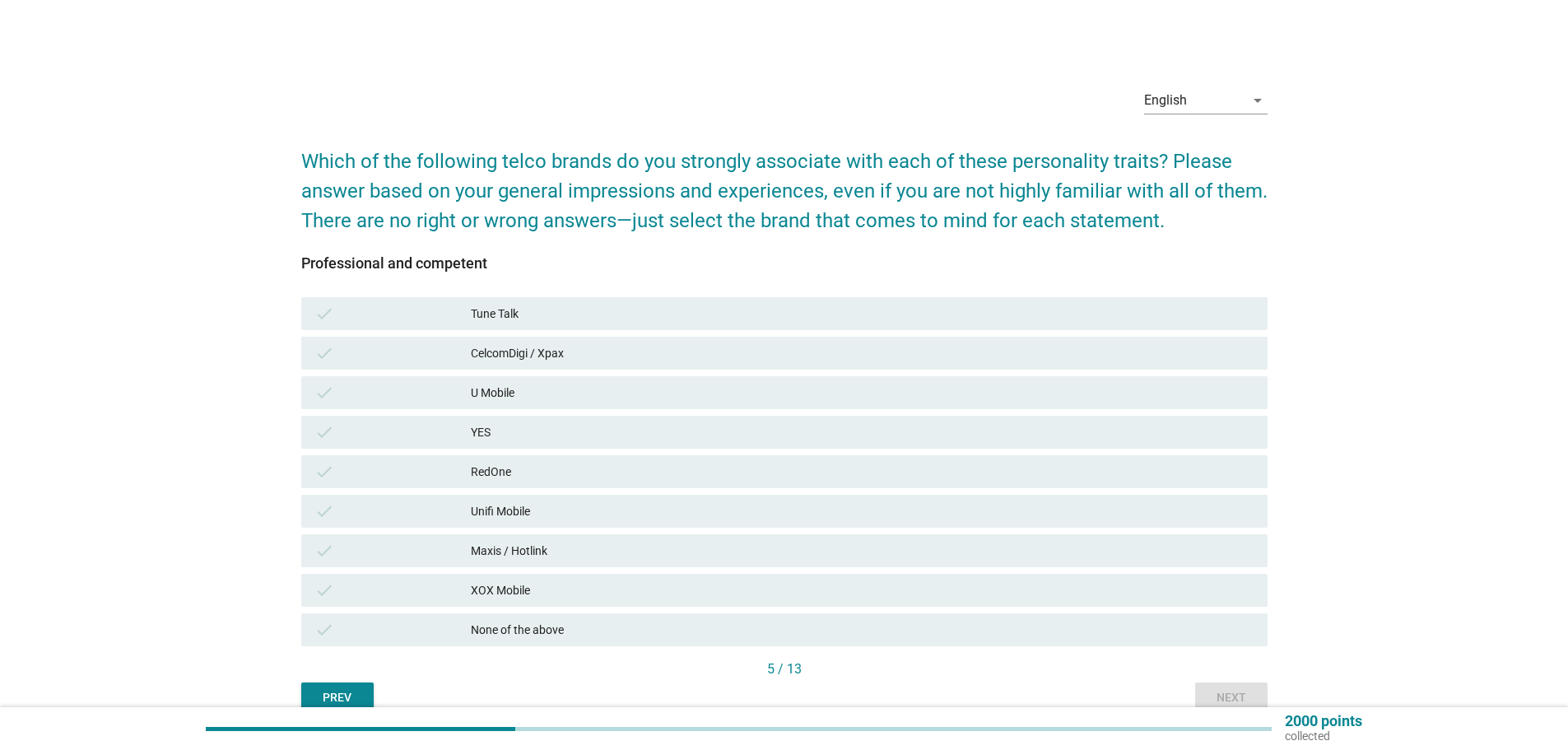
drag, startPoint x: 561, startPoint y: 352, endPoint x: 566, endPoint y: 445, distance: 93.1
click at [561, 353] on div "CelcomDigi / Xpax" at bounding box center [862, 354] width 783 height 20
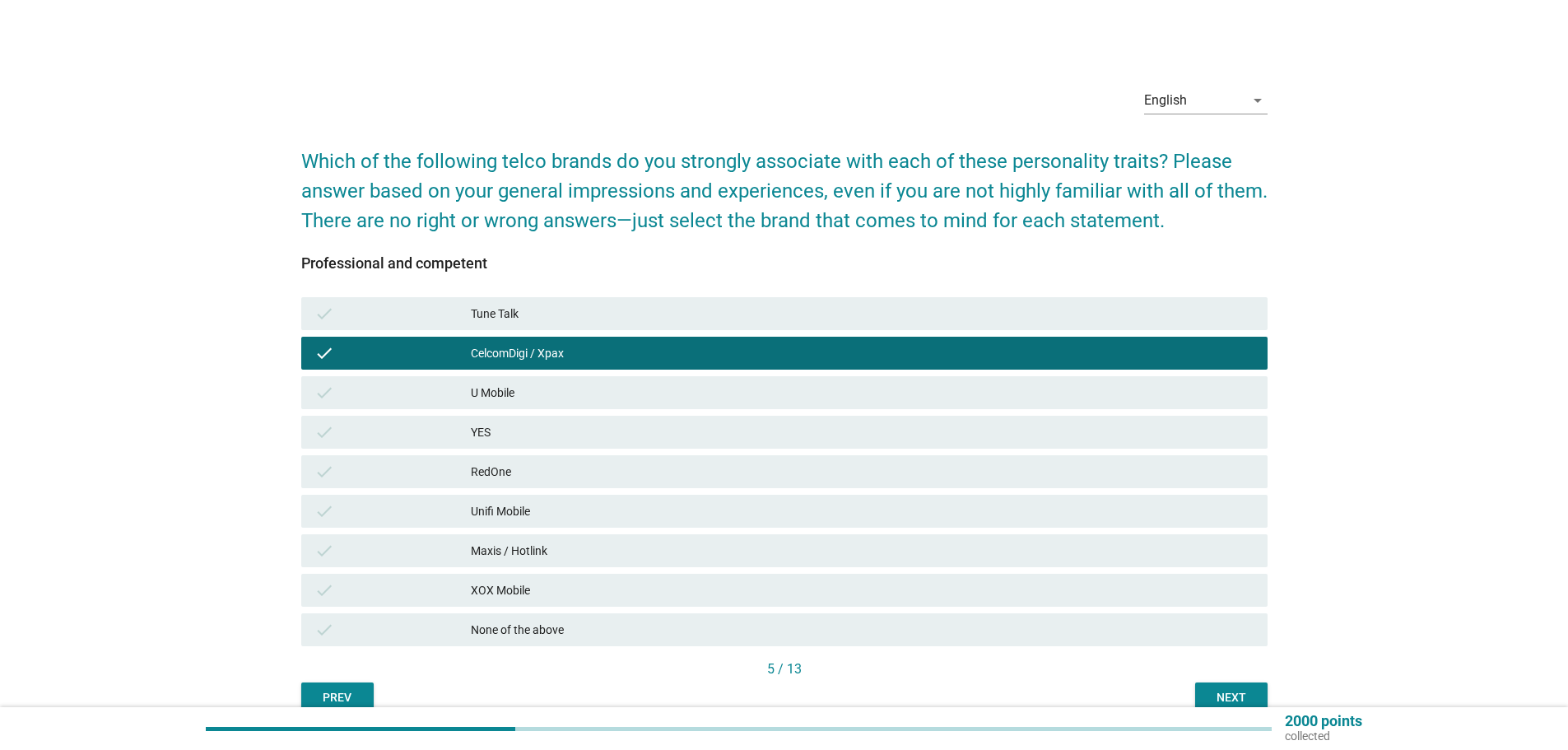
click at [546, 550] on div "Maxis / Hotlink" at bounding box center [862, 550] width 783 height 20
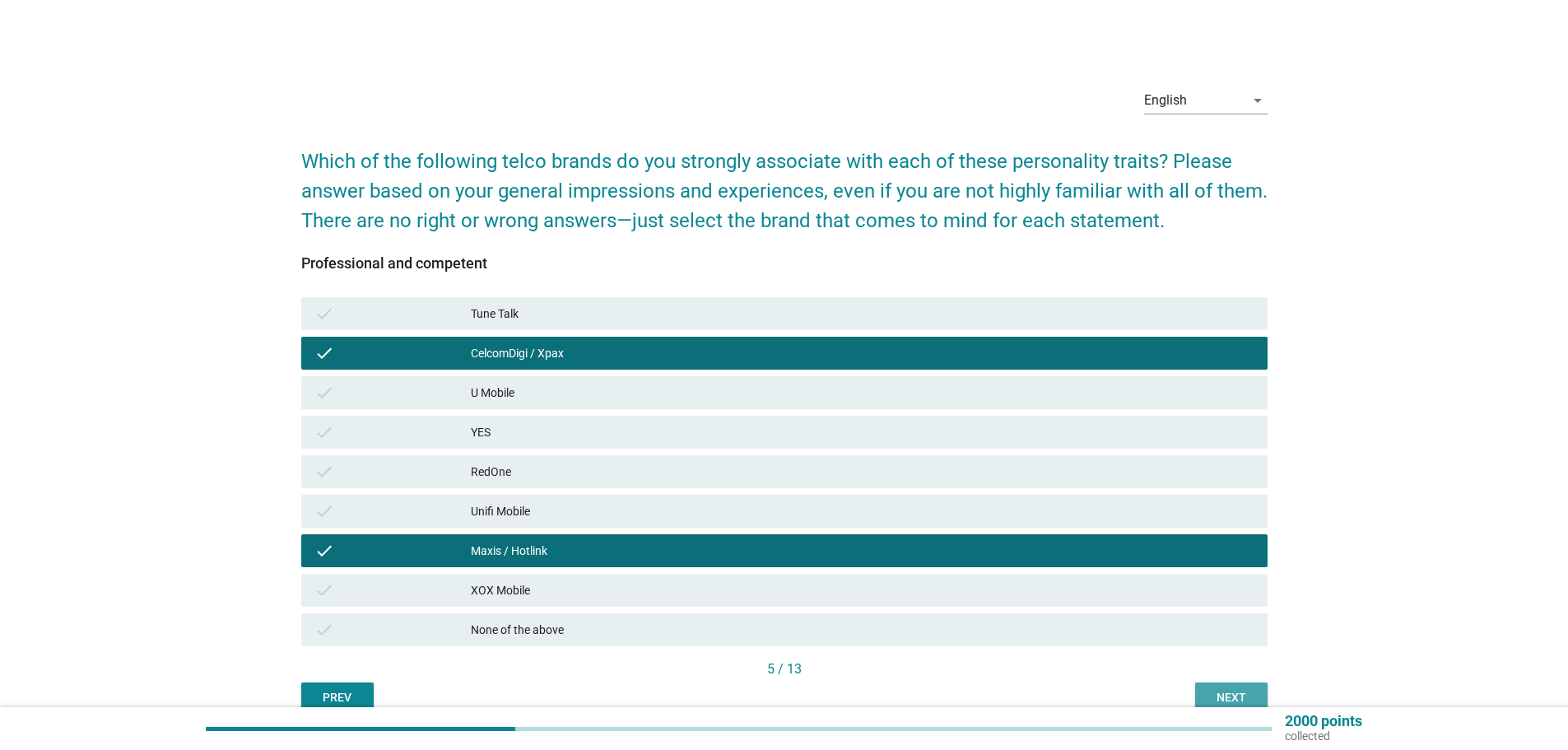
click at [1218, 687] on button "Next" at bounding box center [1230, 697] width 73 height 30
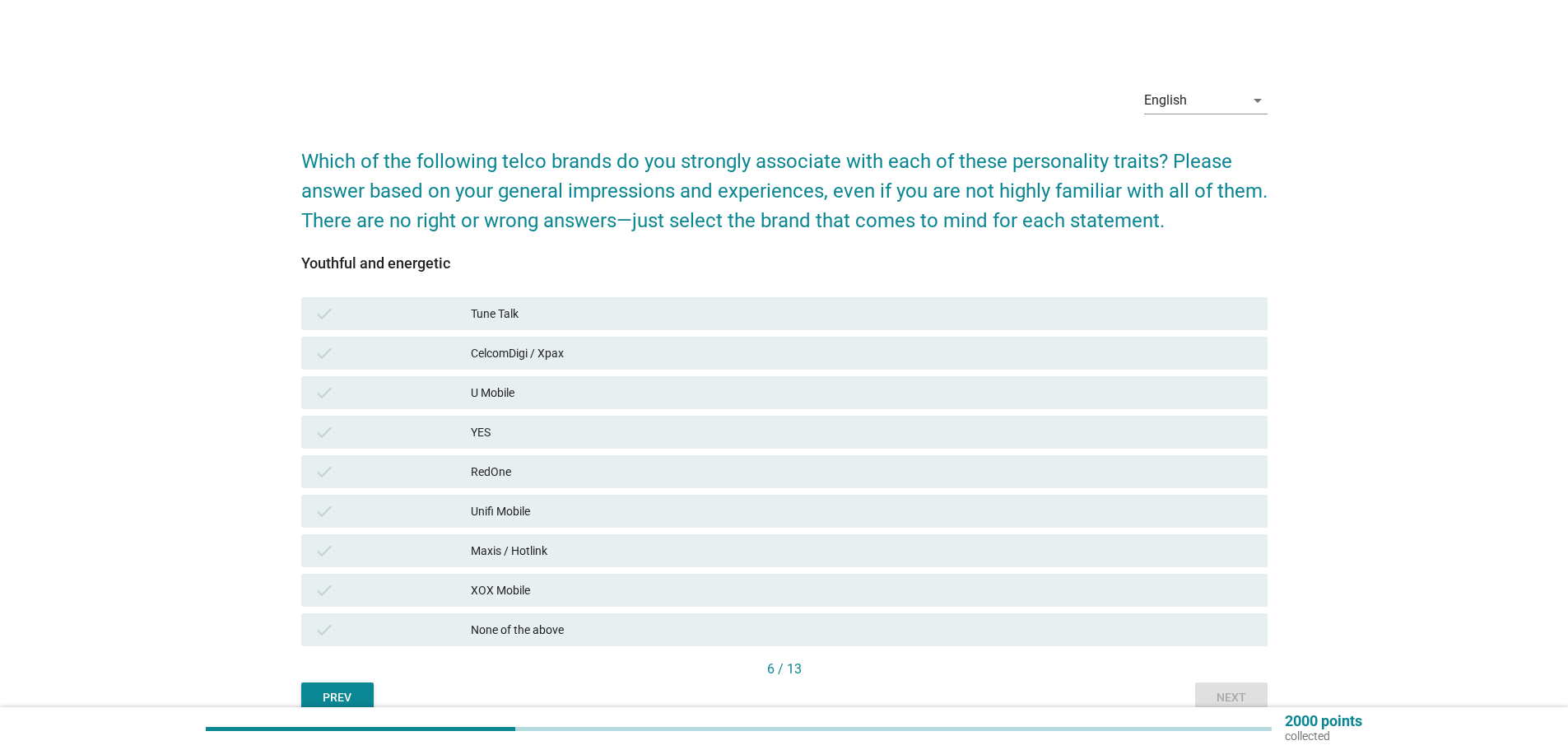
click at [541, 625] on div "None of the above" at bounding box center [862, 629] width 783 height 20
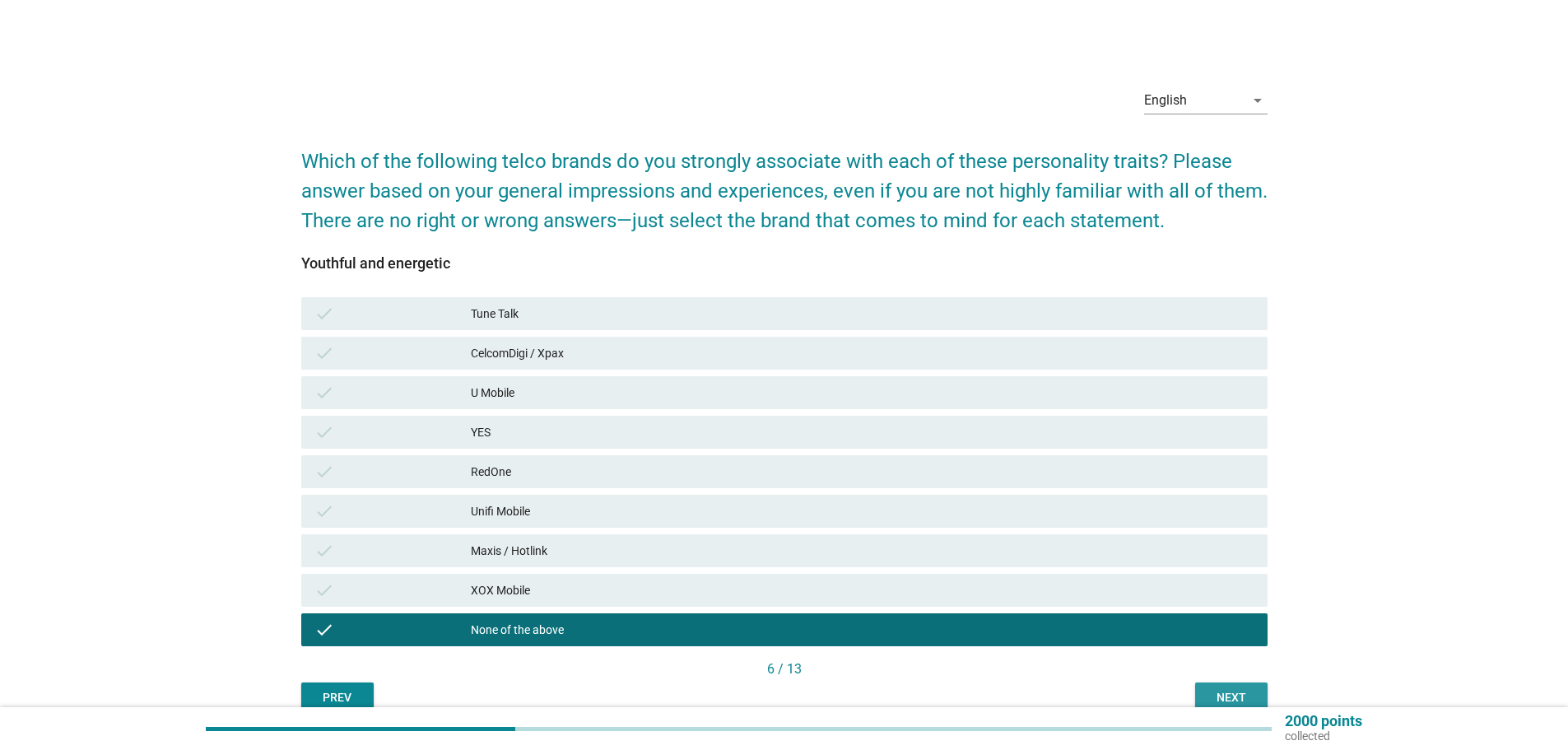
drag, startPoint x: 1218, startPoint y: 684, endPoint x: 1211, endPoint y: 693, distance: 11.4
click at [1215, 689] on button "Next" at bounding box center [1230, 697] width 73 height 30
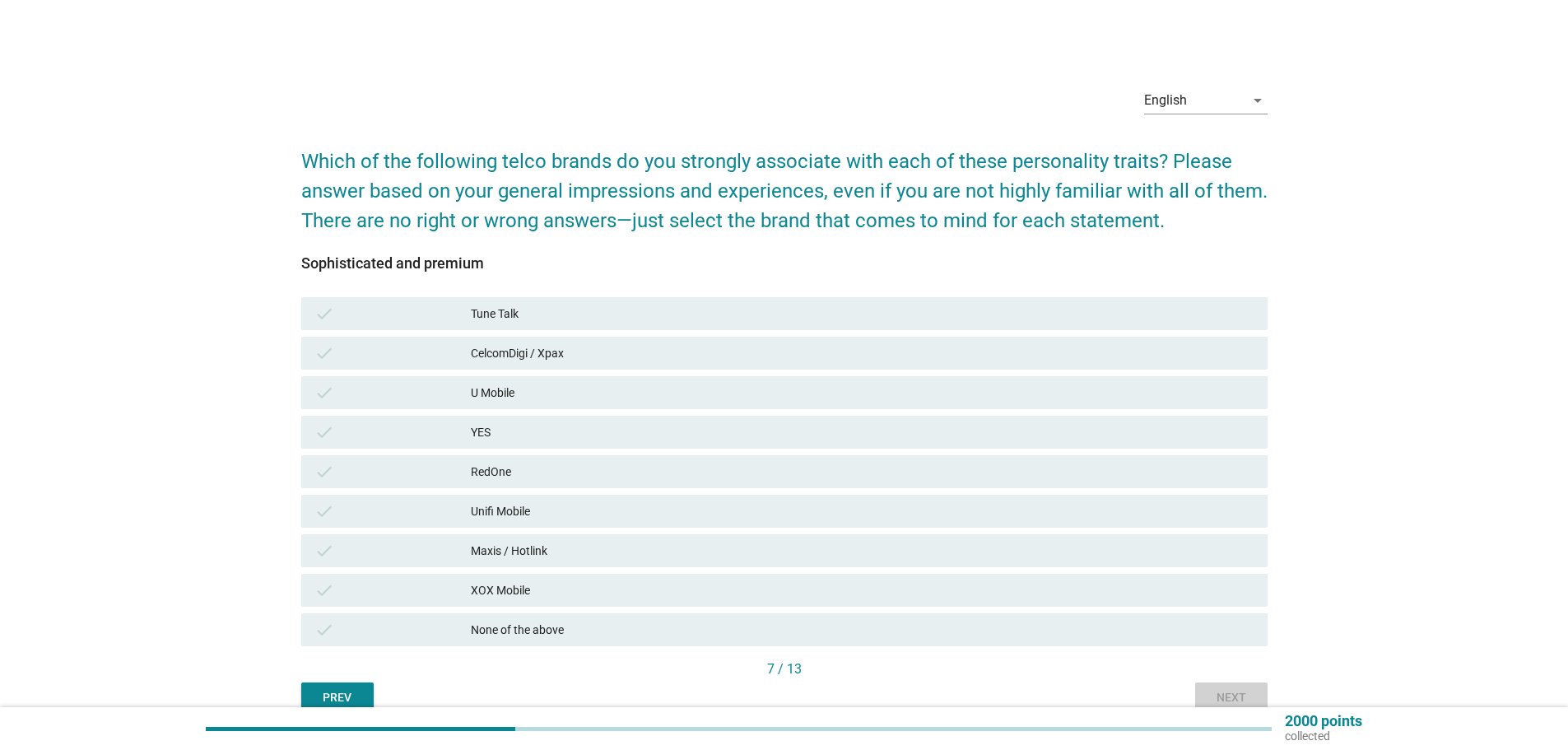
click at [1211, 693] on div "Prev Next" at bounding box center [784, 697] width 966 height 30
click at [576, 545] on div "Maxis / Hotlink" at bounding box center [862, 550] width 783 height 20
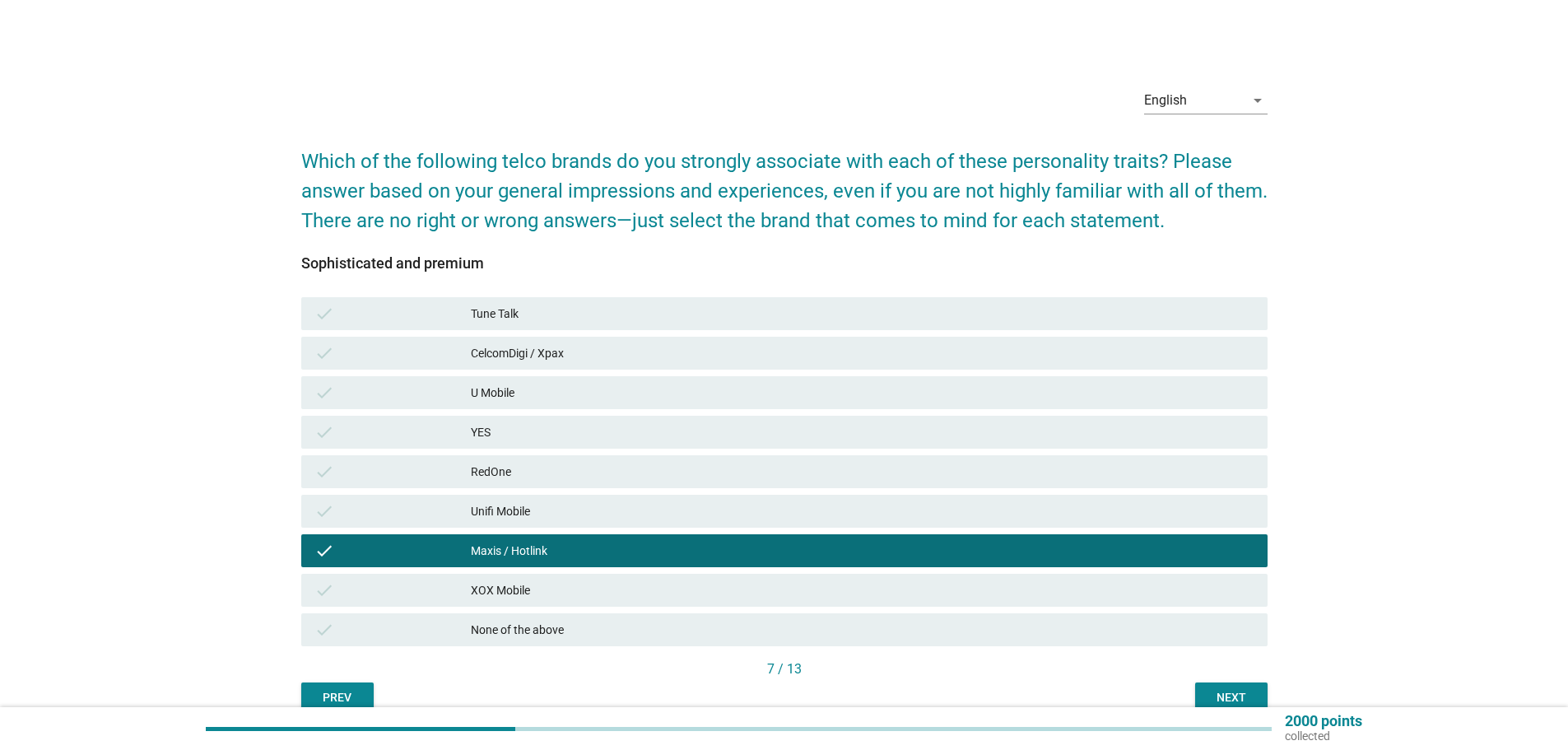
click at [1214, 695] on div "Next" at bounding box center [1231, 697] width 46 height 17
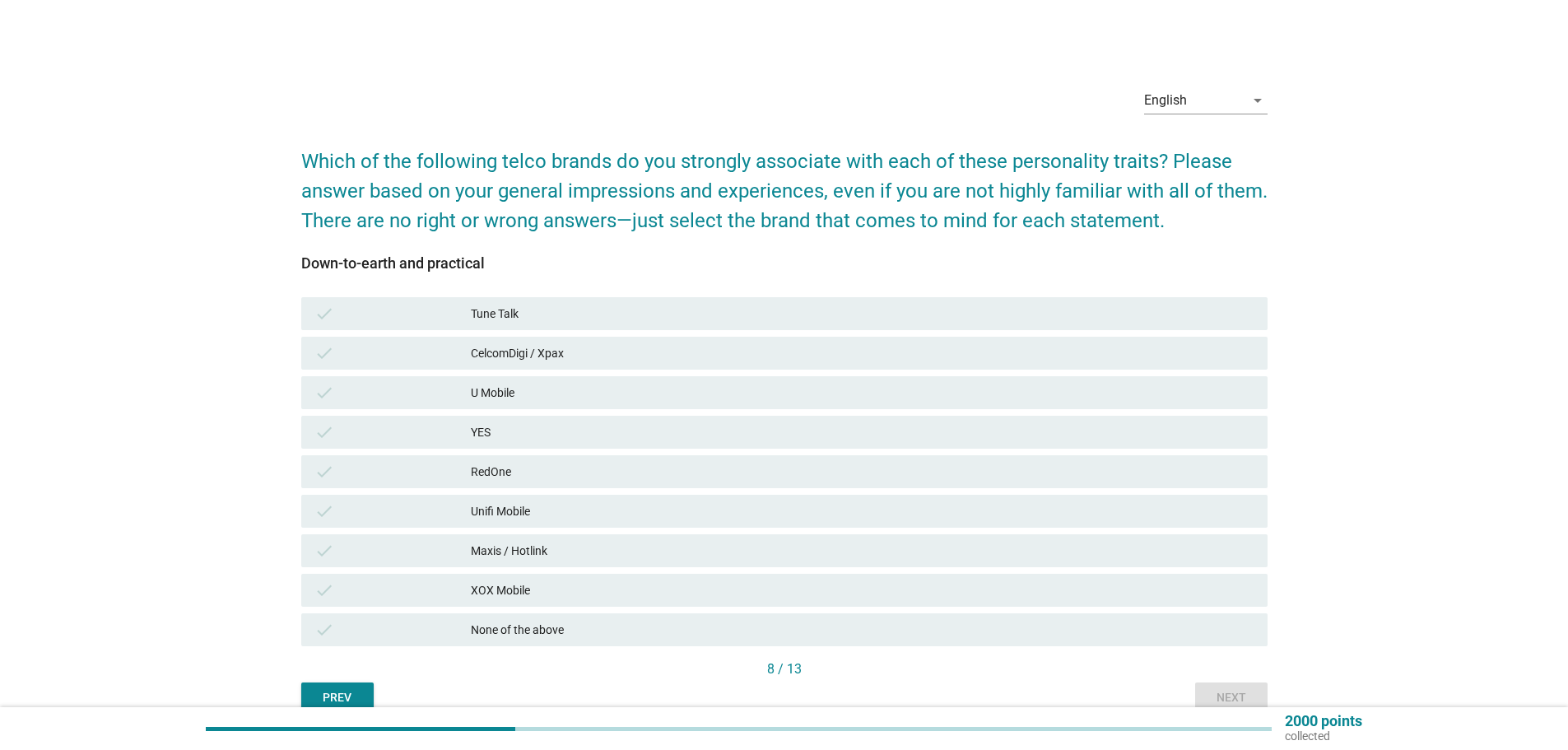
click at [538, 434] on div "YES" at bounding box center [862, 432] width 783 height 20
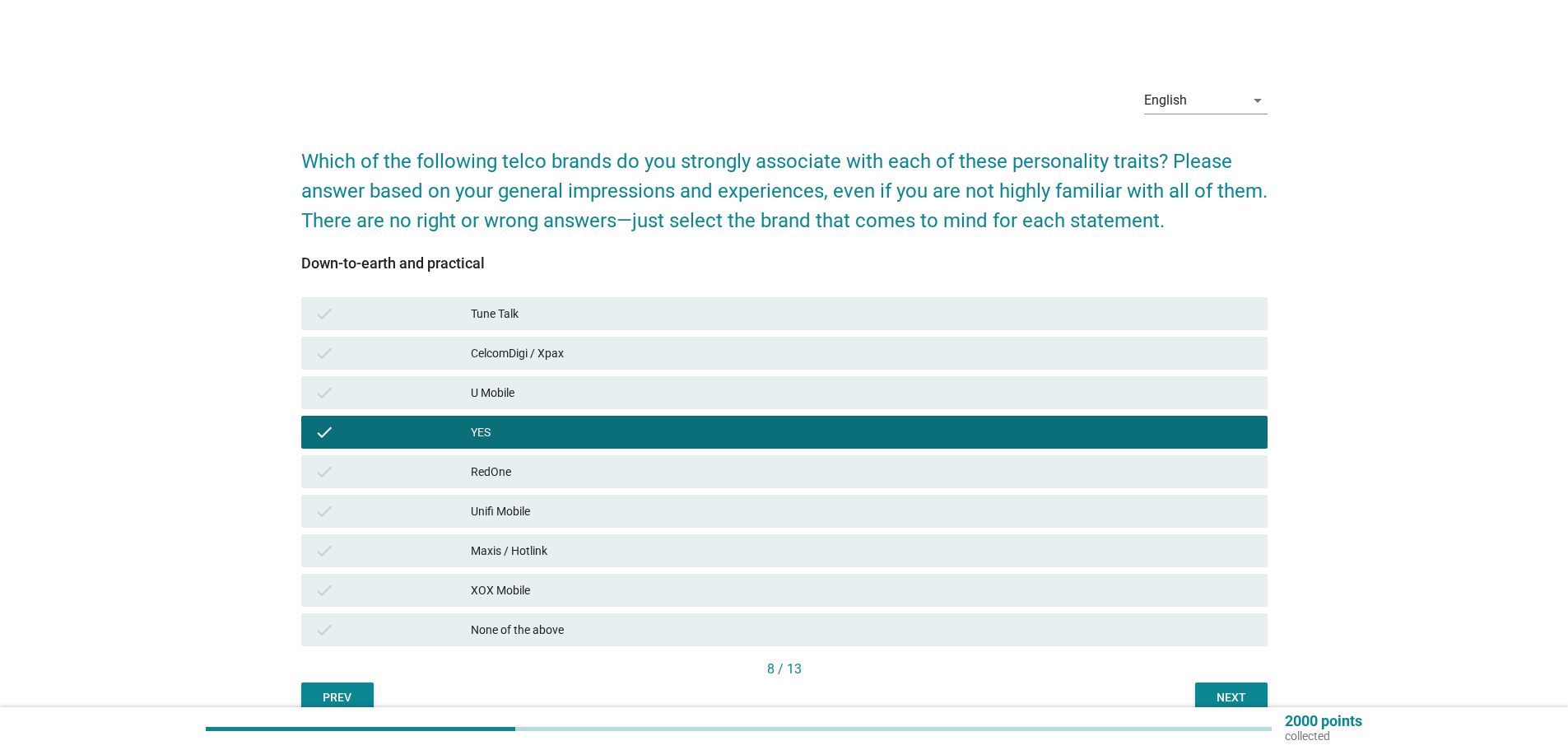
click at [1229, 685] on button "Next" at bounding box center [1230, 697] width 73 height 30
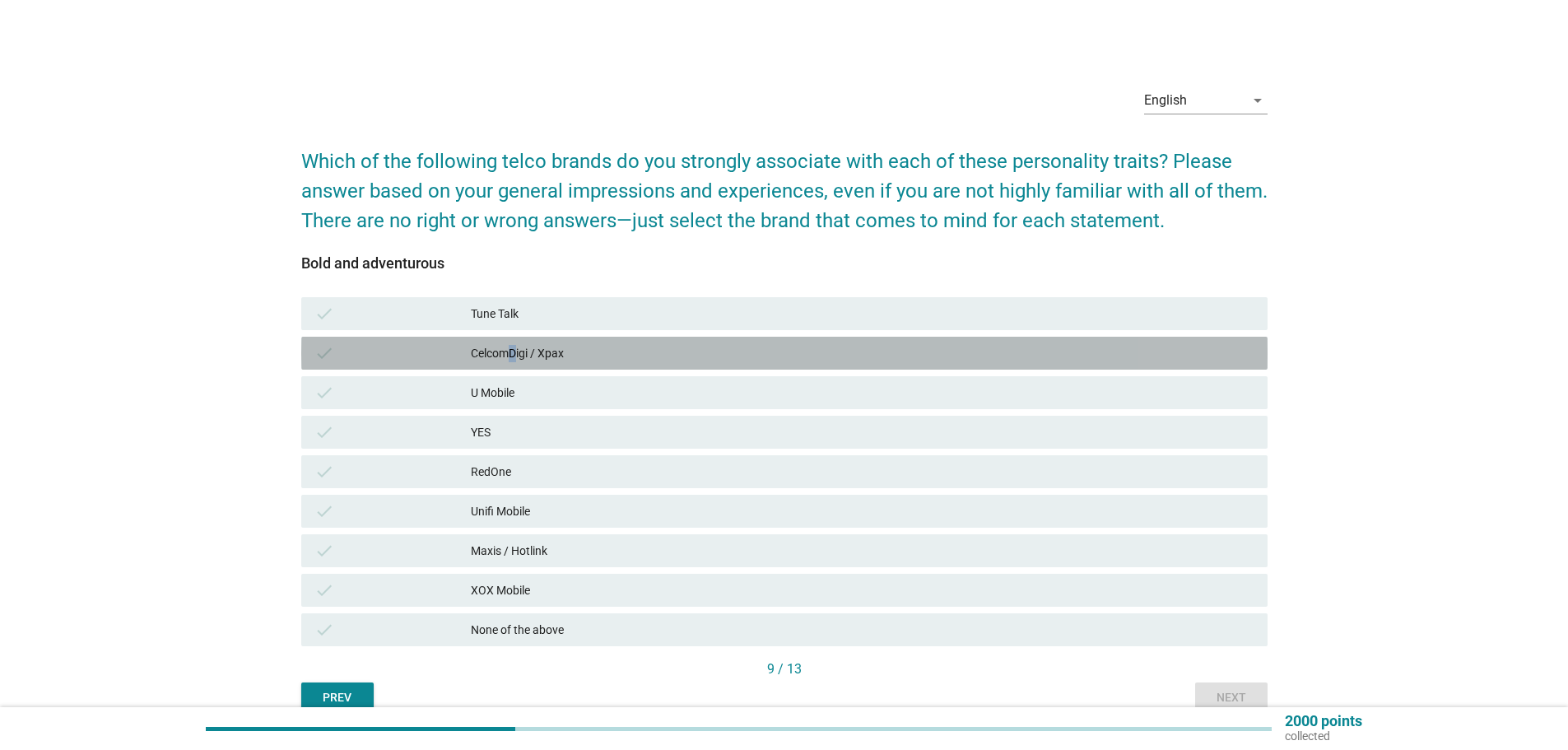
click at [514, 356] on div "CelcomDigi / Xpax" at bounding box center [862, 354] width 783 height 20
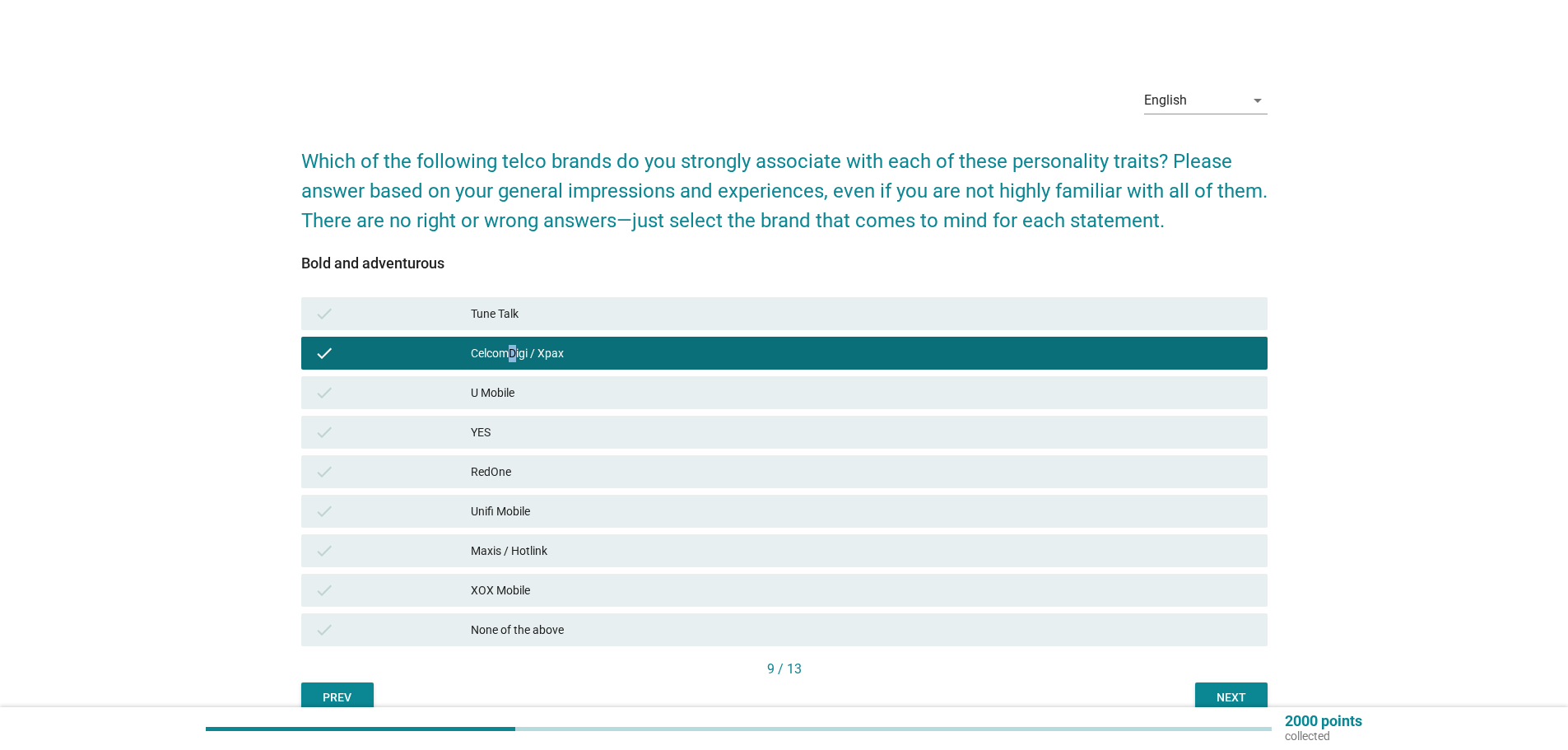
click at [1247, 694] on div "Next" at bounding box center [1231, 697] width 46 height 17
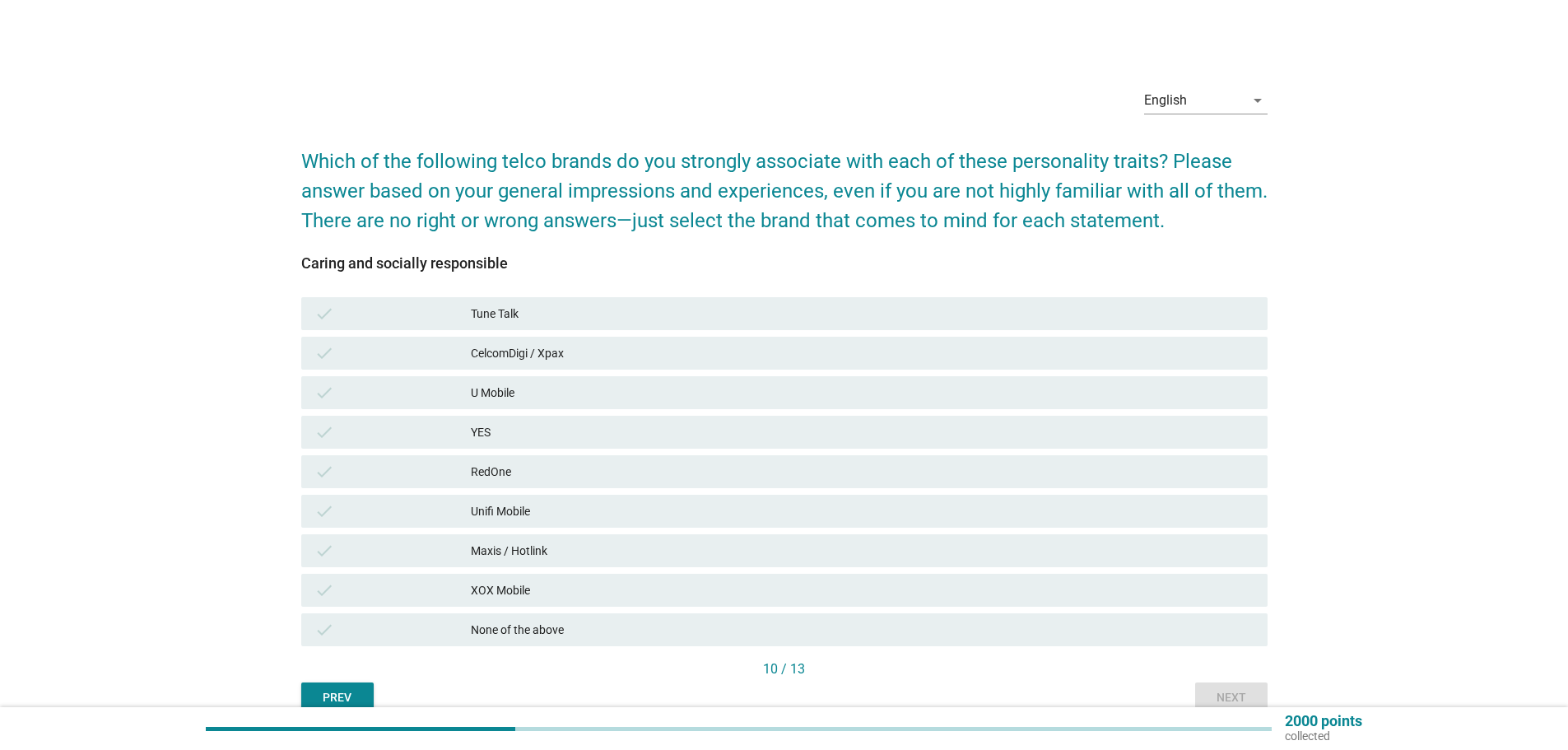
click at [514, 352] on div "CelcomDigi / Xpax" at bounding box center [862, 354] width 783 height 20
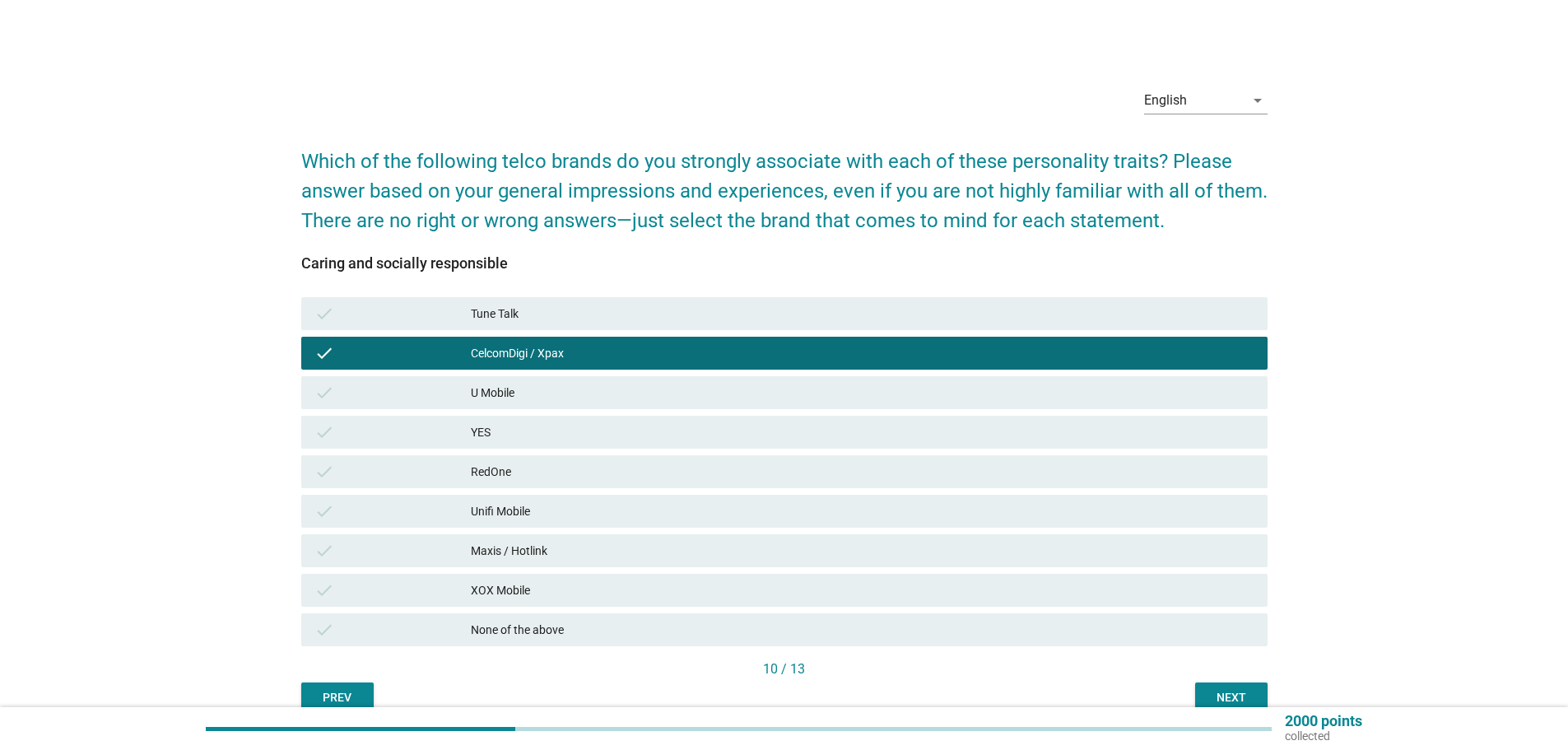
click at [1228, 693] on div "Next" at bounding box center [1231, 697] width 46 height 17
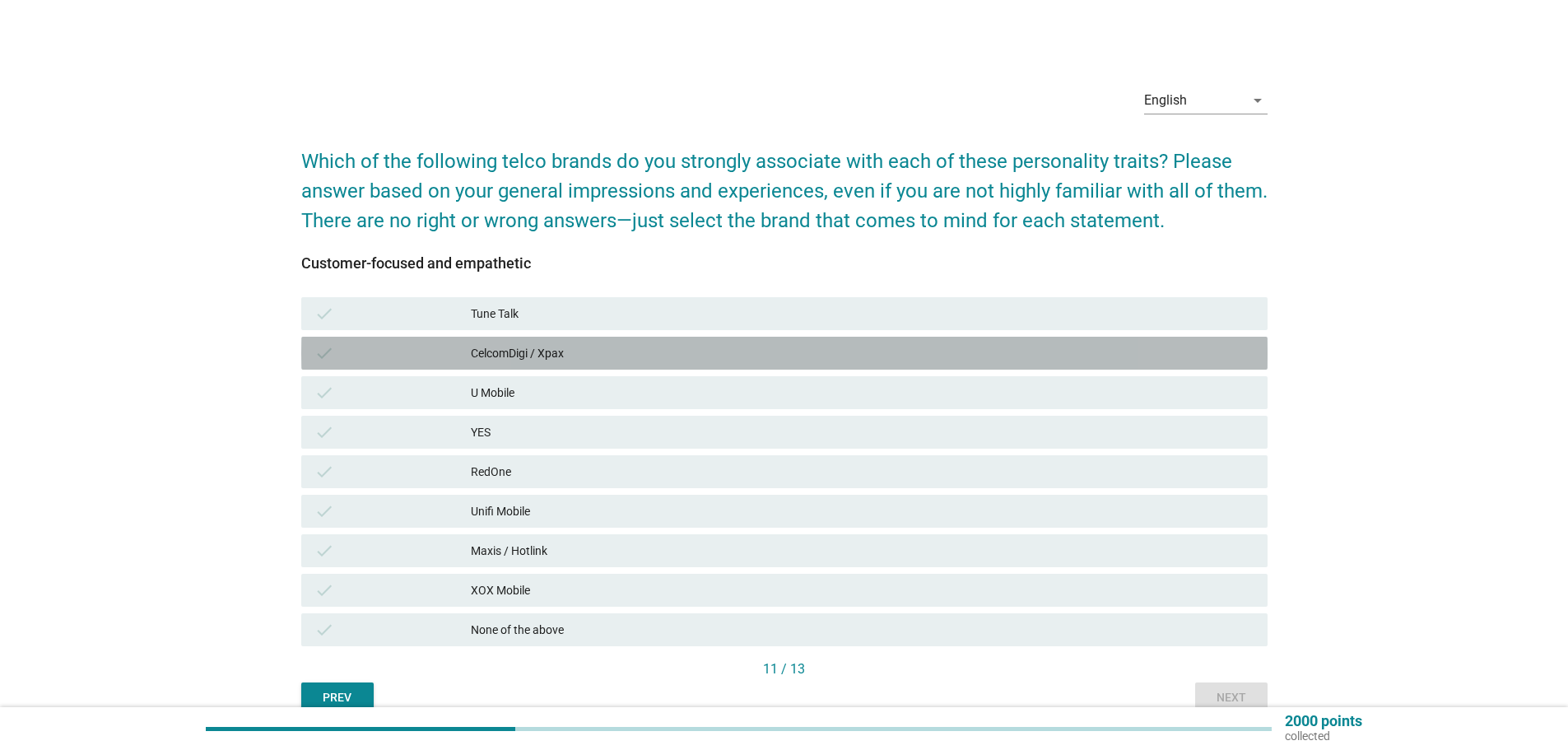
click at [546, 352] on div "CelcomDigi / Xpax" at bounding box center [862, 354] width 783 height 20
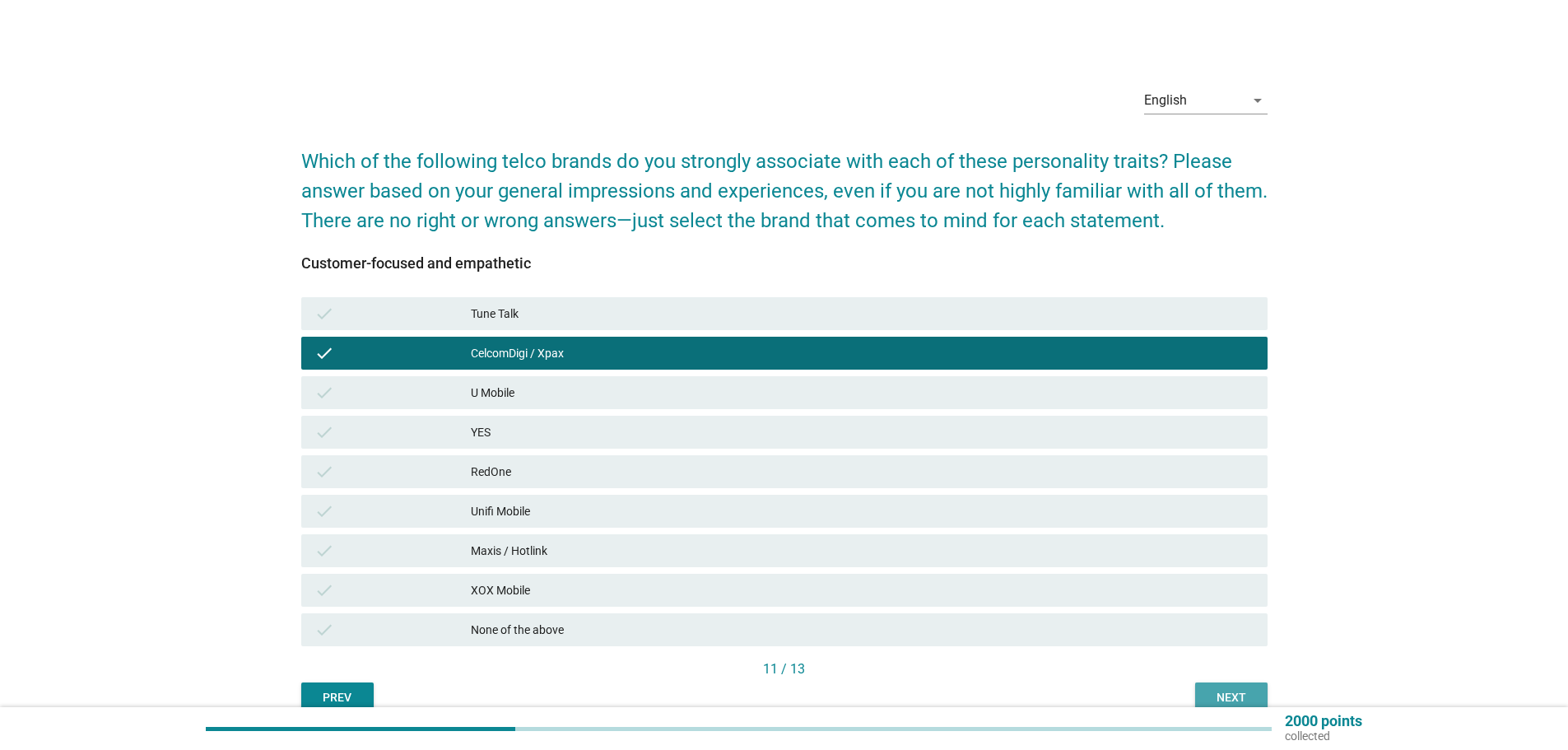
click at [1208, 685] on button "Next" at bounding box center [1230, 697] width 73 height 30
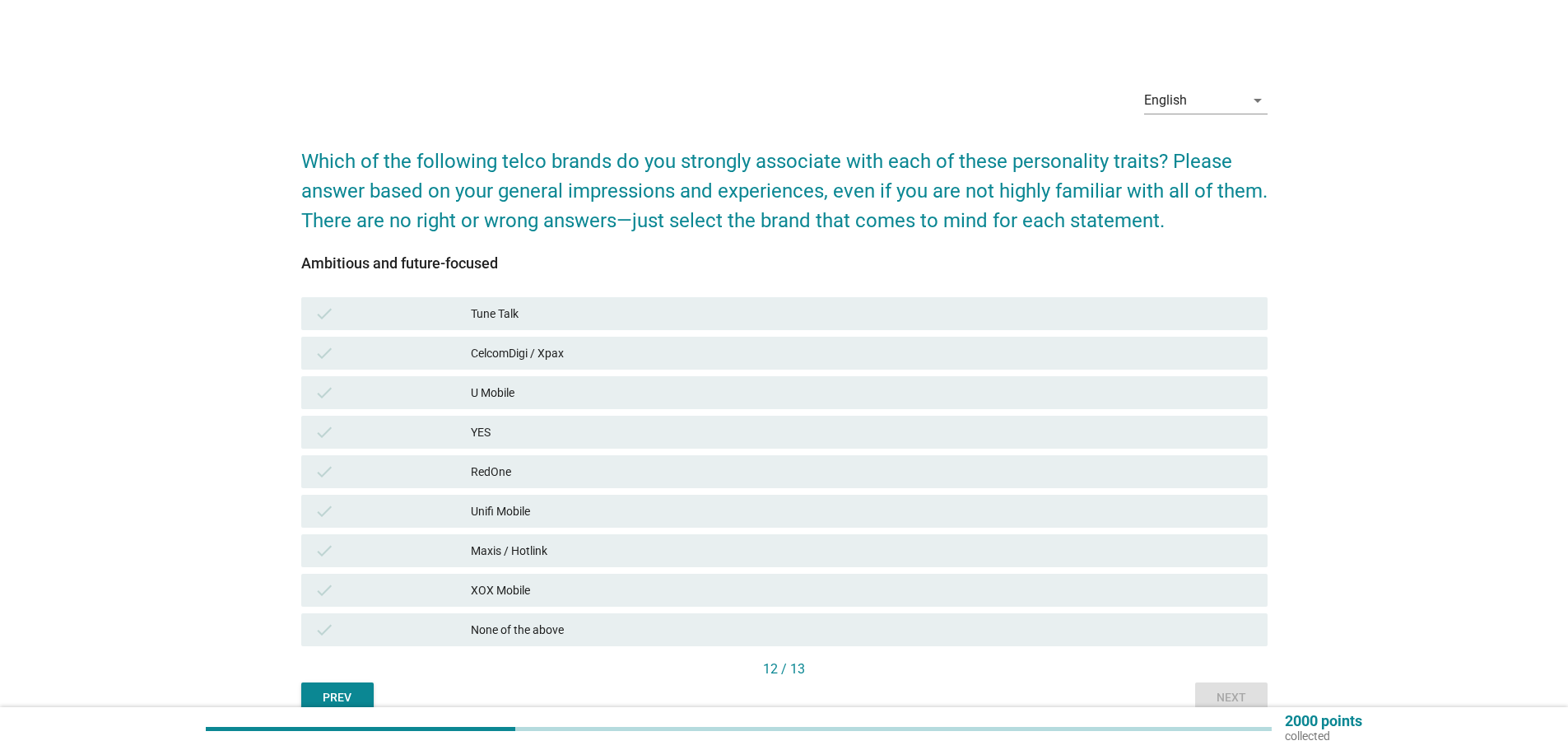
click at [524, 557] on div "Maxis / Hotlink" at bounding box center [862, 550] width 783 height 20
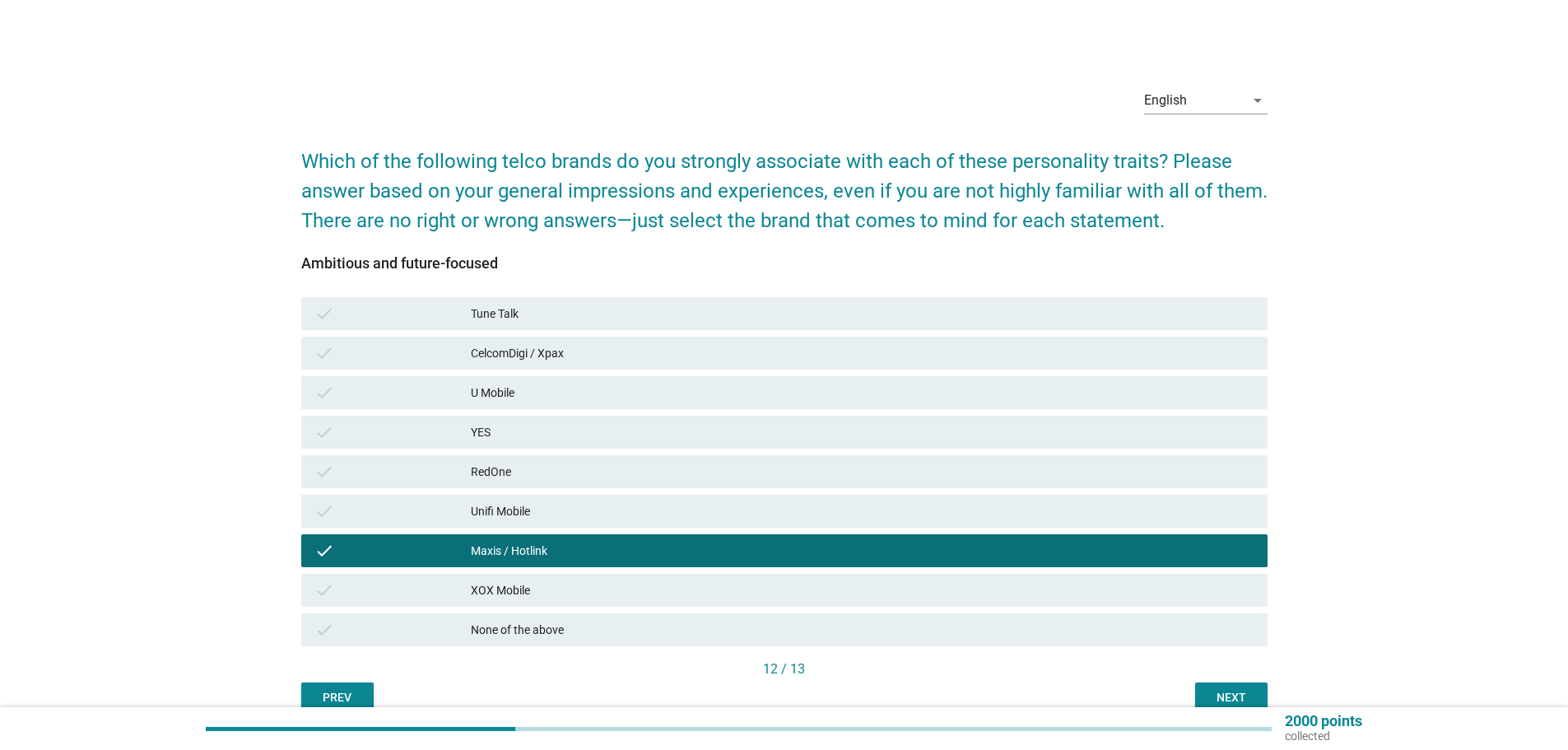
click at [1255, 699] on button "Next" at bounding box center [1230, 697] width 73 height 30
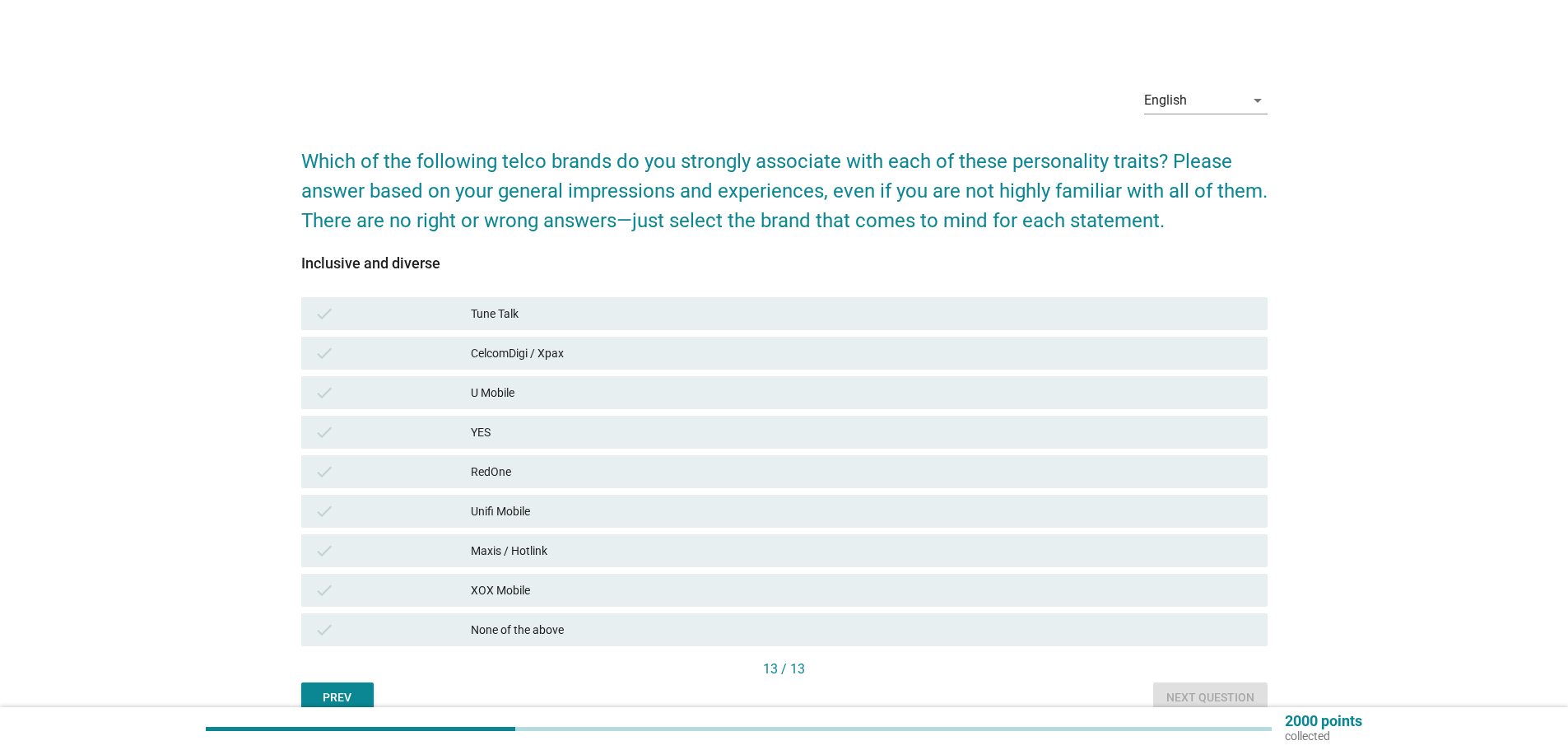
click at [557, 358] on div "CelcomDigi / Xpax" at bounding box center [862, 354] width 783 height 20
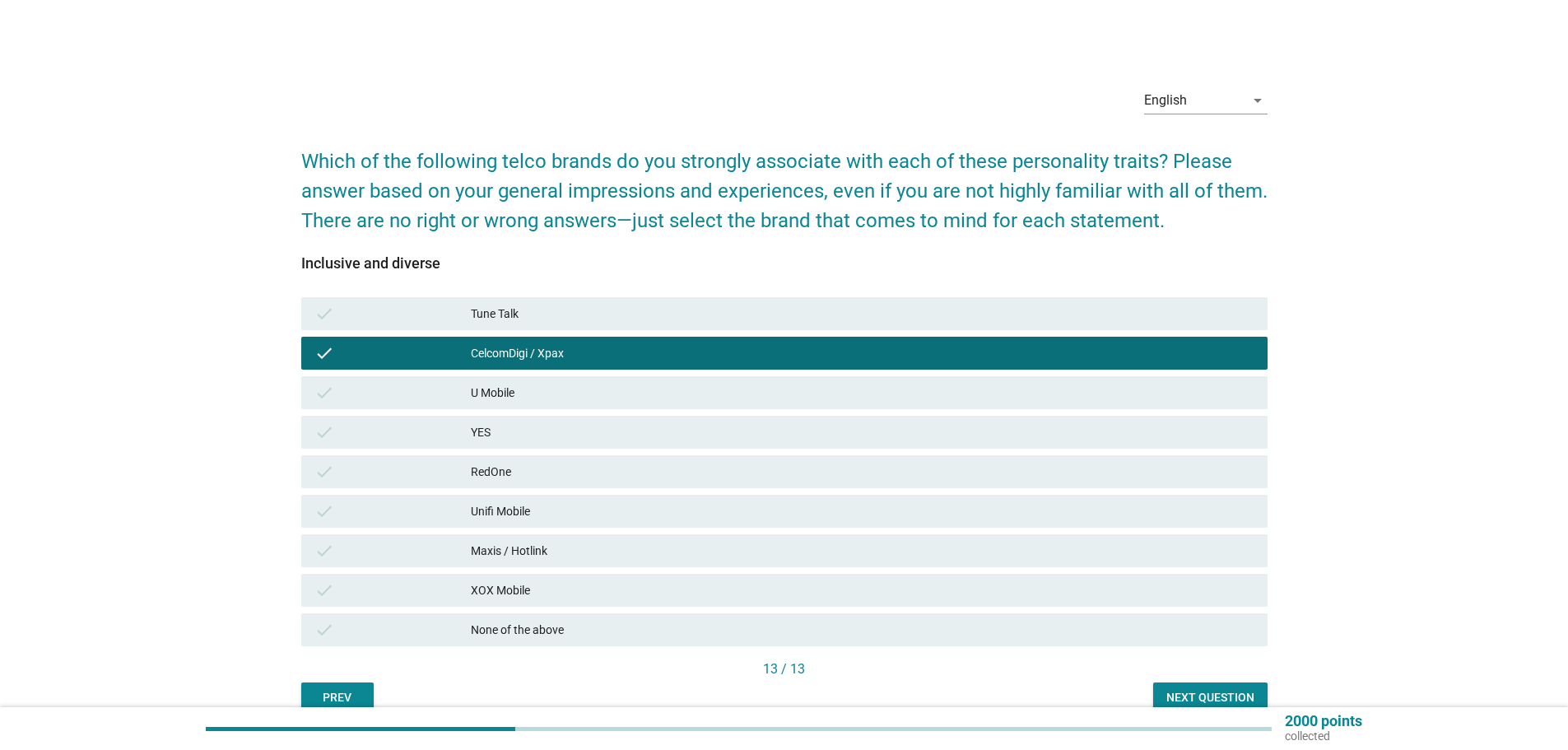
click at [1248, 684] on button "Next question" at bounding box center [1209, 697] width 115 height 30
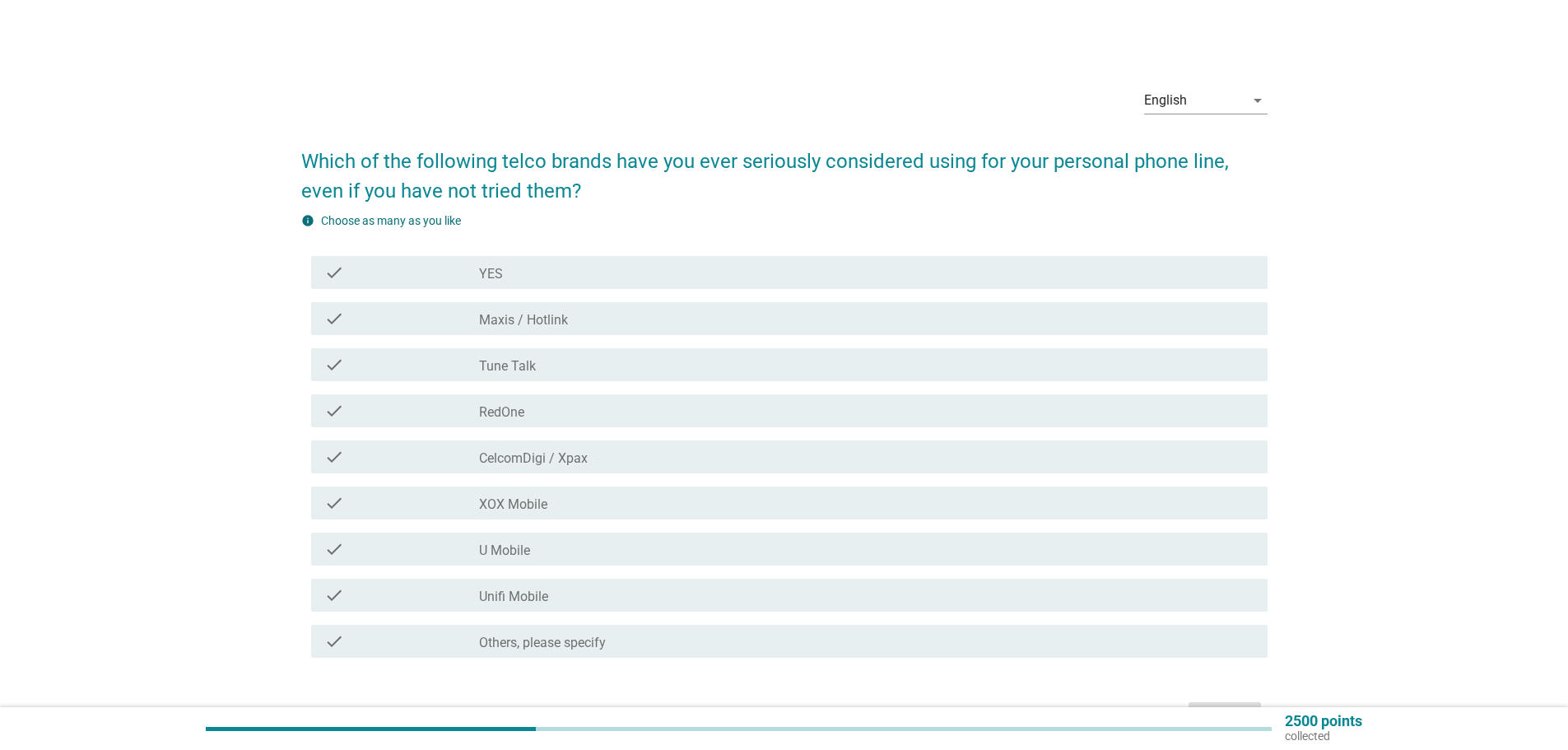
click at [535, 449] on div "check_box_outline_blank CelcomDigi / Xpax" at bounding box center [867, 456] width 775 height 20
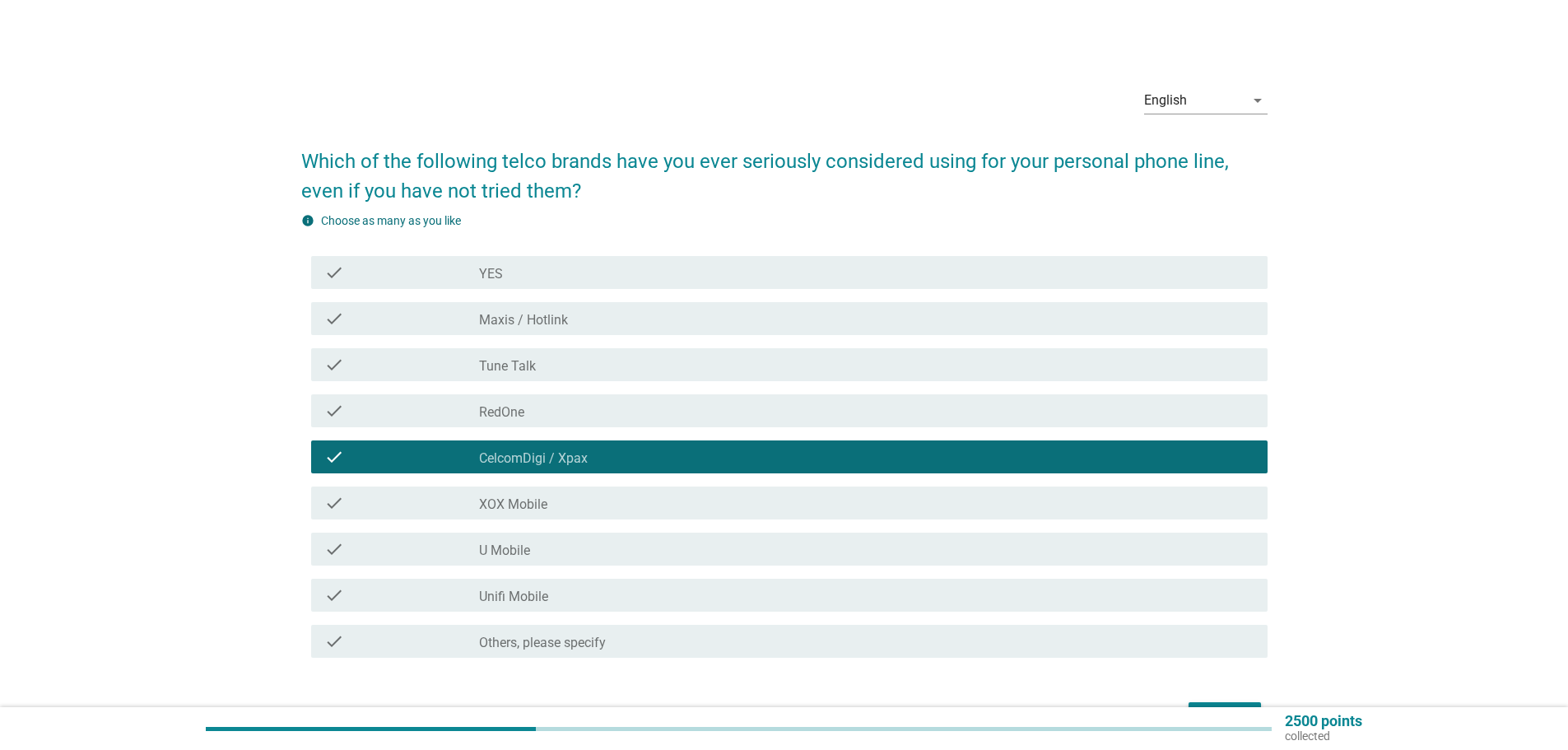
click at [544, 319] on label "Maxis / Hotlink" at bounding box center [523, 320] width 89 height 16
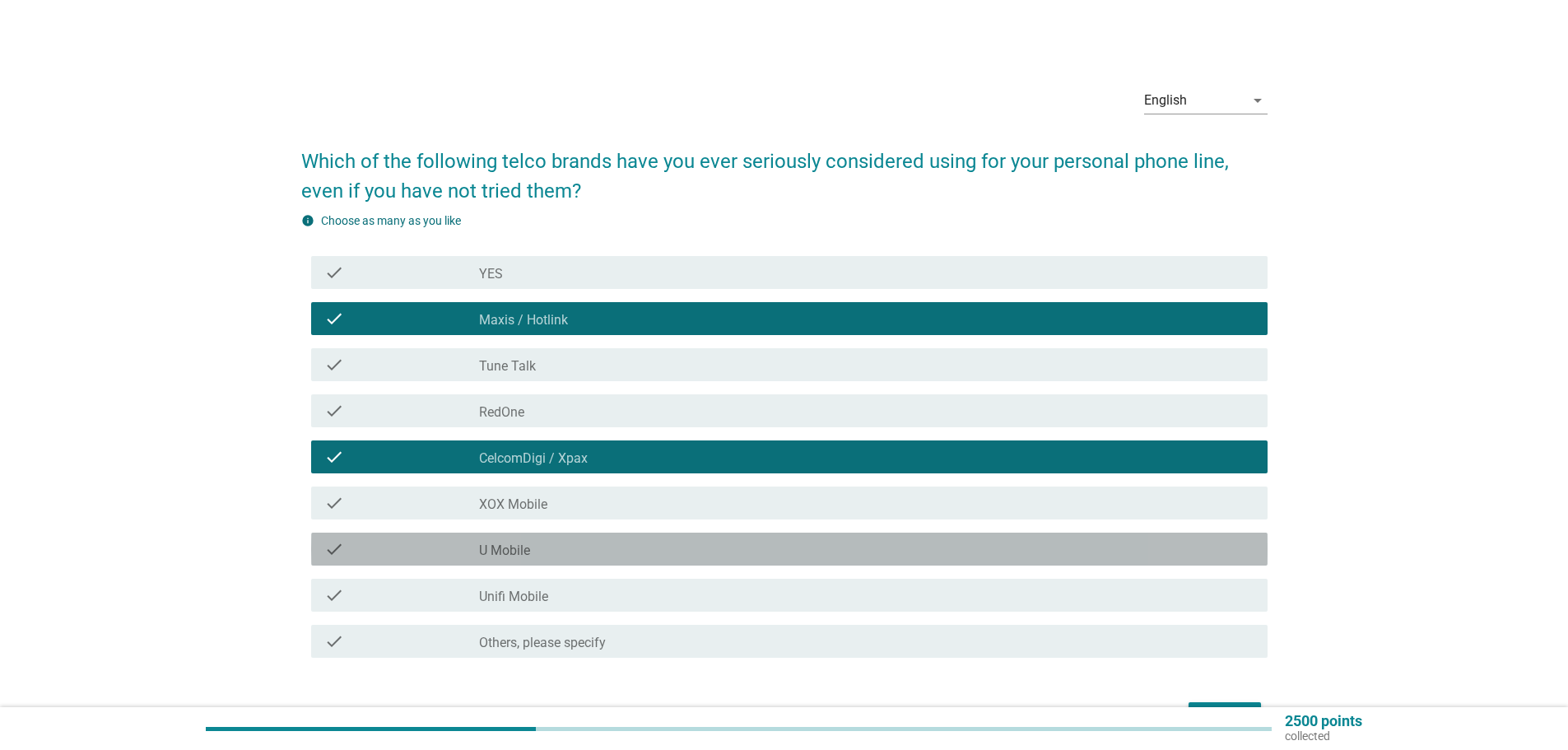
click at [555, 544] on div "check_box_outline_blank U Mobile" at bounding box center [867, 549] width 775 height 20
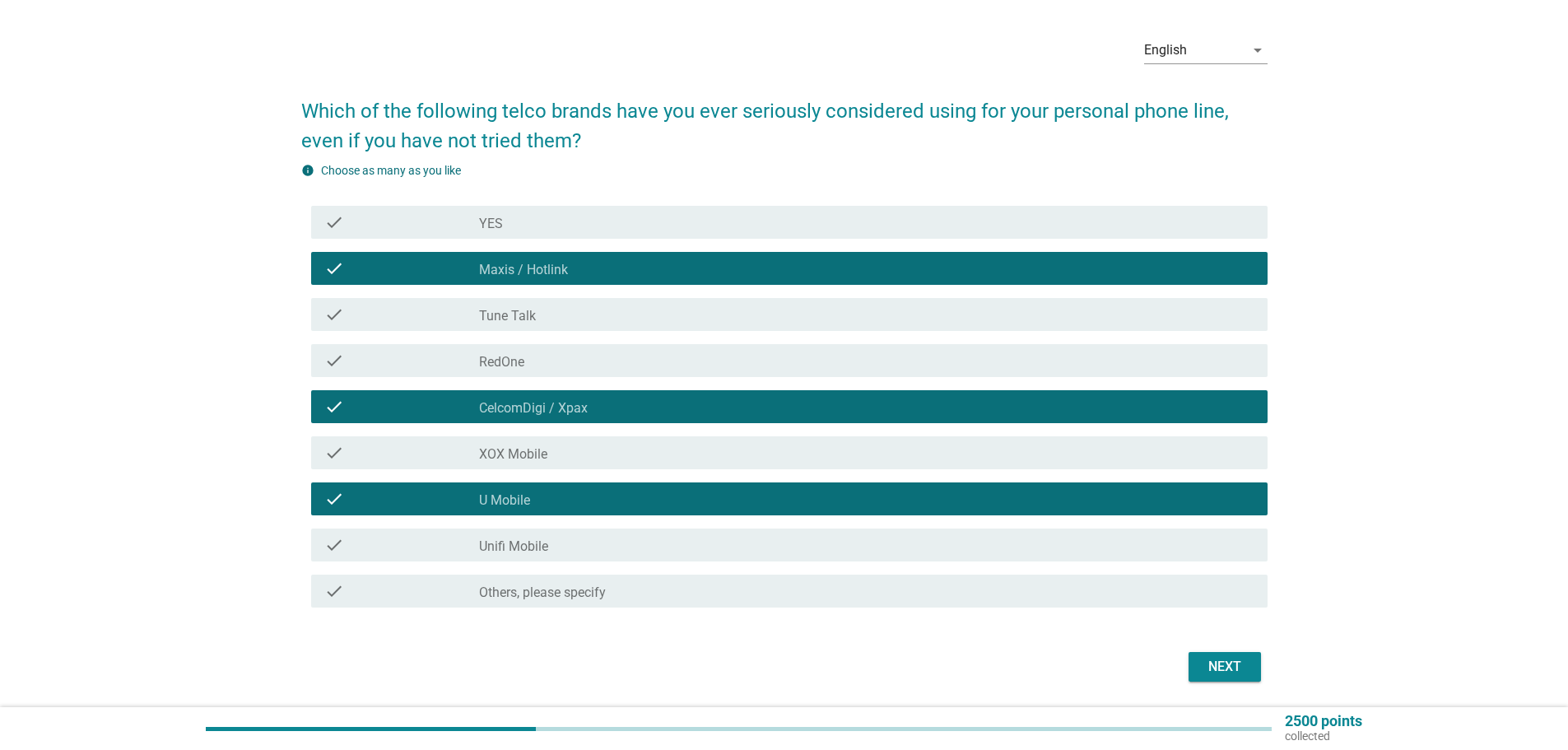
scroll to position [104, 0]
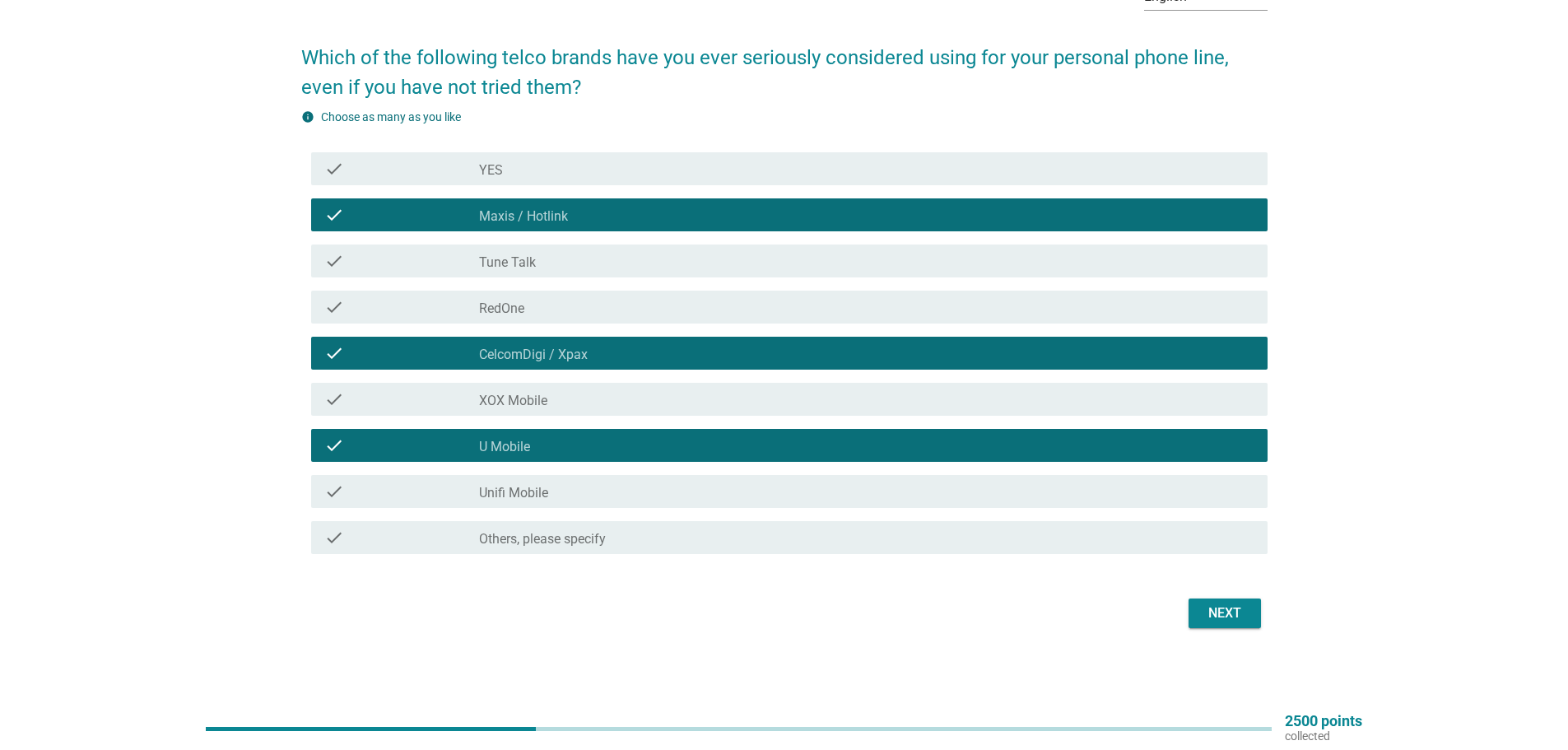
click at [1224, 619] on div "Next" at bounding box center [1224, 613] width 46 height 20
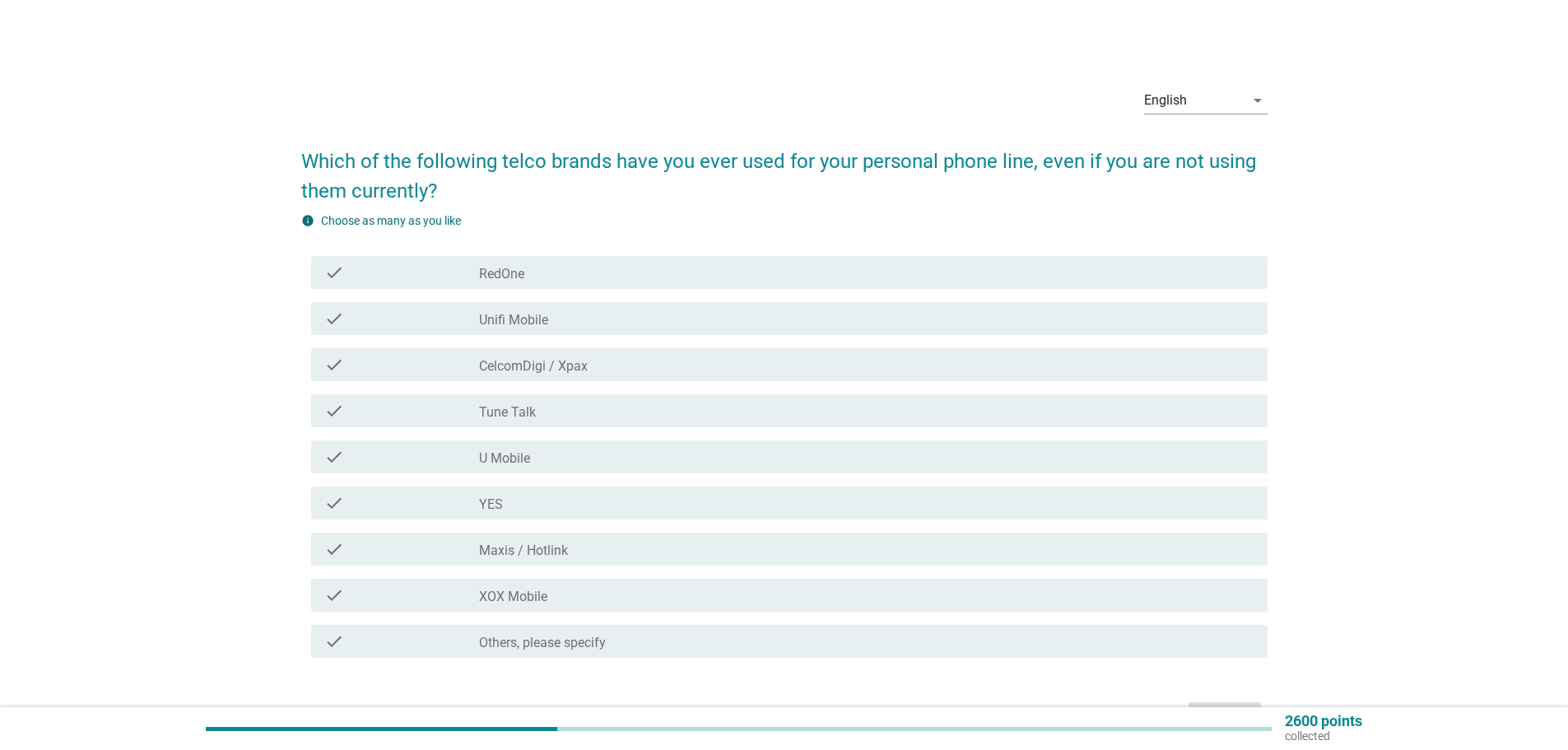
scroll to position [82, 0]
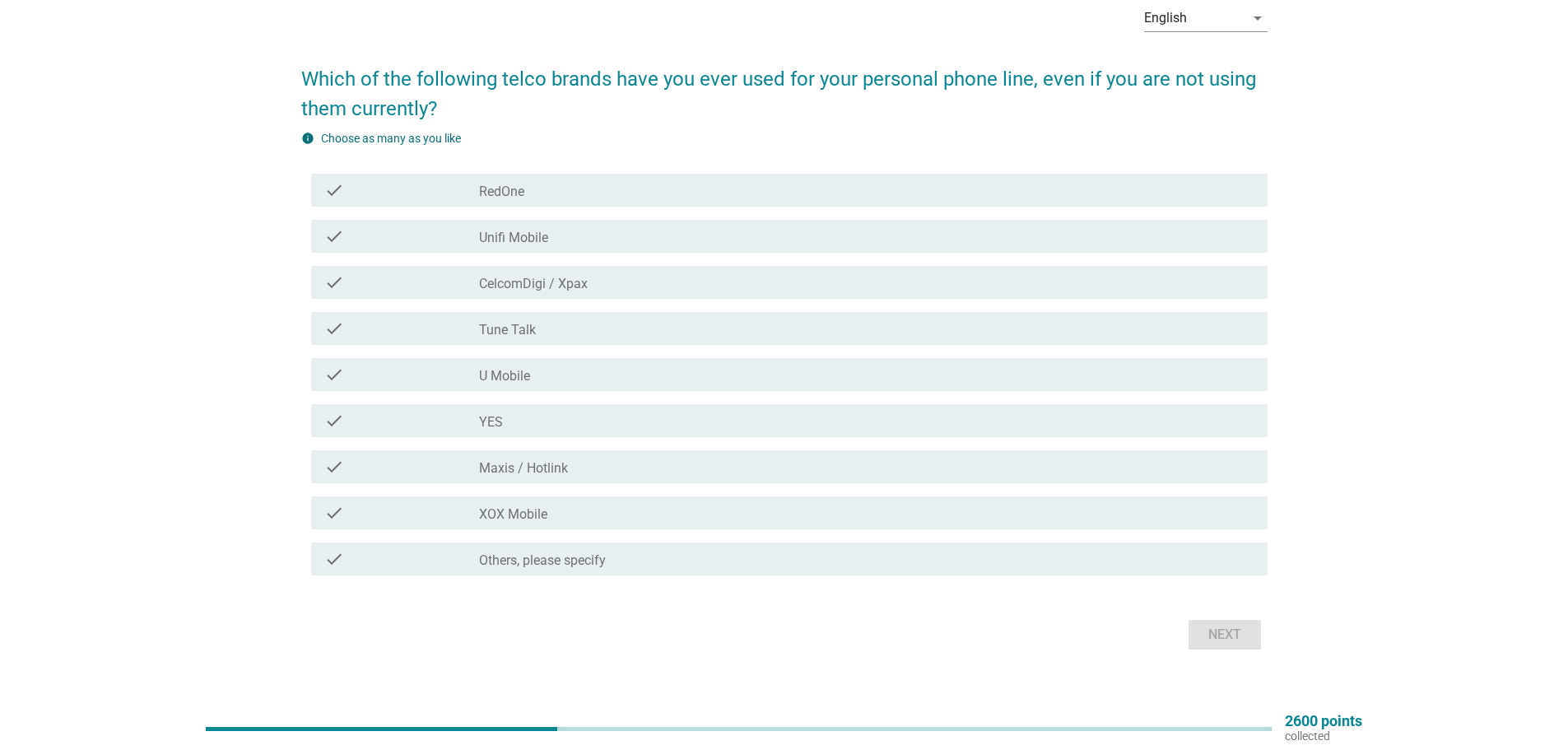
click at [561, 277] on label "CelcomDigi / Xpax" at bounding box center [533, 284] width 109 height 16
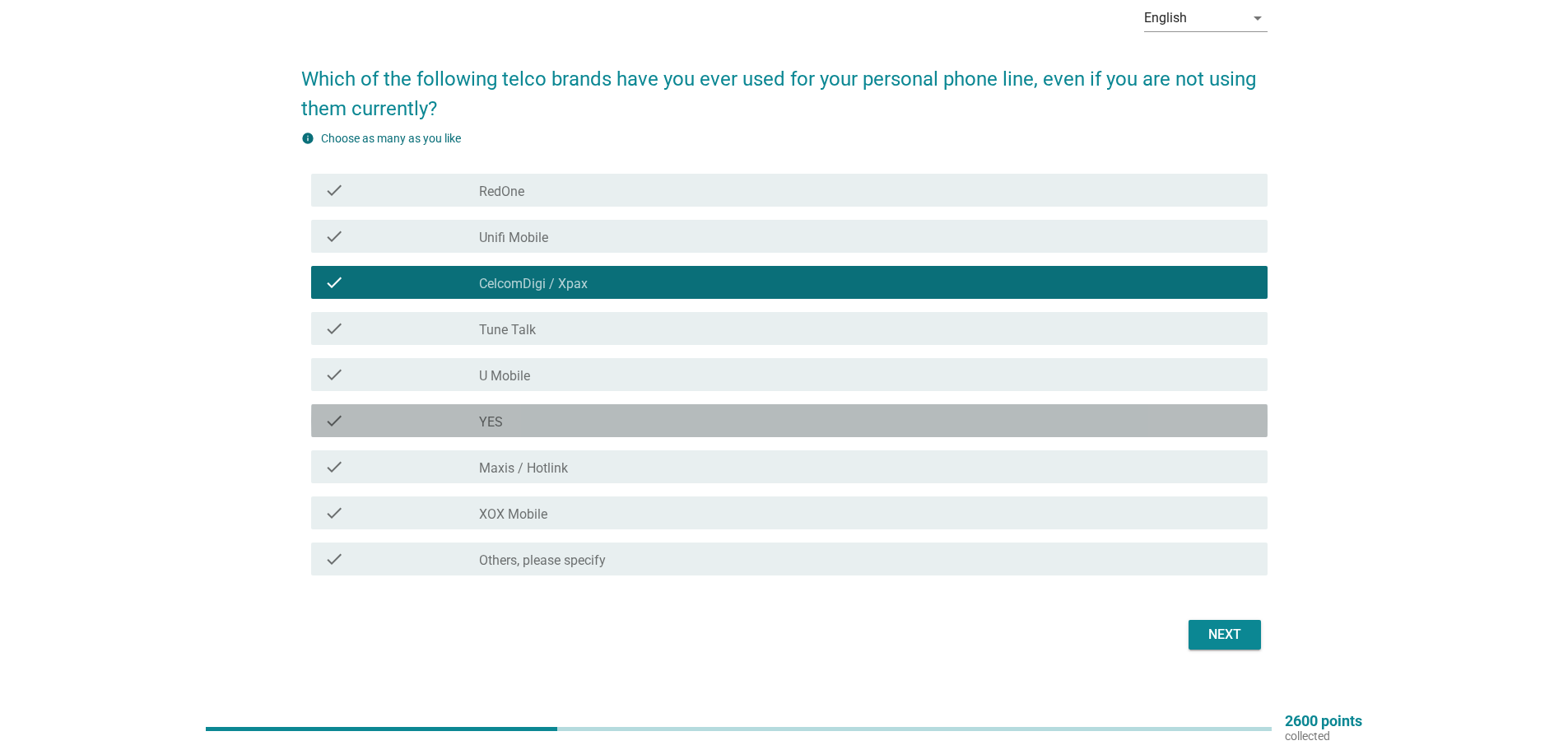
click at [527, 423] on div "check_box YES" at bounding box center [867, 420] width 775 height 20
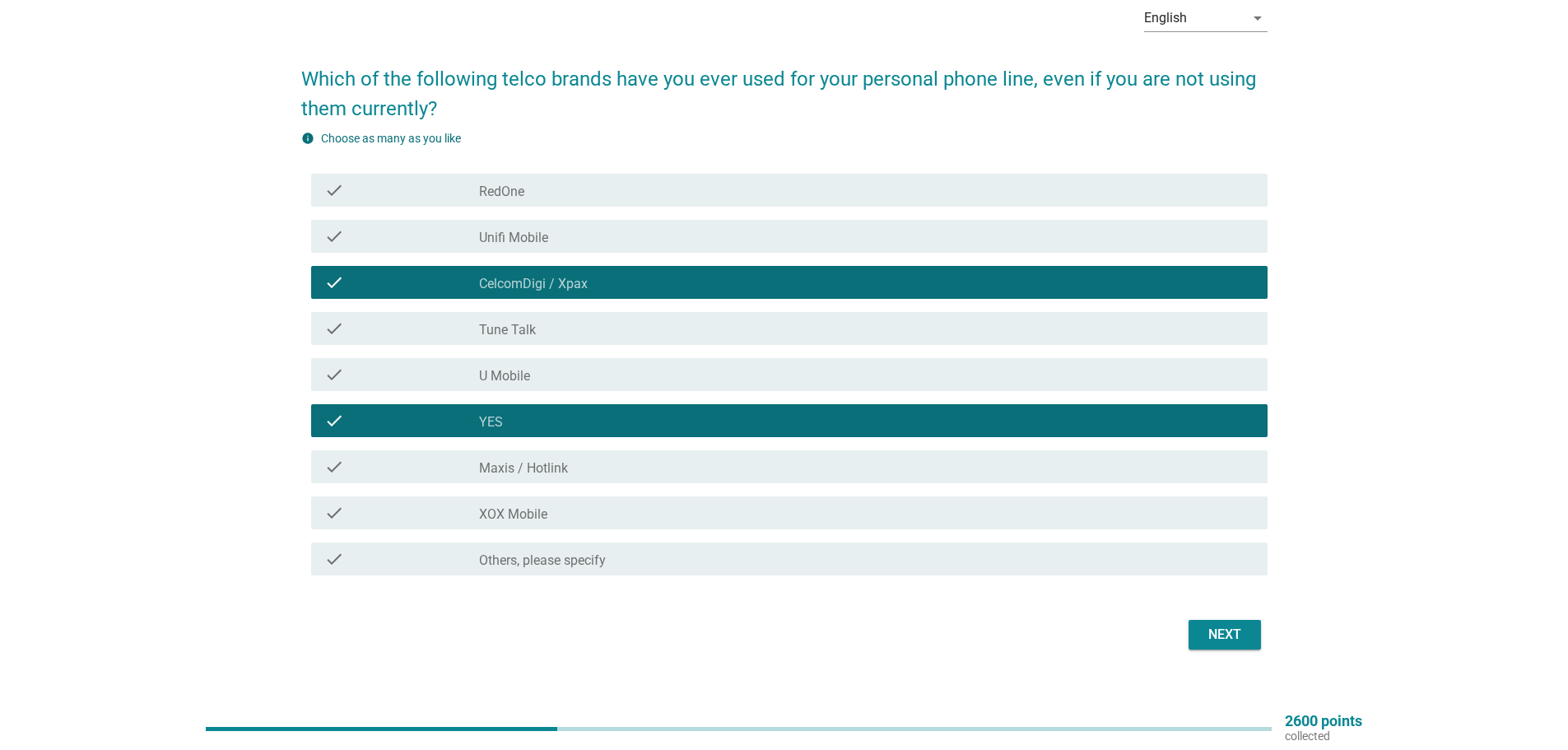
click at [574, 275] on div "check_box_outline_blank CelcomDigi / Xpax" at bounding box center [867, 283] width 775 height 20
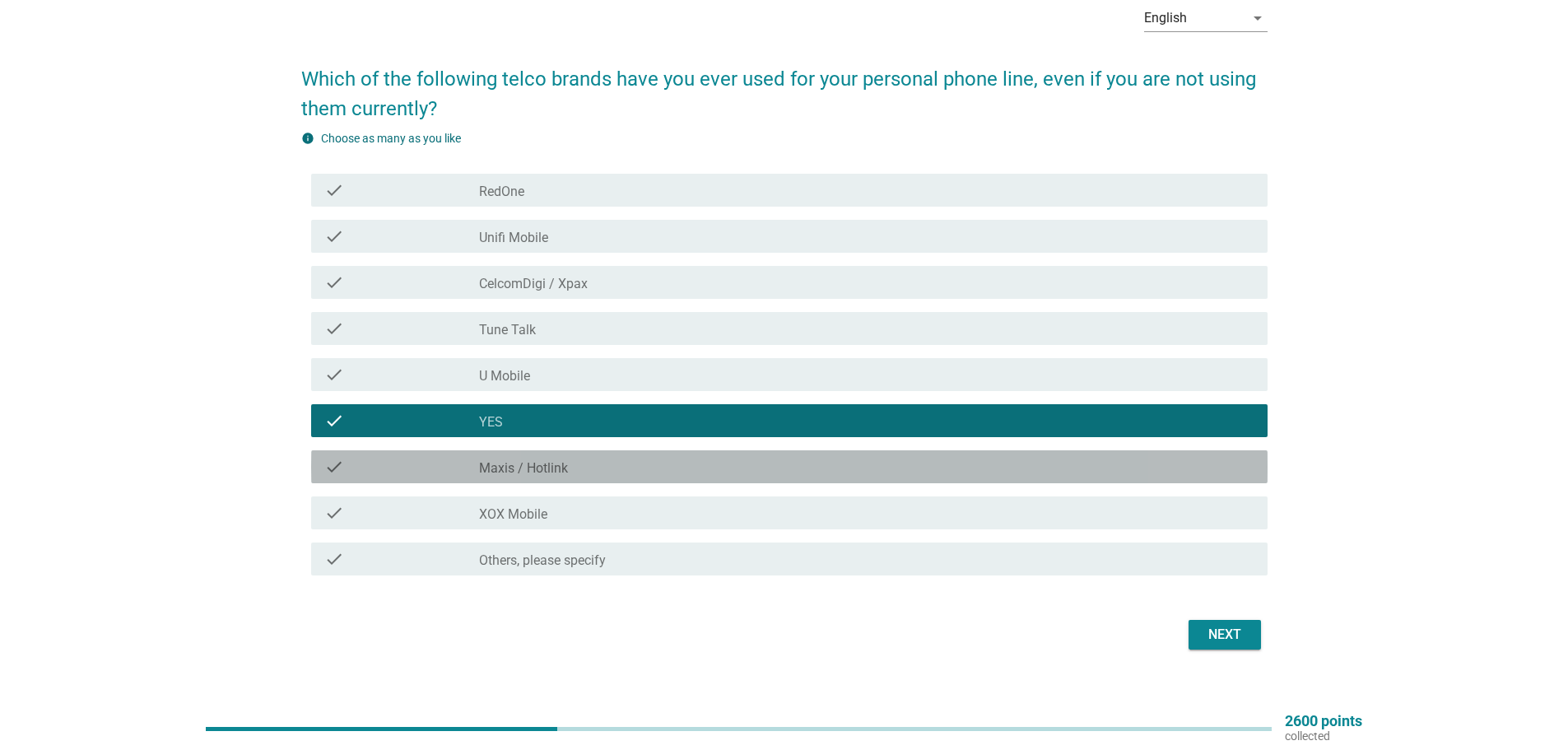
click at [554, 454] on div "check check_box Maxis / Hotlink" at bounding box center [788, 466] width 956 height 33
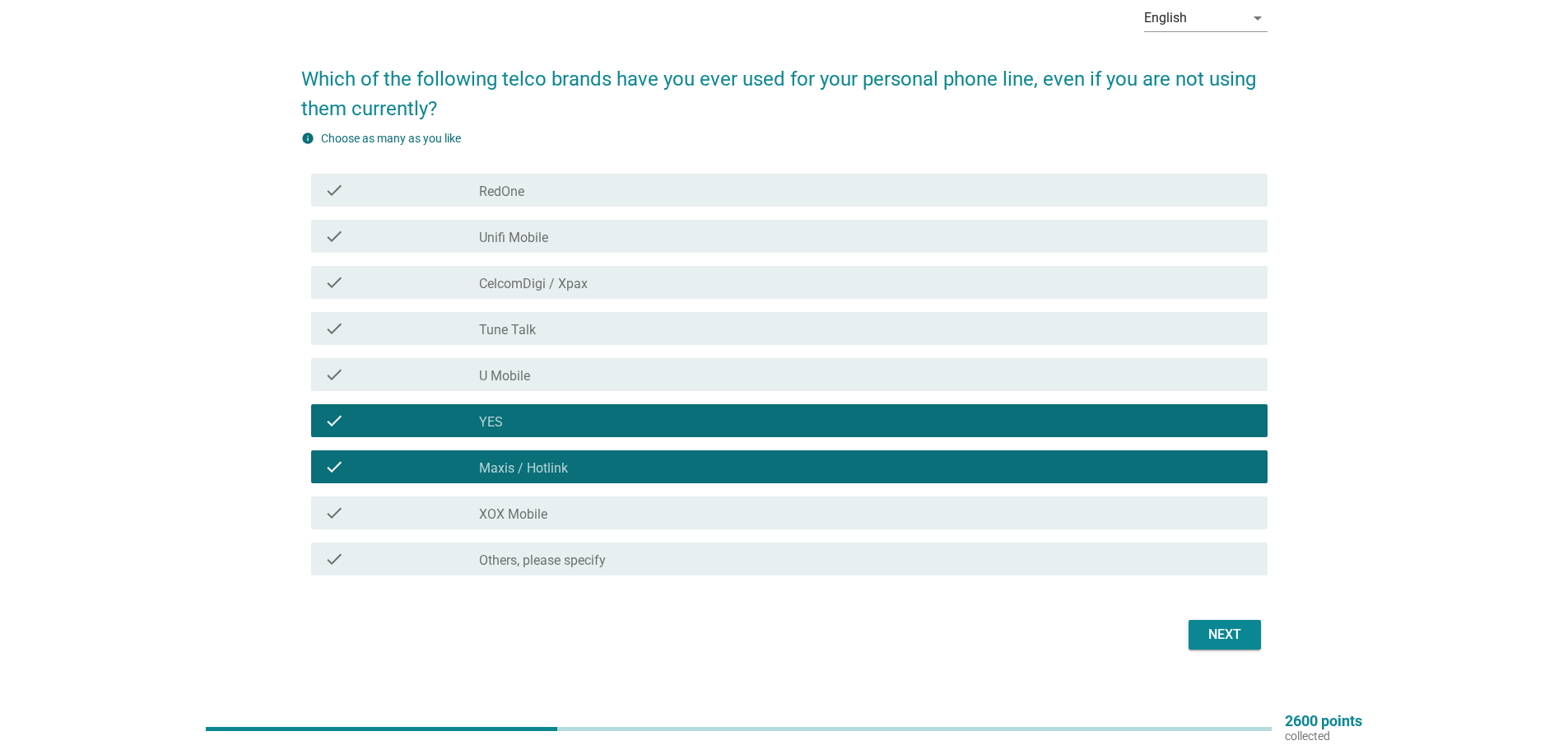
drag, startPoint x: 603, startPoint y: 216, endPoint x: 602, endPoint y: 231, distance: 15.0
click at [603, 218] on div "check check_box Unifi Mobile" at bounding box center [784, 236] width 966 height 46
click at [608, 252] on div "check check_box Unifi Mobile" at bounding box center [788, 236] width 956 height 33
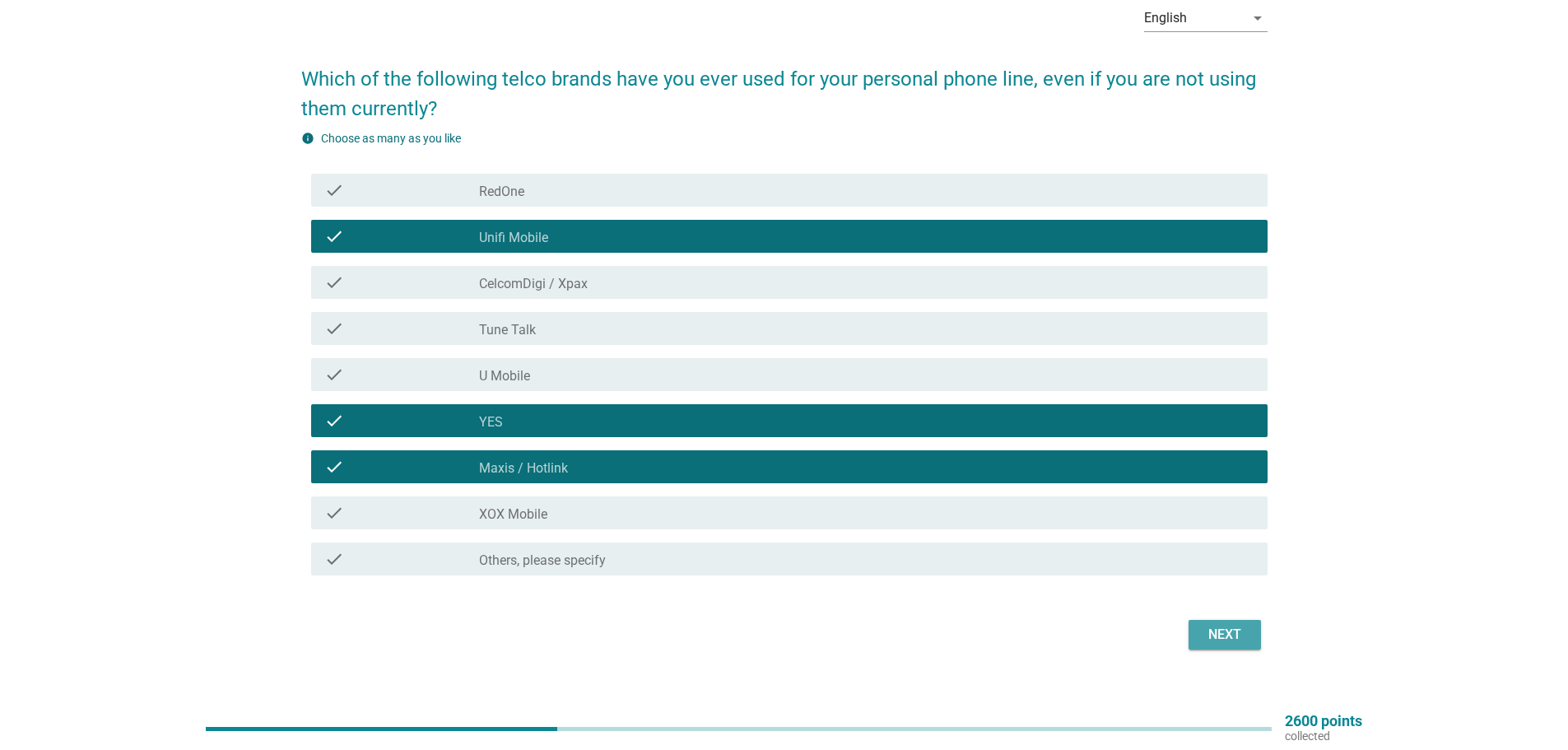
click at [1228, 636] on div "Next" at bounding box center [1224, 634] width 46 height 20
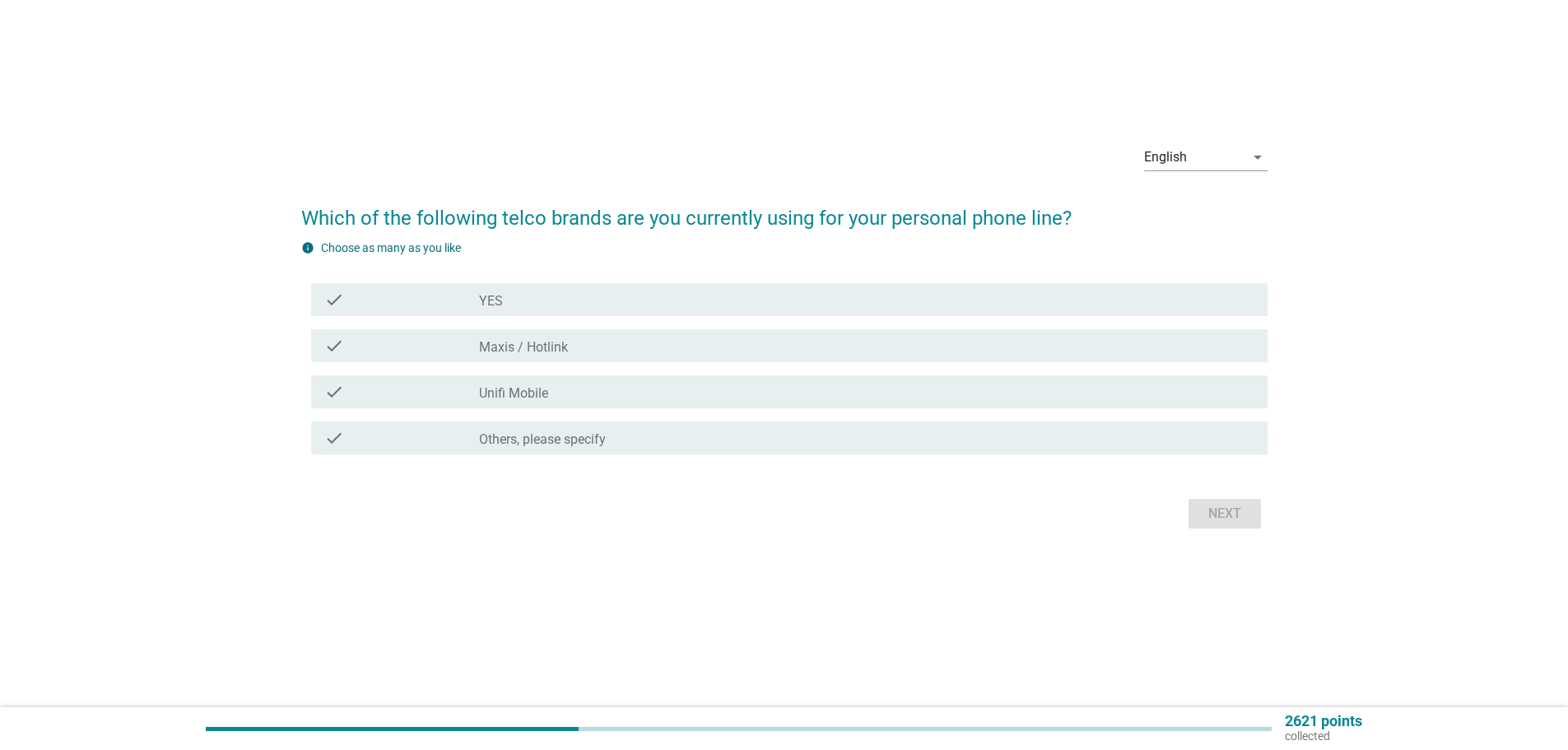
scroll to position [0, 0]
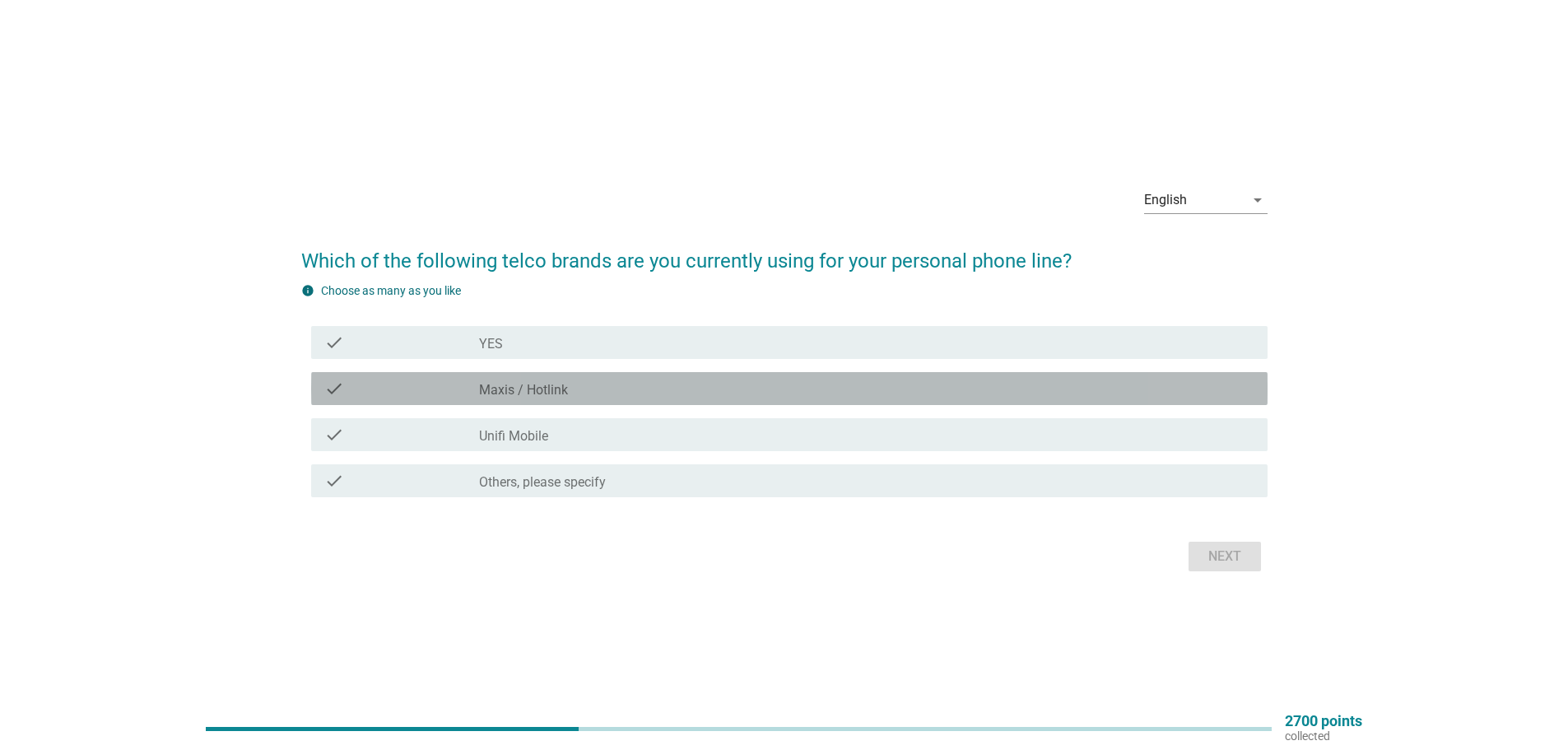
click at [578, 390] on div "check_box Maxis / Hotlink" at bounding box center [867, 388] width 775 height 20
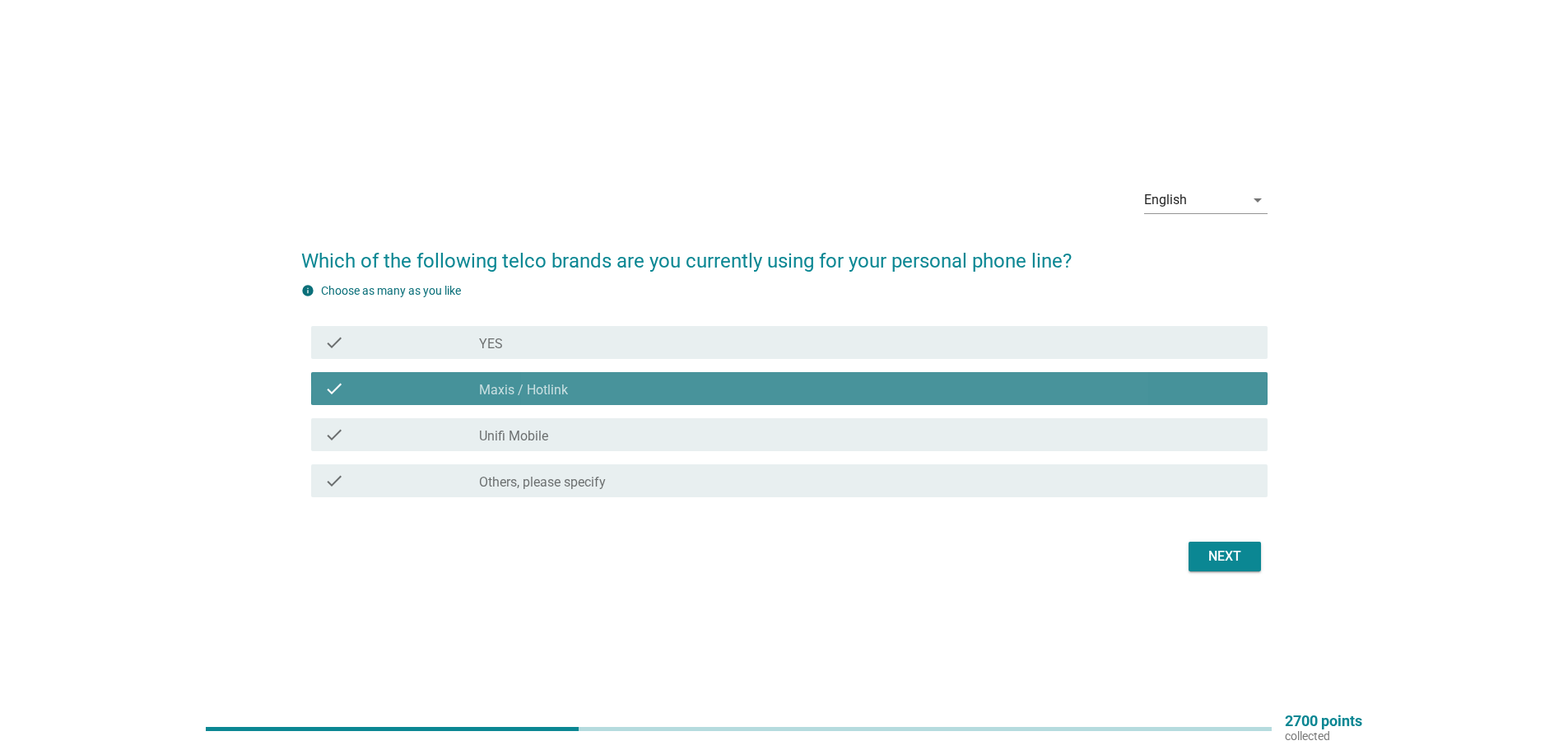
click at [657, 385] on div "check_box Maxis / Hotlink" at bounding box center [867, 388] width 775 height 20
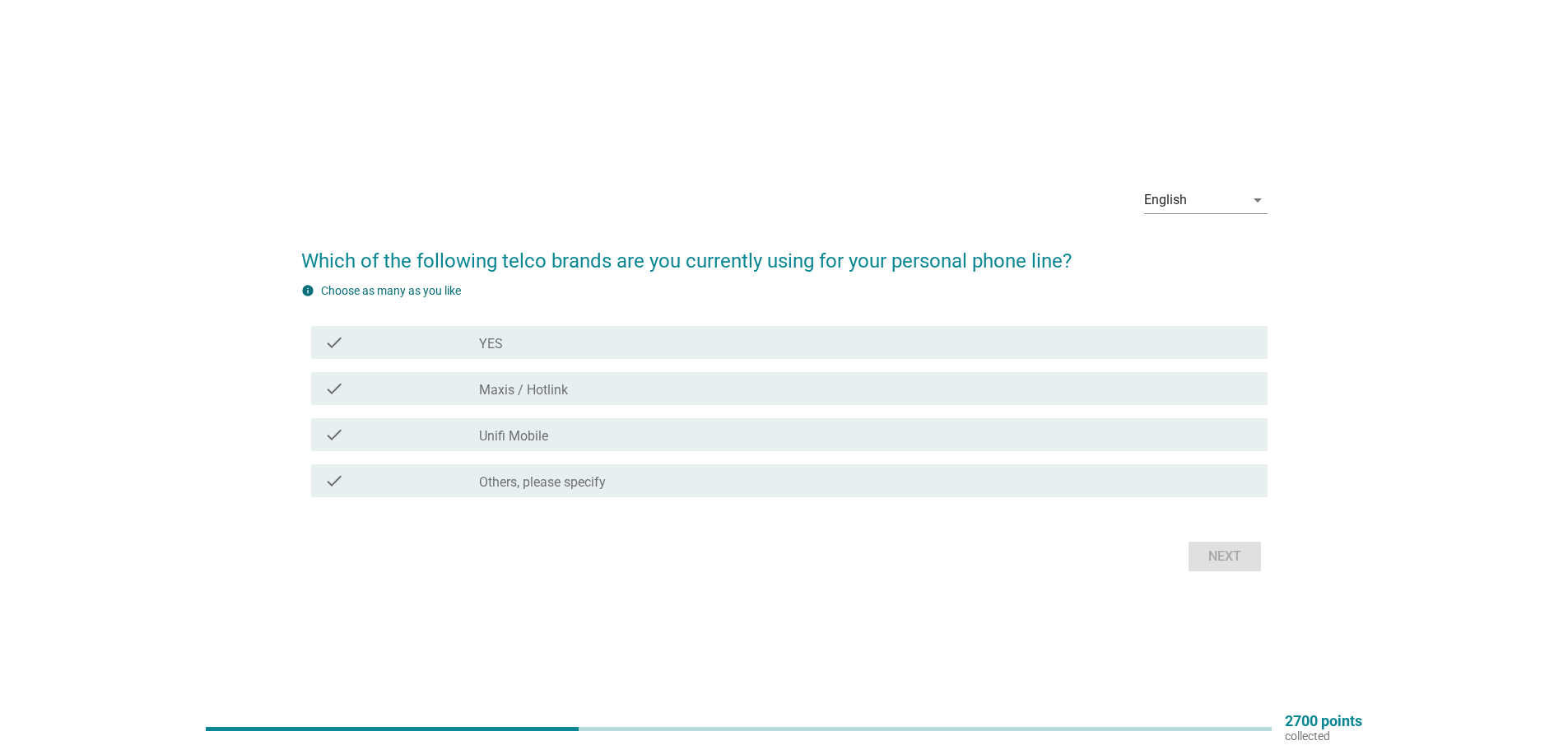
click at [614, 479] on div "check_box Others, please specify" at bounding box center [867, 480] width 775 height 20
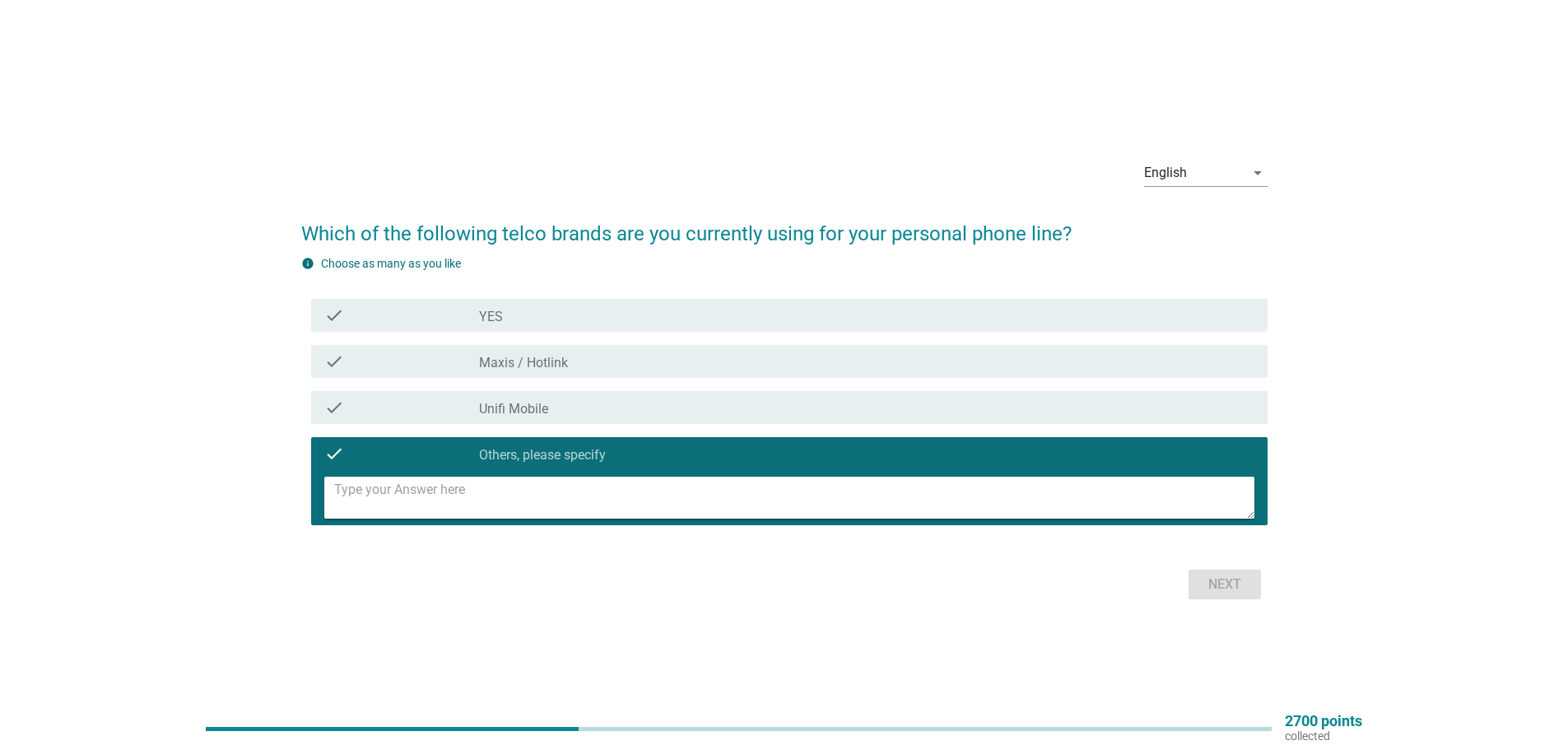
click at [633, 505] on textarea at bounding box center [794, 497] width 920 height 42
type textarea "Umobile"
click at [1225, 588] on div "Next" at bounding box center [1224, 584] width 46 height 20
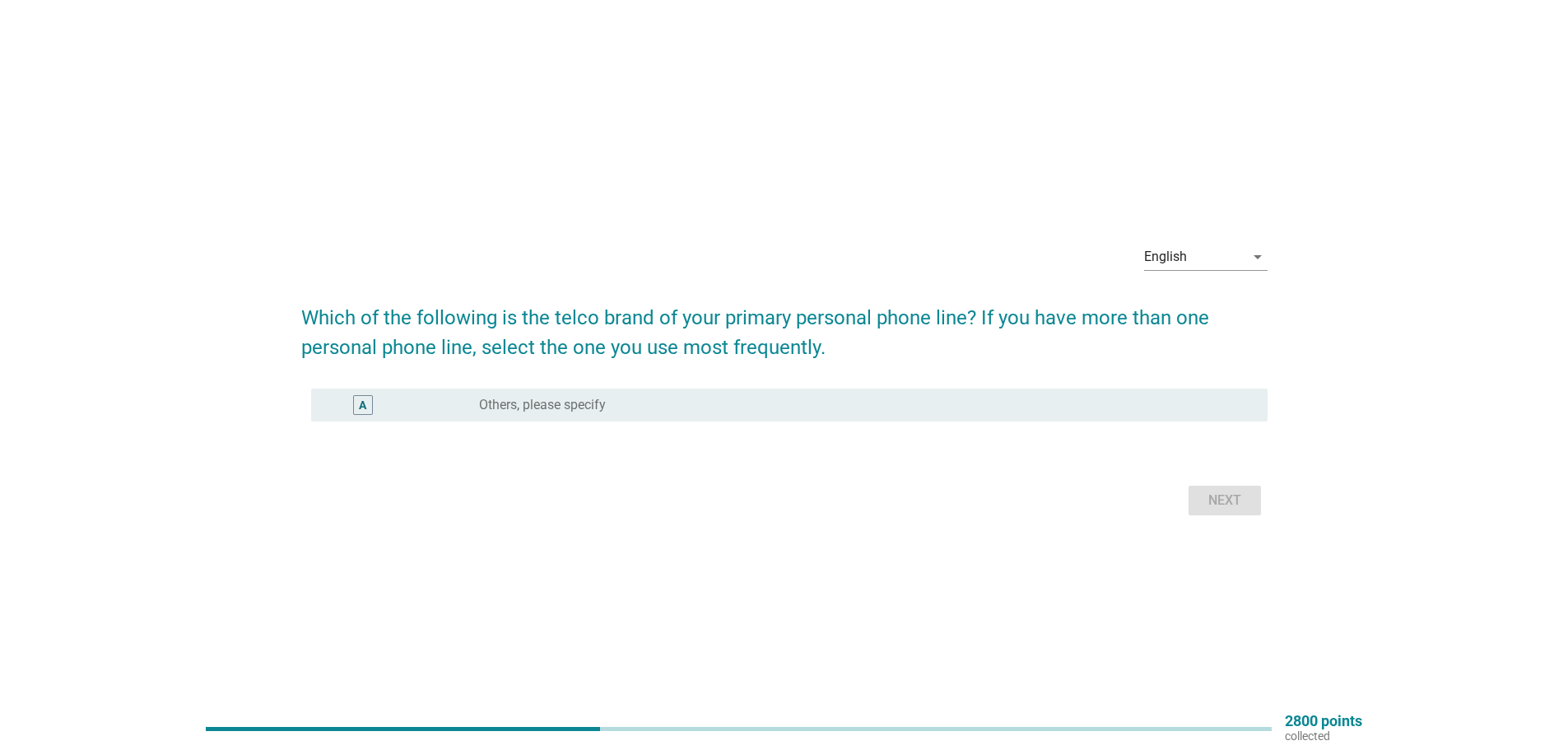
click at [601, 409] on label "Others, please specify" at bounding box center [542, 404] width 127 height 16
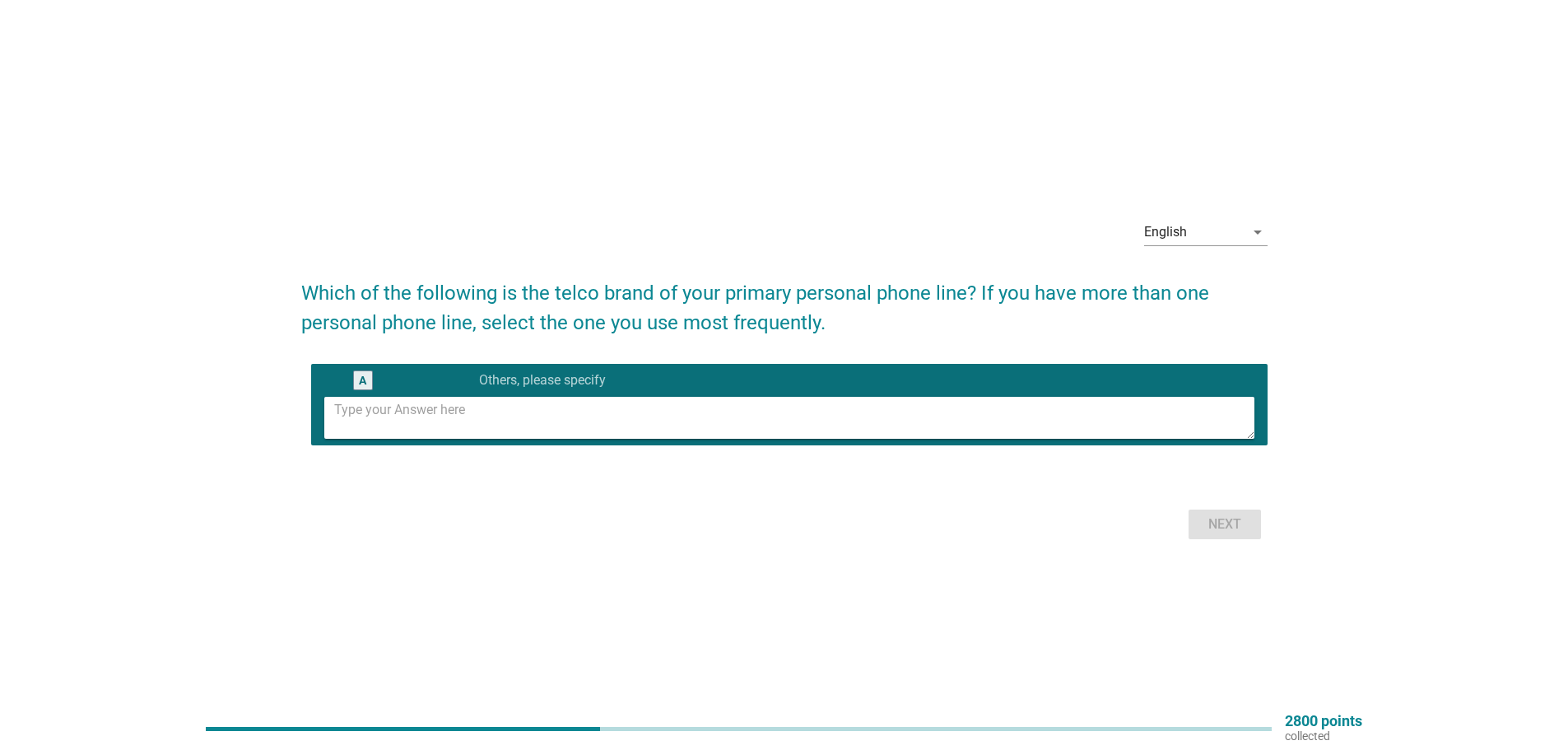
click at [597, 427] on textarea at bounding box center [794, 417] width 920 height 42
type textarea "Celcom"
click at [1201, 529] on div "Next" at bounding box center [1224, 524] width 46 height 20
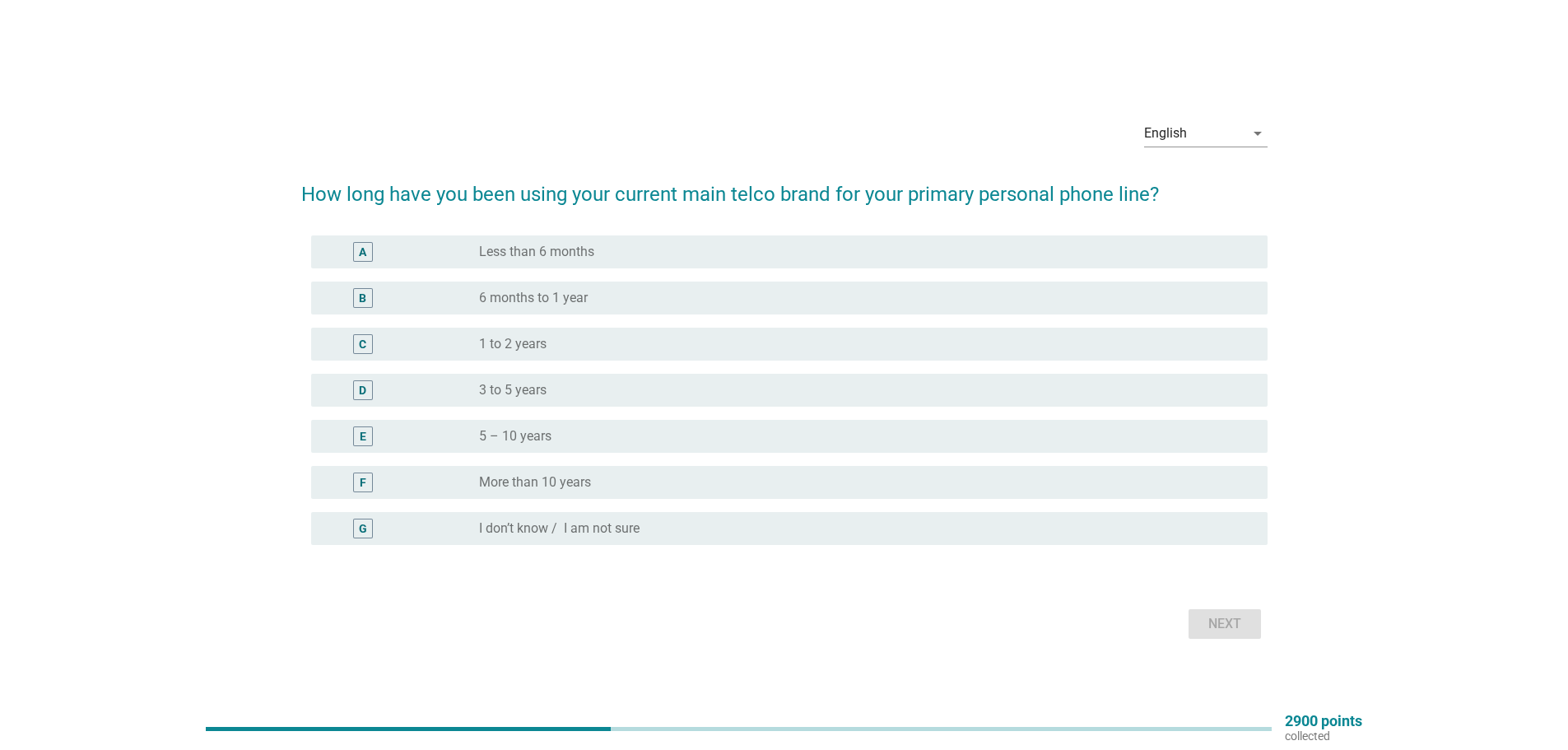
click at [516, 484] on label "More than 10 years" at bounding box center [535, 482] width 112 height 16
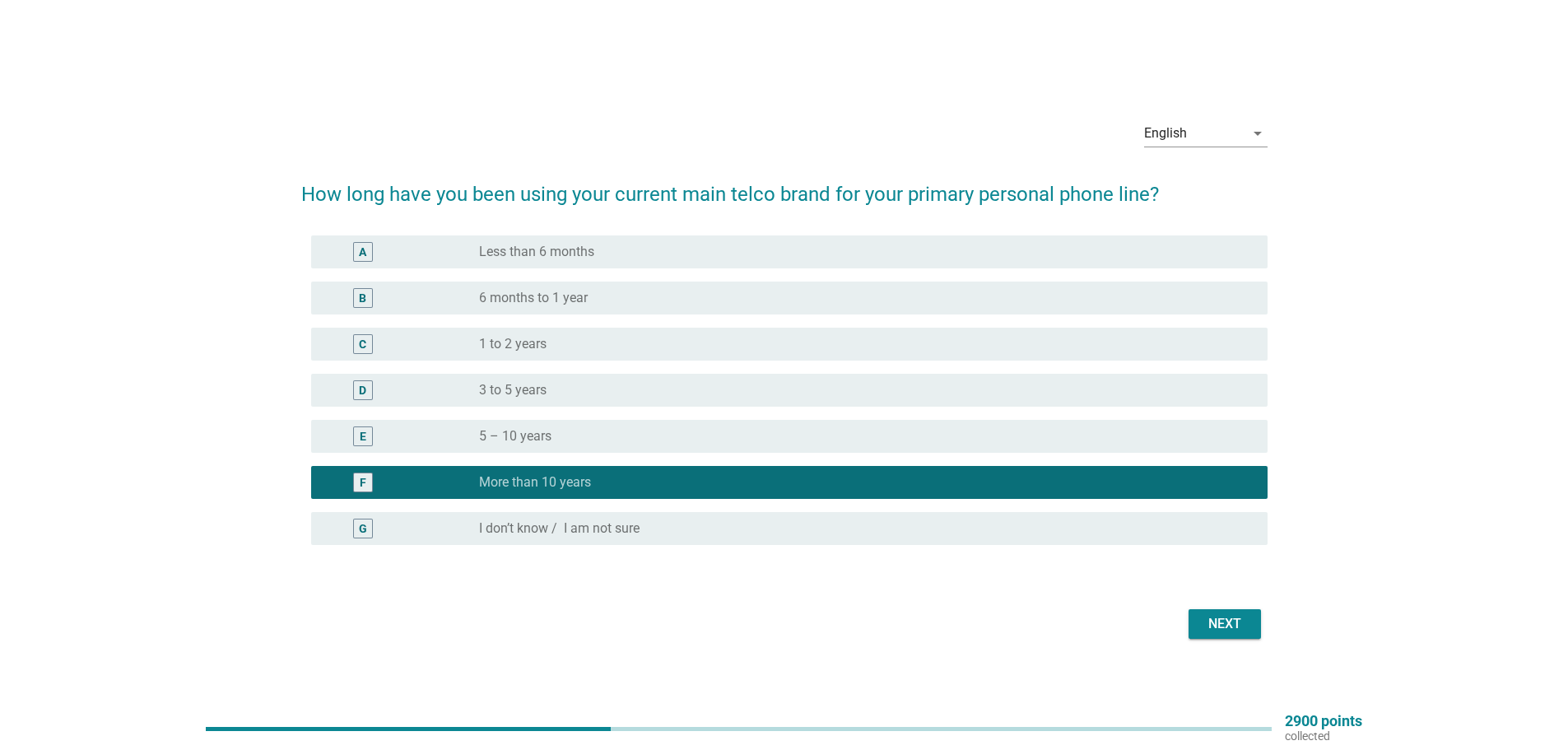
click at [1222, 632] on div "Next" at bounding box center [1224, 624] width 46 height 20
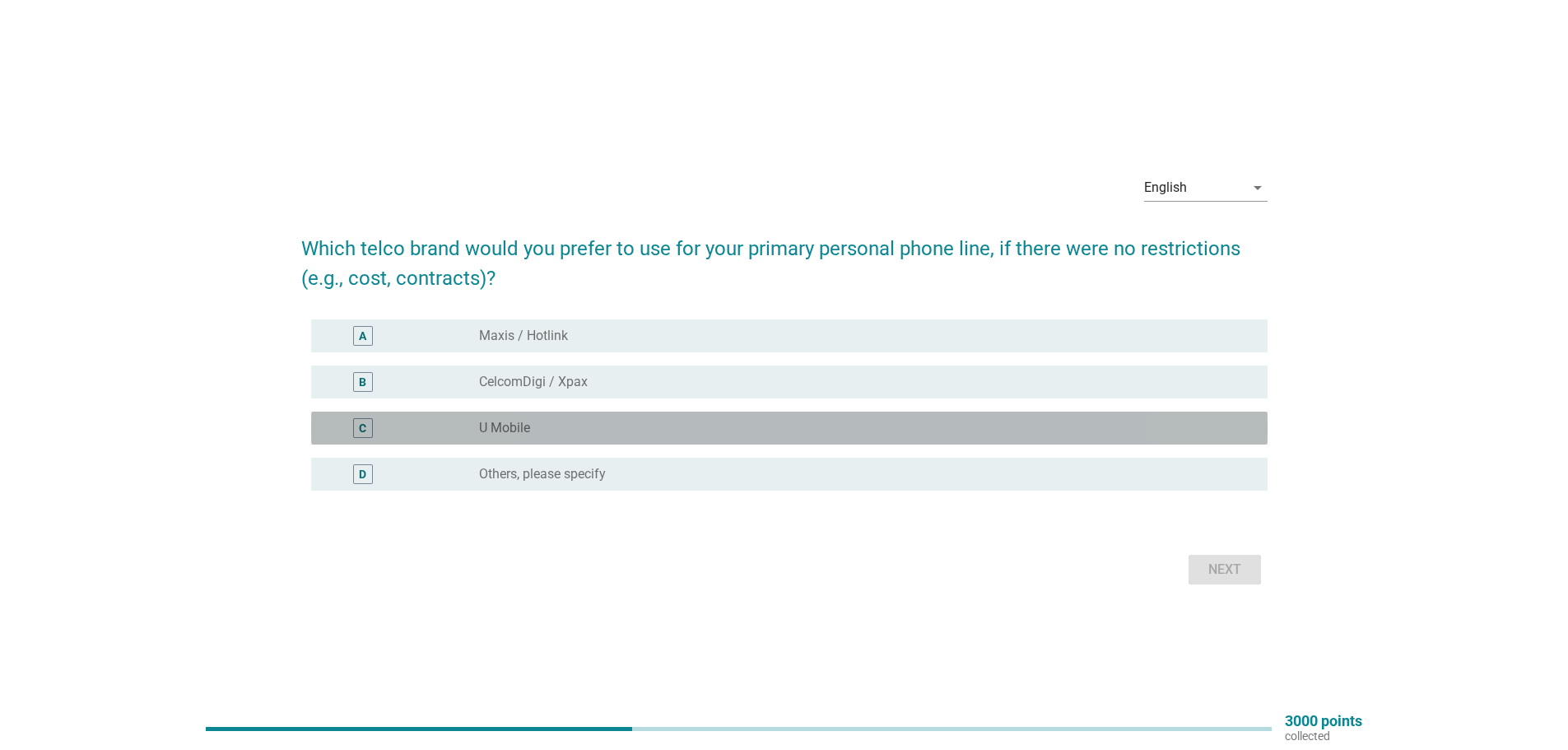
click at [551, 428] on div "radio_button_unchecked U Mobile" at bounding box center [860, 427] width 762 height 16
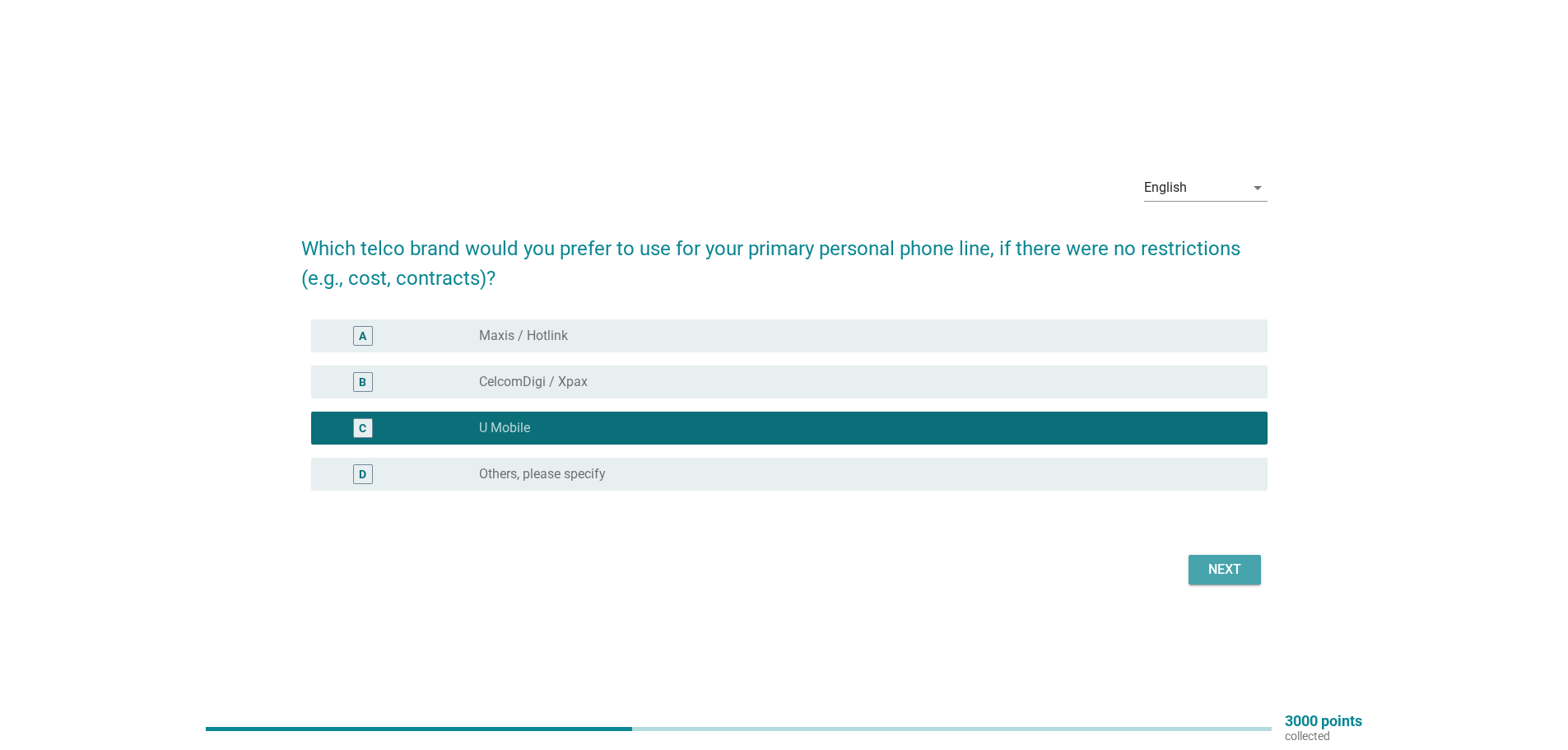
click at [1232, 559] on div "Next" at bounding box center [1224, 569] width 46 height 20
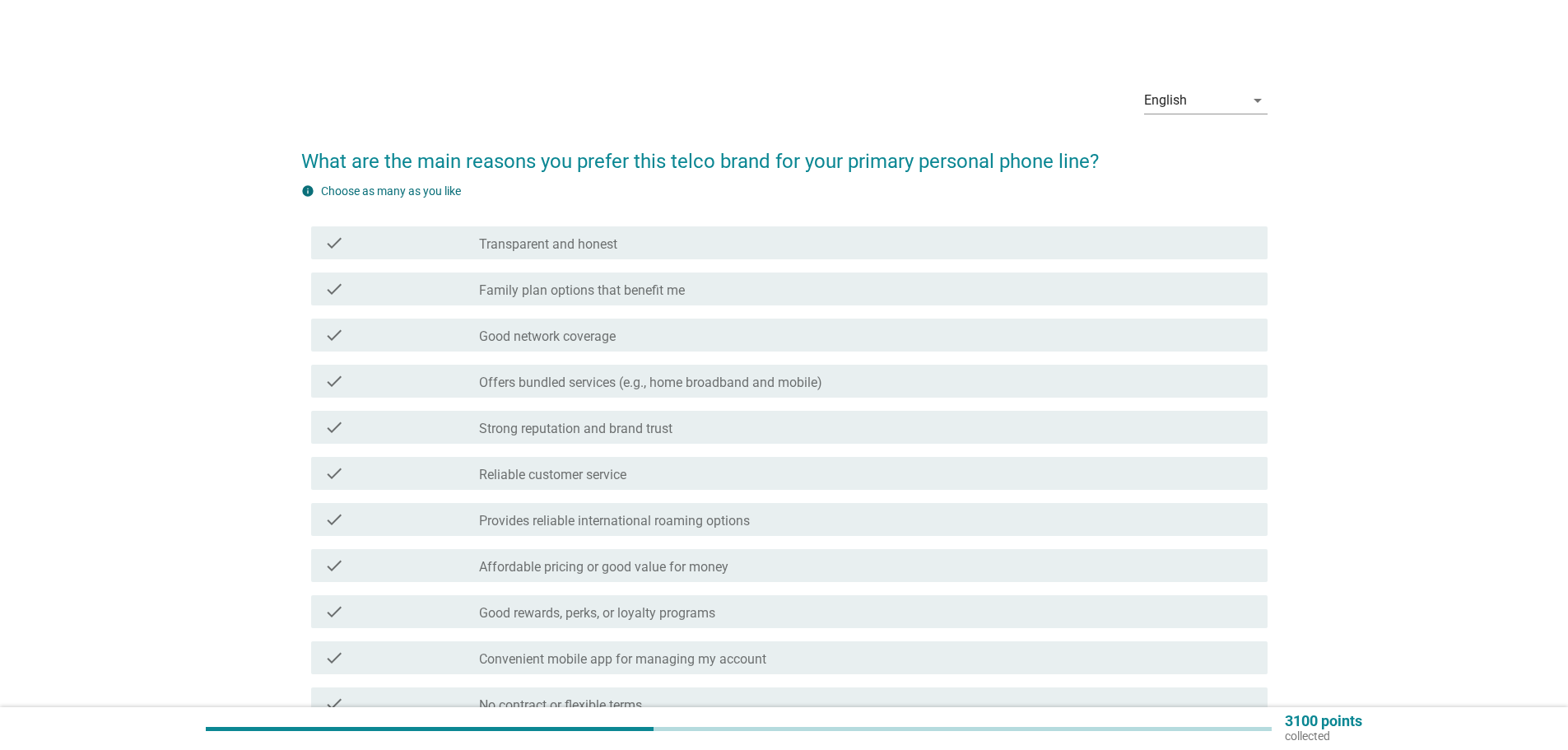
click at [549, 334] on label "Good network coverage" at bounding box center [547, 337] width 137 height 16
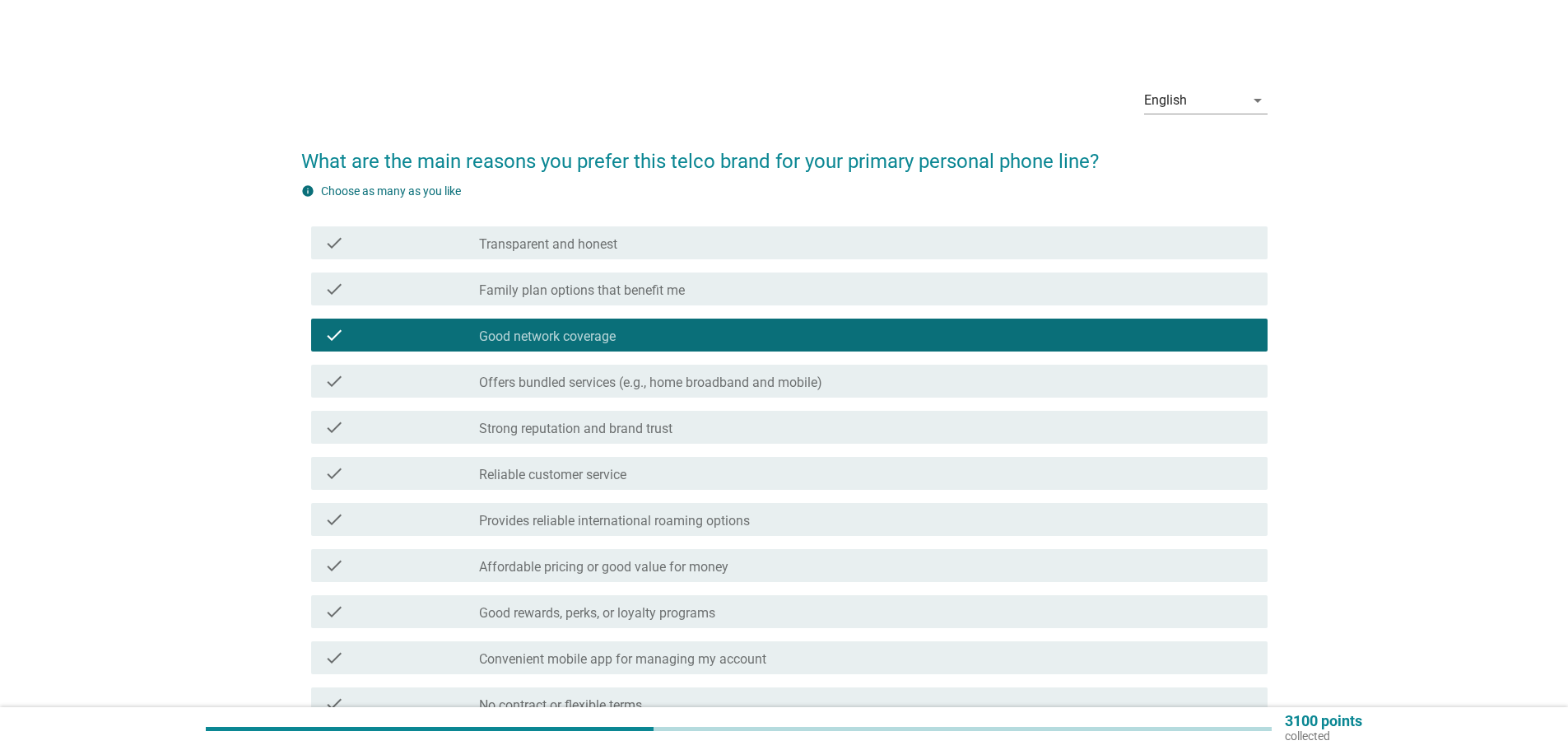
click at [681, 473] on div "check_box_outline_blank Reliable customer service" at bounding box center [867, 473] width 775 height 20
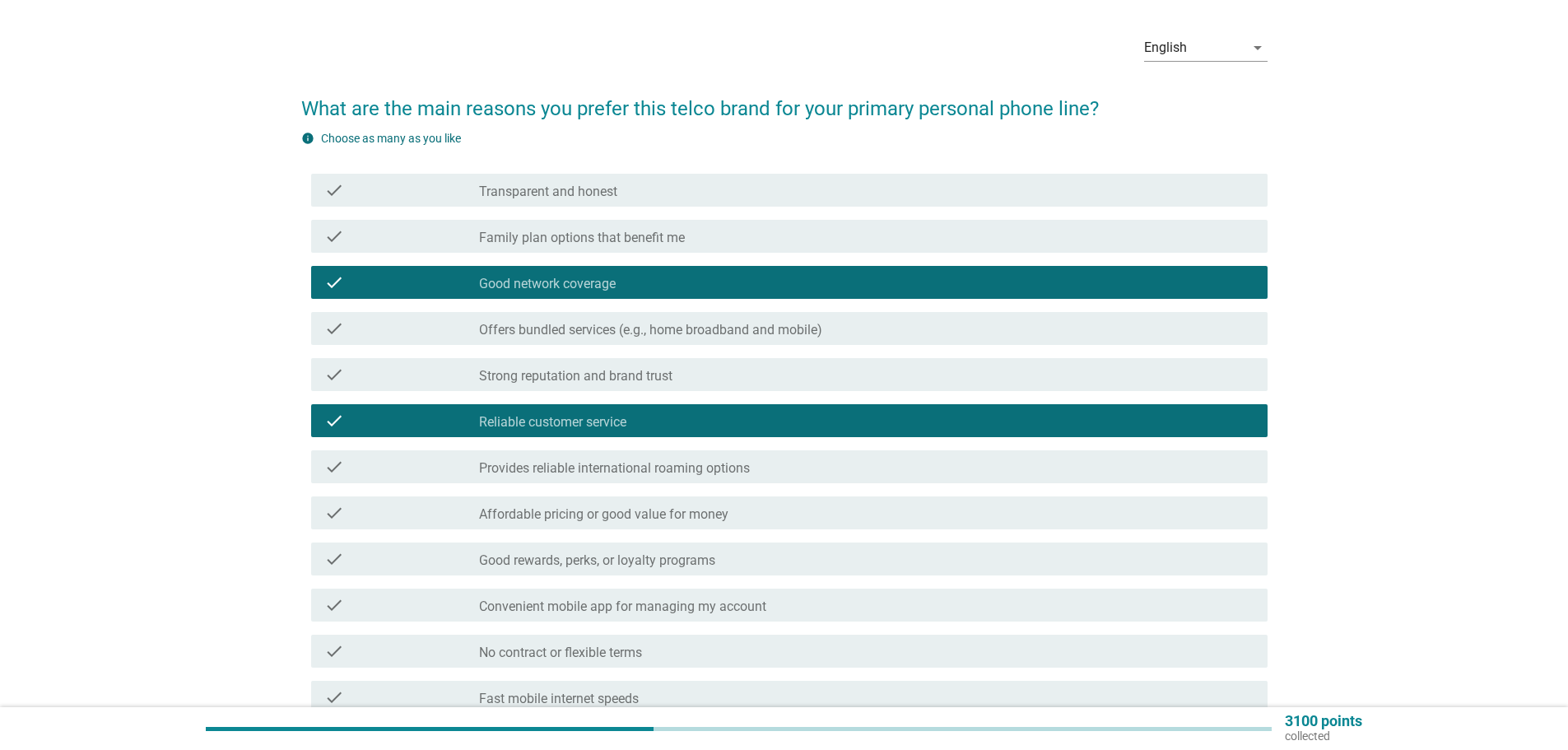
scroll to position [82, 0]
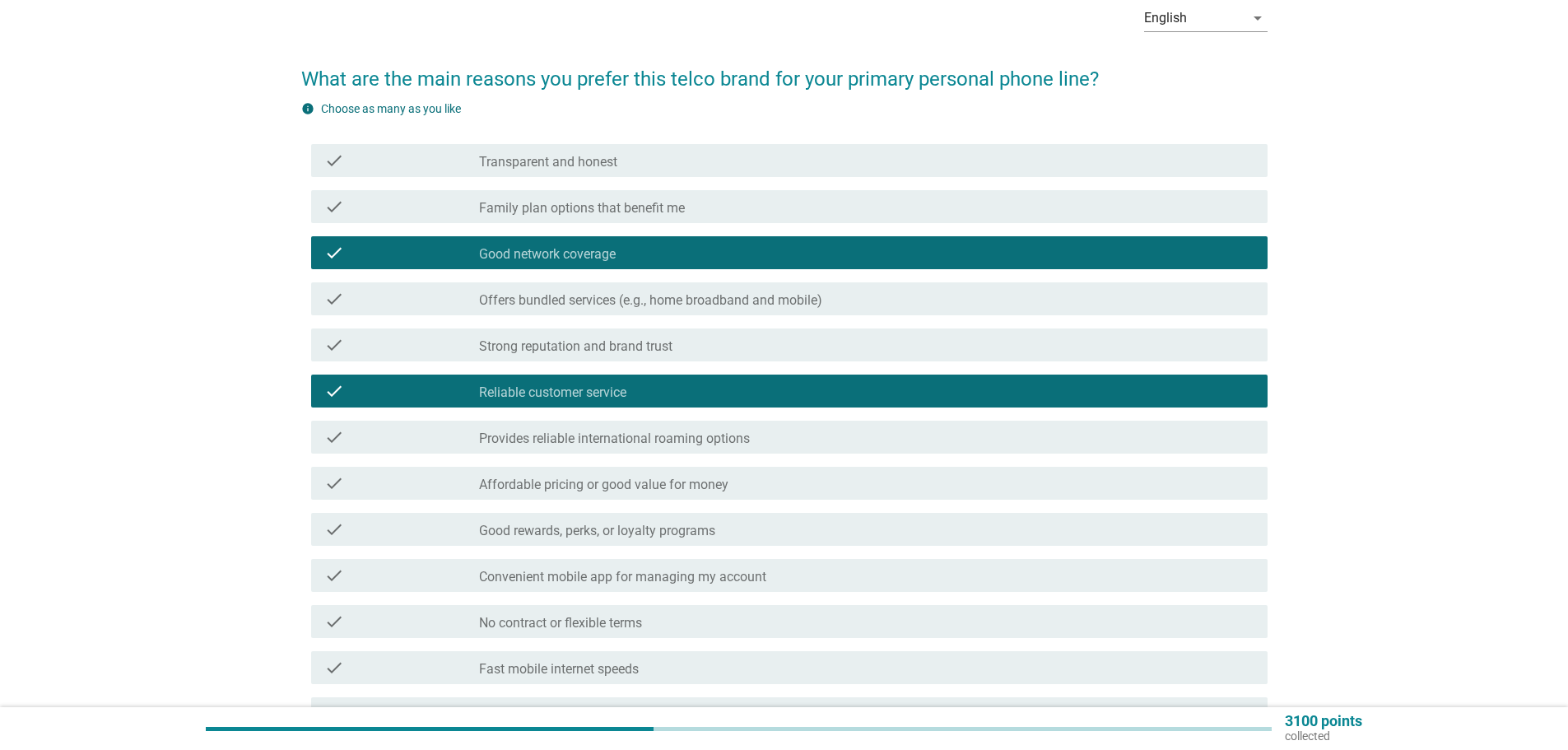
click at [658, 533] on label "Good rewards, perks, or loyalty programs" at bounding box center [597, 530] width 236 height 16
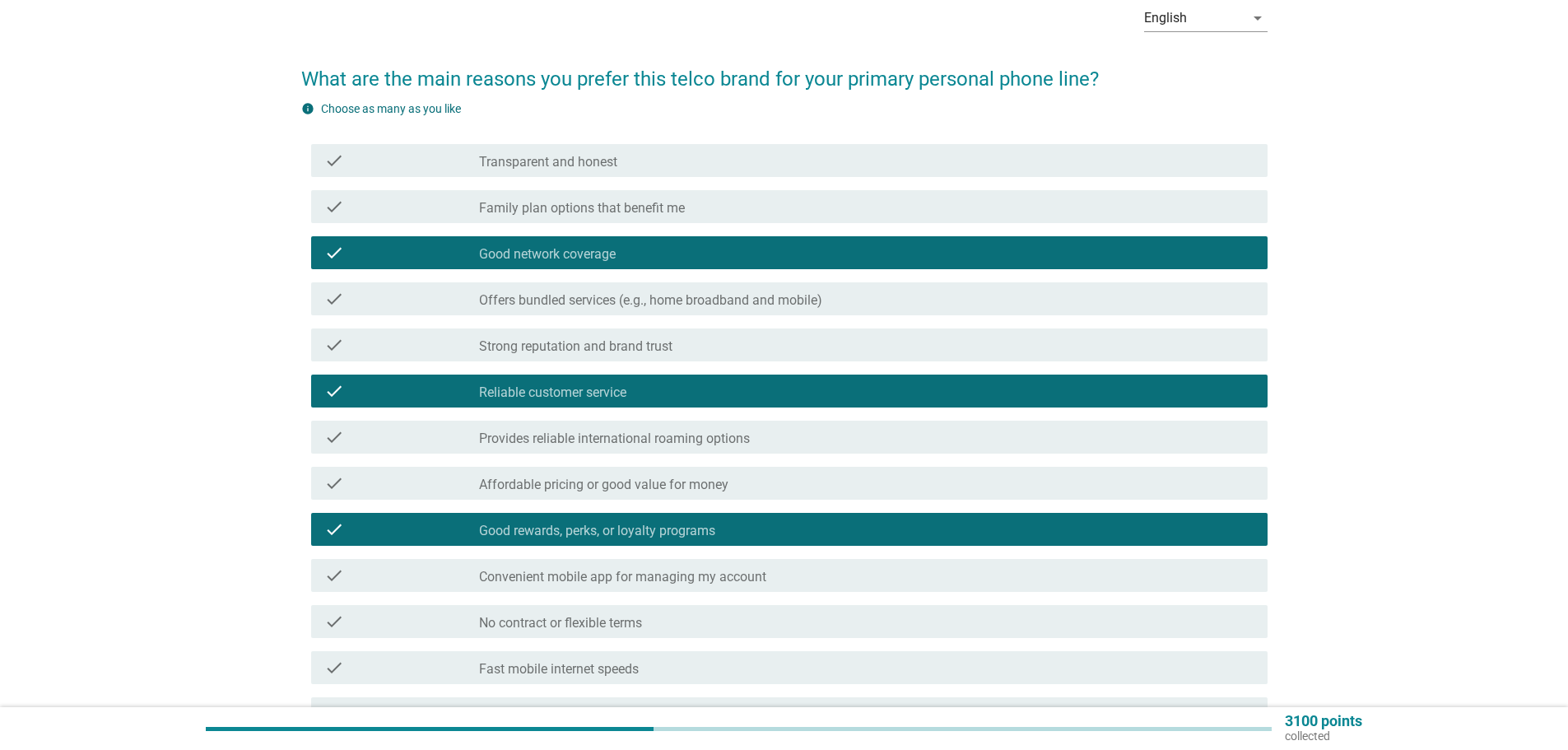
click at [664, 580] on label "Convenient mobile app for managing my account" at bounding box center [623, 576] width 288 height 16
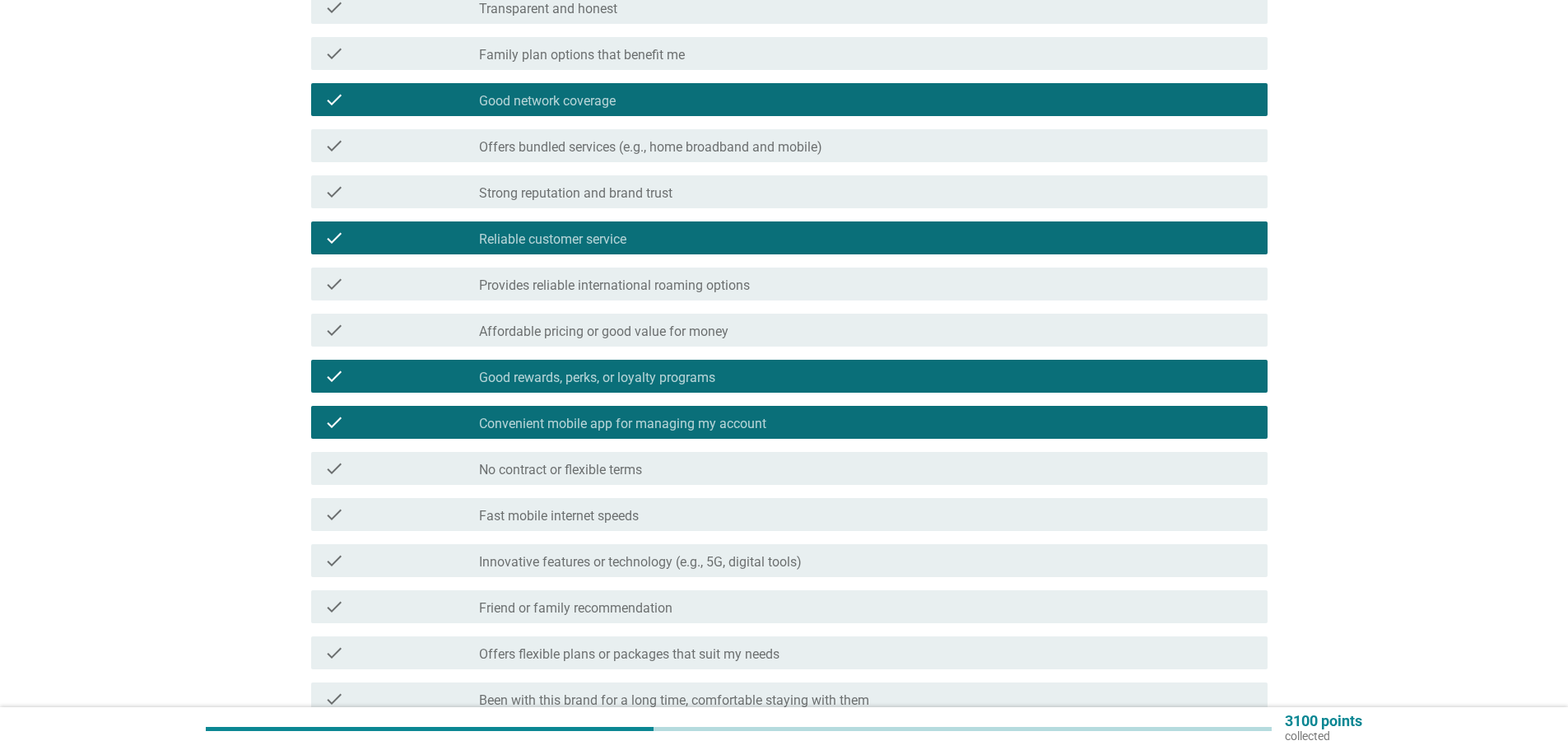
scroll to position [247, 0]
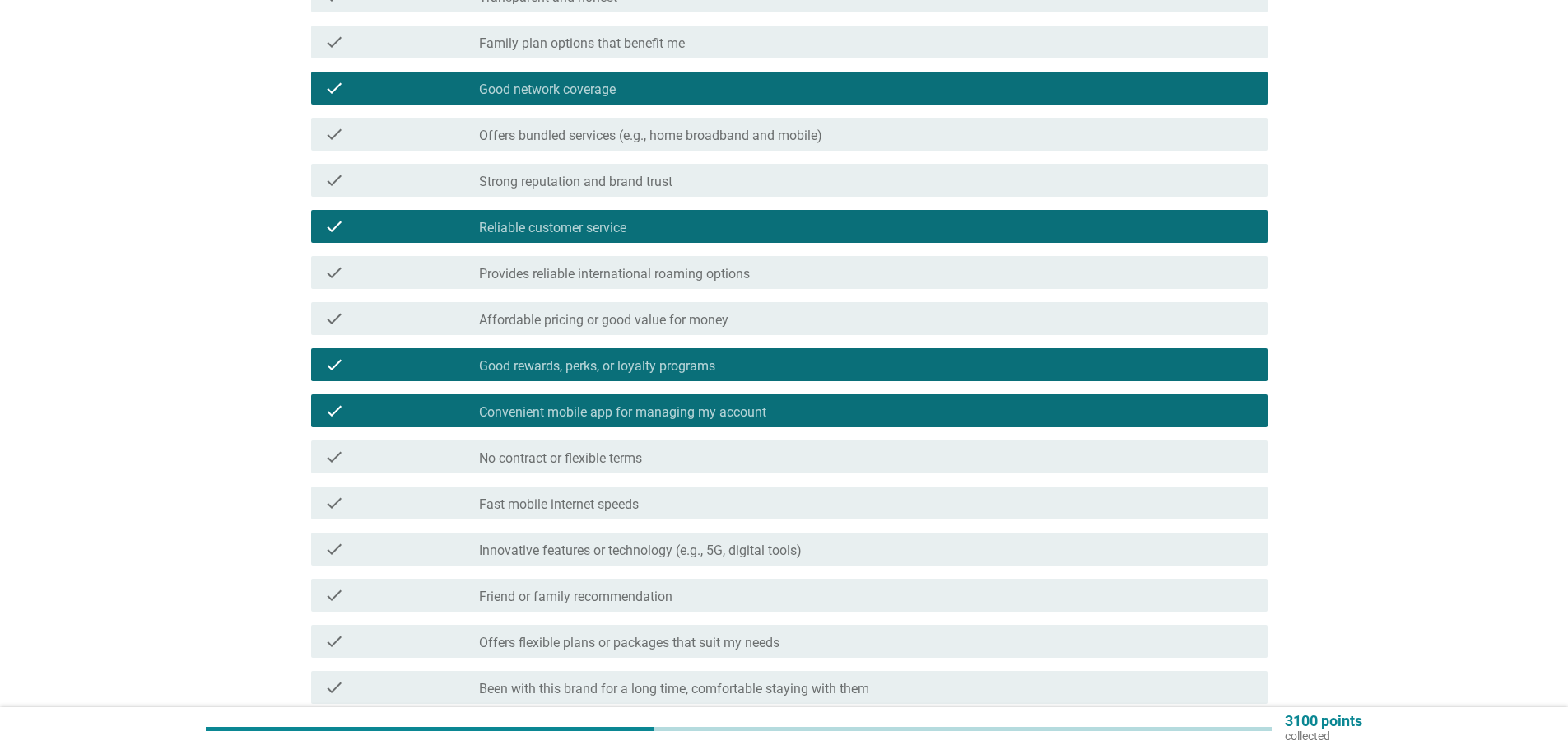
click at [605, 509] on label "Fast mobile internet speeds" at bounding box center [559, 504] width 160 height 16
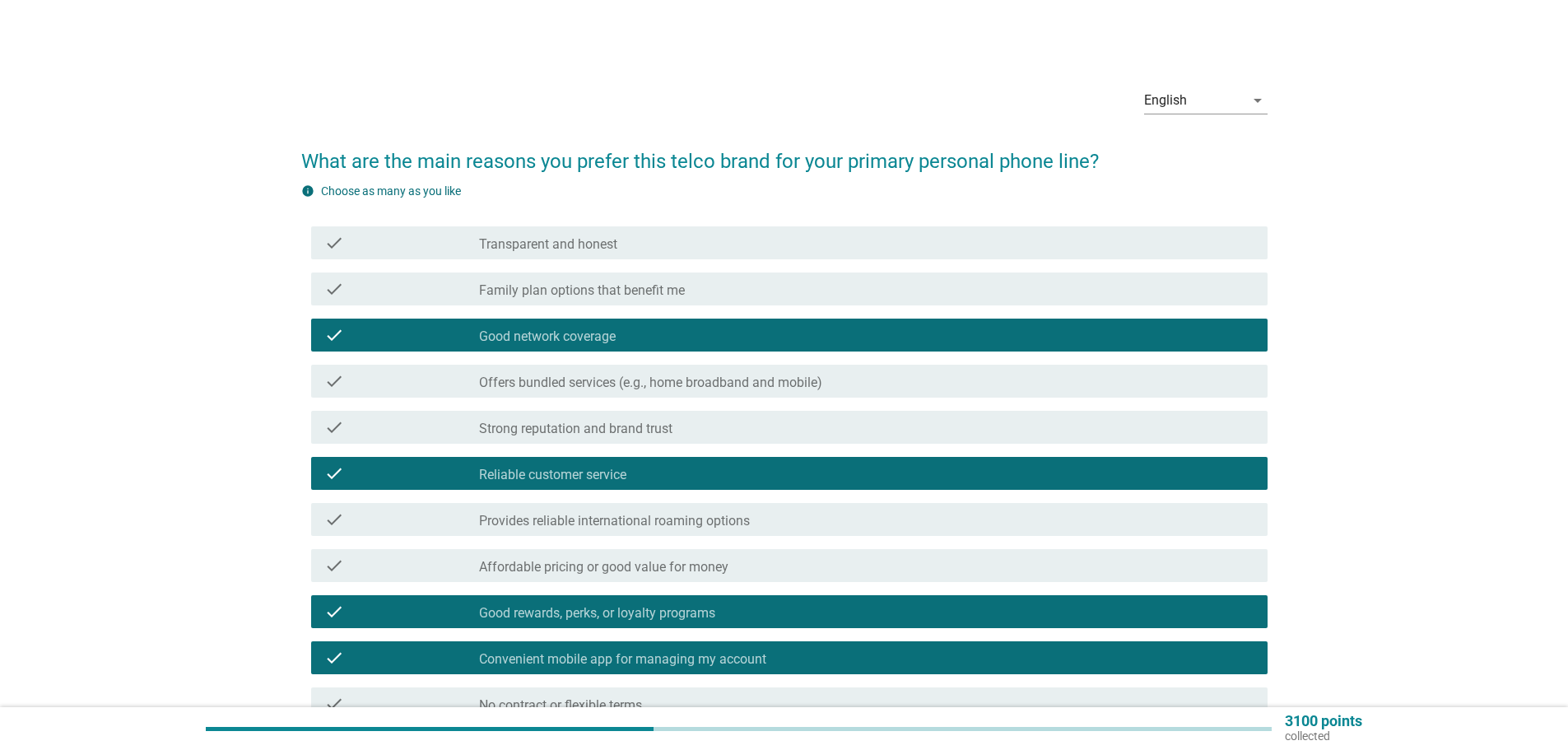
scroll to position [488, 0]
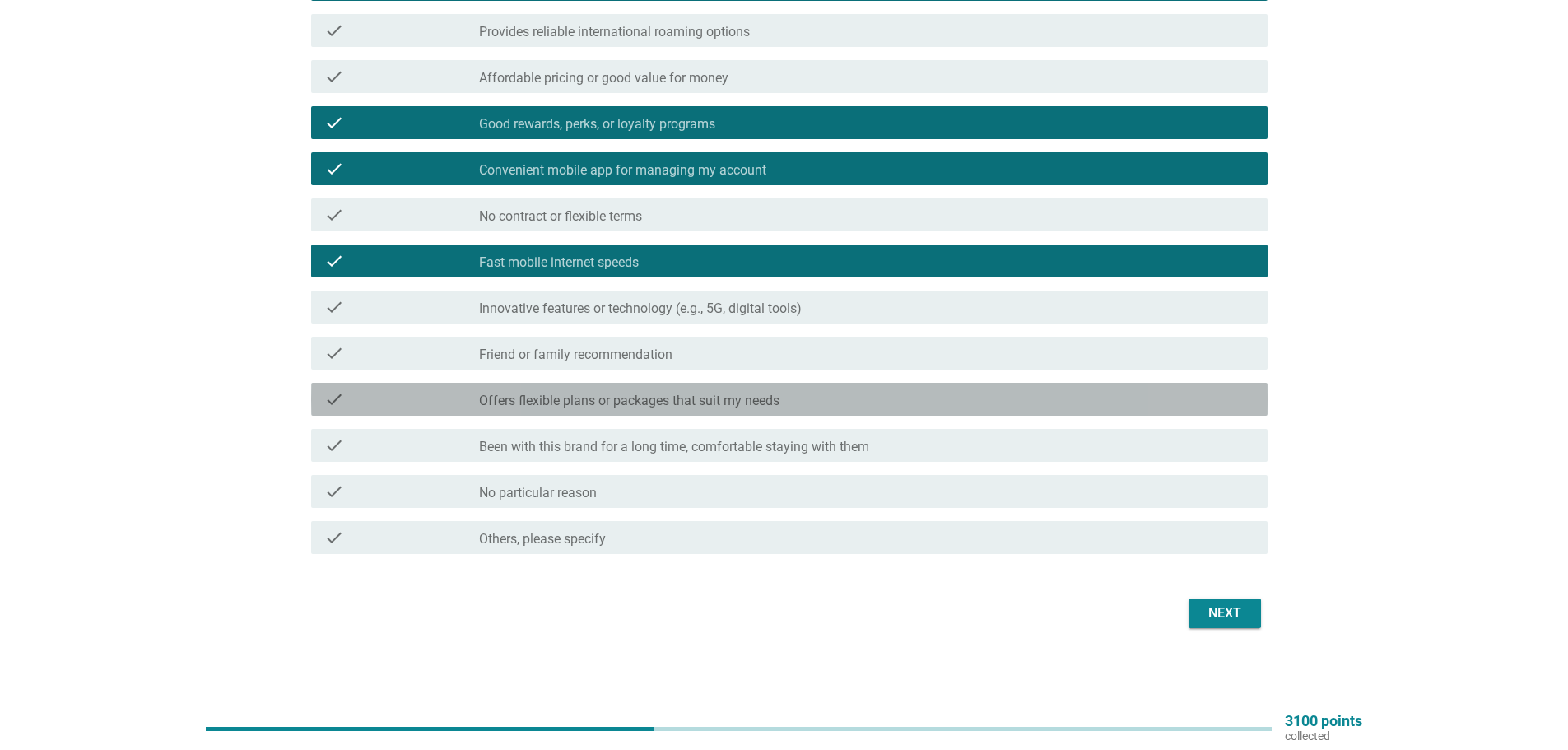
click at [692, 404] on label "Offers flexible plans or packages that suit my needs" at bounding box center [629, 400] width 301 height 16
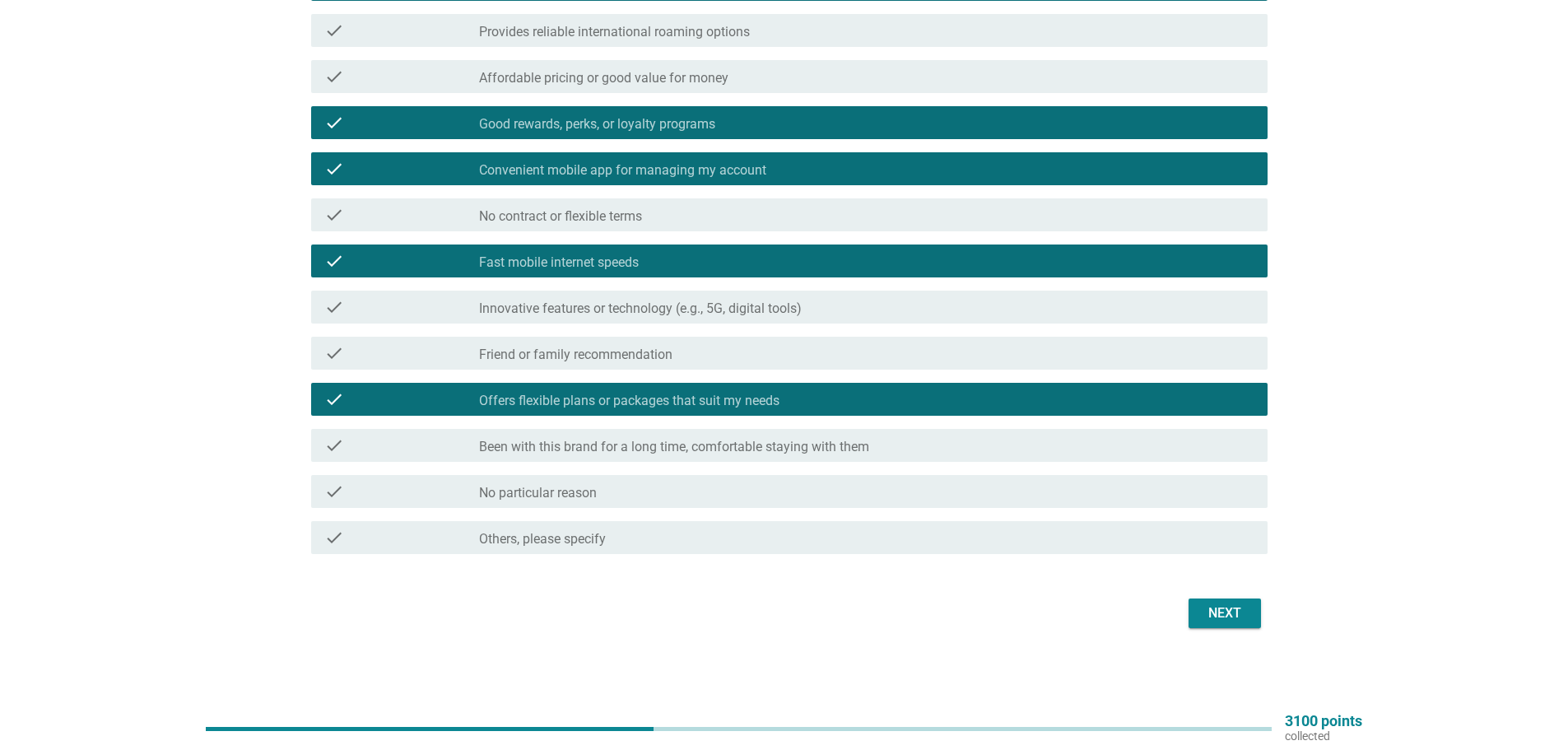
click at [1205, 600] on button "Next" at bounding box center [1224, 613] width 73 height 30
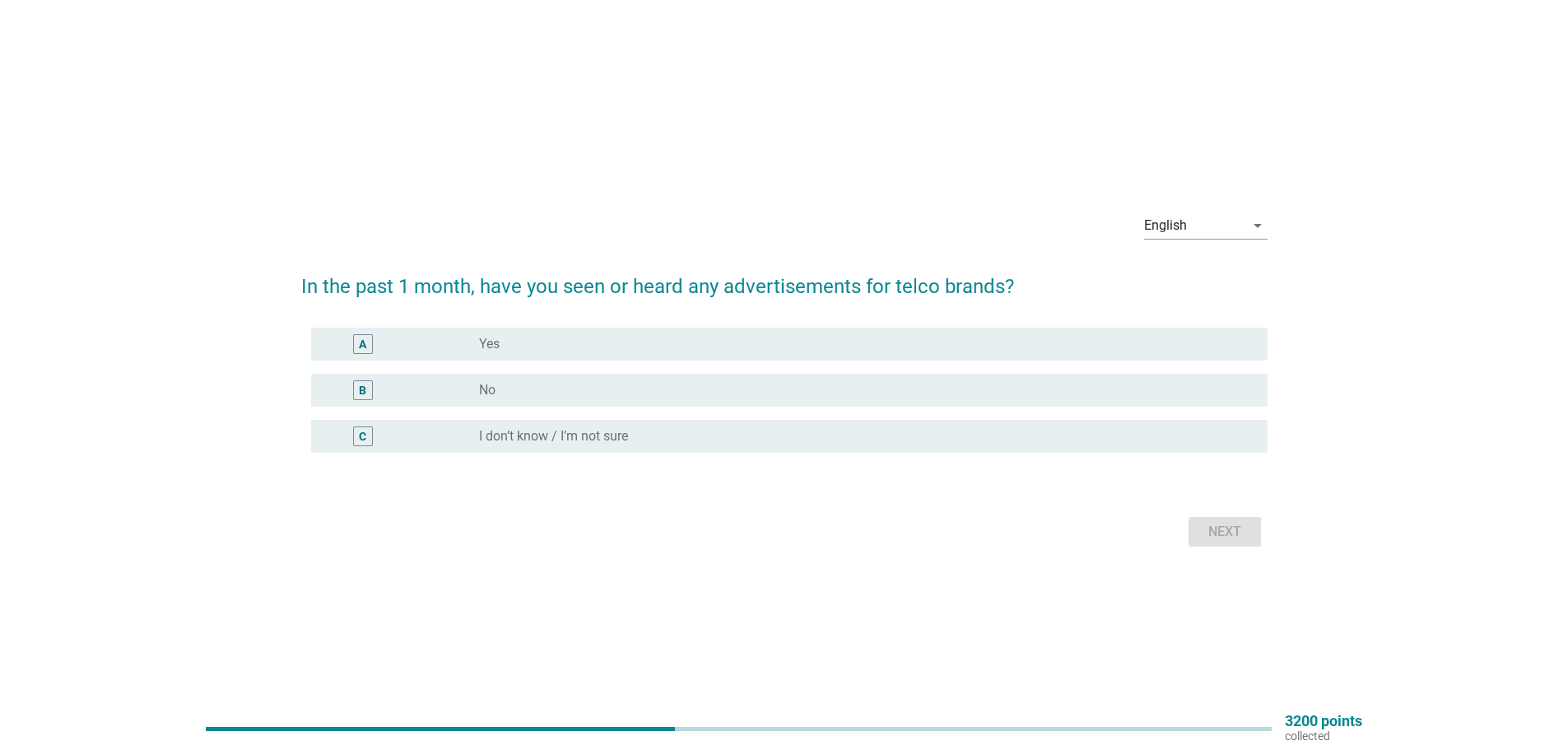
click at [606, 444] on div "radio_button_unchecked I don’t know / I’m not sure" at bounding box center [867, 436] width 775 height 20
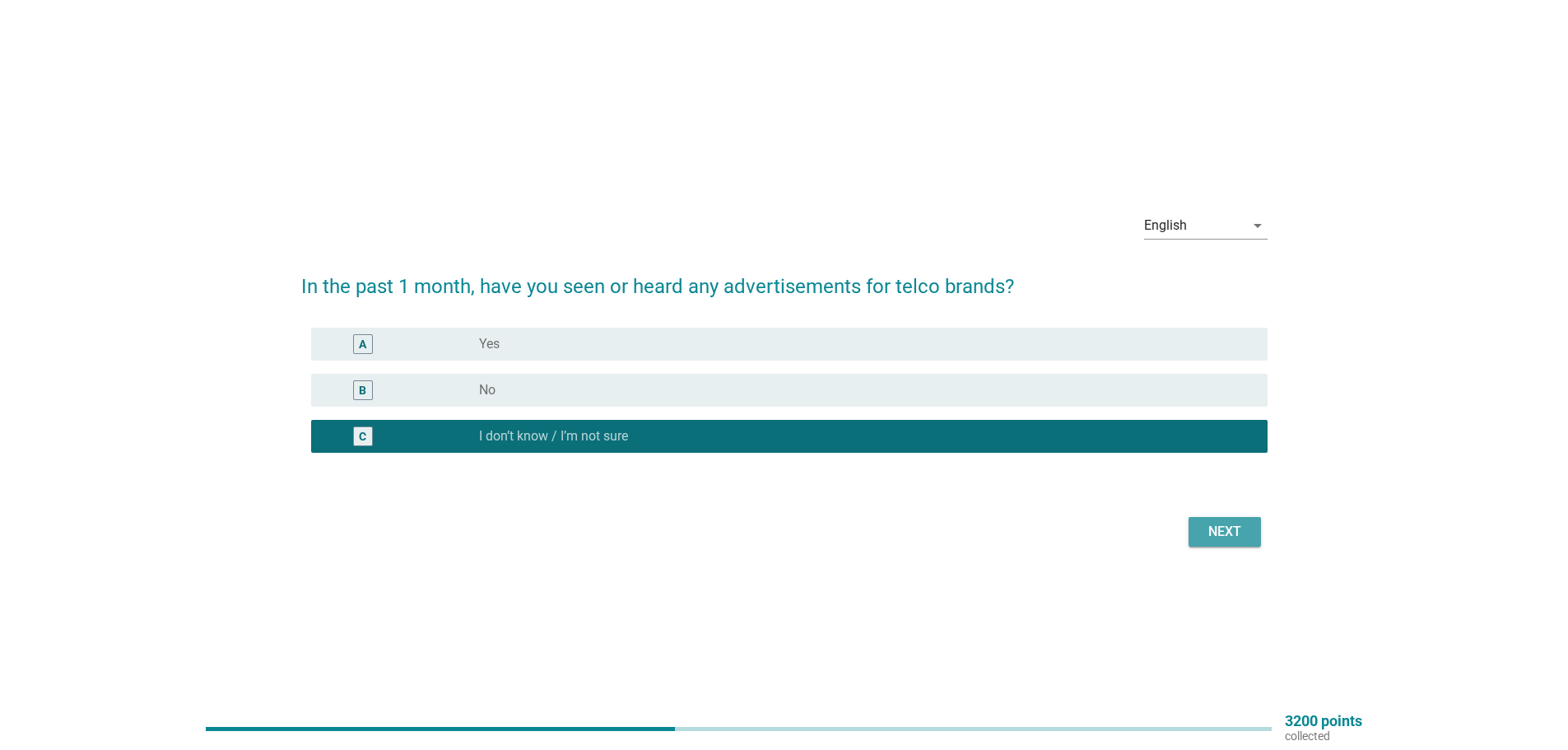
click at [1206, 523] on div "Next" at bounding box center [1224, 531] width 46 height 20
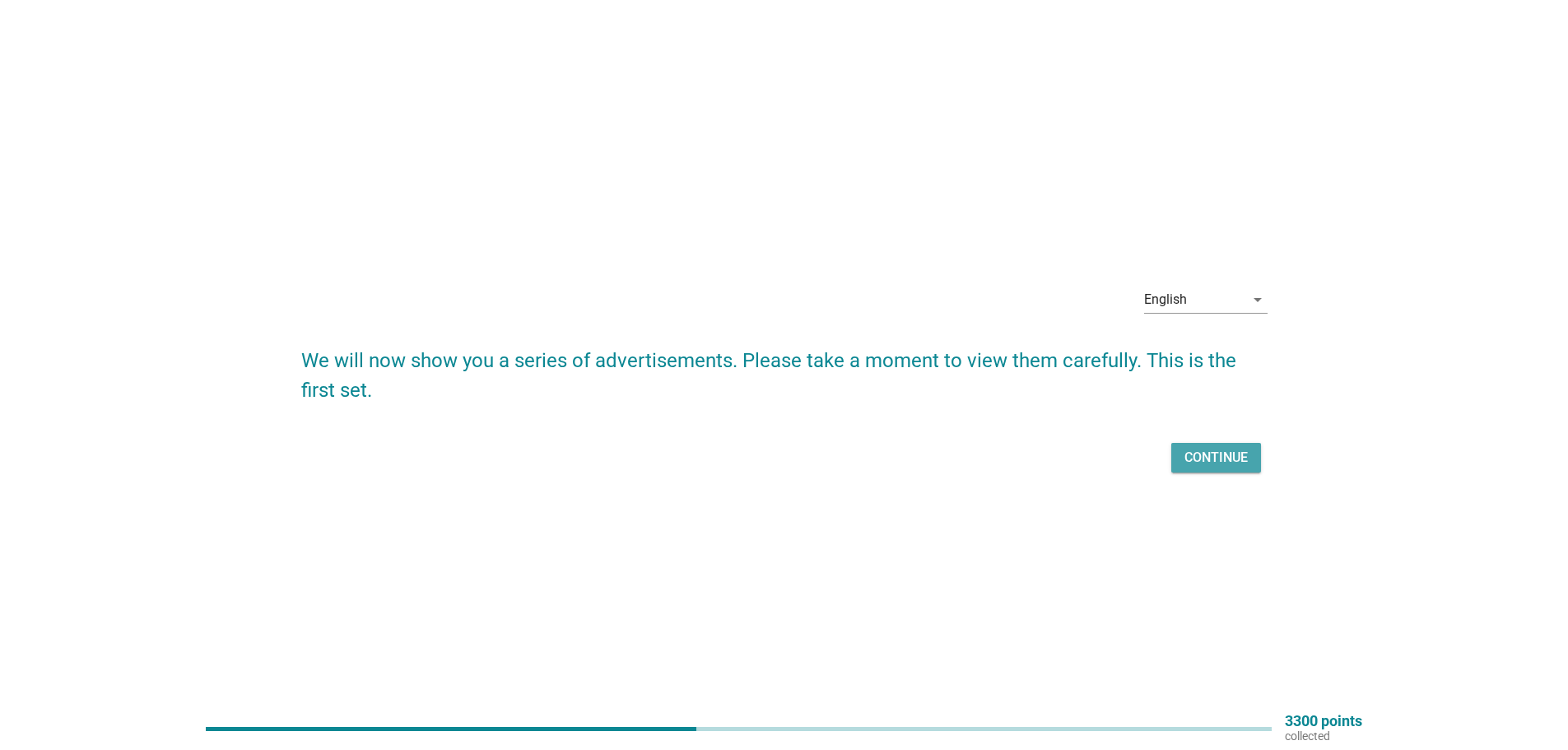
click at [1222, 464] on div "Continue" at bounding box center [1215, 457] width 63 height 20
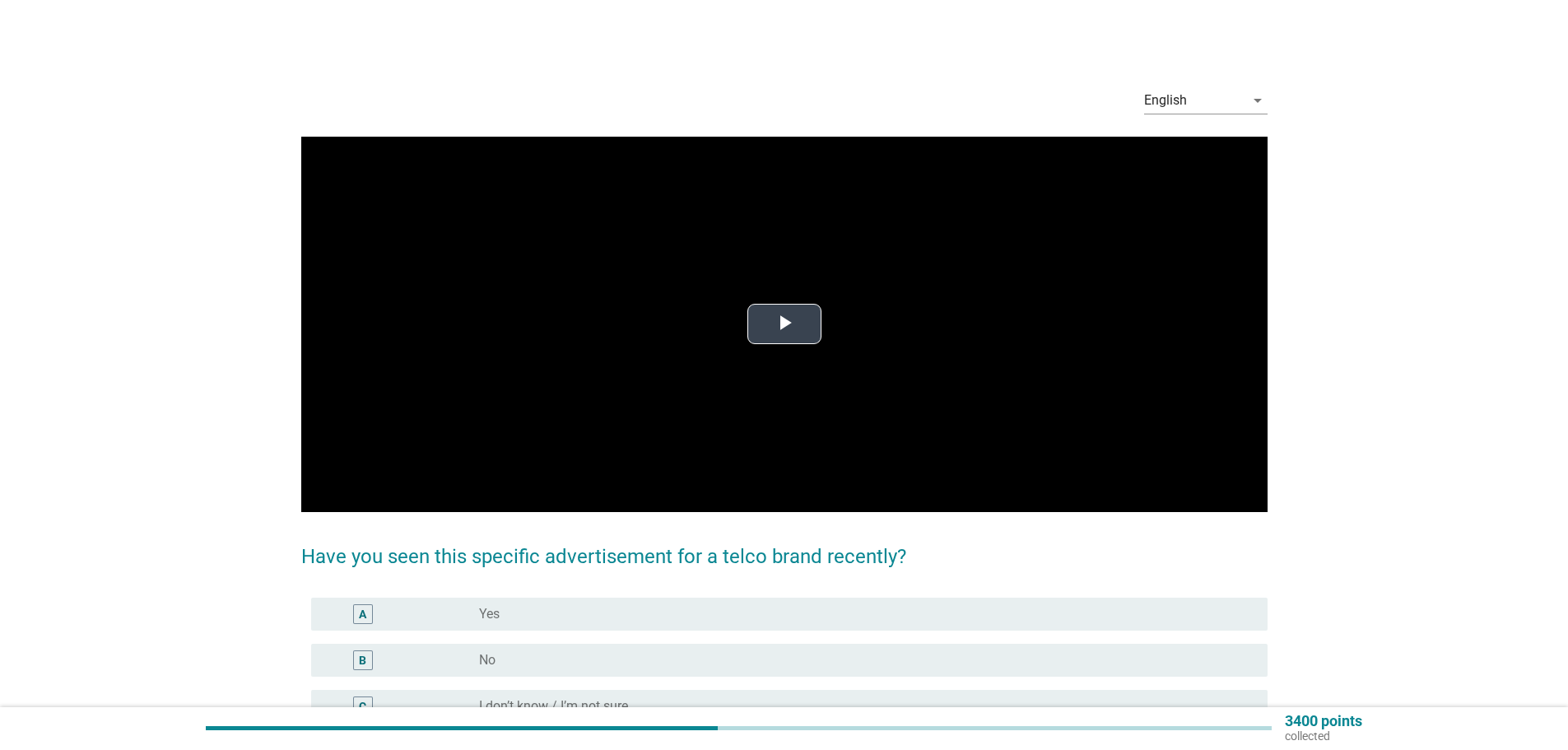
click at [784, 325] on span "Video Player" at bounding box center [784, 325] width 0 height 0
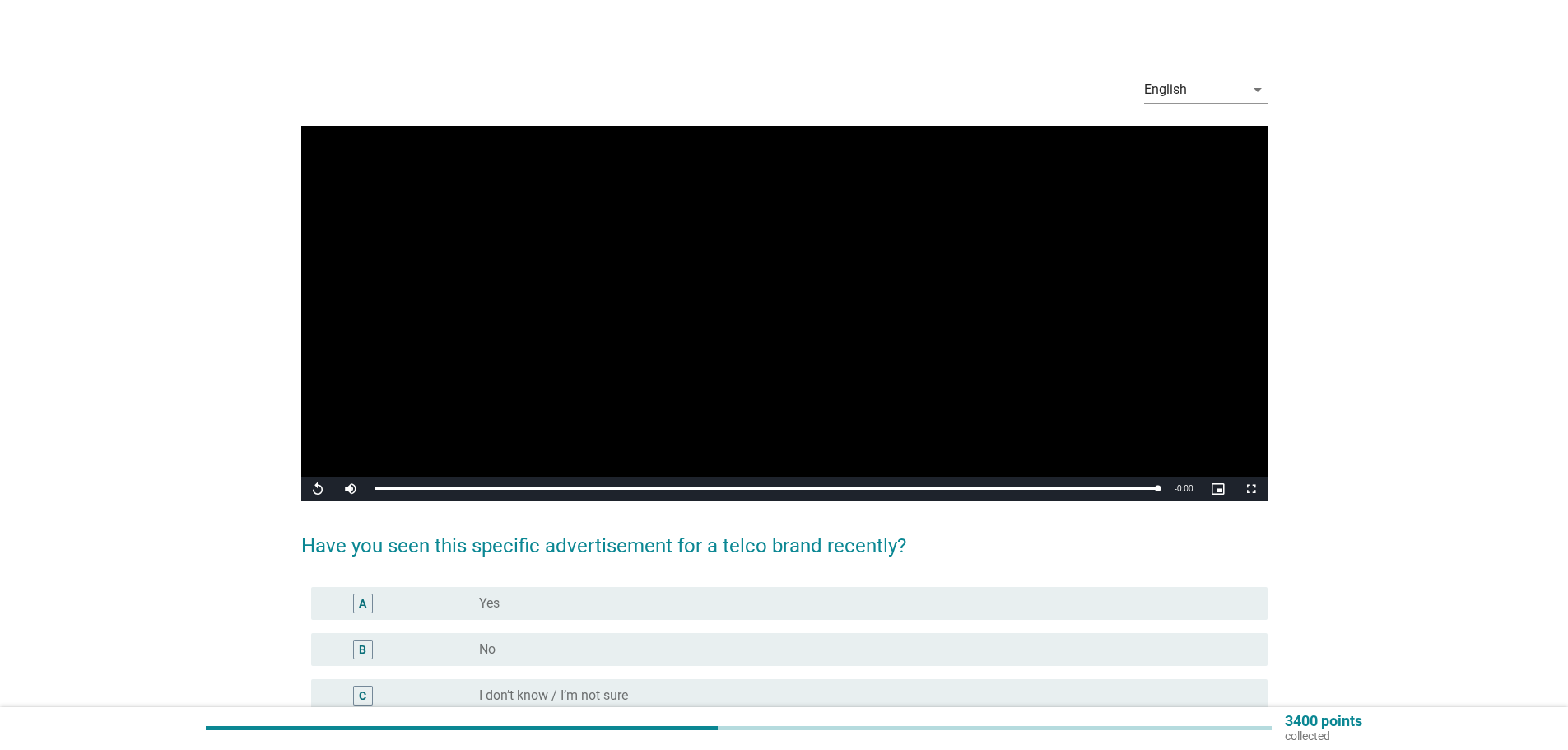
scroll to position [82, 0]
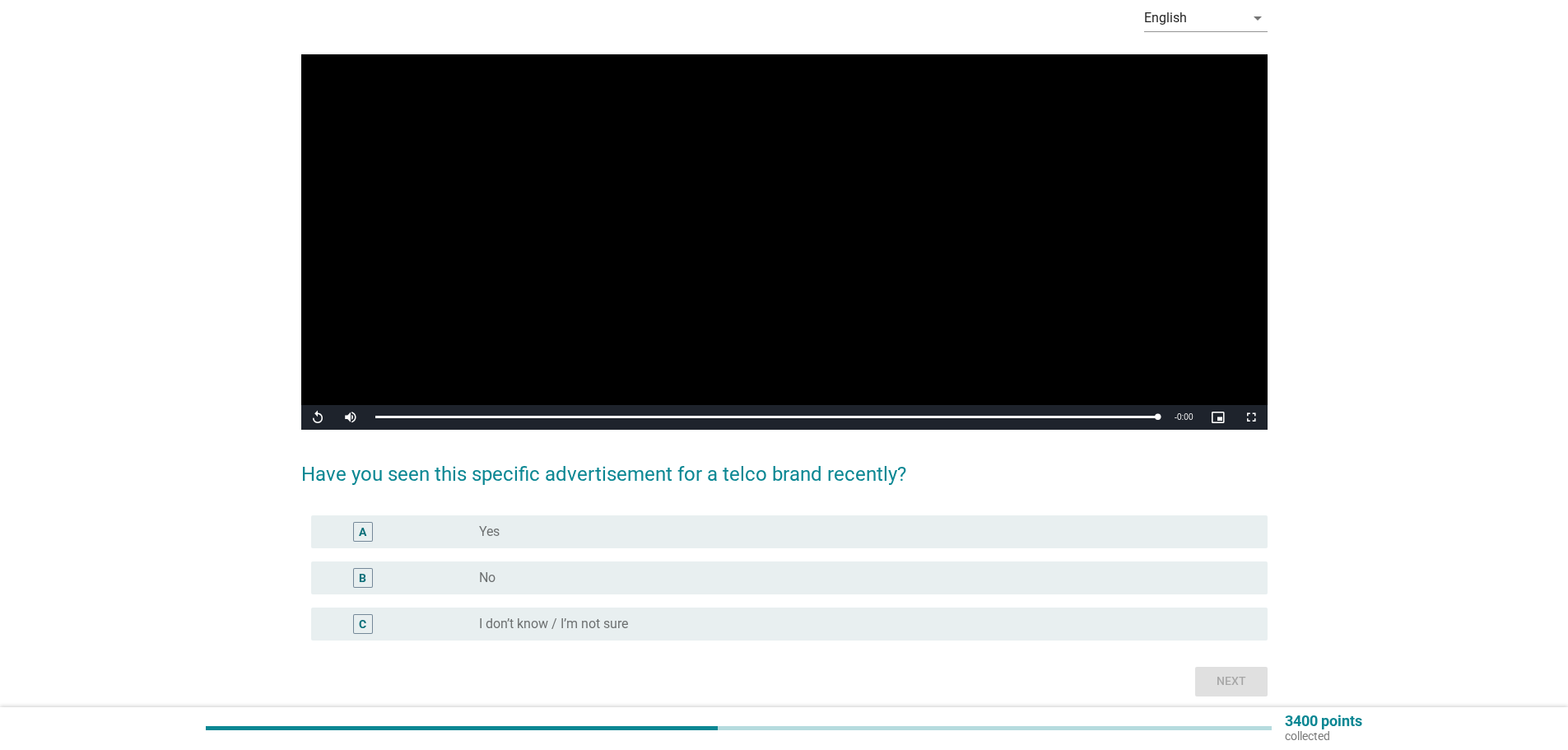
click at [604, 577] on div "radio_button_unchecked No" at bounding box center [860, 577] width 762 height 16
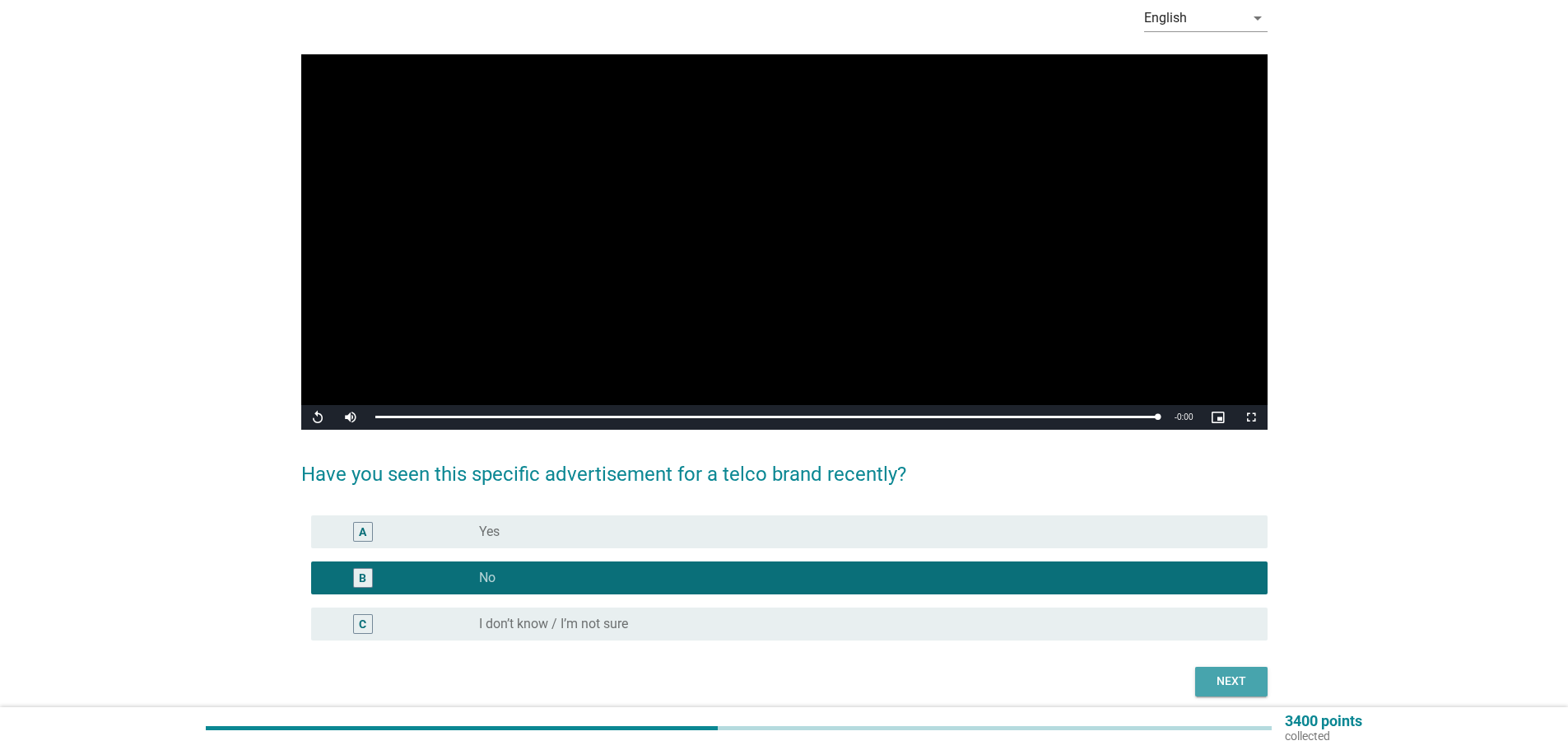
click at [1218, 680] on div "Next" at bounding box center [1231, 680] width 46 height 17
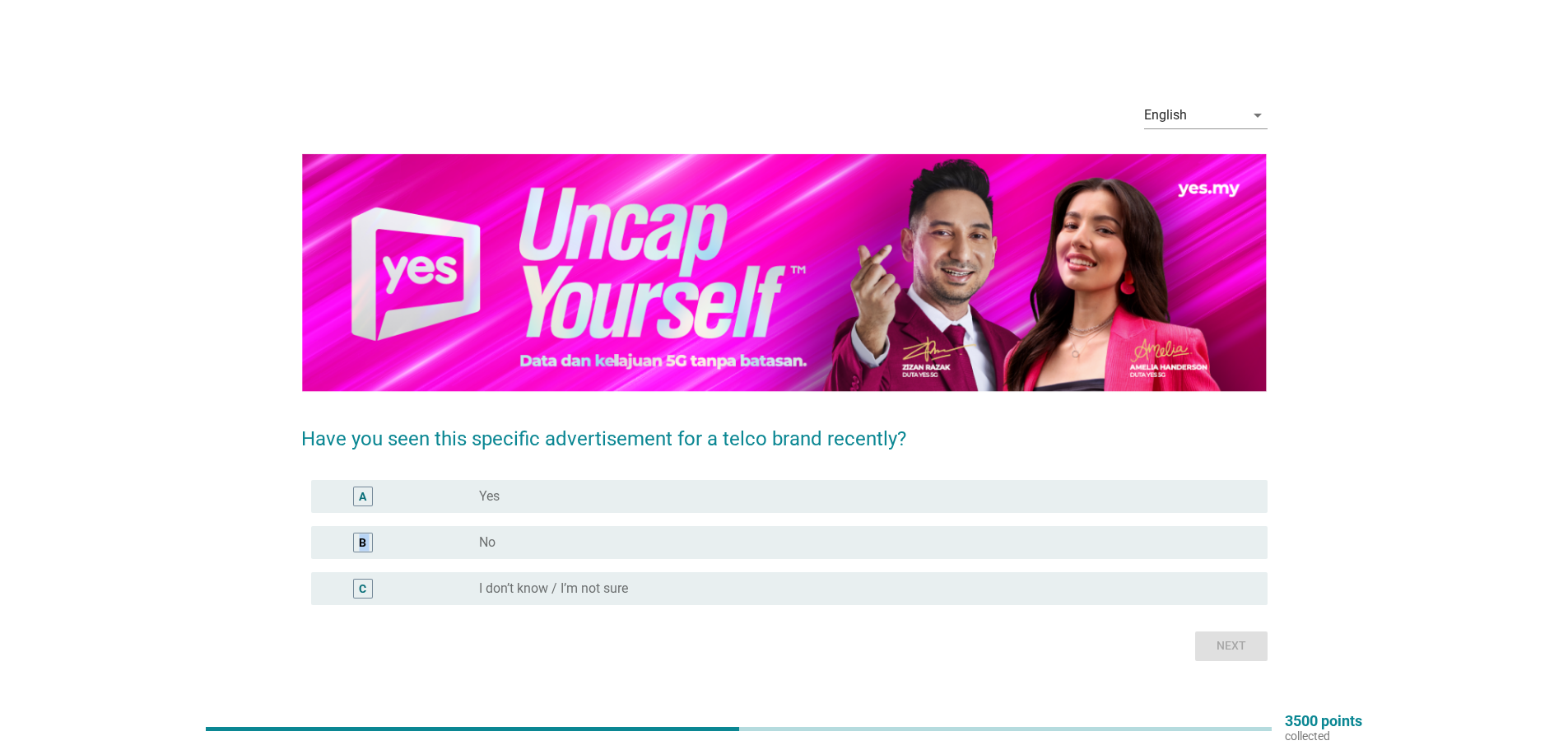
drag, startPoint x: 477, startPoint y: 536, endPoint x: 512, endPoint y: 544, distance: 35.9
click at [478, 536] on div "B radio_button_unchecked No" at bounding box center [789, 542] width 930 height 20
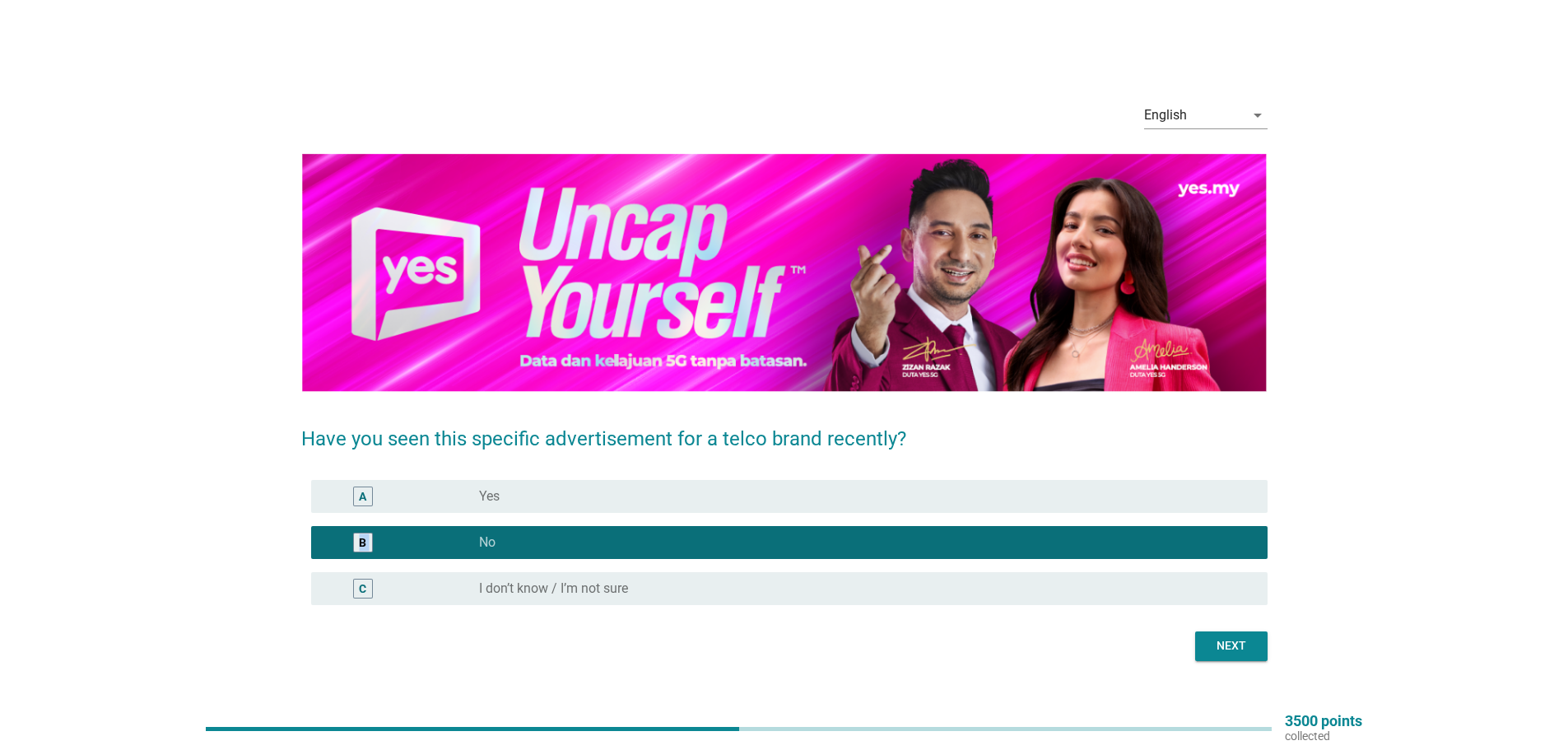
click at [1232, 647] on div "Next" at bounding box center [1231, 645] width 46 height 17
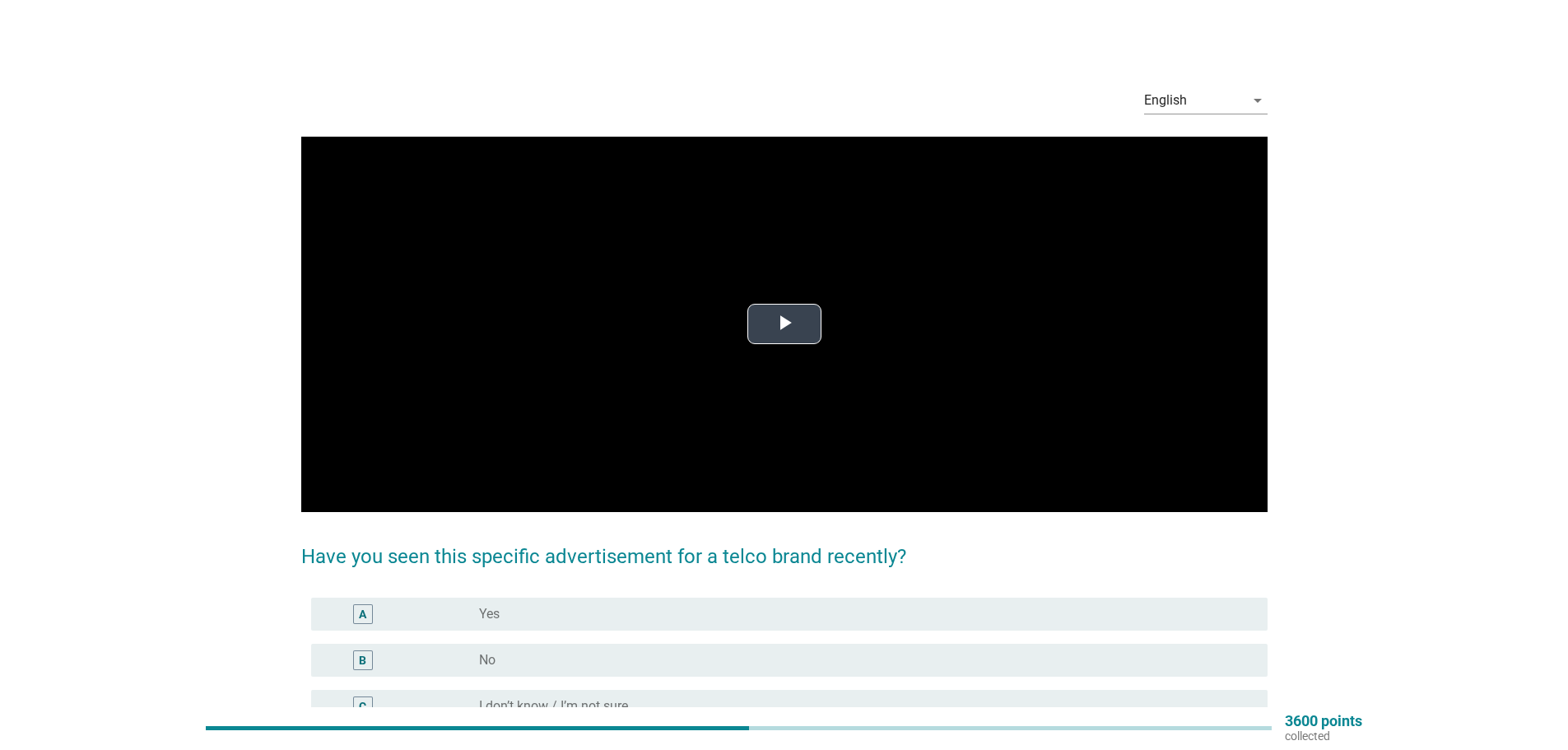
click at [784, 325] on span "Video Player" at bounding box center [784, 325] width 0 height 0
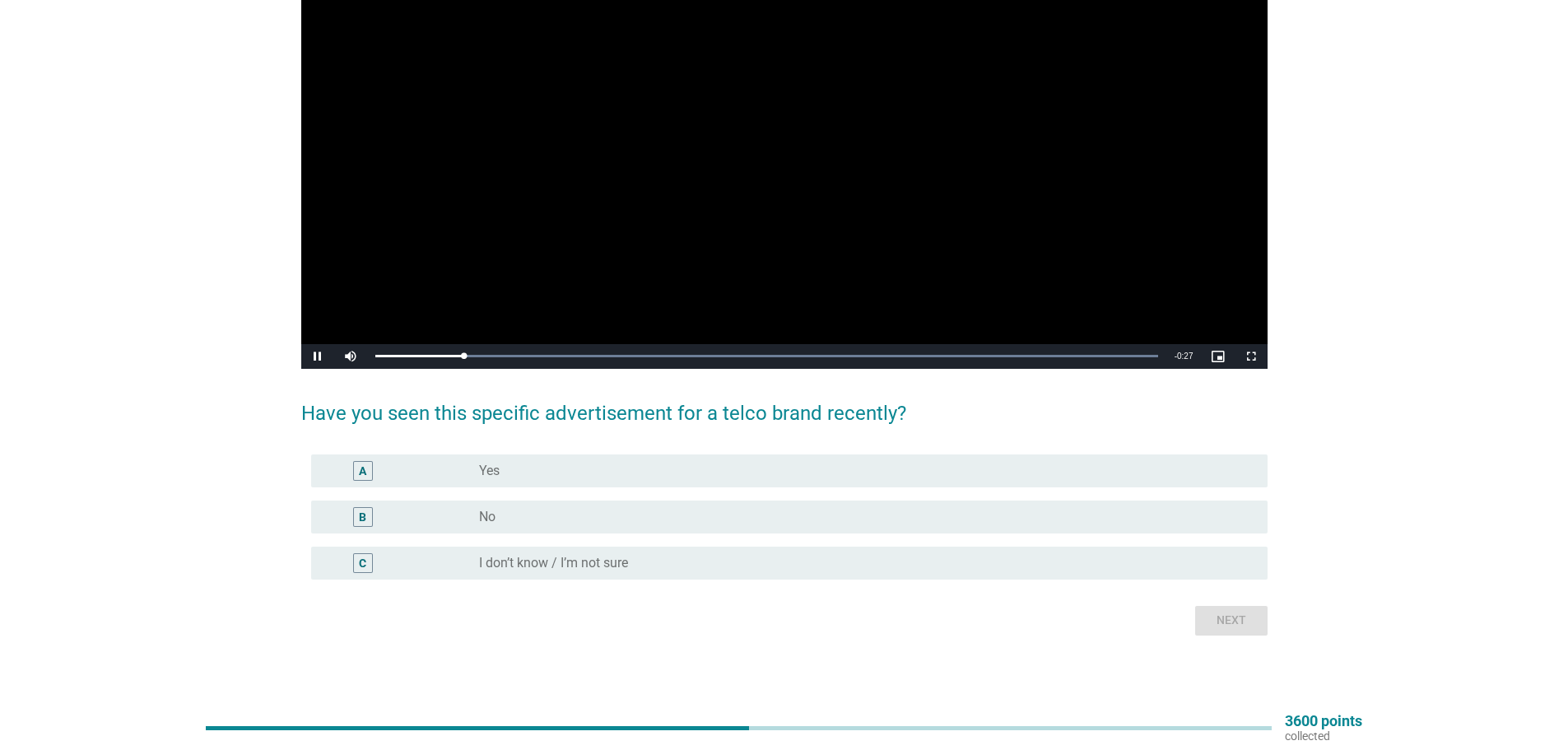
scroll to position [146, 0]
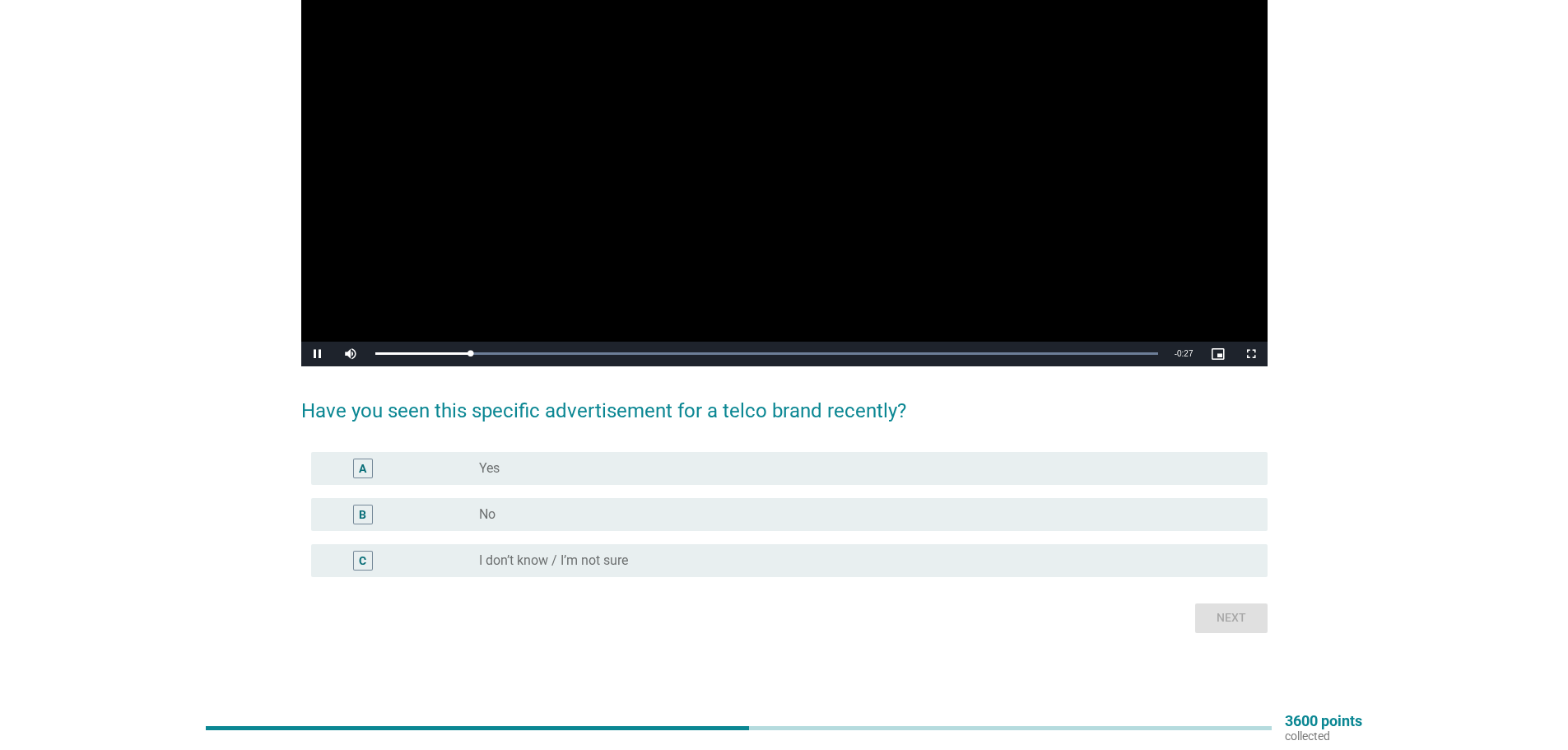
click at [713, 513] on div "radio_button_unchecked No" at bounding box center [860, 514] width 762 height 16
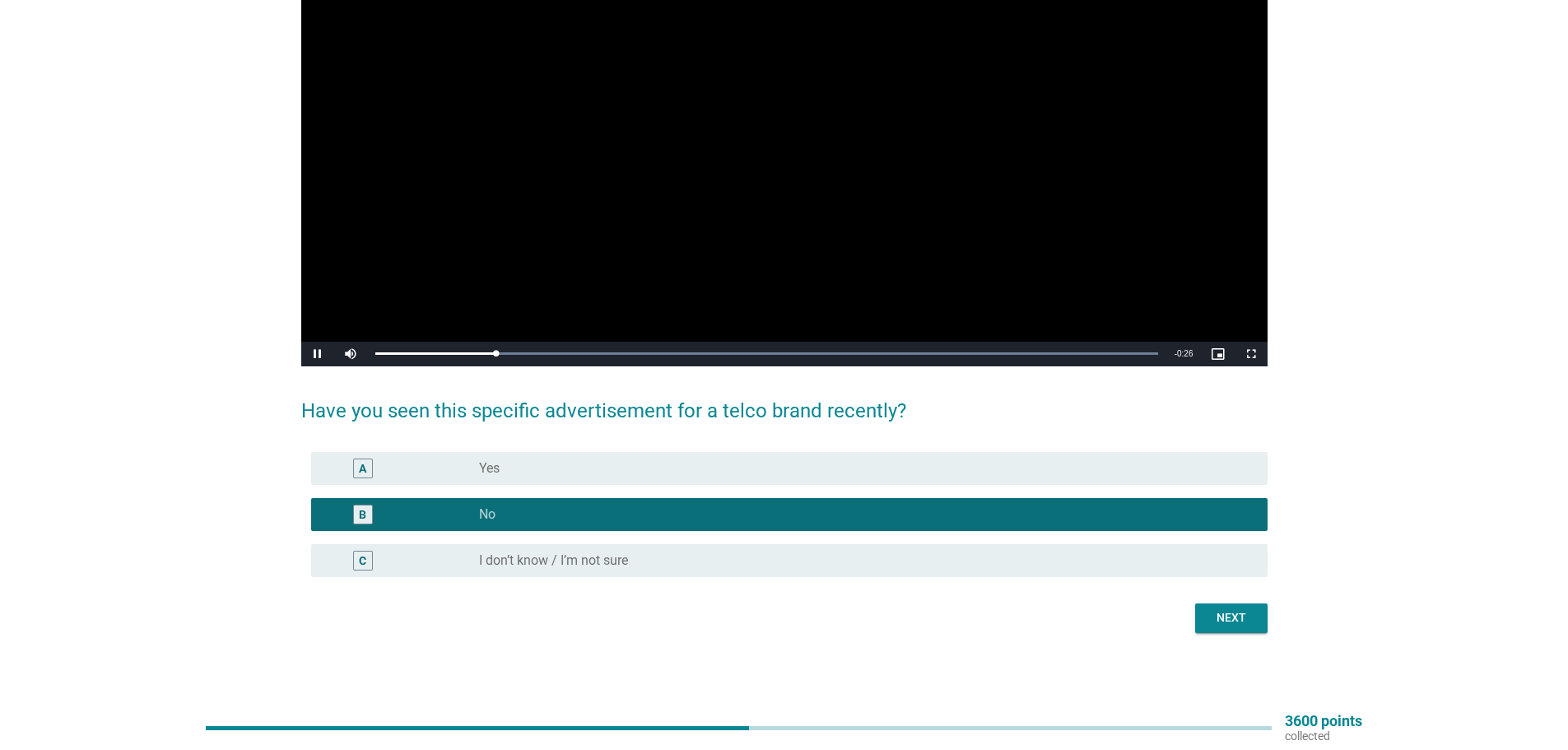
click at [1250, 624] on div "Next" at bounding box center [1231, 617] width 46 height 17
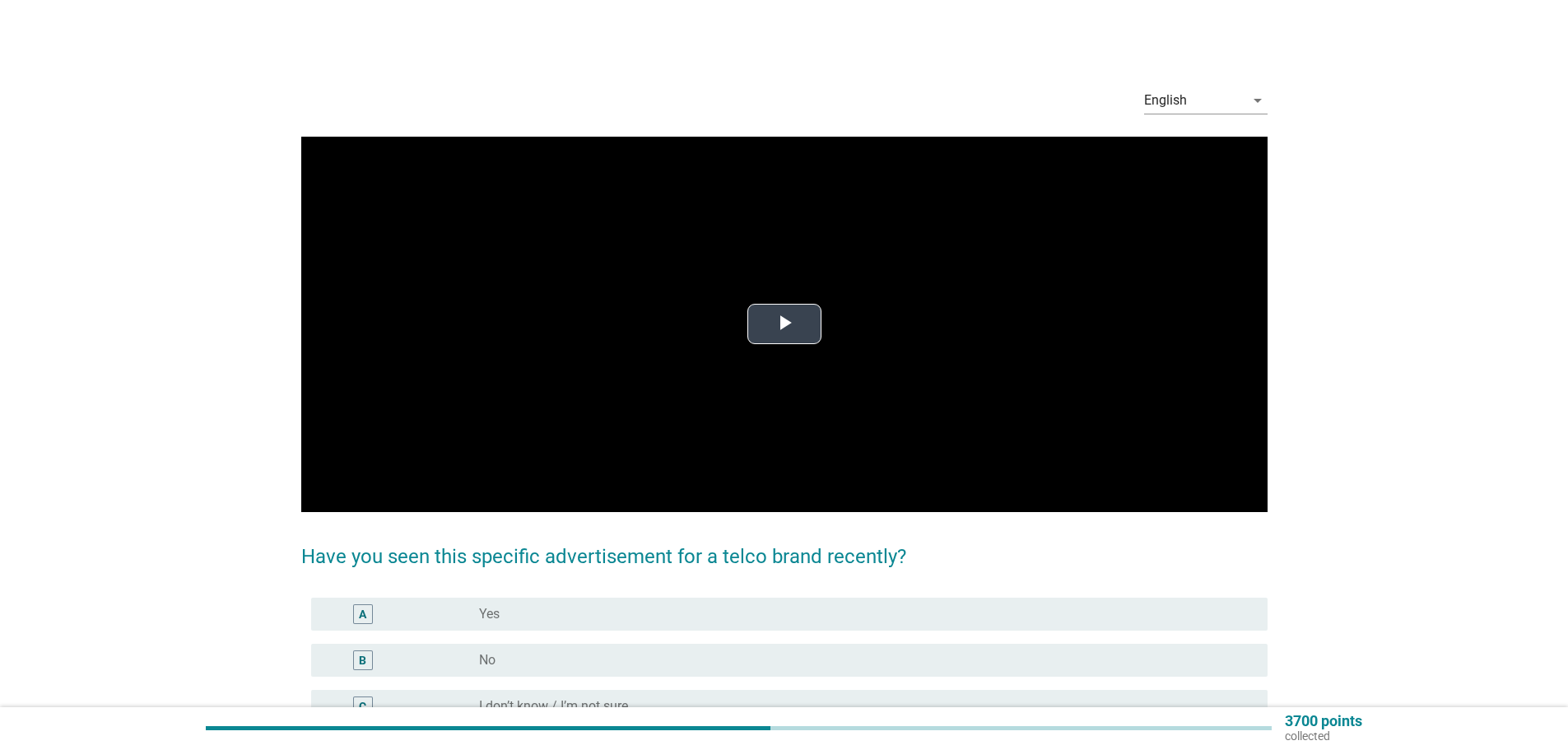
click at [761, 301] on video "Video Player" at bounding box center [784, 325] width 966 height 375
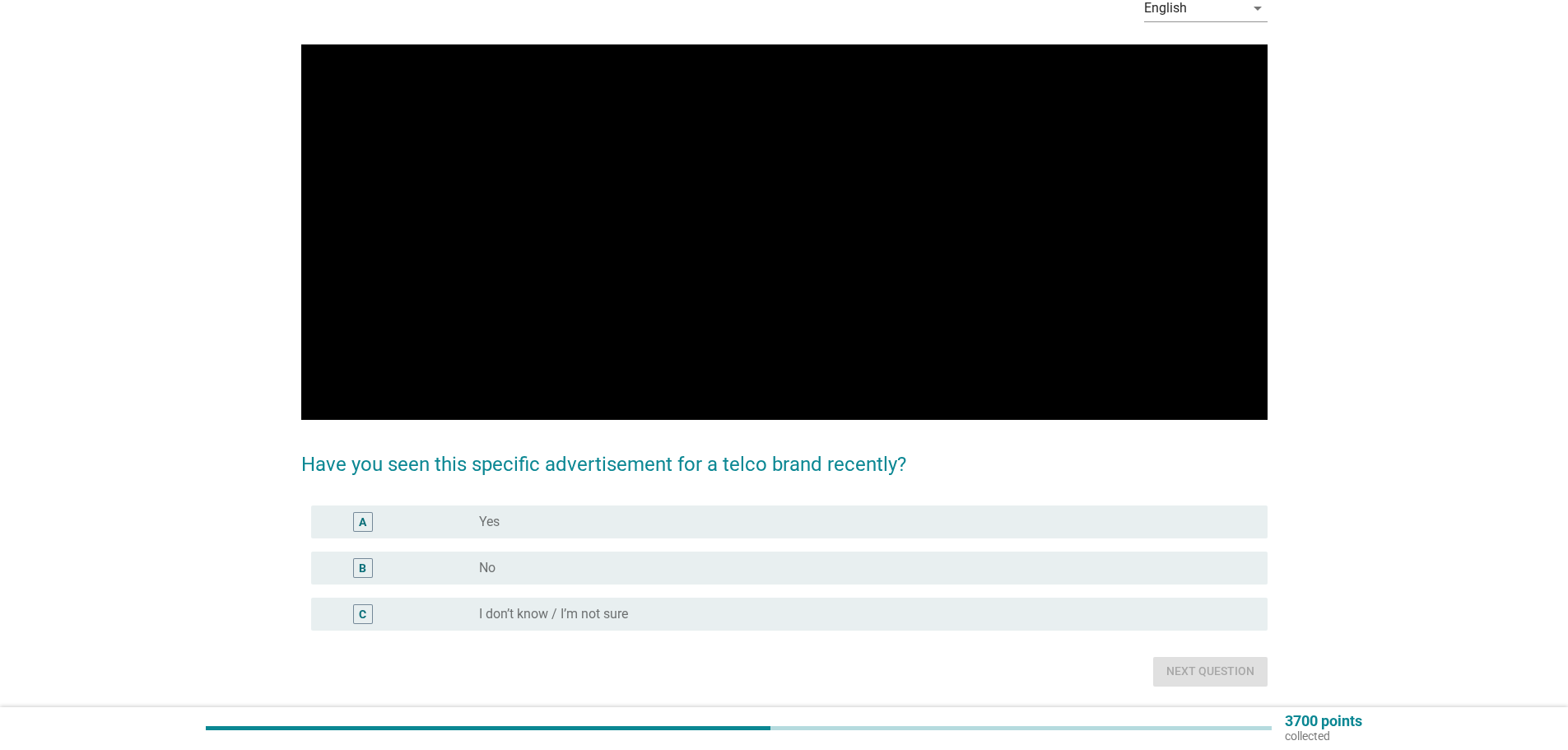
scroll to position [146, 0]
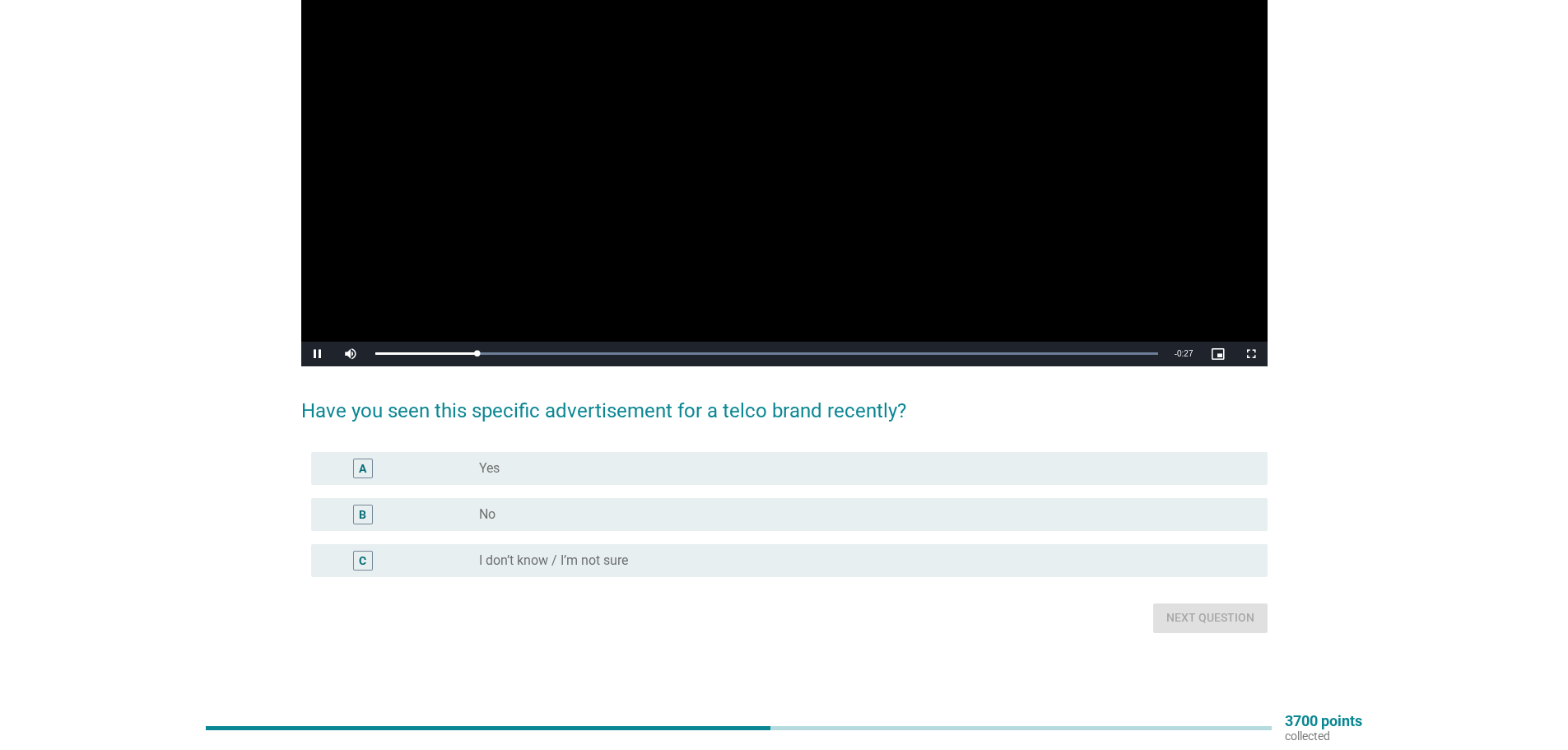
click at [819, 506] on div "radio_button_unchecked No" at bounding box center [860, 514] width 762 height 16
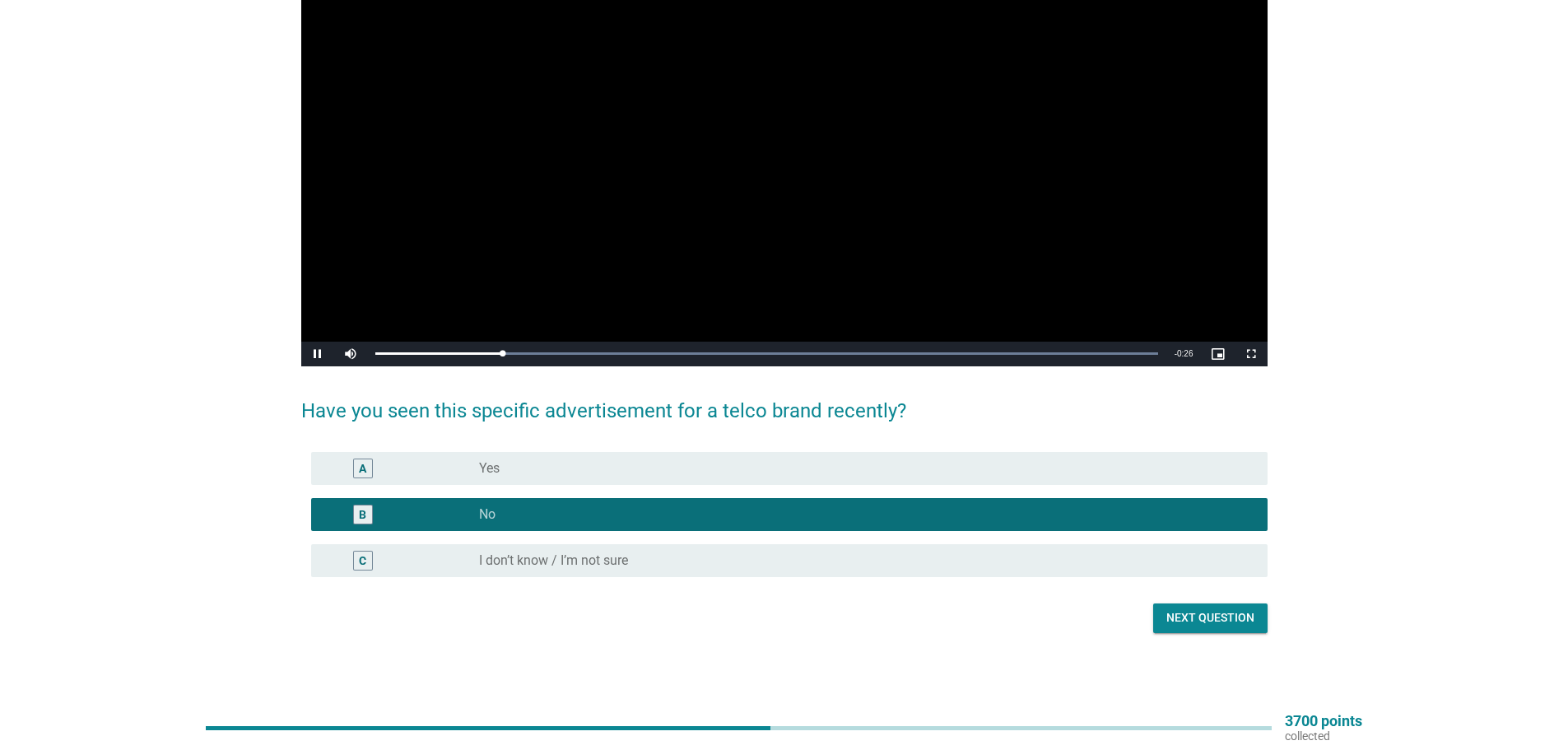
click at [1213, 618] on div "Next question" at bounding box center [1210, 617] width 88 height 17
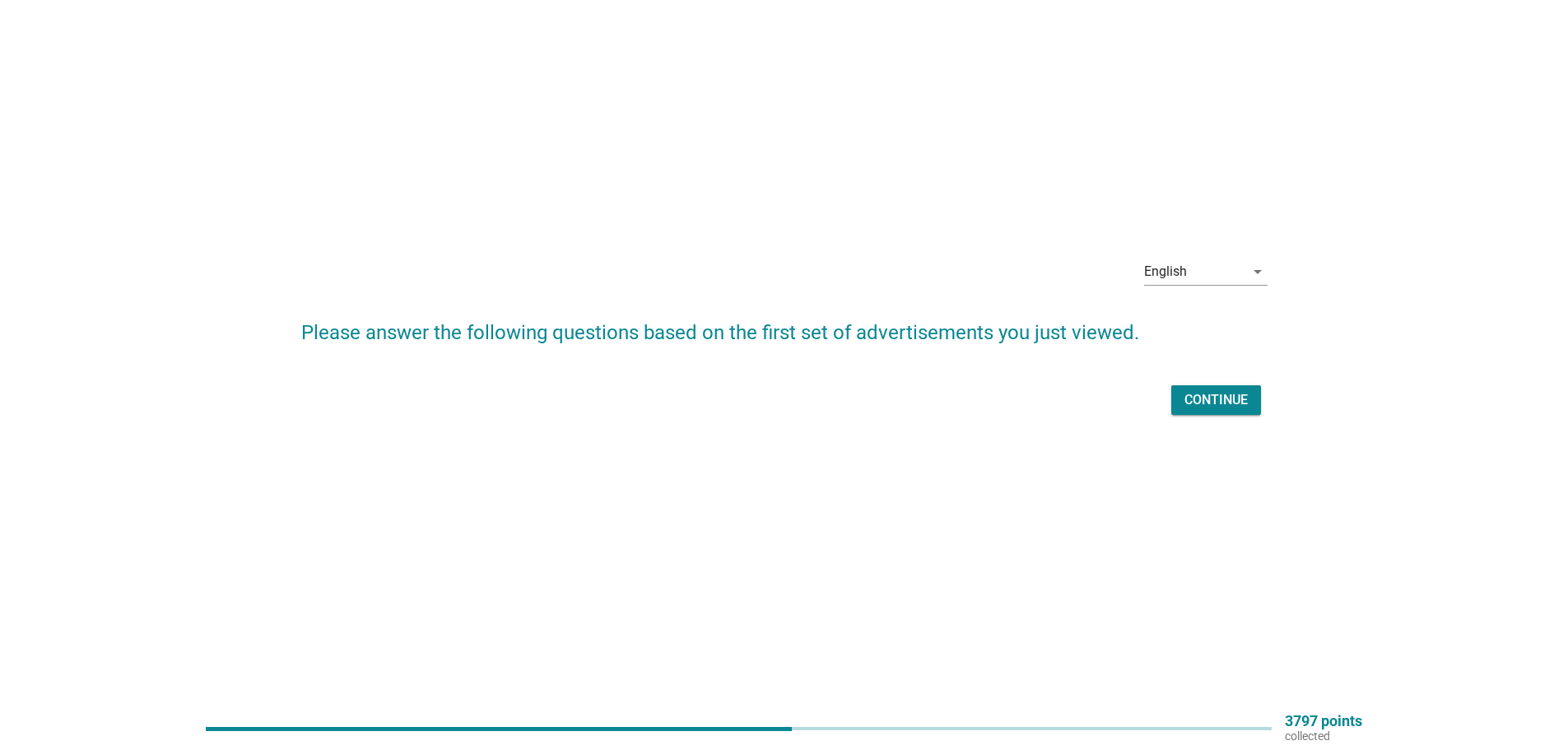
scroll to position [0, 0]
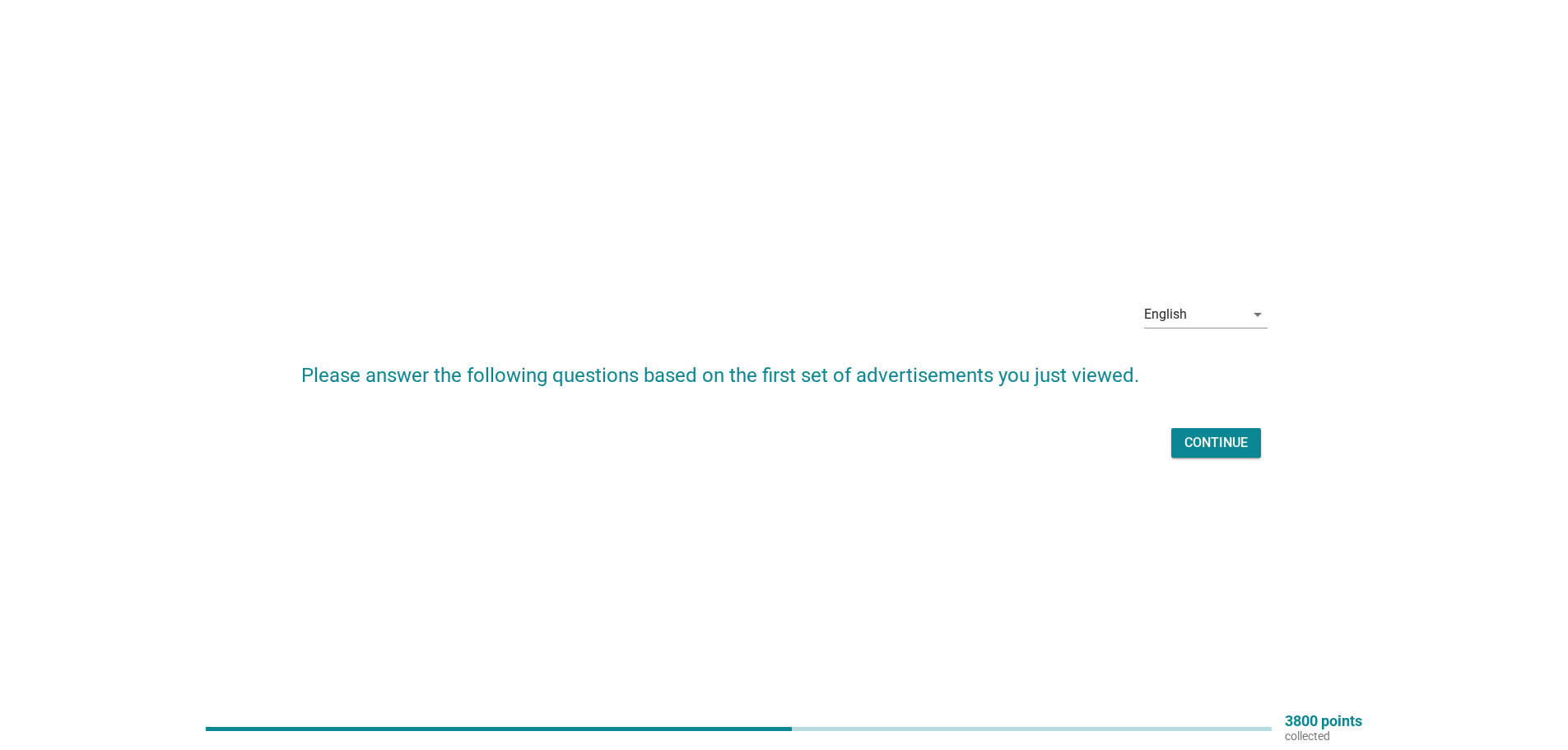
click at [1204, 448] on div "Continue" at bounding box center [1215, 442] width 63 height 20
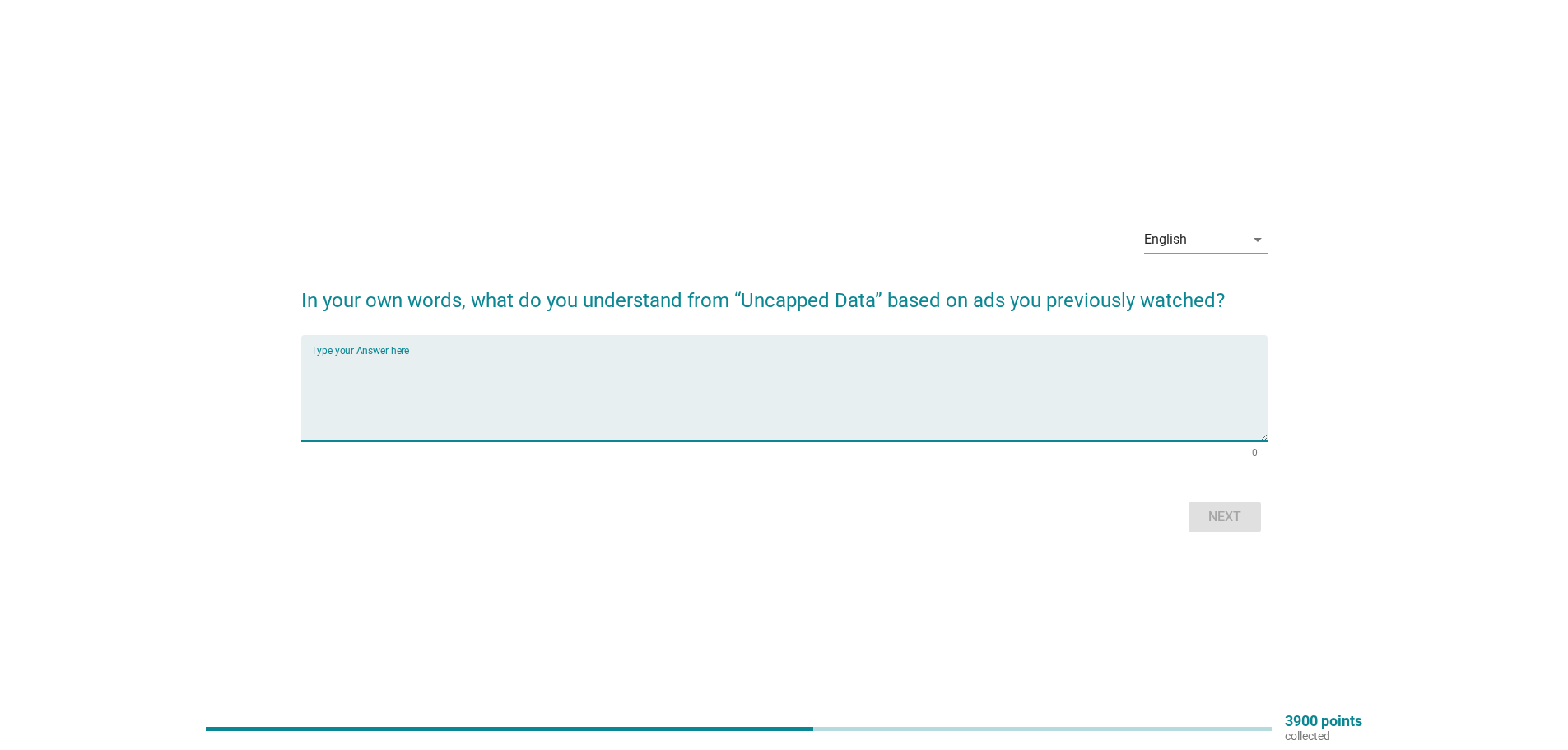
click at [890, 390] on textarea "Type your Answer here" at bounding box center [788, 397] width 956 height 87
click at [904, 376] on textarea "Type your Answer here" at bounding box center [788, 397] width 956 height 87
type textarea "Unlimited Data"
click at [1199, 505] on button "Next" at bounding box center [1224, 517] width 73 height 30
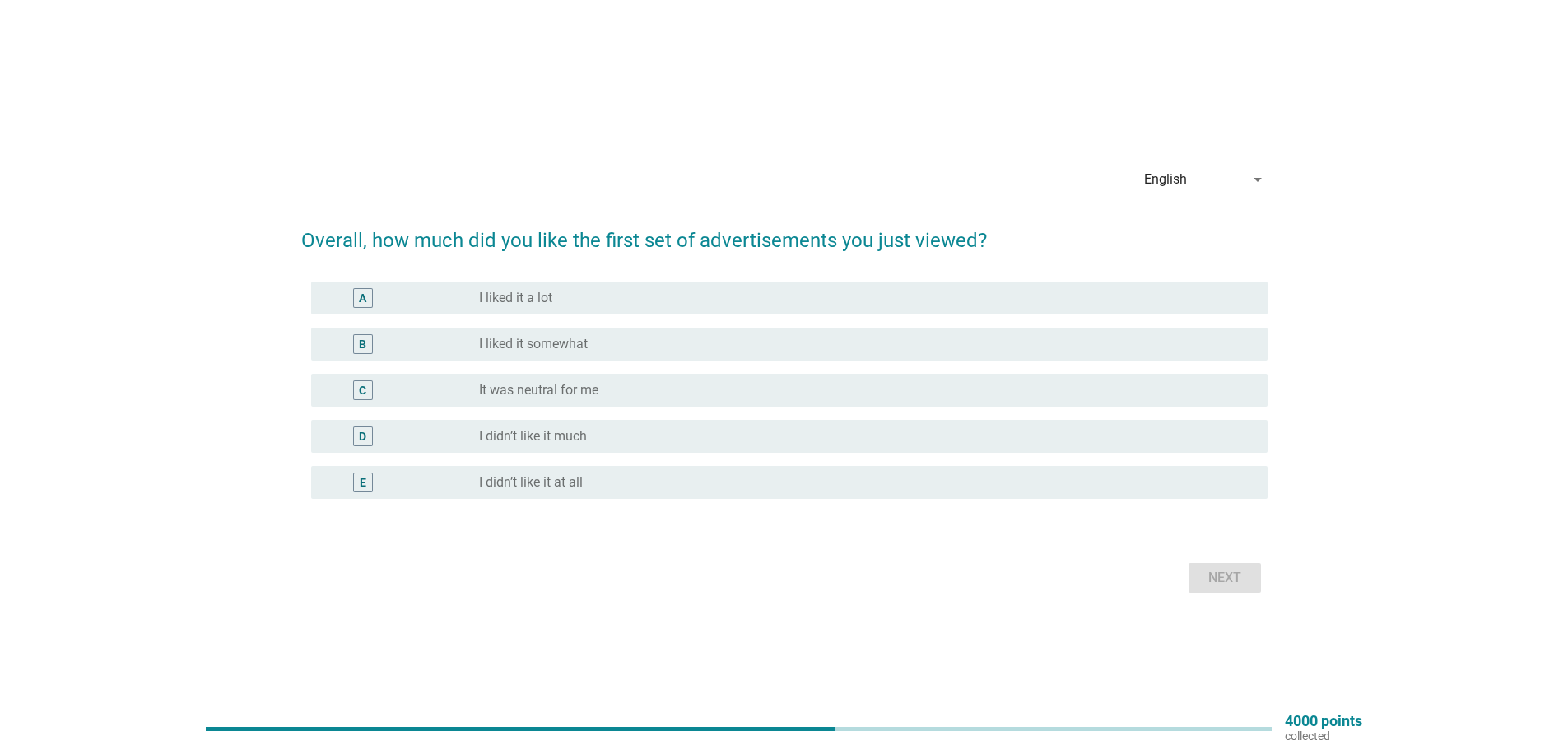
click at [526, 343] on label "I liked it somewhat" at bounding box center [533, 344] width 109 height 16
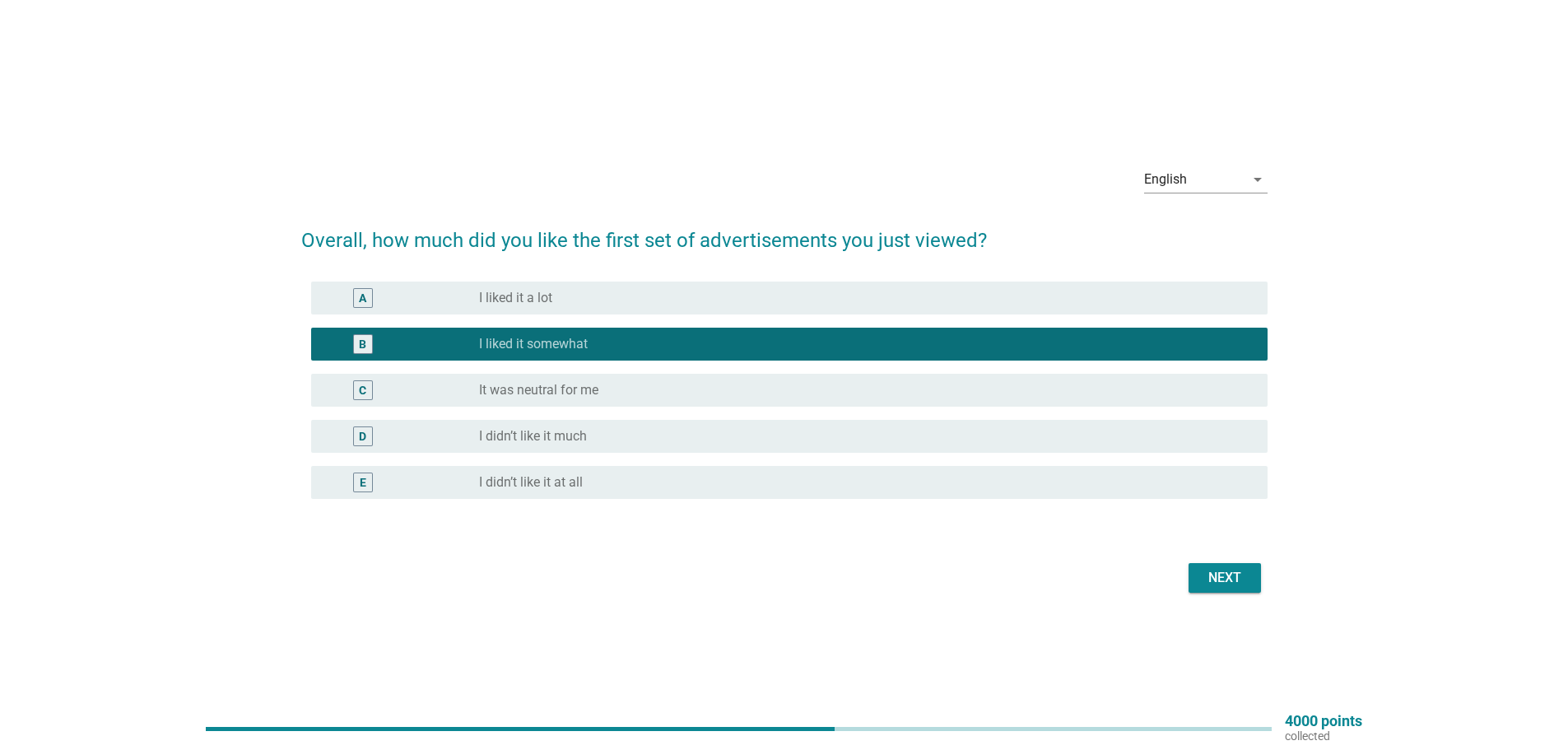
click at [1196, 581] on button "Next" at bounding box center [1224, 578] width 73 height 30
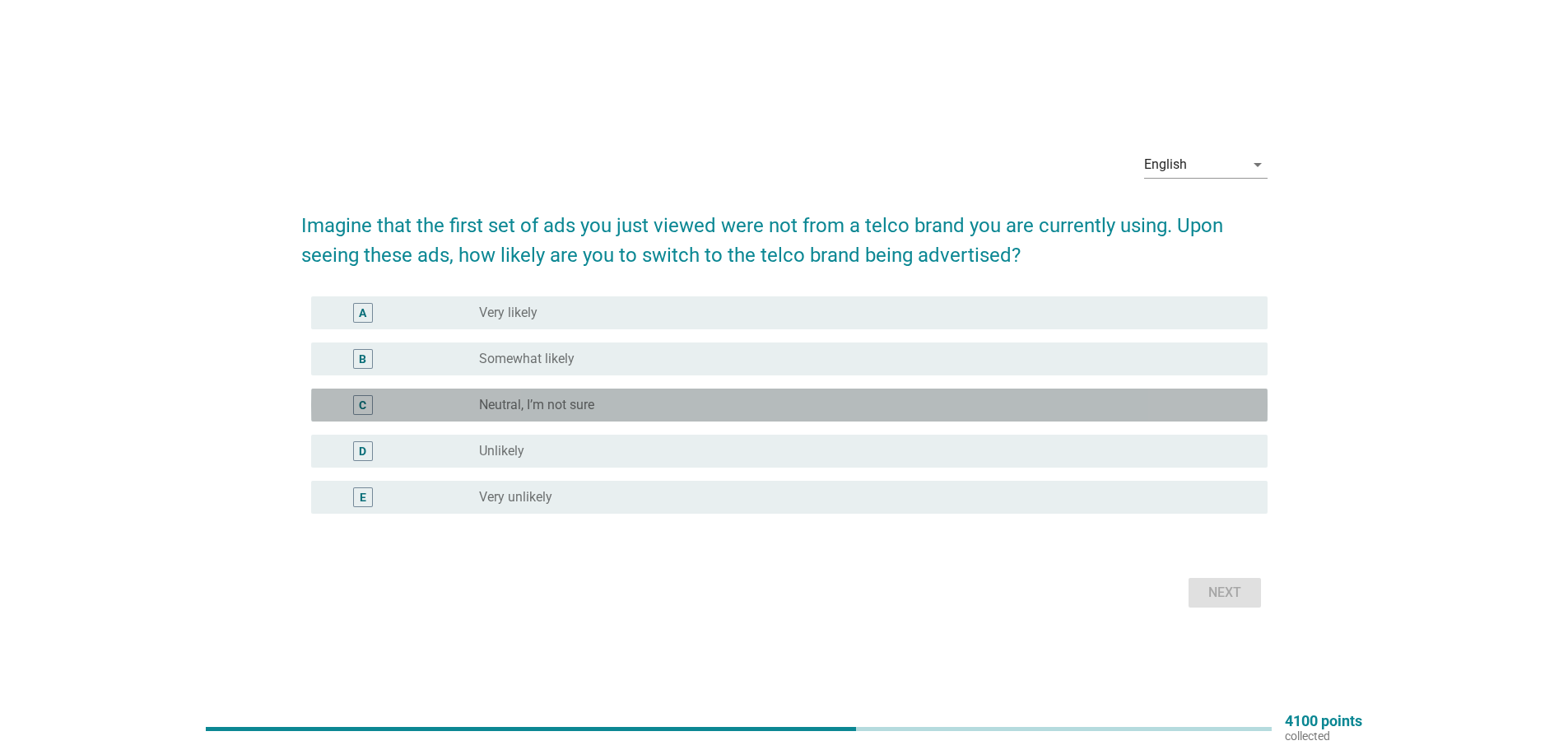
click at [630, 399] on div "radio_button_unchecked Neutral, I’m not sure" at bounding box center [860, 404] width 762 height 16
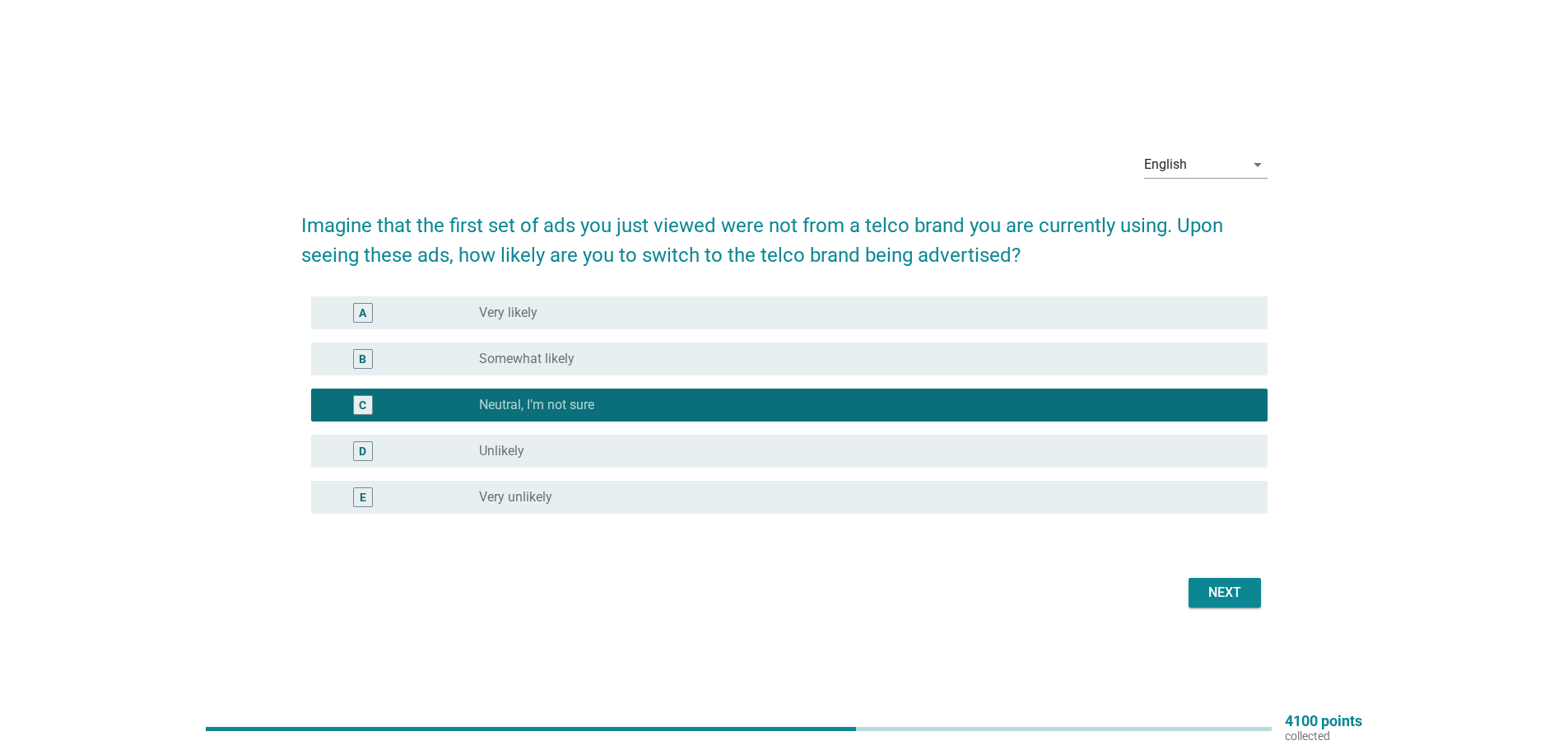
click at [1200, 603] on button "Next" at bounding box center [1224, 592] width 73 height 30
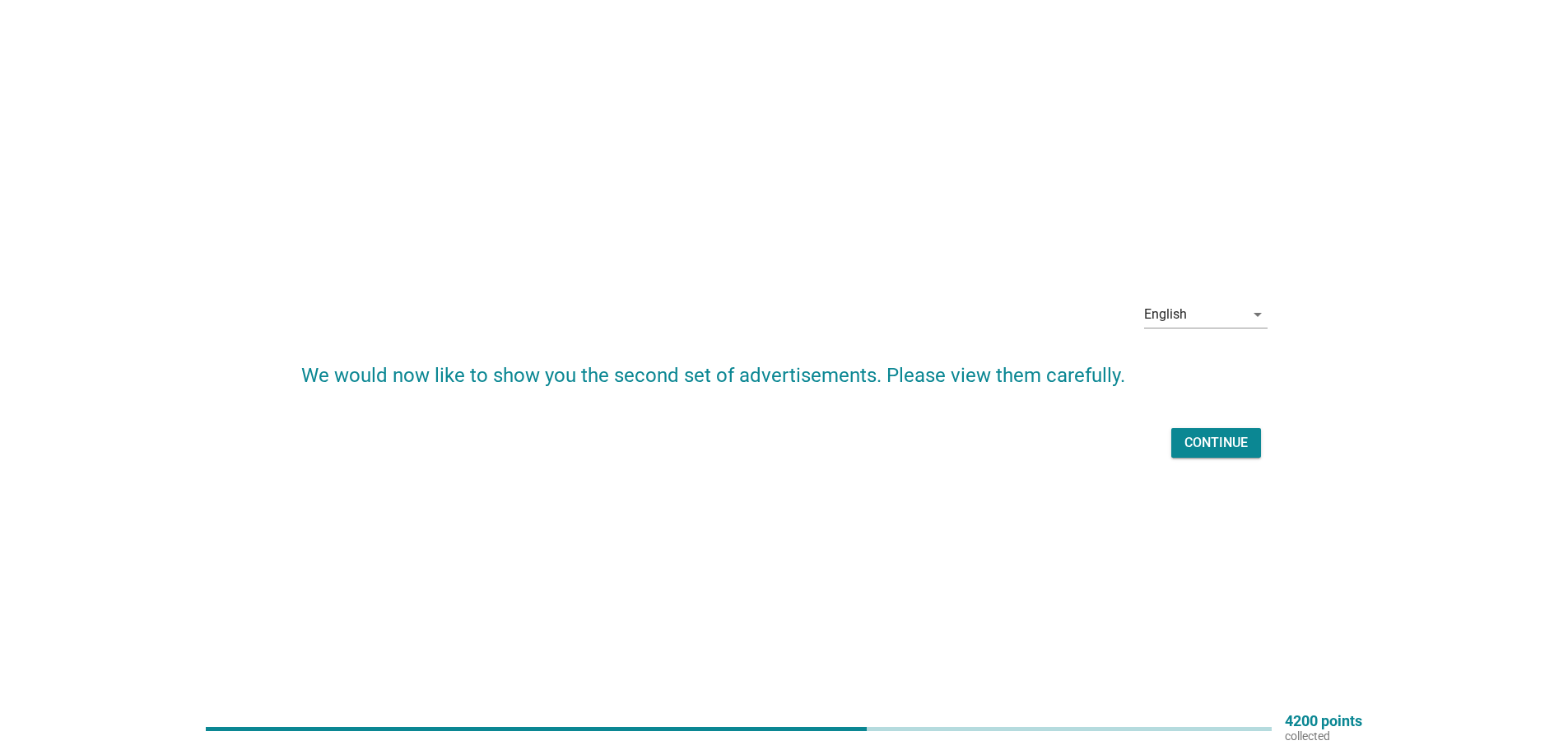
click at [1227, 438] on div "Continue" at bounding box center [1215, 442] width 63 height 20
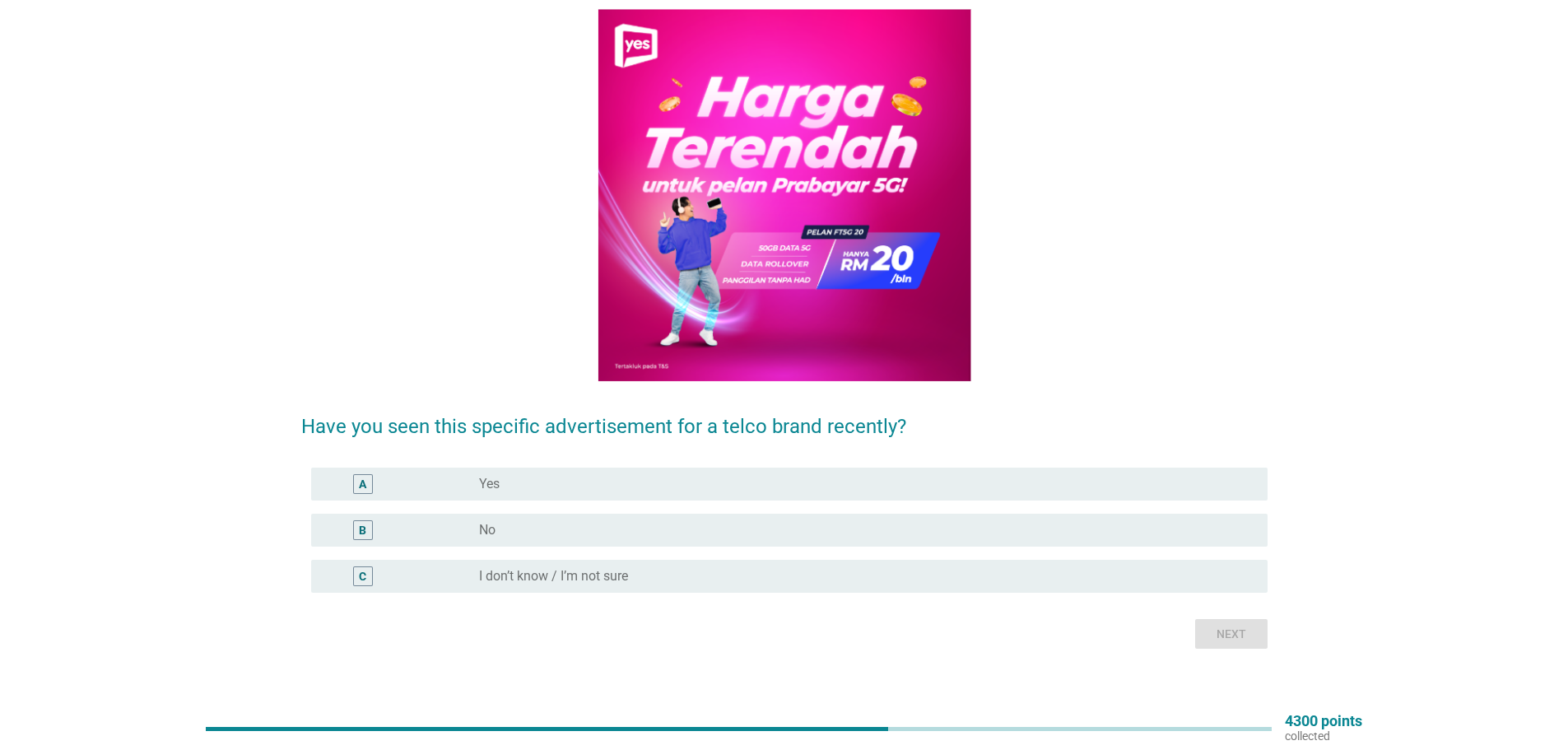
scroll to position [145, 0]
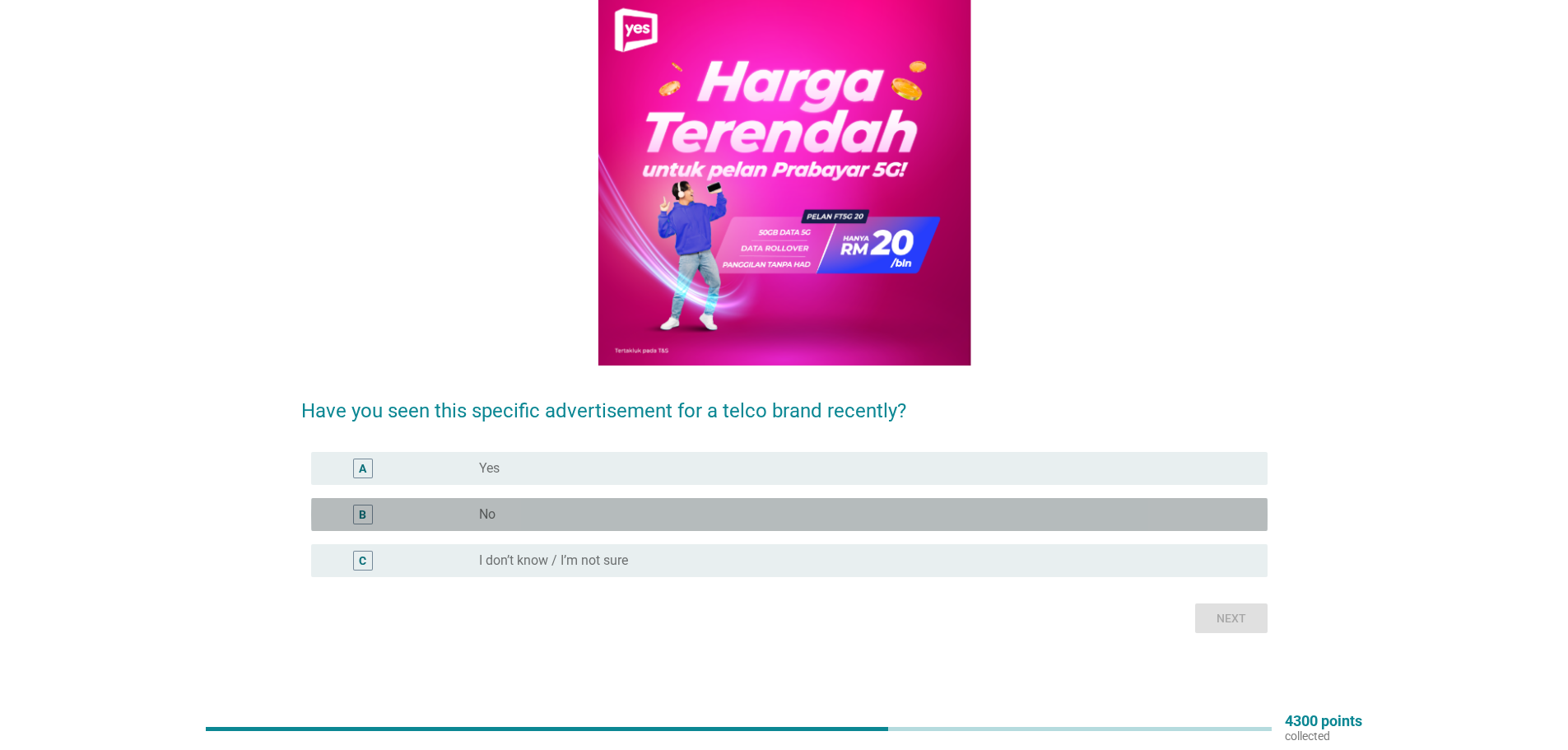
click at [690, 517] on div "radio_button_unchecked No" at bounding box center [860, 514] width 762 height 16
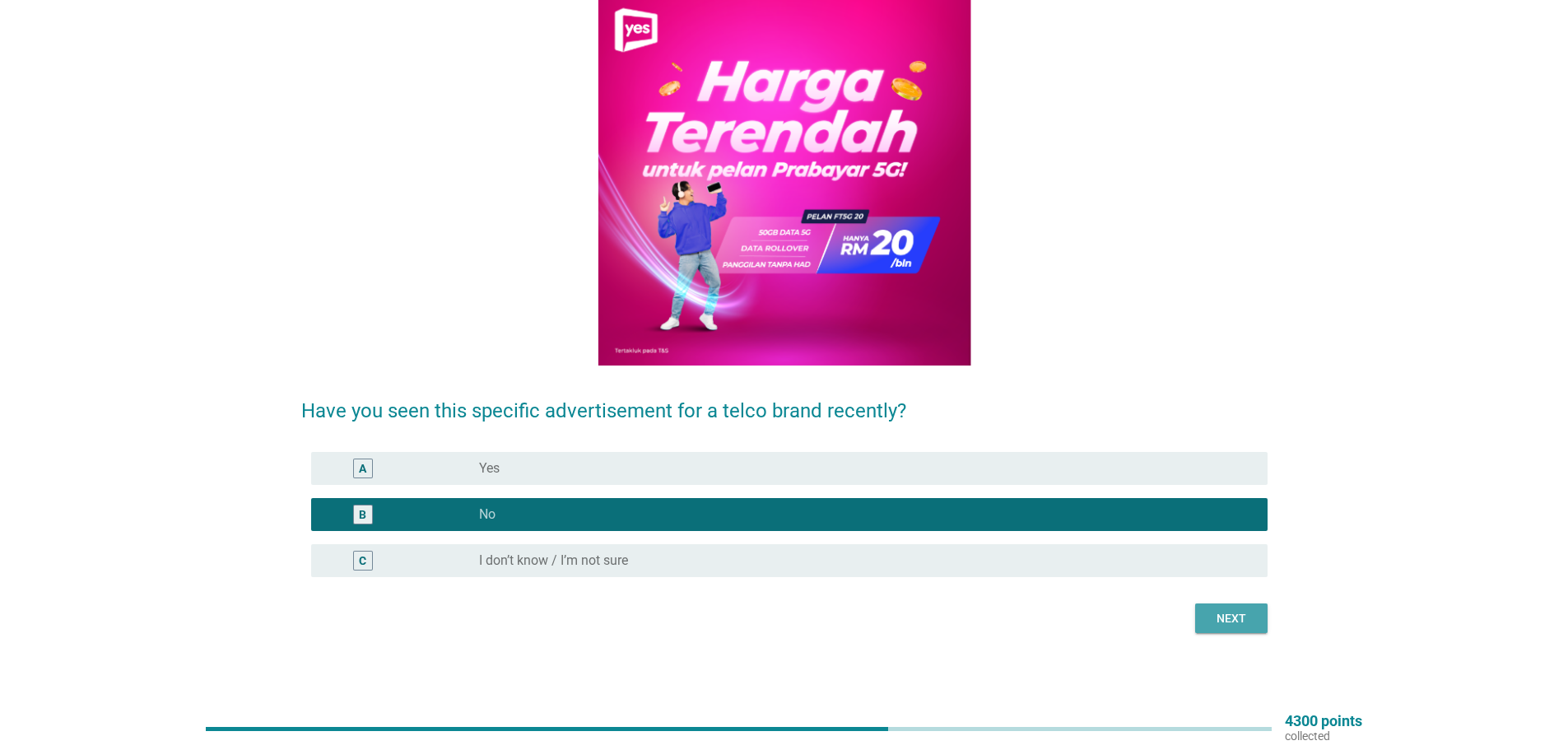
click at [1222, 615] on div "Next" at bounding box center [1231, 618] width 46 height 17
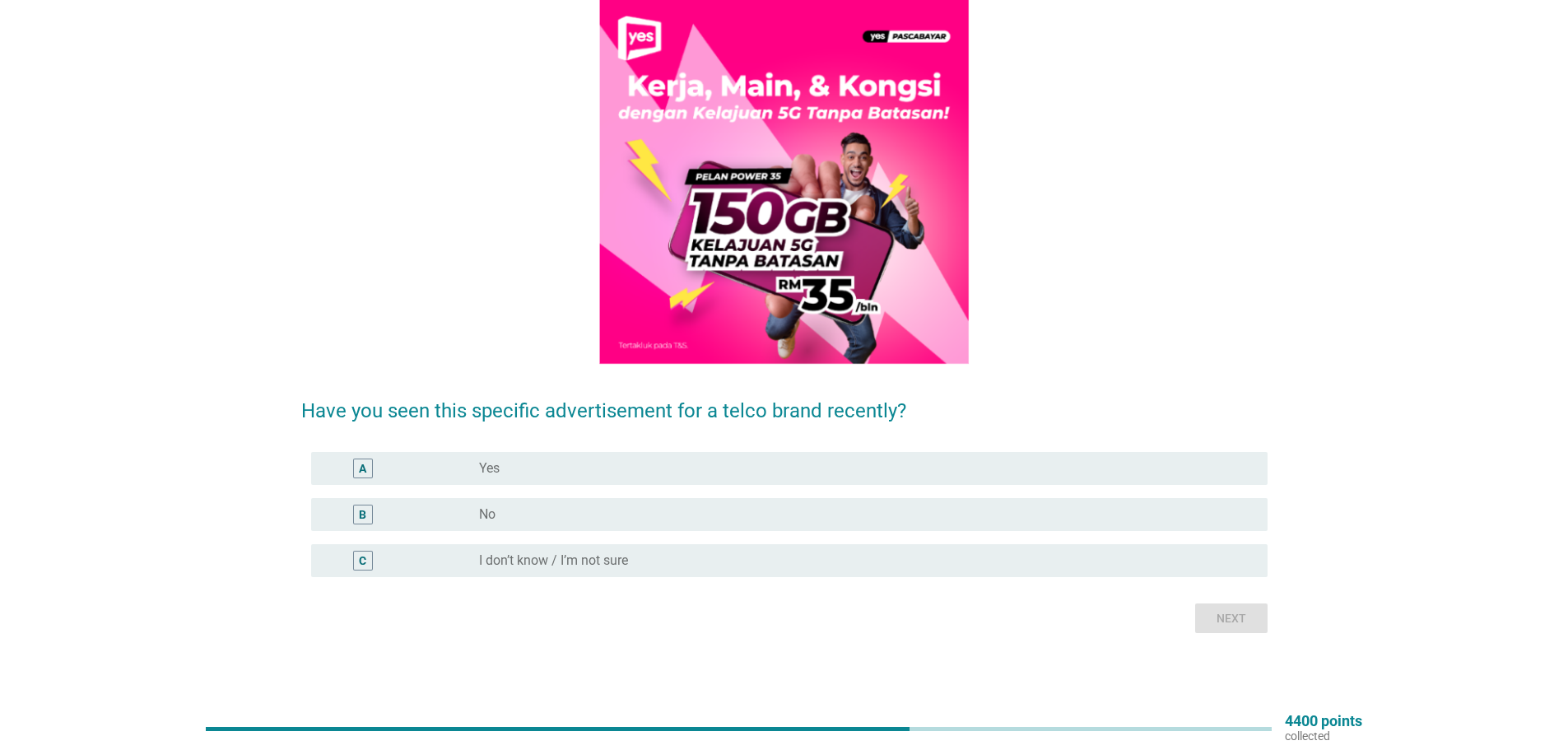
click at [498, 516] on div "radio_button_unchecked No" at bounding box center [860, 514] width 762 height 16
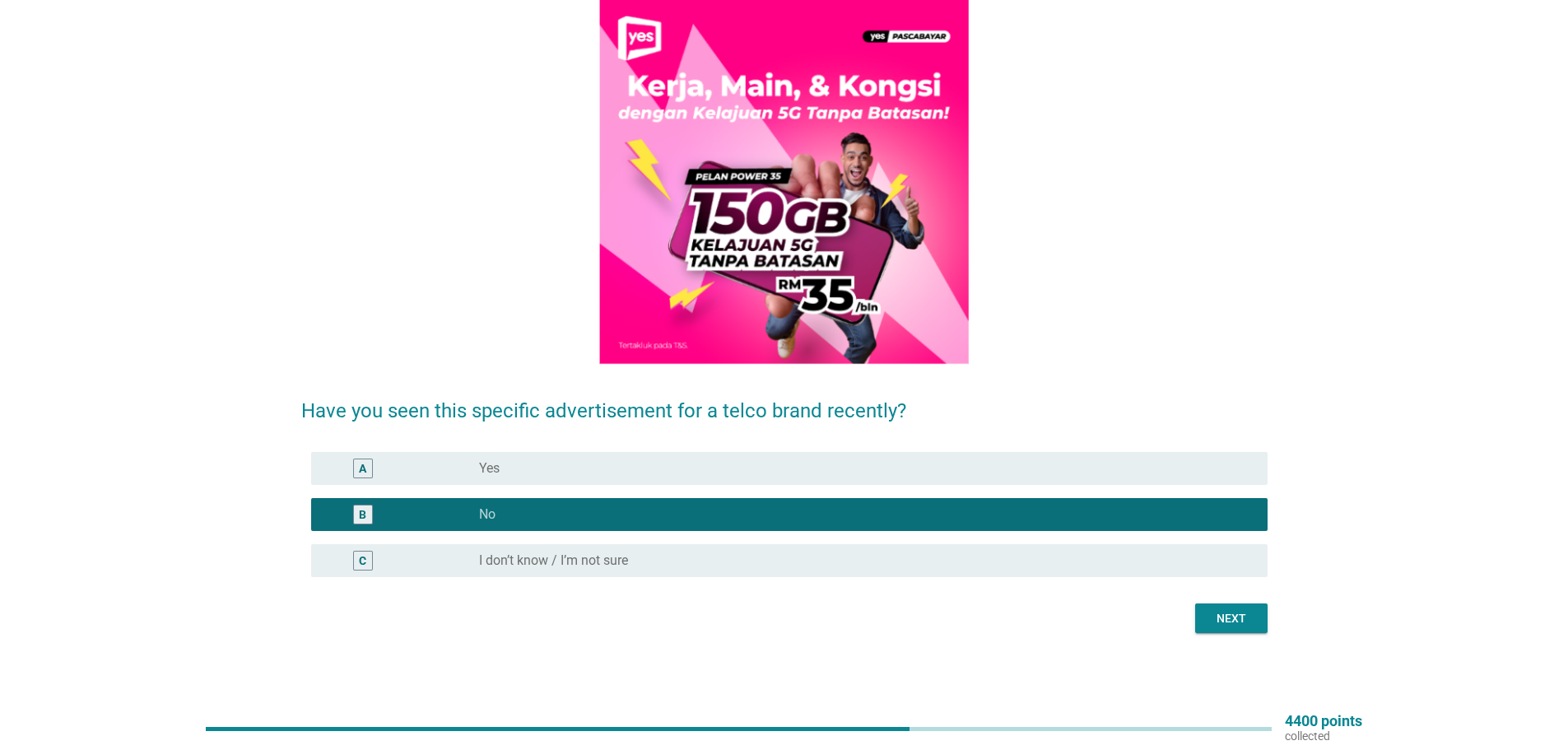
click at [1253, 610] on div "Next" at bounding box center [1231, 618] width 46 height 17
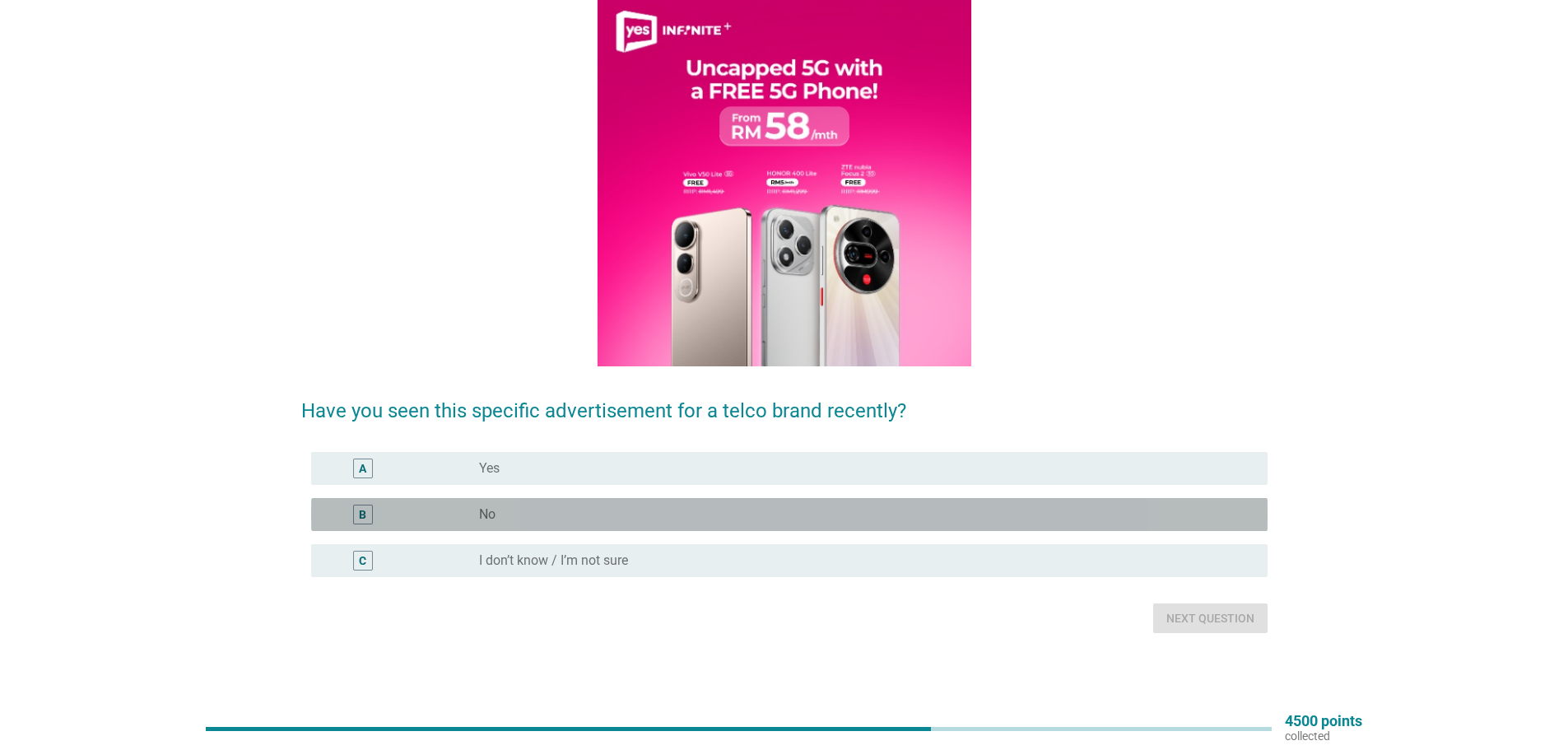
click at [759, 521] on div "radio_button_unchecked No" at bounding box center [860, 514] width 762 height 16
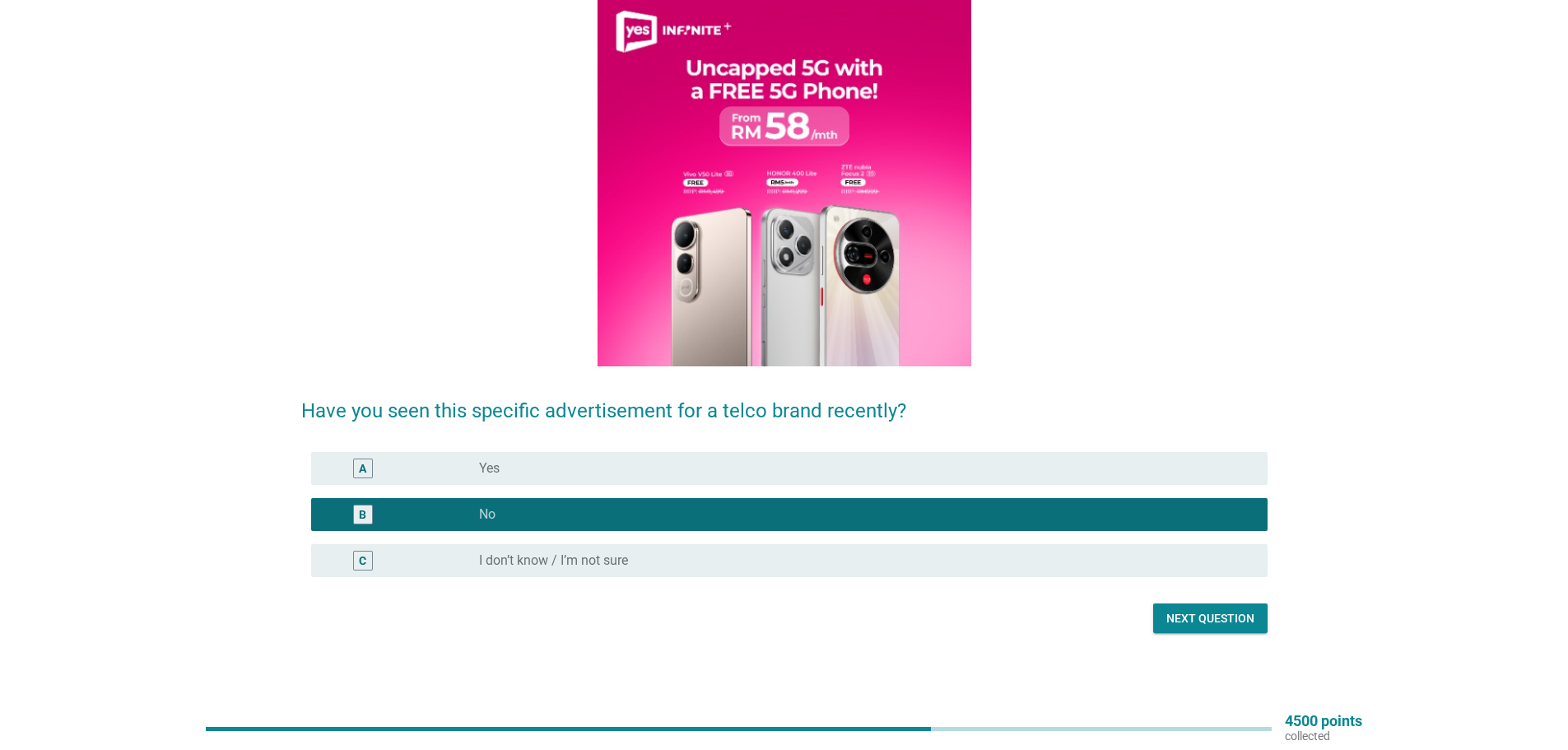
click at [796, 445] on div "A radio_button_unchecked Yes" at bounding box center [784, 468] width 966 height 46
click at [955, 474] on div "radio_button_unchecked Yes" at bounding box center [860, 468] width 762 height 16
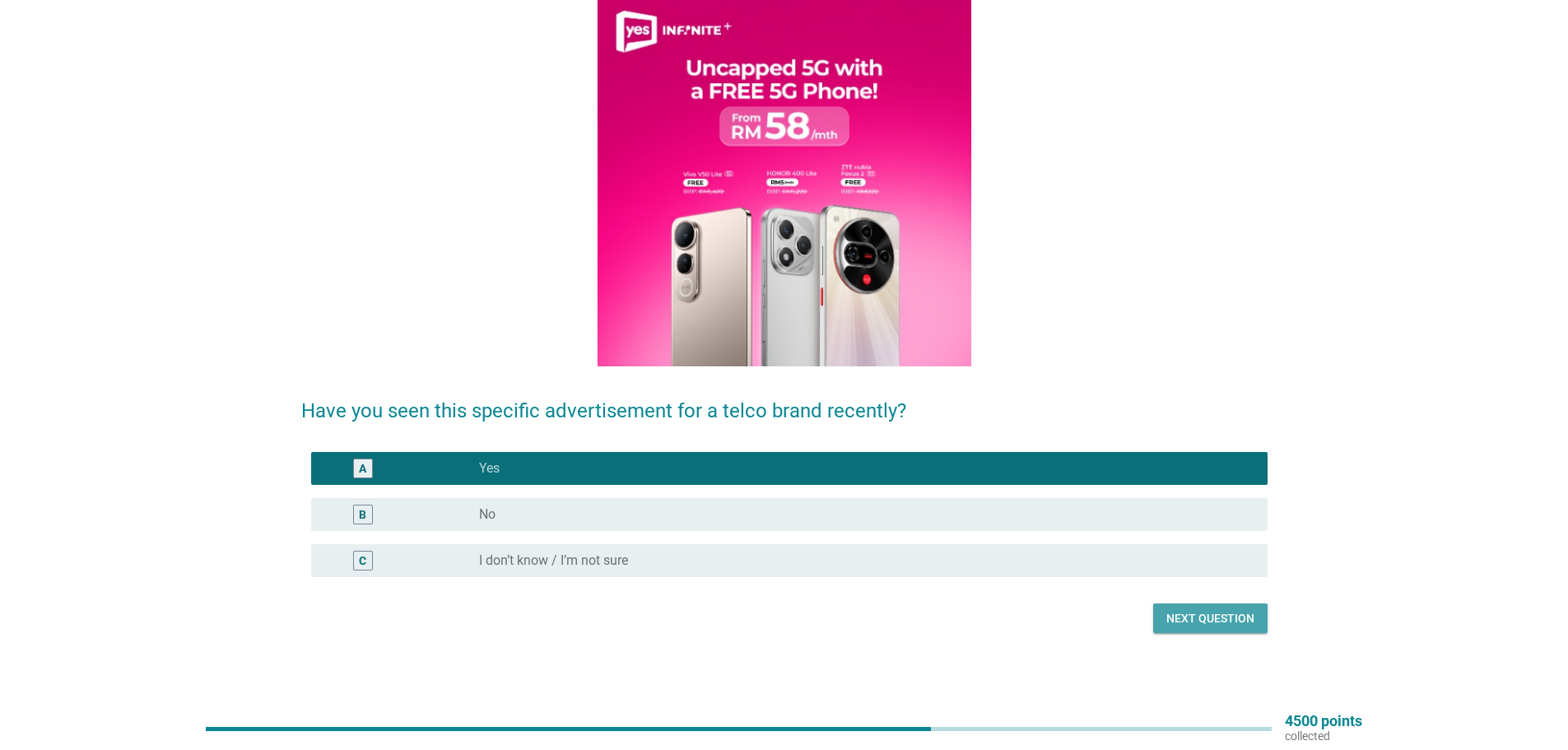
click at [1176, 619] on div "Next question" at bounding box center [1210, 618] width 88 height 17
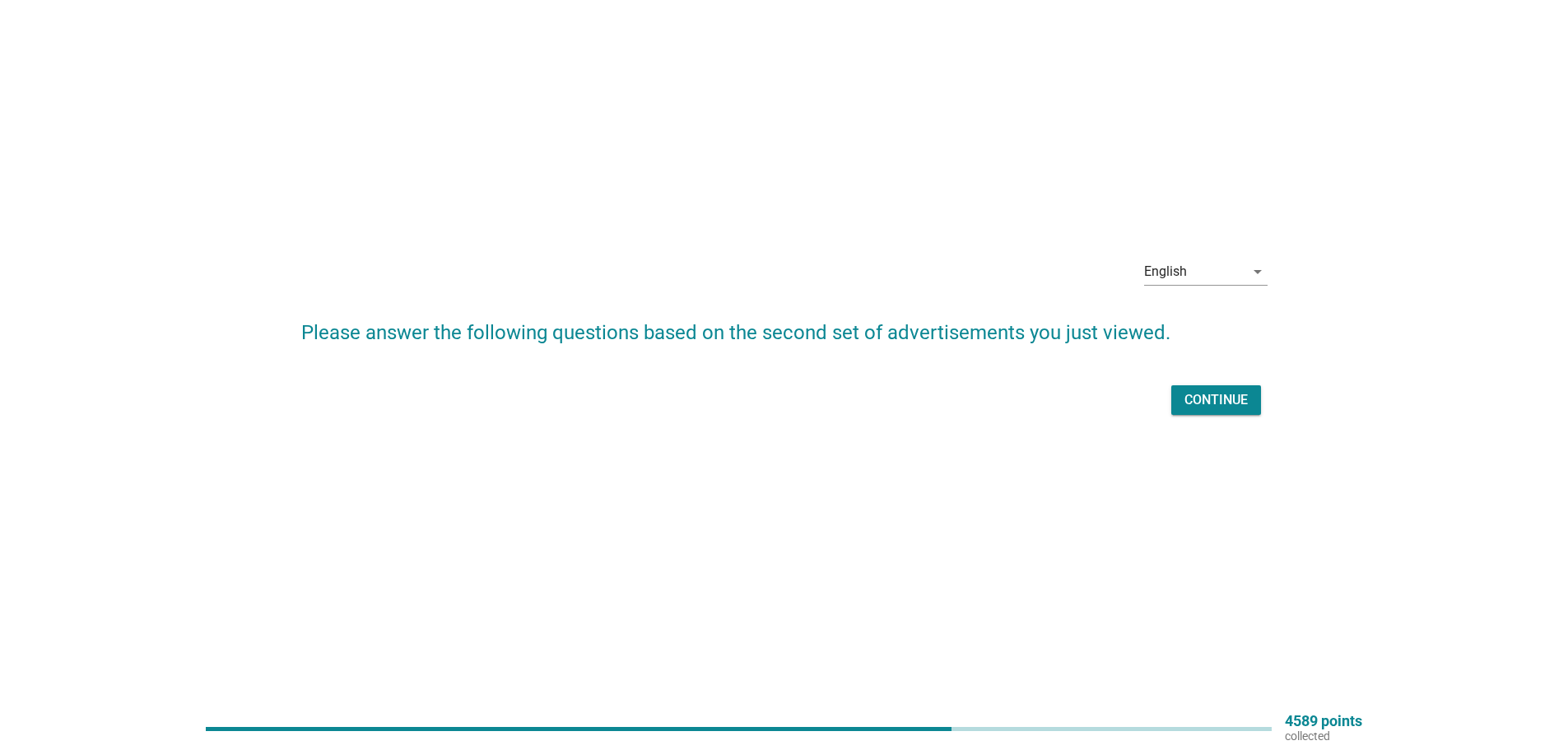
scroll to position [0, 0]
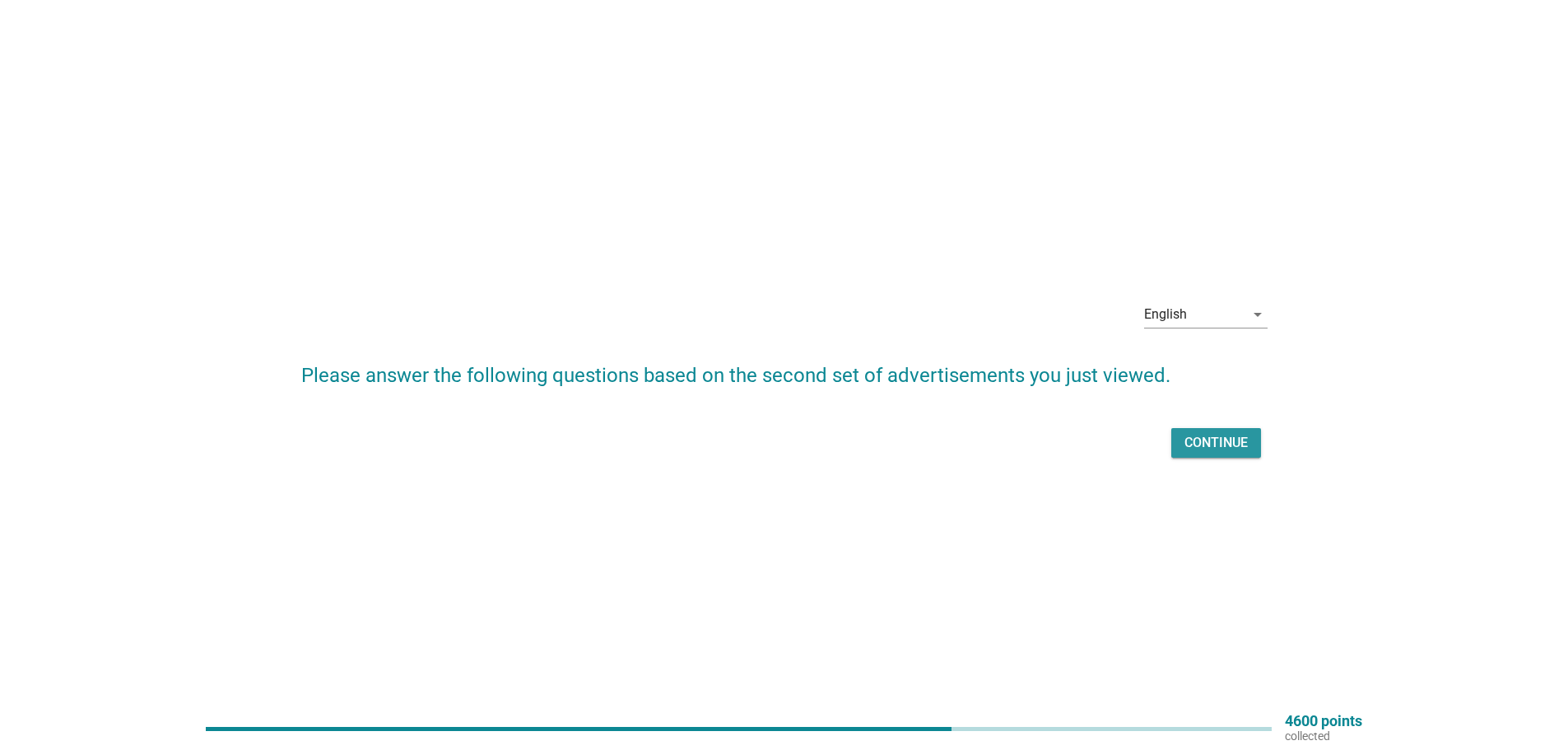
click at [1240, 433] on div "Continue" at bounding box center [1215, 442] width 63 height 20
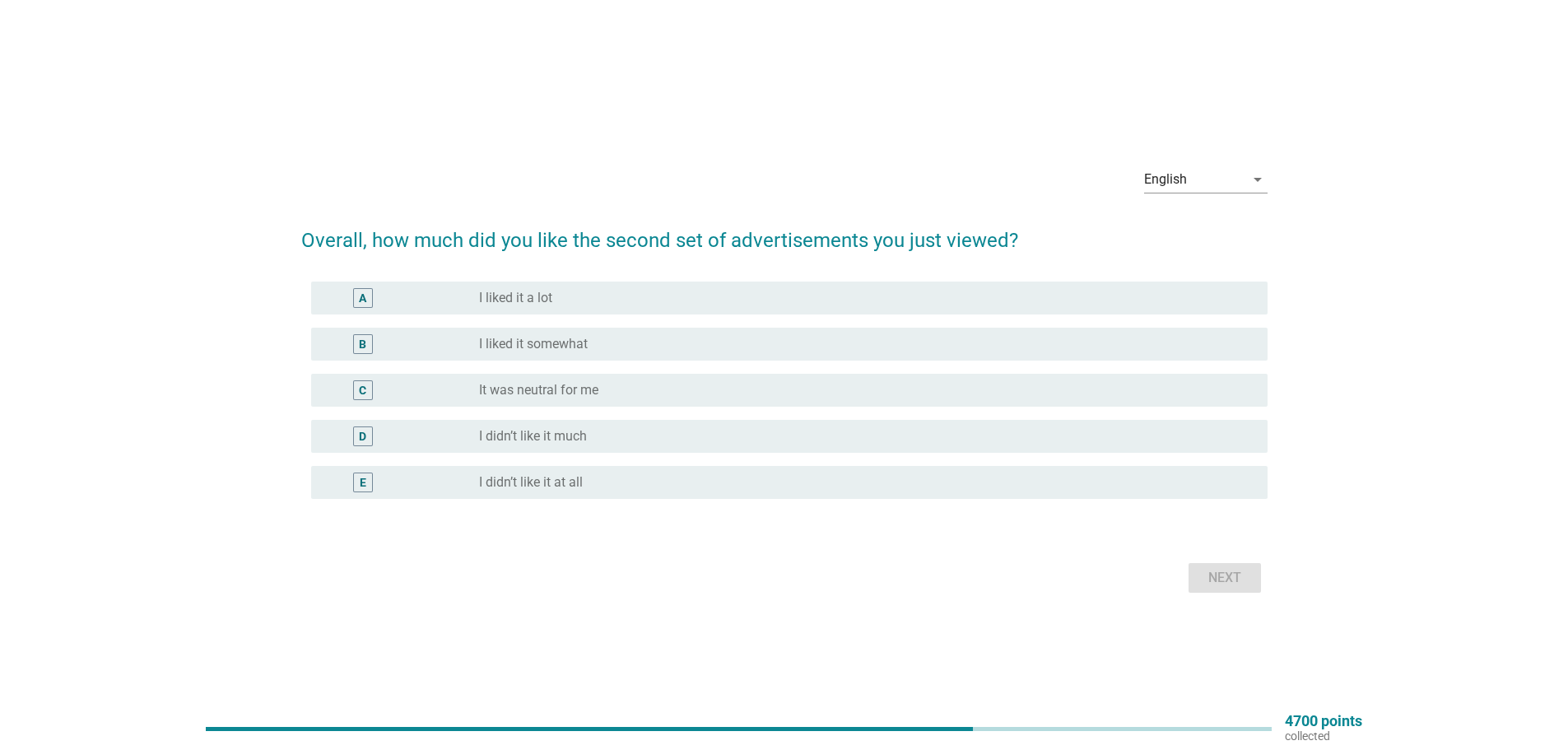
click at [627, 344] on div "radio_button_unchecked I liked it somewhat" at bounding box center [860, 344] width 762 height 16
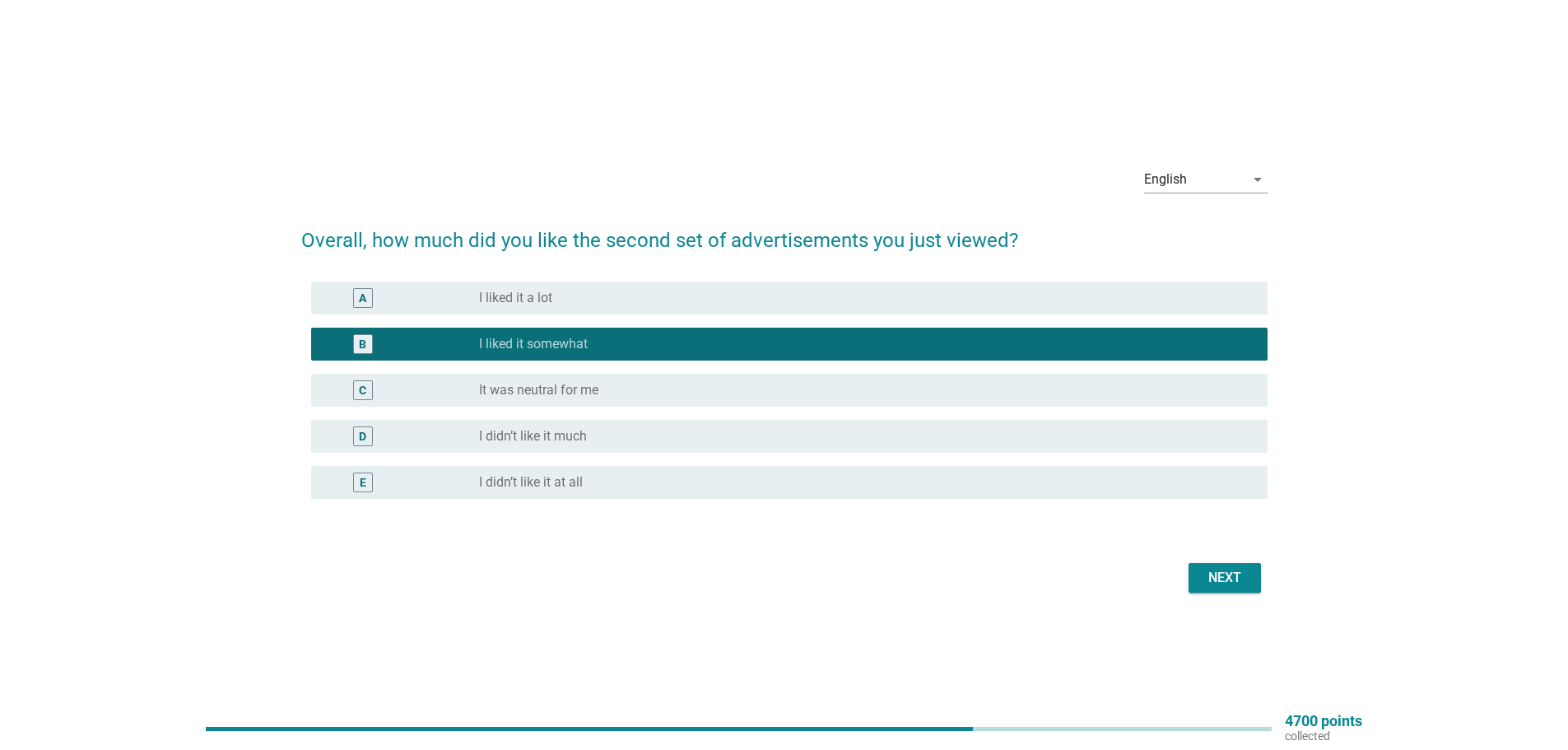
click at [1217, 544] on form "Overall, how much did you like the second set of advertisements you just viewed…" at bounding box center [784, 402] width 966 height 388
click at [1217, 559] on div "Next" at bounding box center [784, 578] width 966 height 40
click at [1214, 573] on div "Next" at bounding box center [1224, 578] width 46 height 20
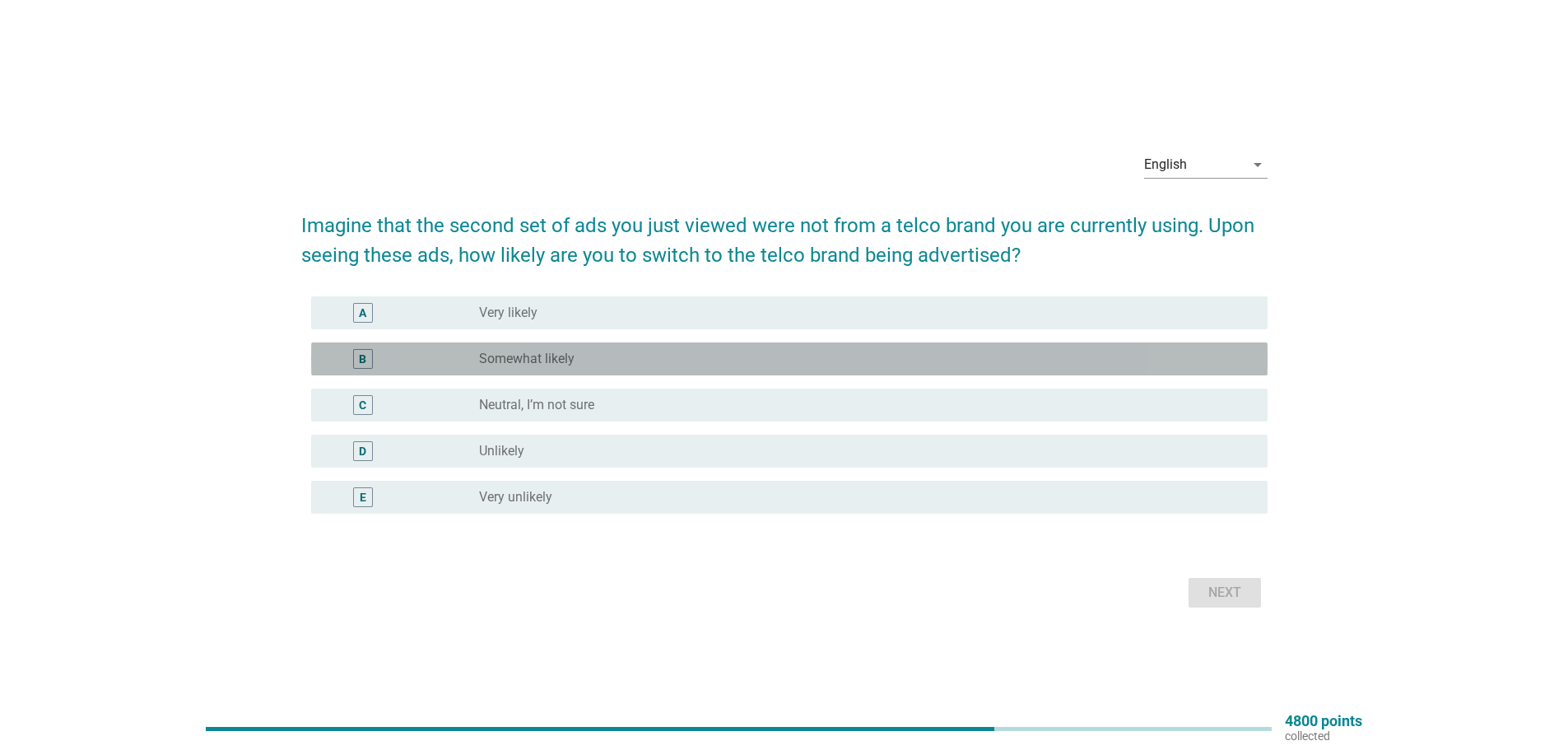
click at [531, 363] on label "Somewhat likely" at bounding box center [527, 359] width 96 height 16
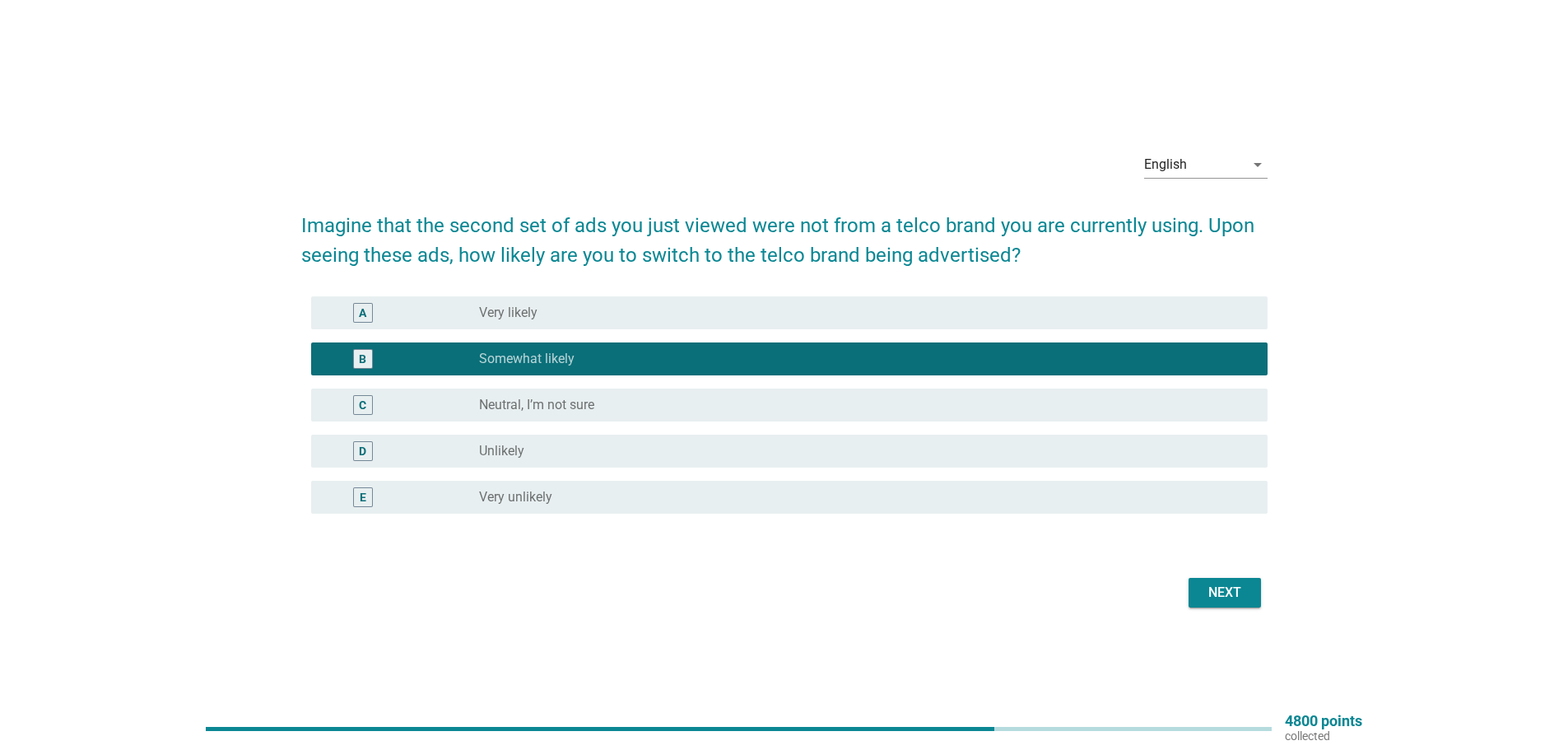
click at [1215, 595] on div "Next" at bounding box center [1224, 592] width 46 height 20
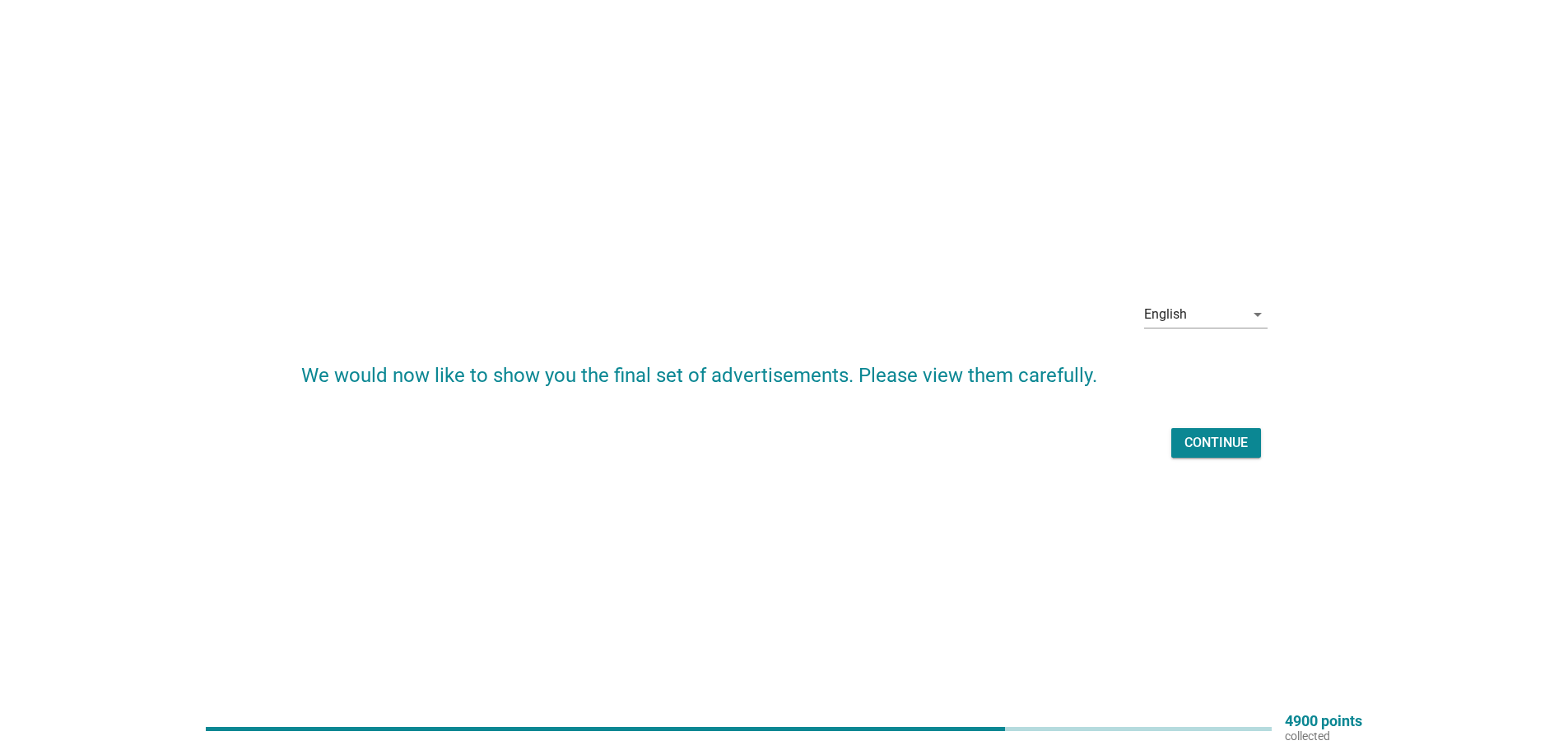
click at [1217, 441] on div "Continue" at bounding box center [1215, 442] width 63 height 20
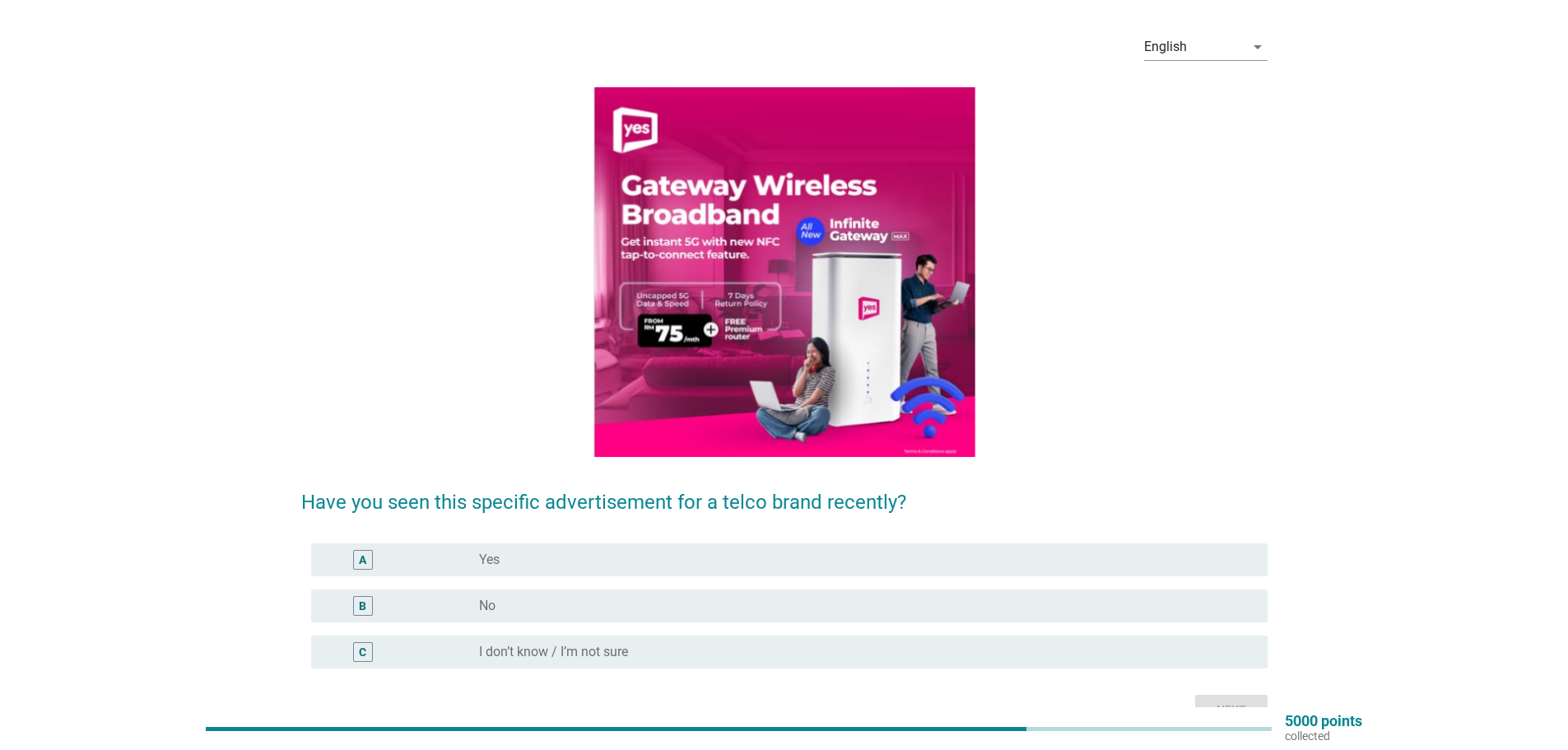
scroll to position [82, 0]
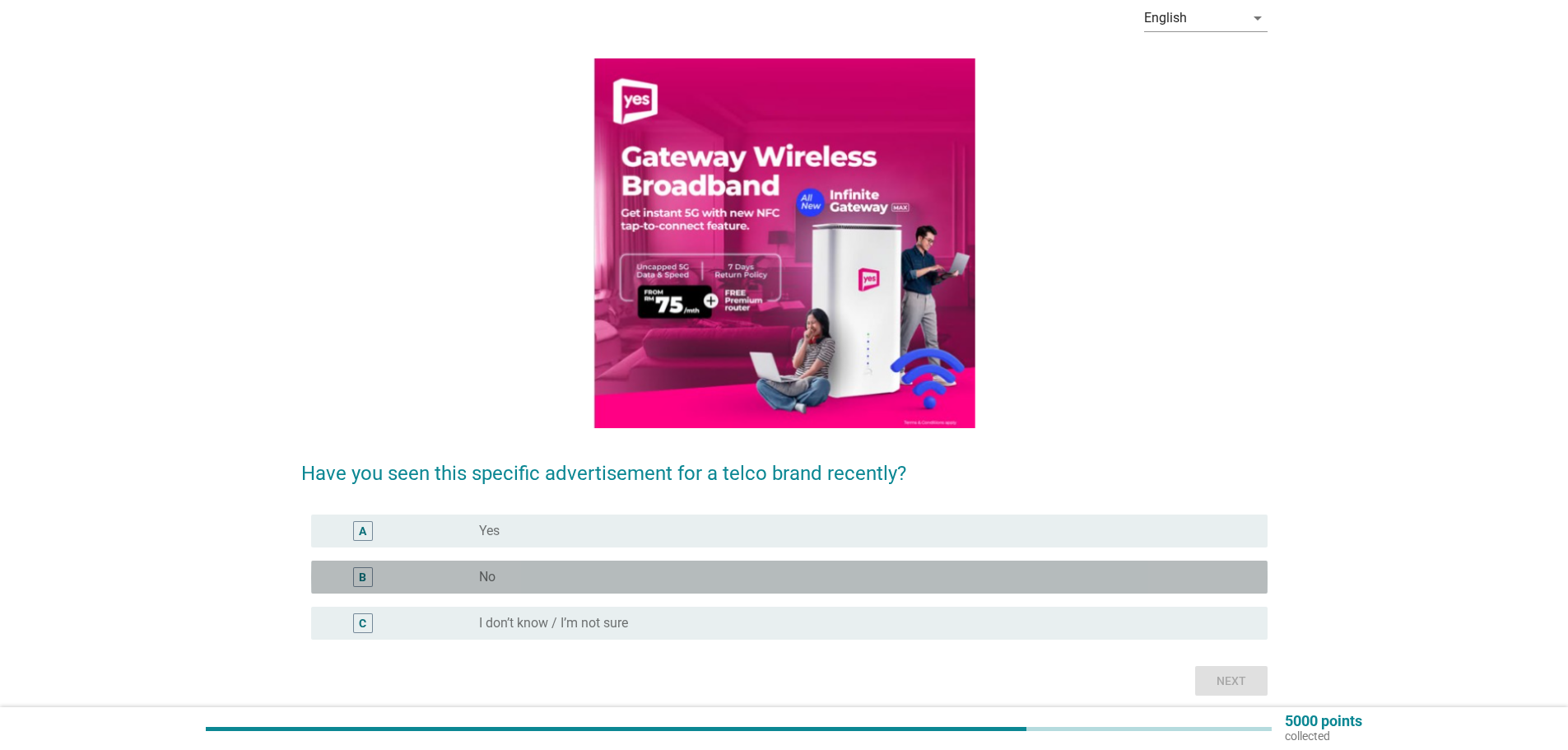
click at [561, 573] on div "radio_button_unchecked No" at bounding box center [860, 576] width 762 height 16
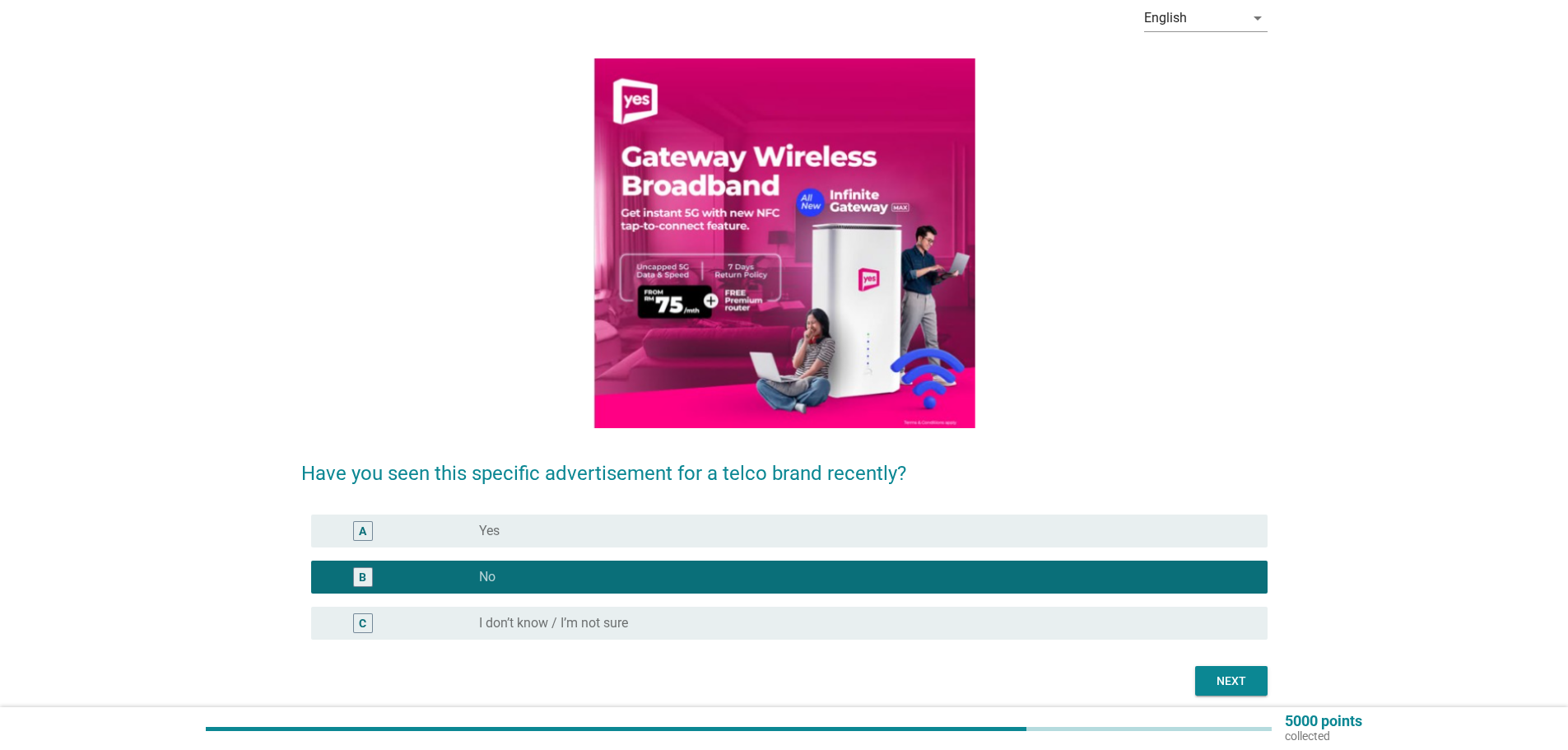
click at [1243, 687] on div "Next" at bounding box center [1231, 680] width 46 height 17
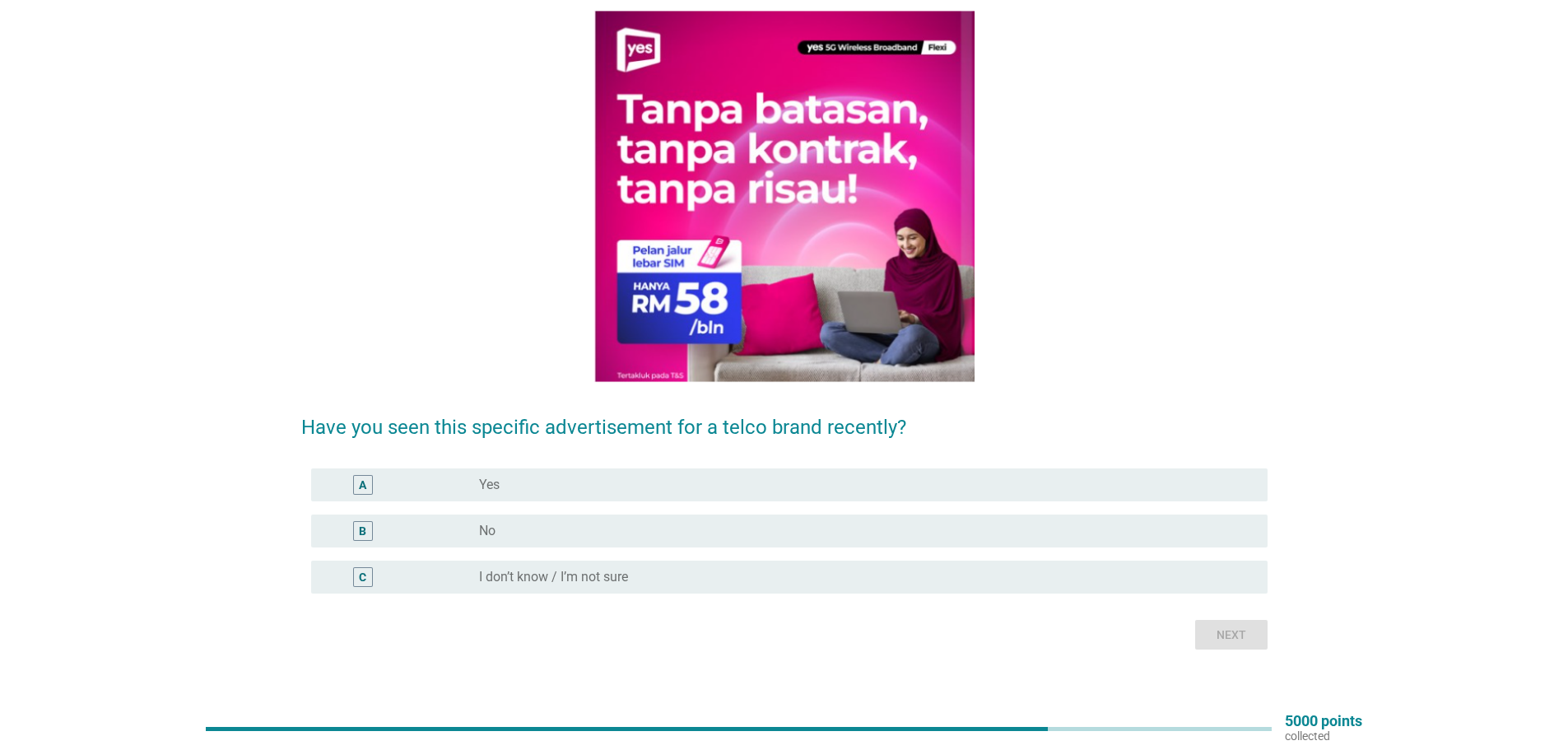
scroll to position [145, 0]
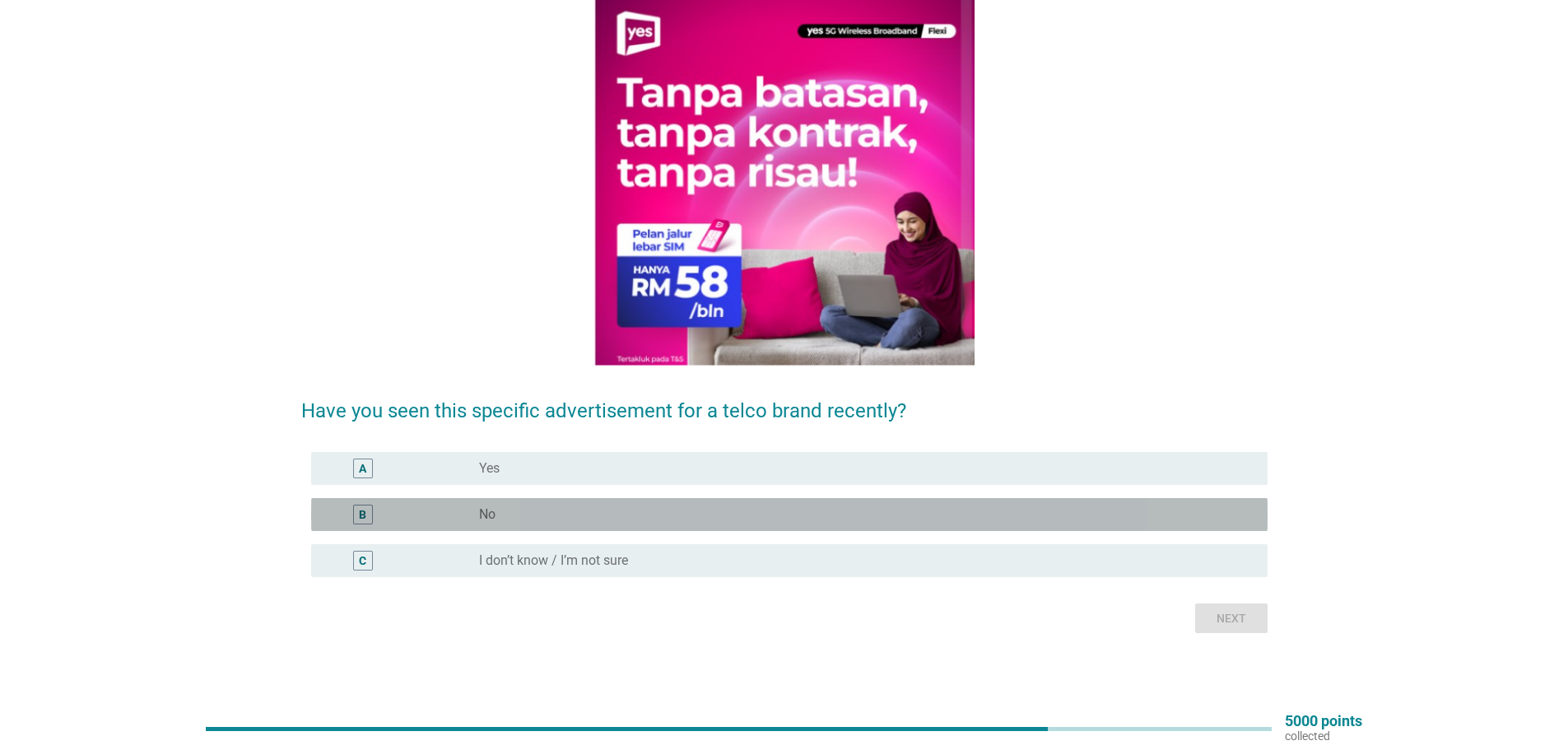
drag, startPoint x: 672, startPoint y: 503, endPoint x: 776, endPoint y: 525, distance: 106.3
click at [673, 503] on div "B radio_button_unchecked No" at bounding box center [788, 514] width 956 height 33
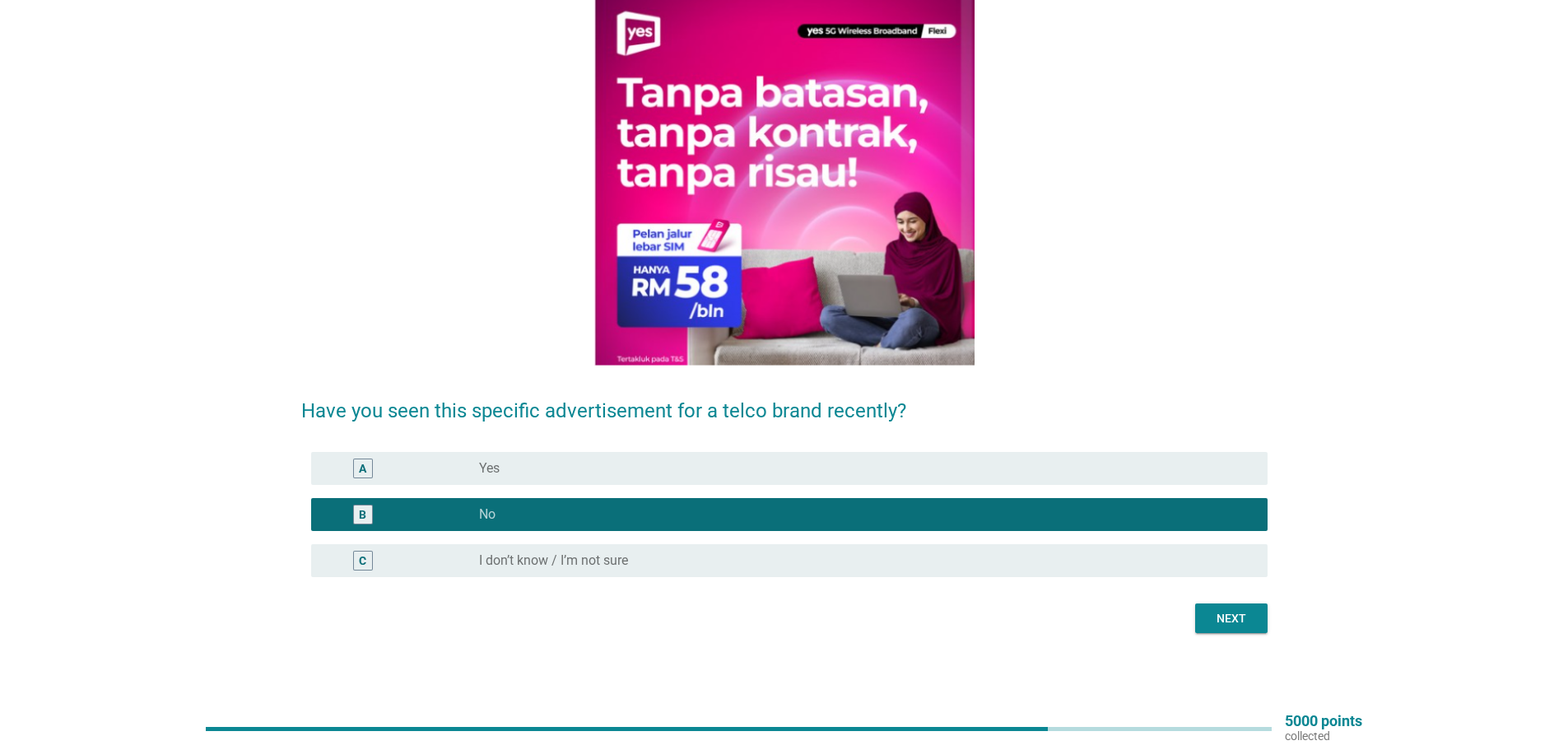
click at [1249, 615] on div "Next" at bounding box center [1231, 618] width 46 height 17
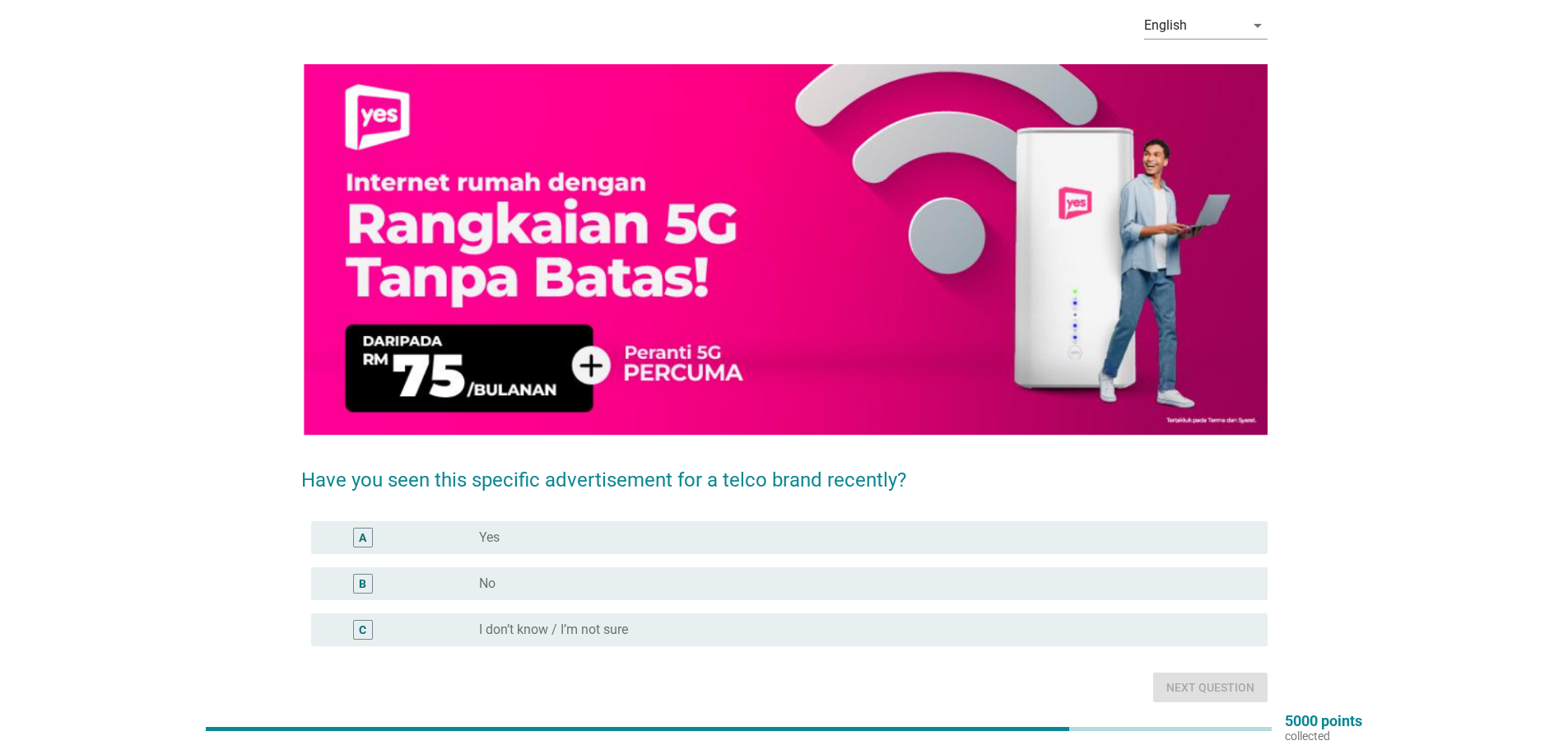
scroll to position [144, 0]
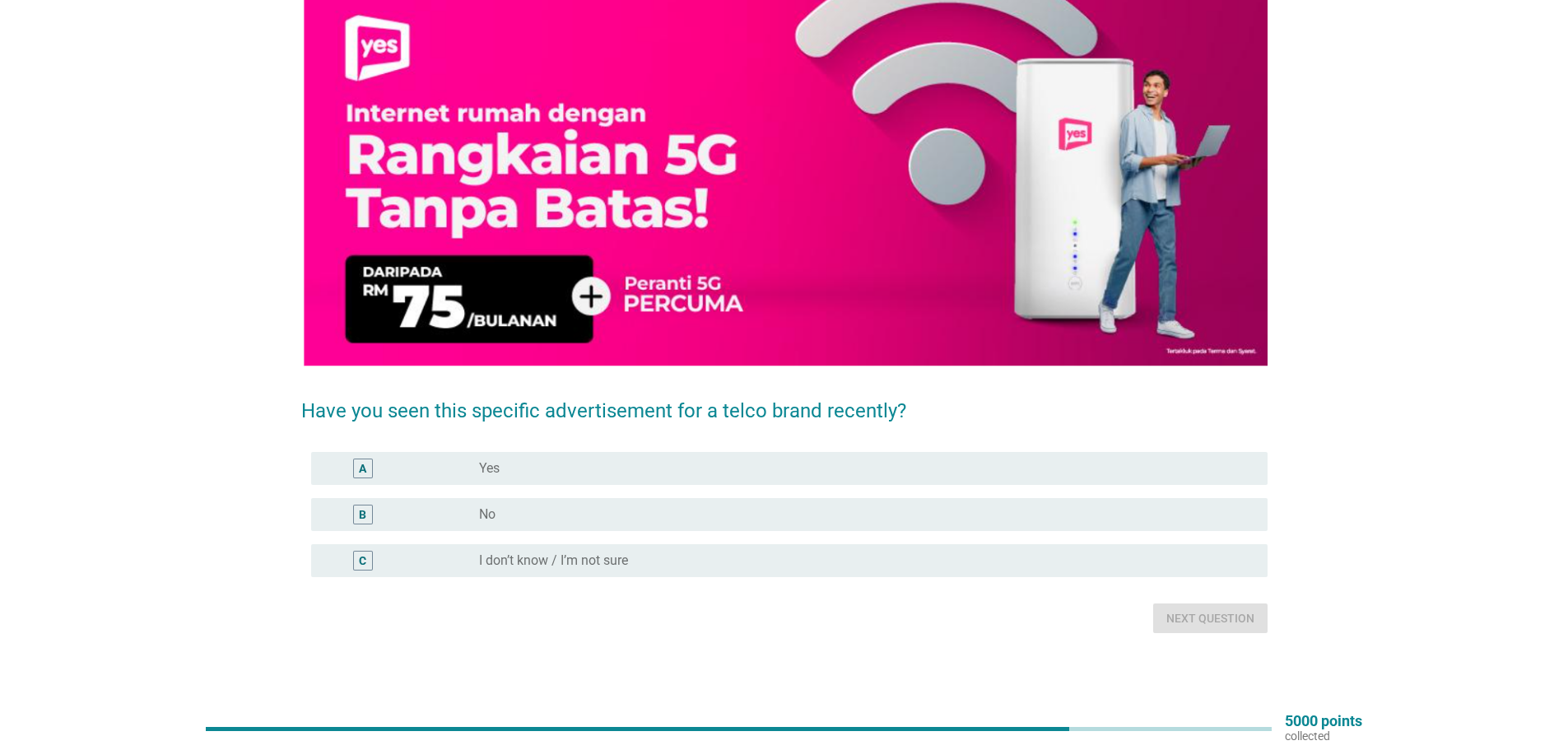
click at [682, 500] on div "B radio_button_unchecked No" at bounding box center [788, 514] width 956 height 33
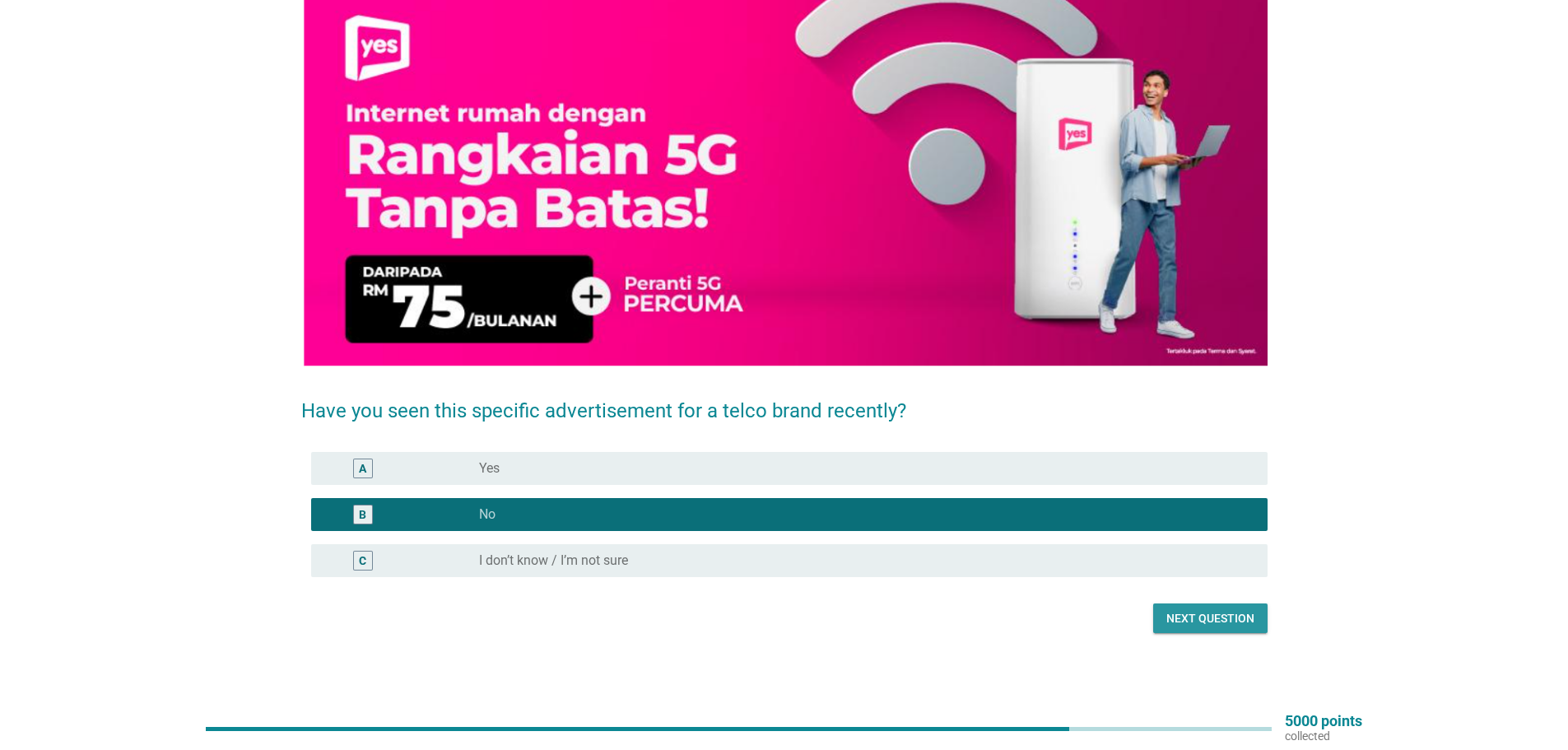
click at [1205, 615] on div "Next question" at bounding box center [1210, 618] width 88 height 17
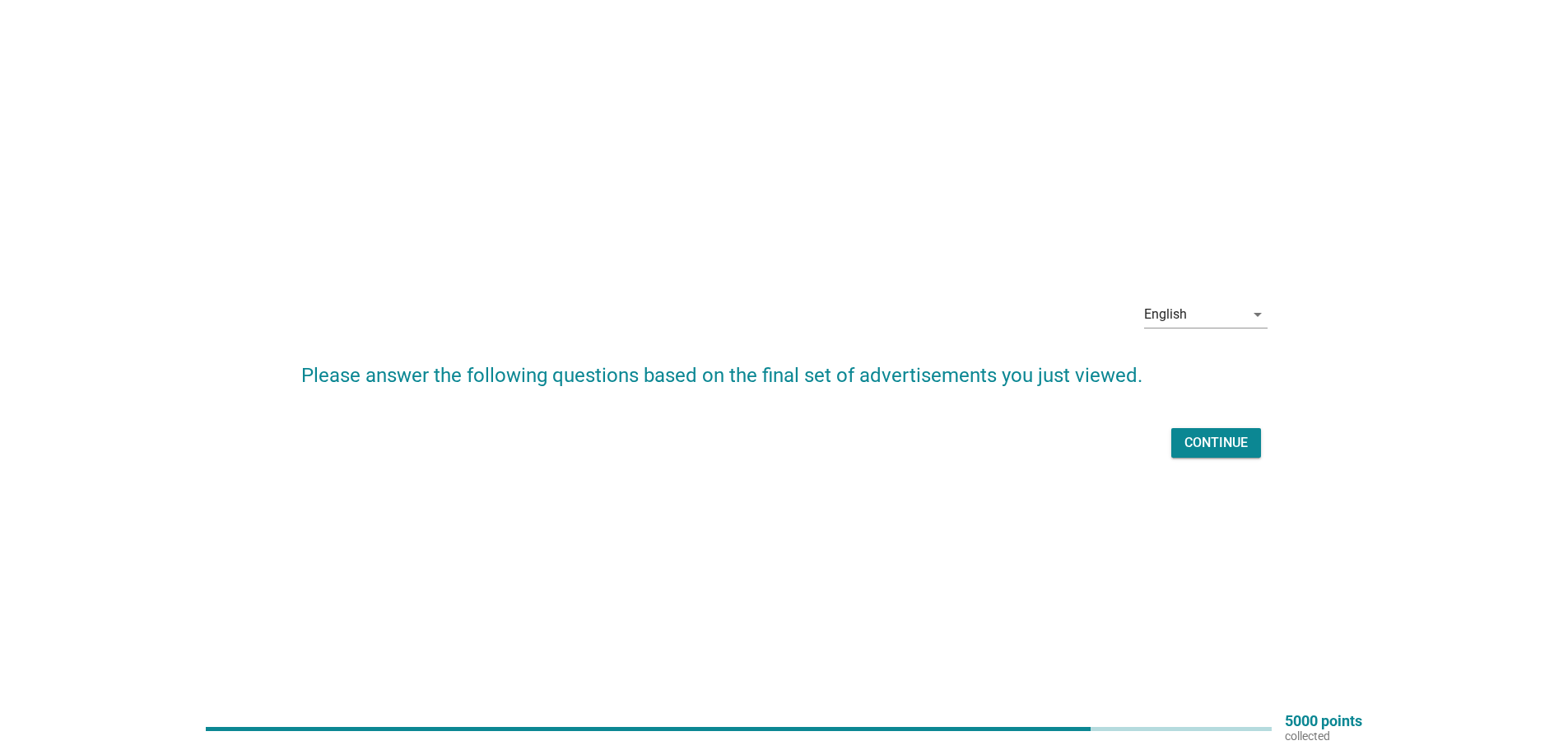
click at [1208, 432] on div "Continue" at bounding box center [1215, 442] width 63 height 20
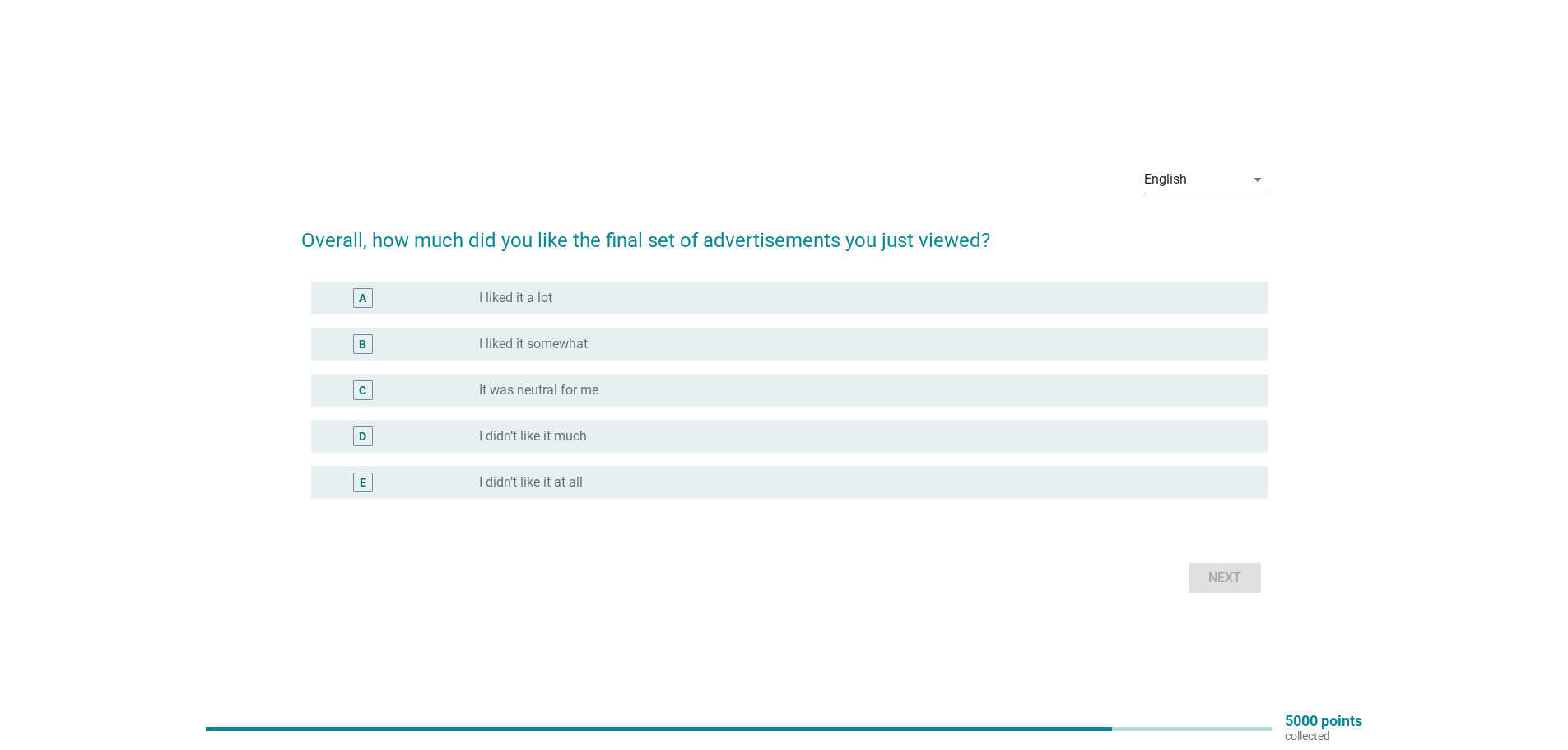
drag, startPoint x: 532, startPoint y: 387, endPoint x: 758, endPoint y: 390, distance: 226.0
click at [533, 387] on label "It was neutral for me" at bounding box center [538, 389] width 119 height 16
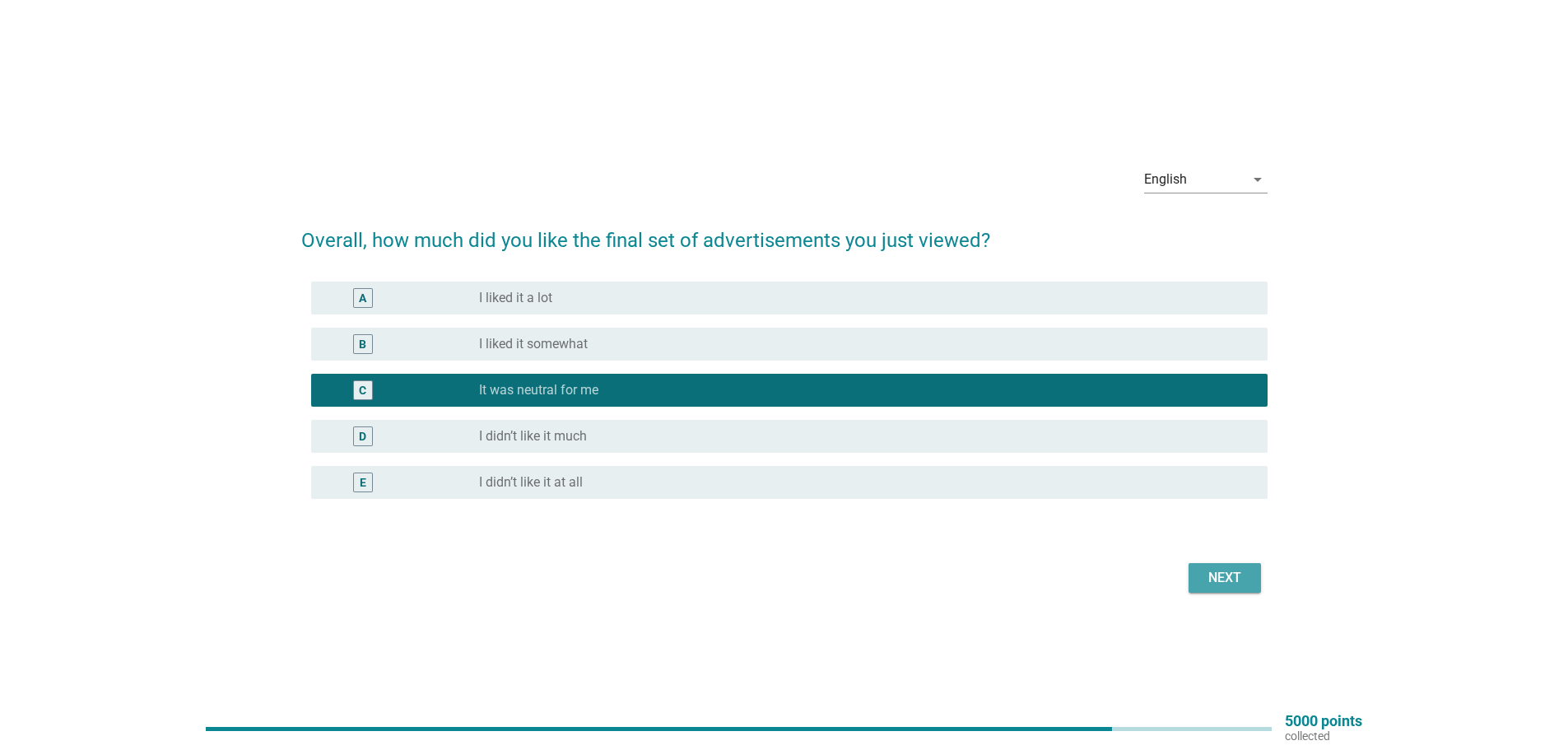
click at [1232, 577] on div "Next" at bounding box center [1224, 578] width 46 height 20
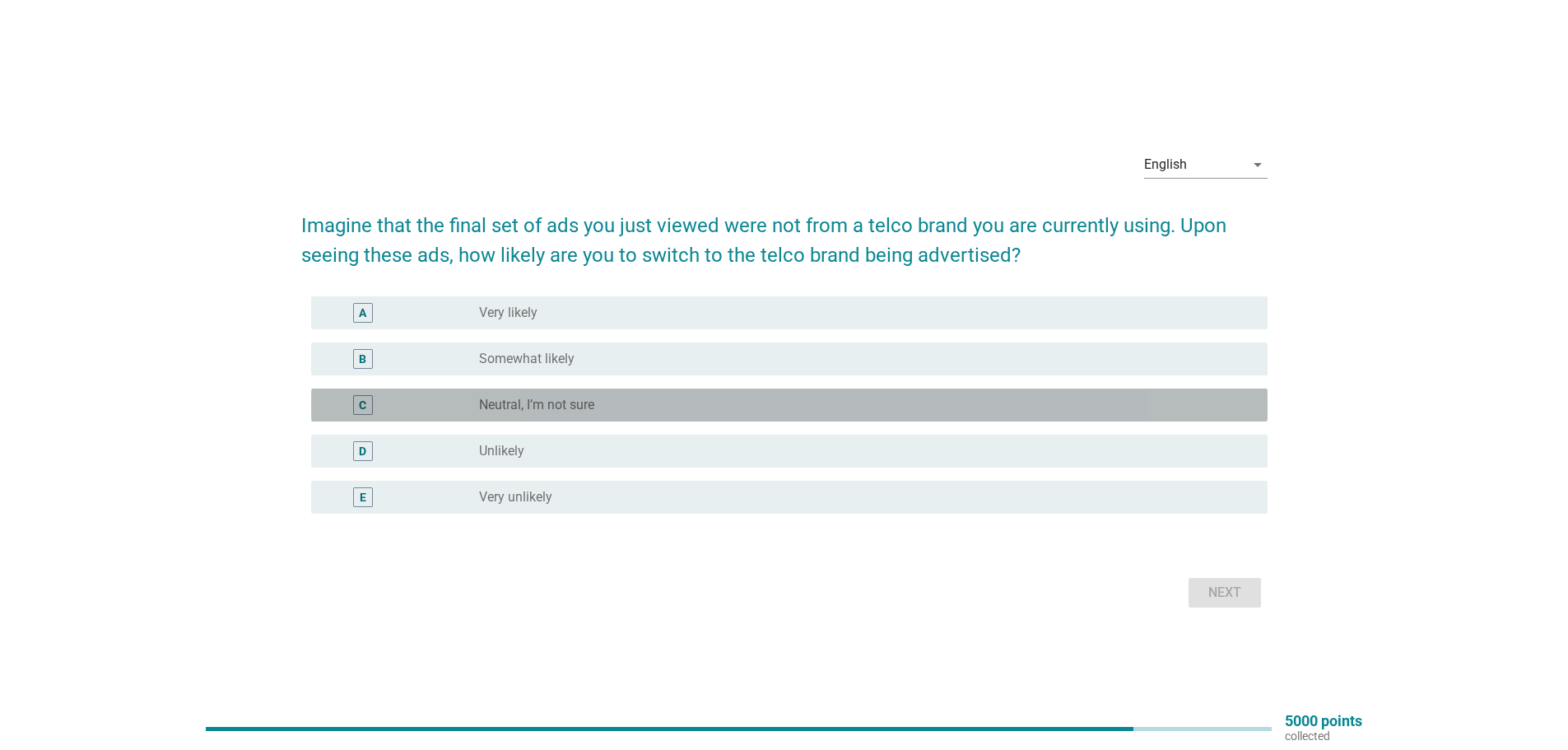
click at [525, 396] on label "Neutral, I’m not sure" at bounding box center [536, 404] width 115 height 16
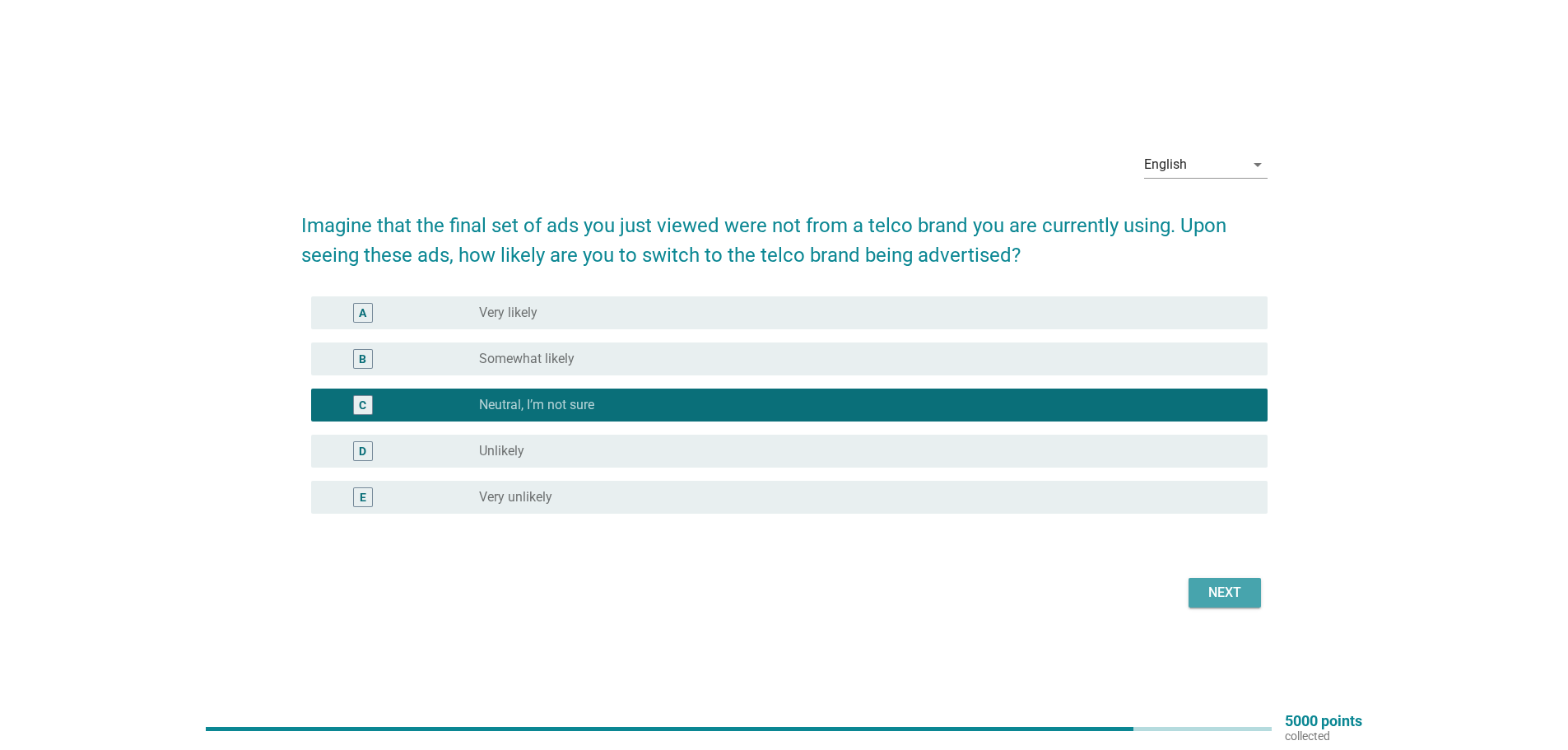
click at [1241, 592] on div "Next" at bounding box center [1224, 592] width 46 height 20
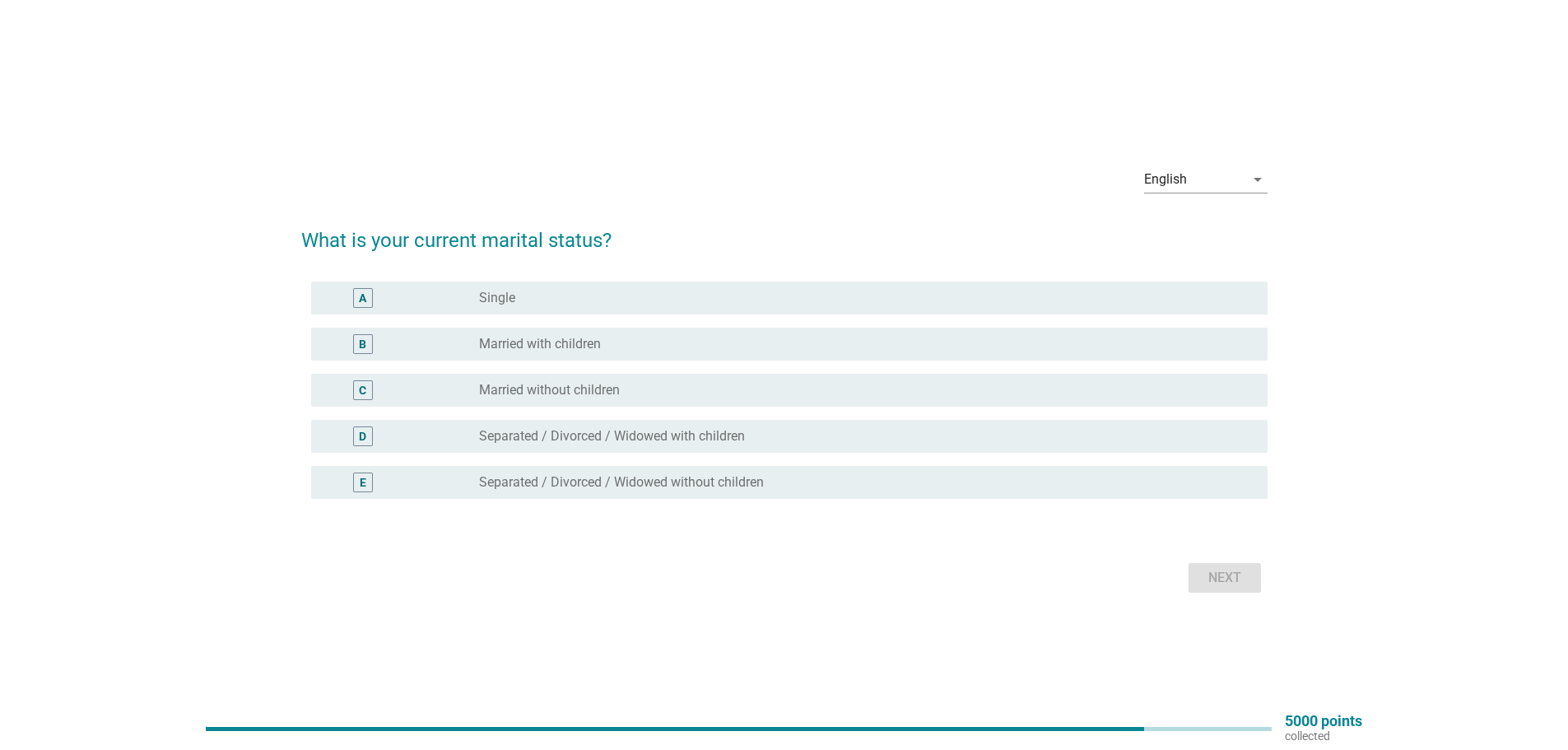
click at [511, 389] on label "Married without children" at bounding box center [549, 389] width 141 height 16
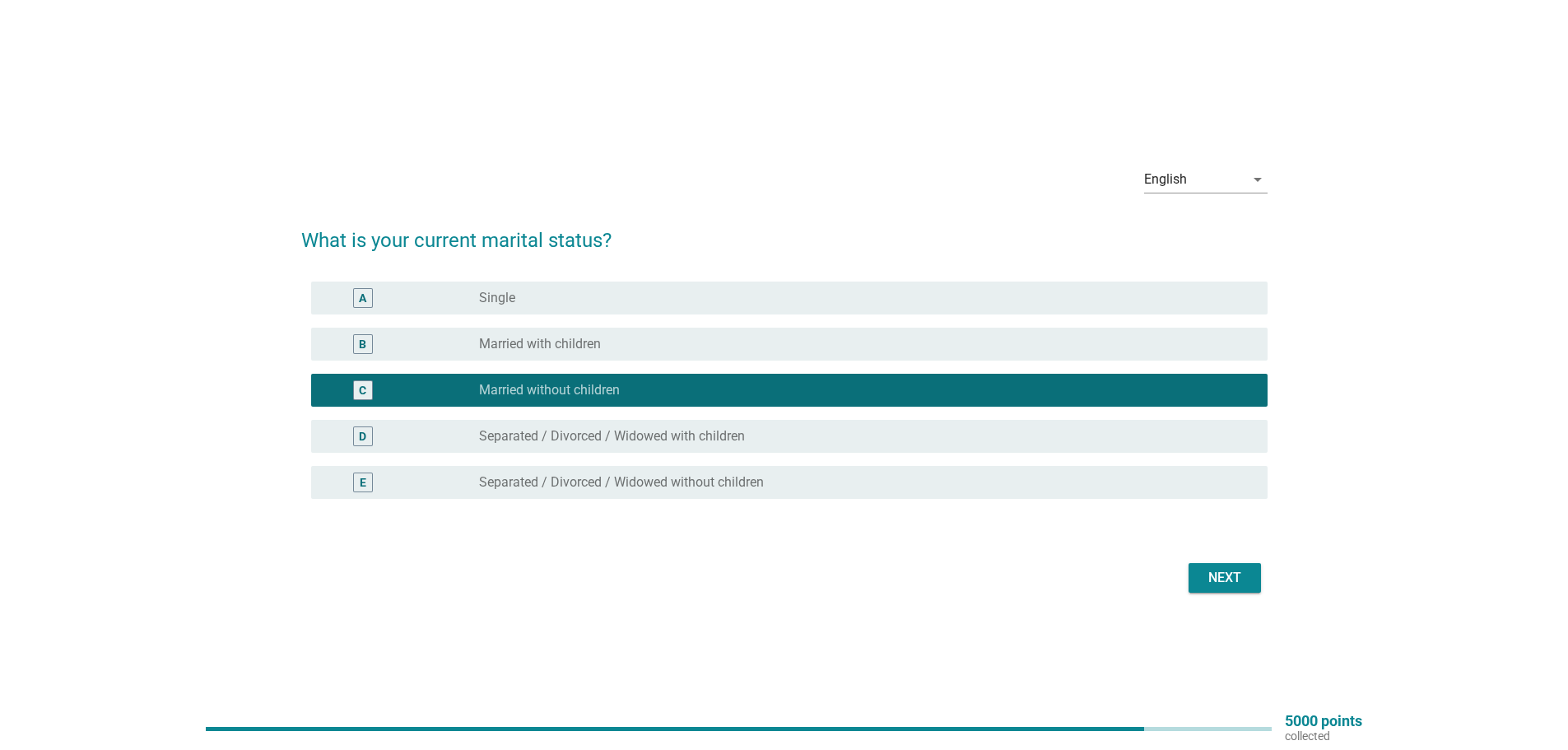
click at [1204, 577] on div "Next" at bounding box center [1224, 578] width 46 height 20
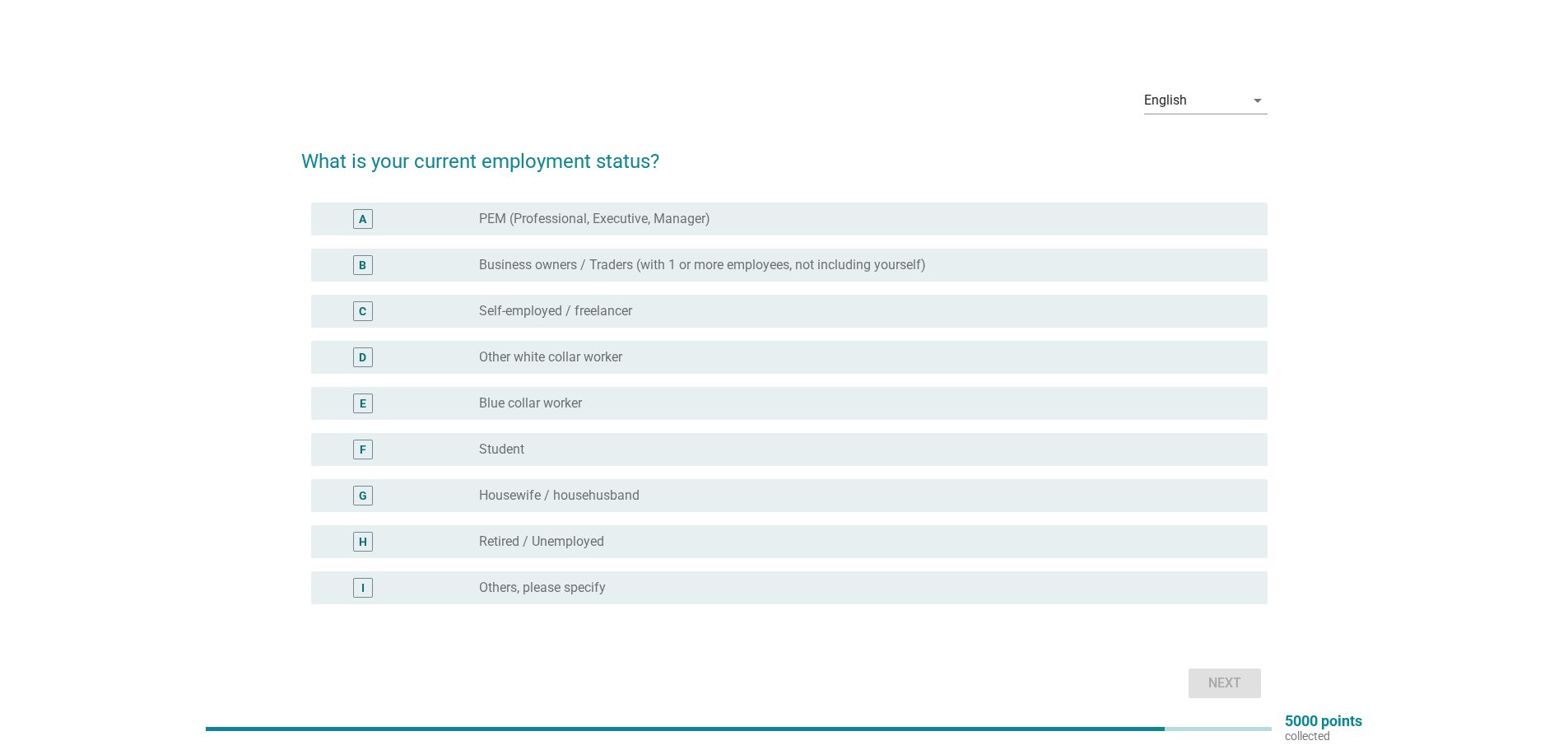
click at [597, 353] on label "Other white collar worker" at bounding box center [550, 357] width 143 height 16
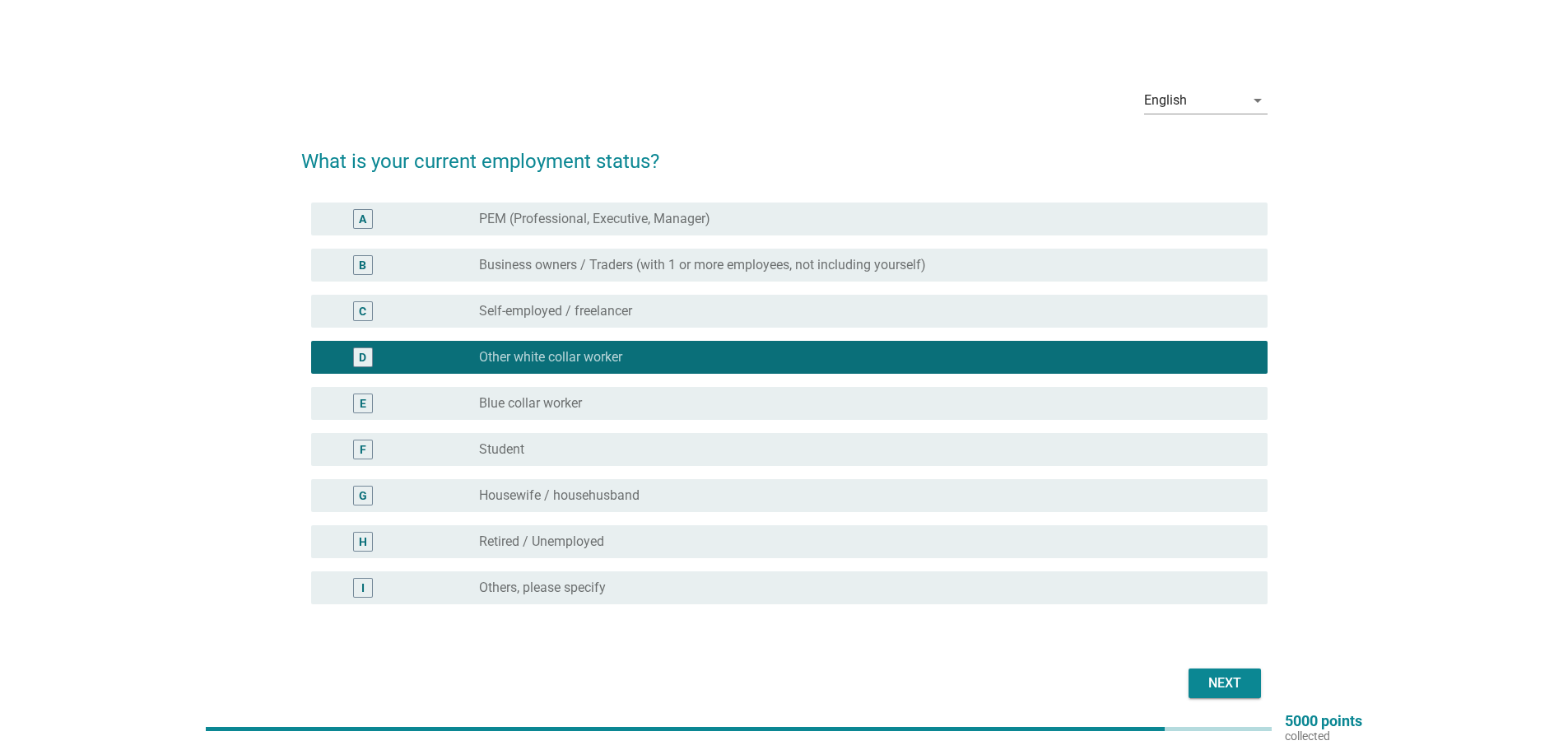
click at [1218, 695] on button "Next" at bounding box center [1224, 683] width 73 height 30
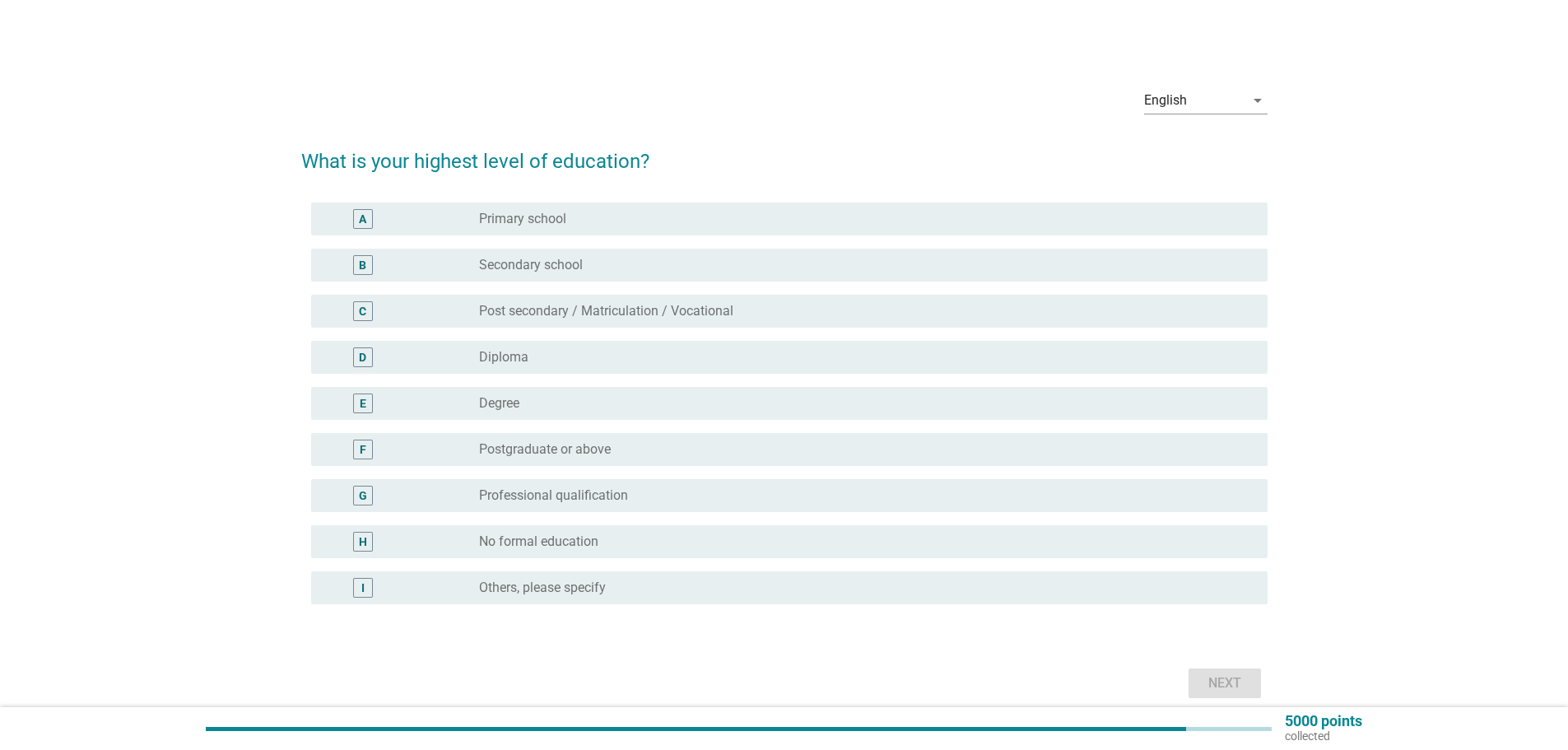
click at [507, 397] on label "Degree" at bounding box center [499, 403] width 40 height 16
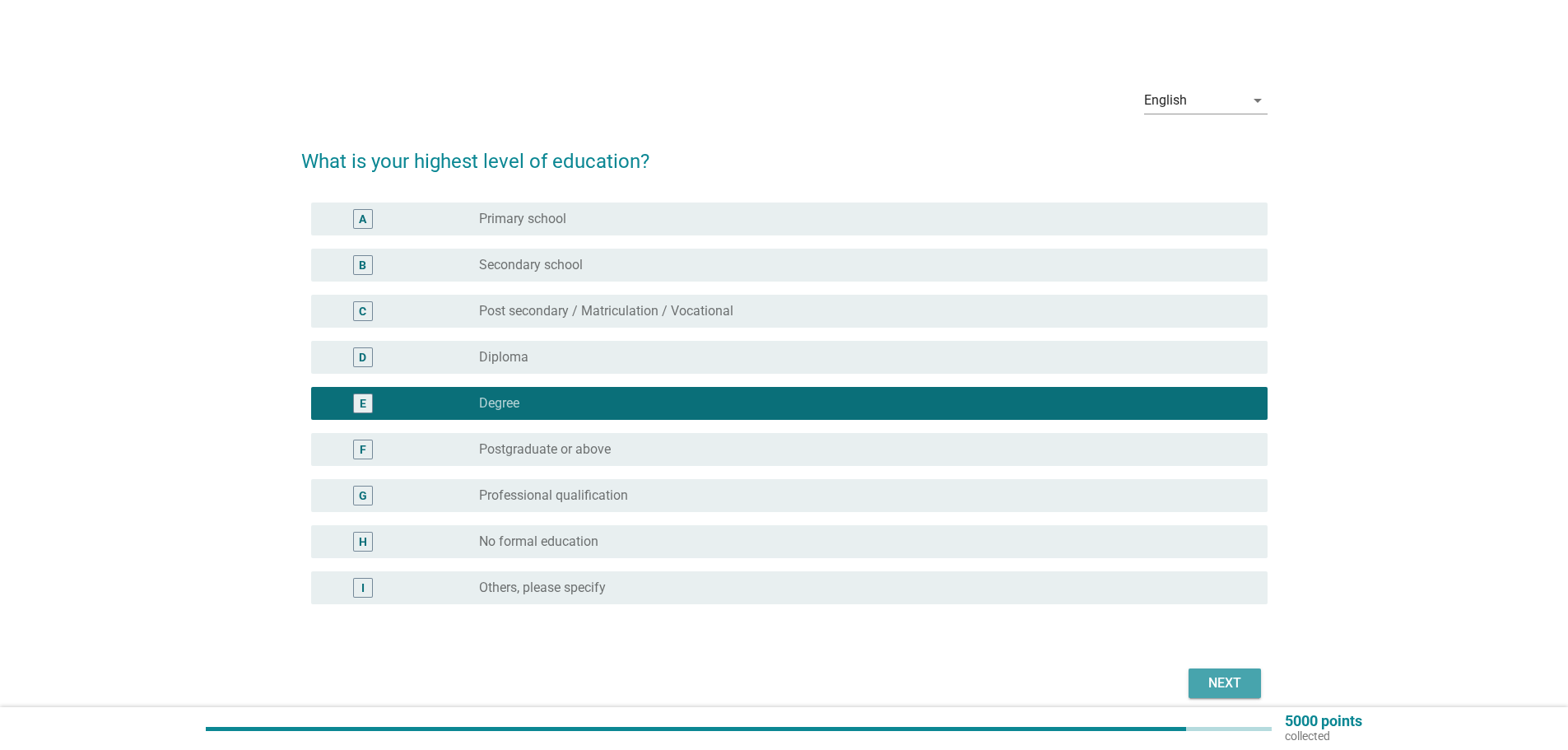
click at [1215, 675] on div "Next" at bounding box center [1224, 683] width 46 height 20
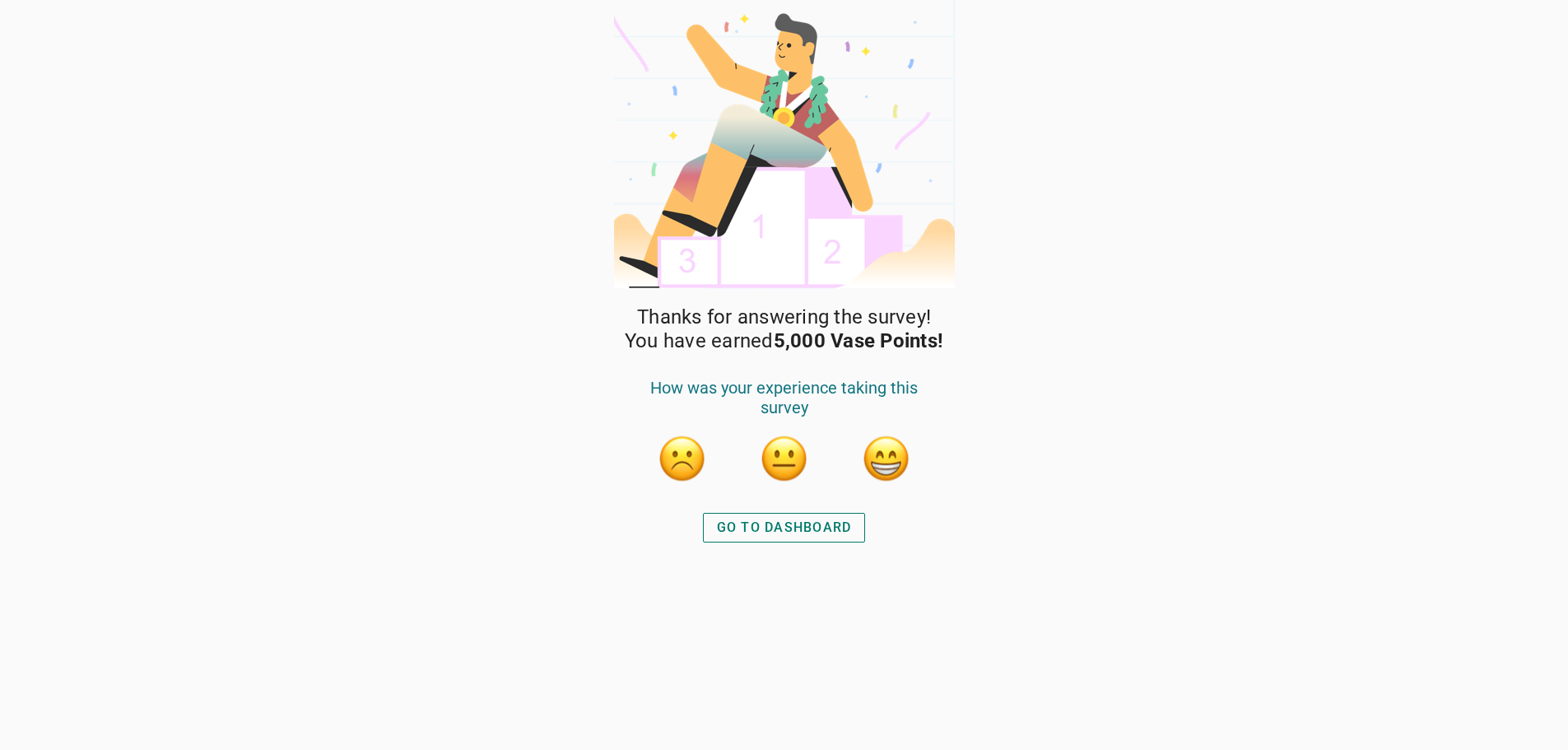
click at [896, 474] on button "button" at bounding box center [886, 457] width 49 height 49
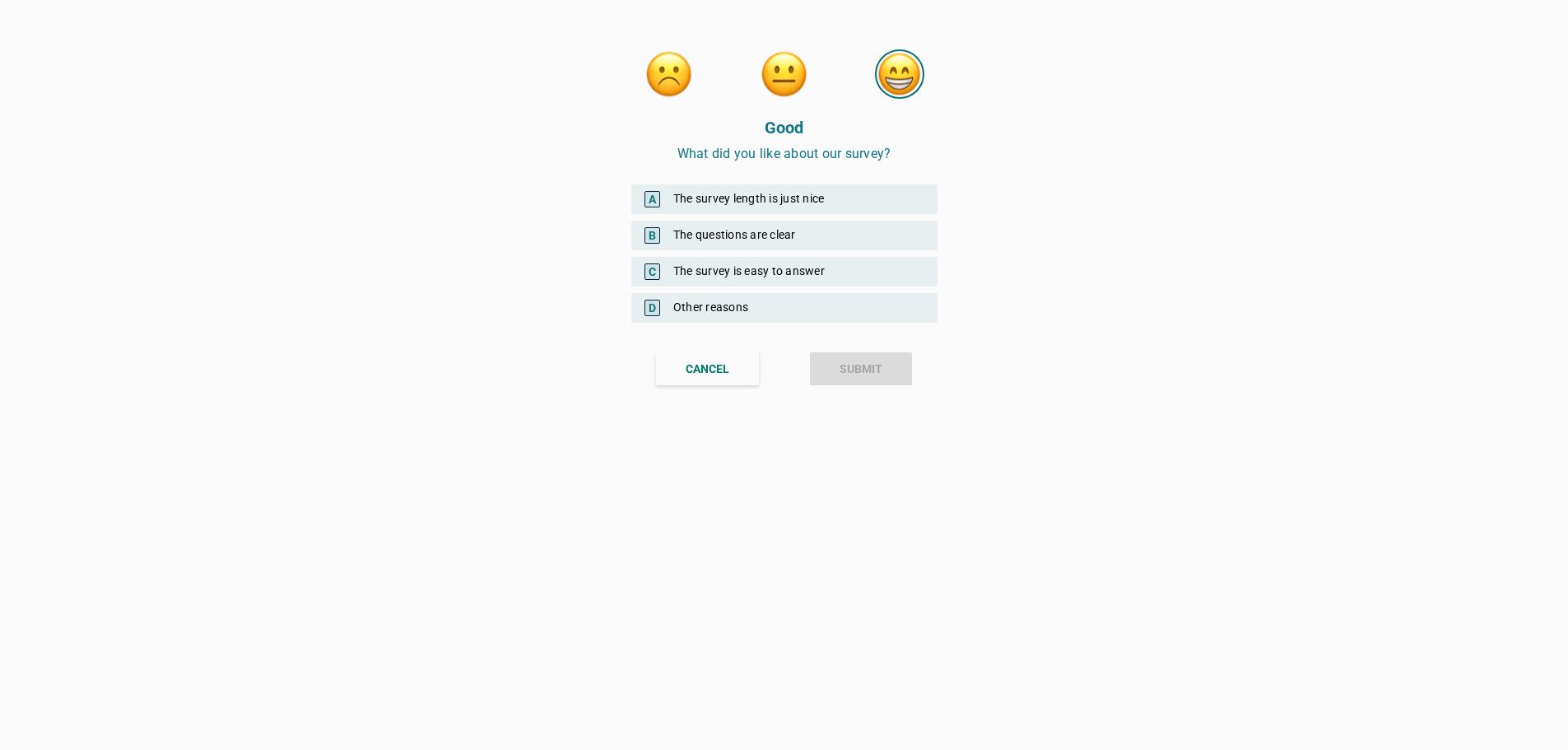
click at [853, 197] on div "A The survey length is just nice" at bounding box center [784, 200] width 307 height 30
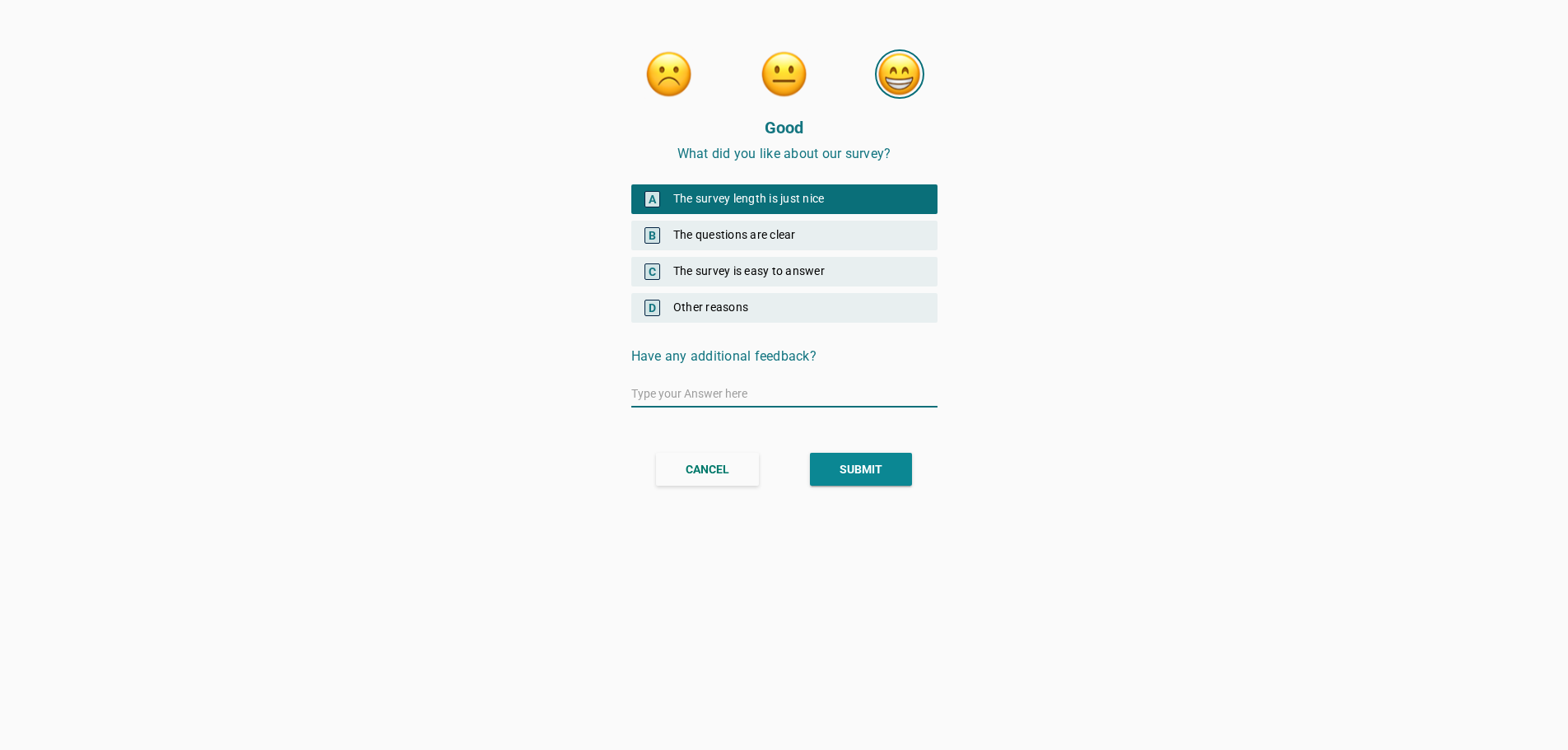
click at [838, 455] on button "SUBMIT" at bounding box center [861, 468] width 102 height 33
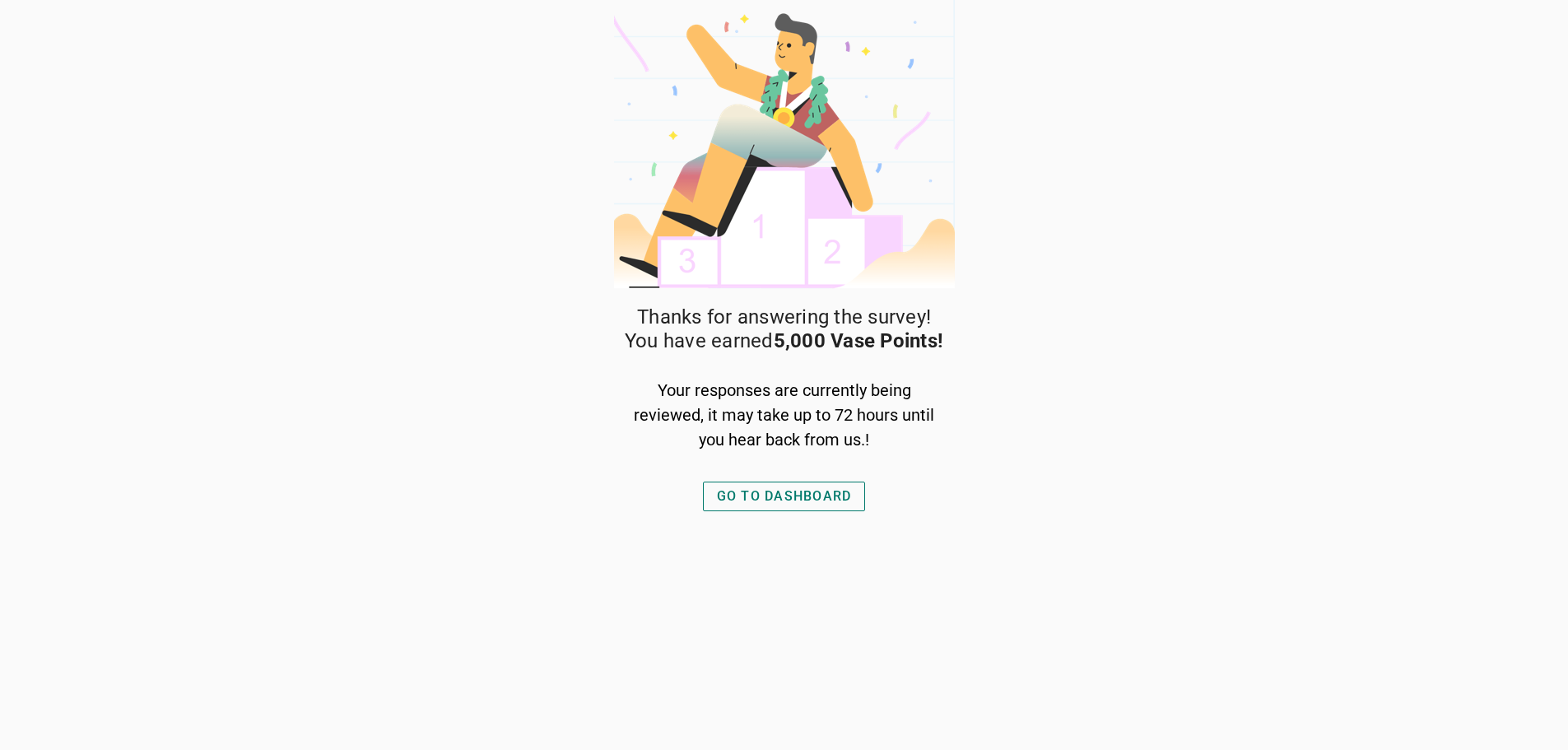
click at [797, 493] on div "GO TO DASHBOARD" at bounding box center [784, 496] width 135 height 20
